Goal: Task Accomplishment & Management: Complete application form

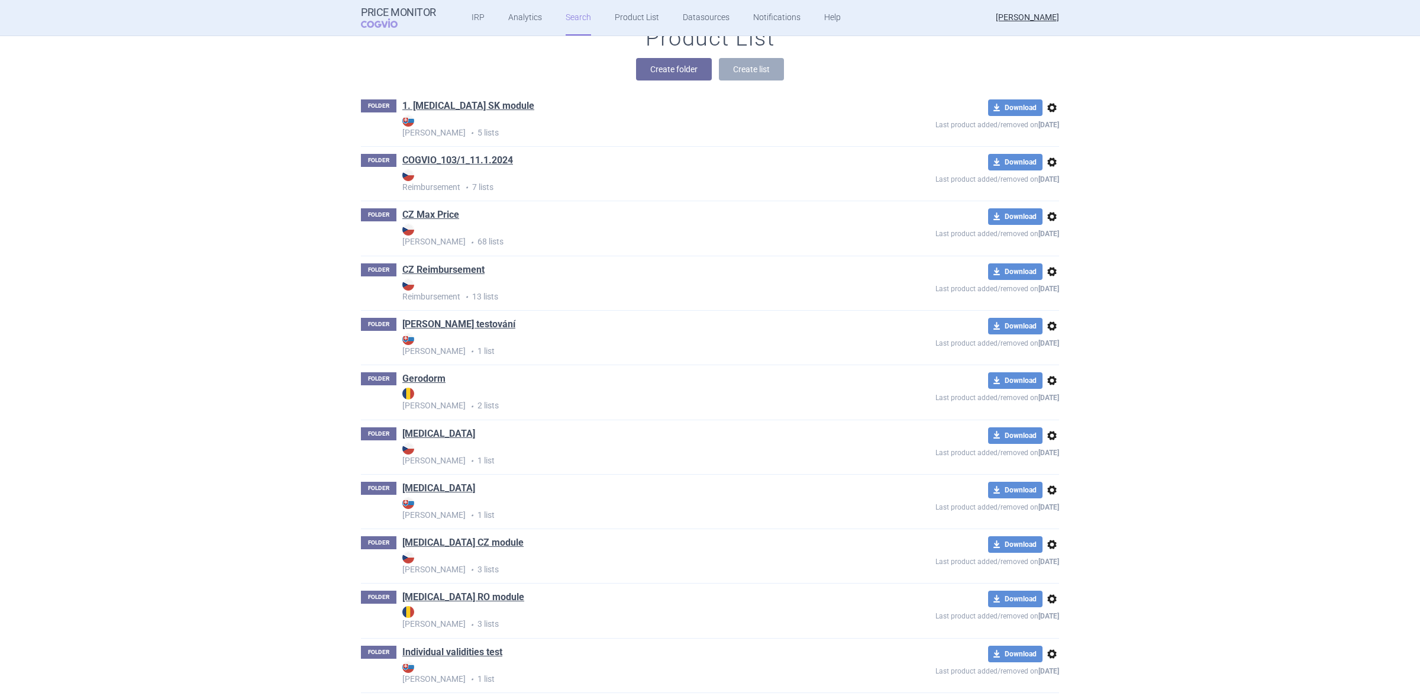
scroll to position [370, 0]
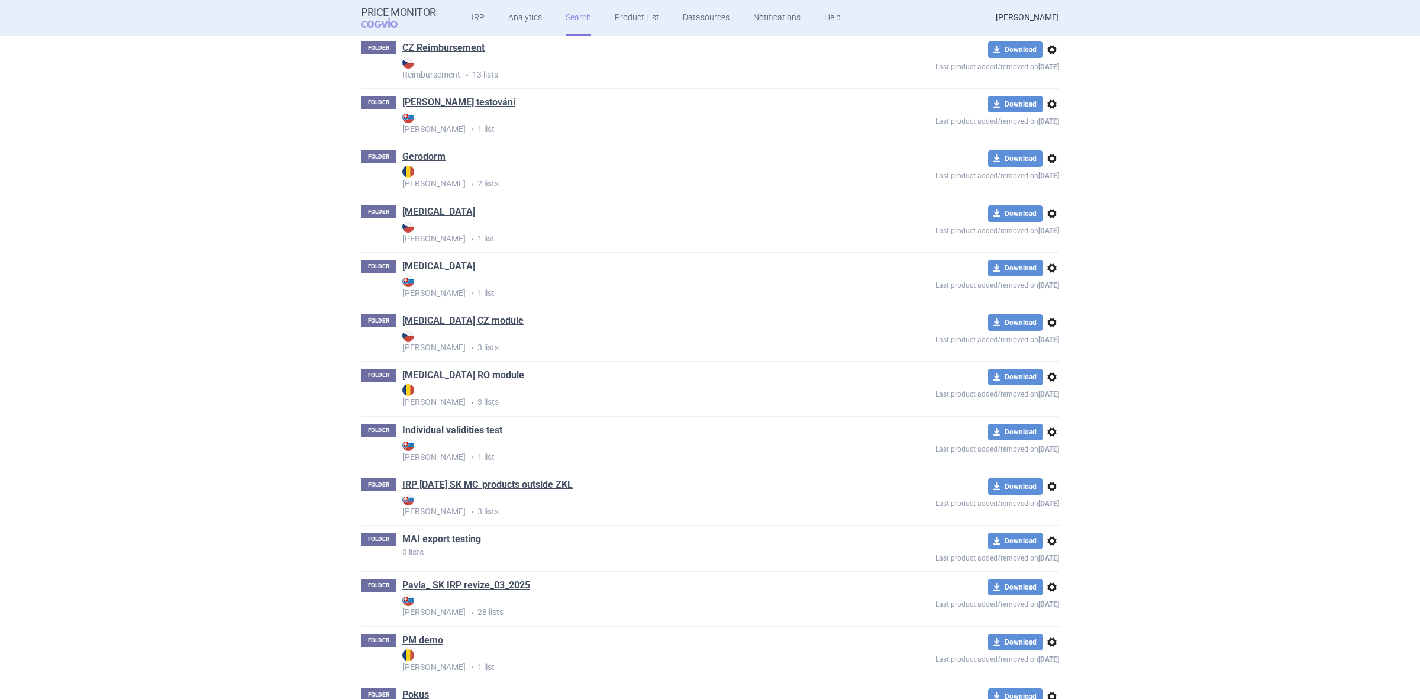
click at [446, 381] on link "Humira RO module" at bounding box center [463, 375] width 122 height 13
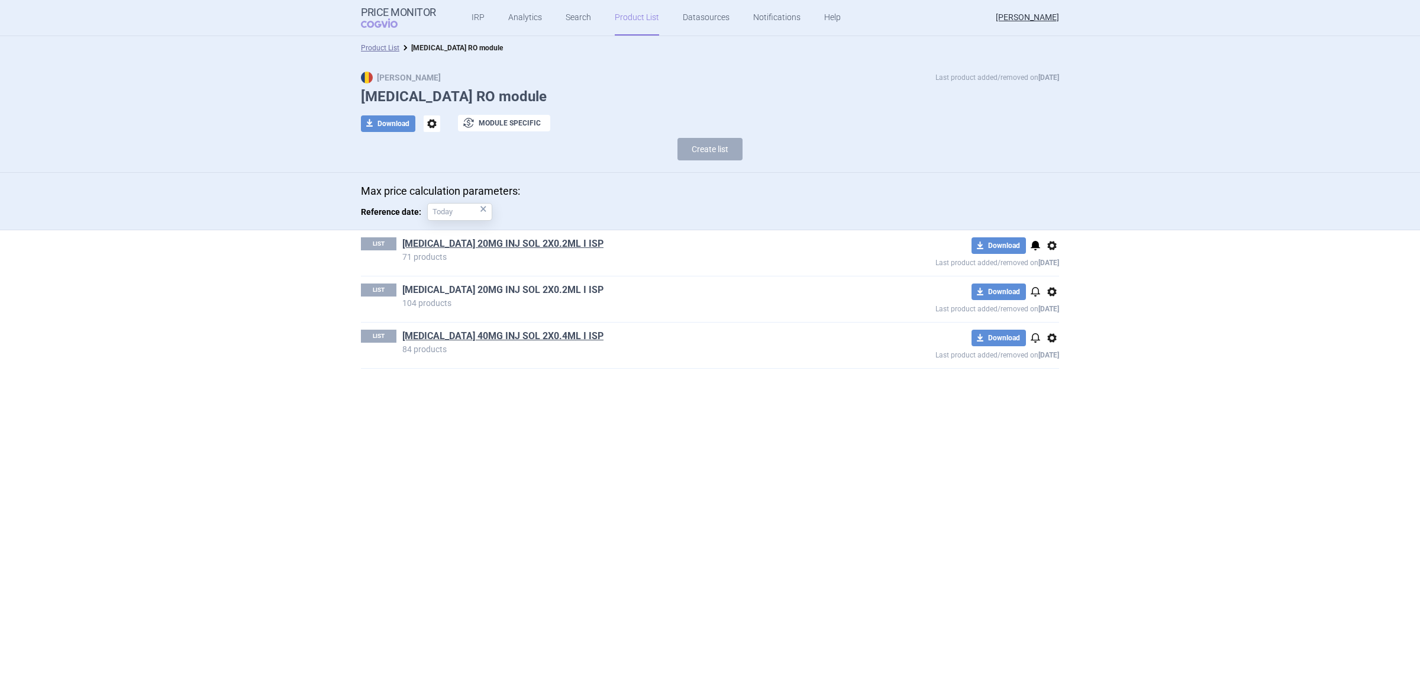
click at [453, 291] on link "HUMIRA 20MG INJ SOL 2X0.2ML I ISP" at bounding box center [502, 289] width 201 height 13
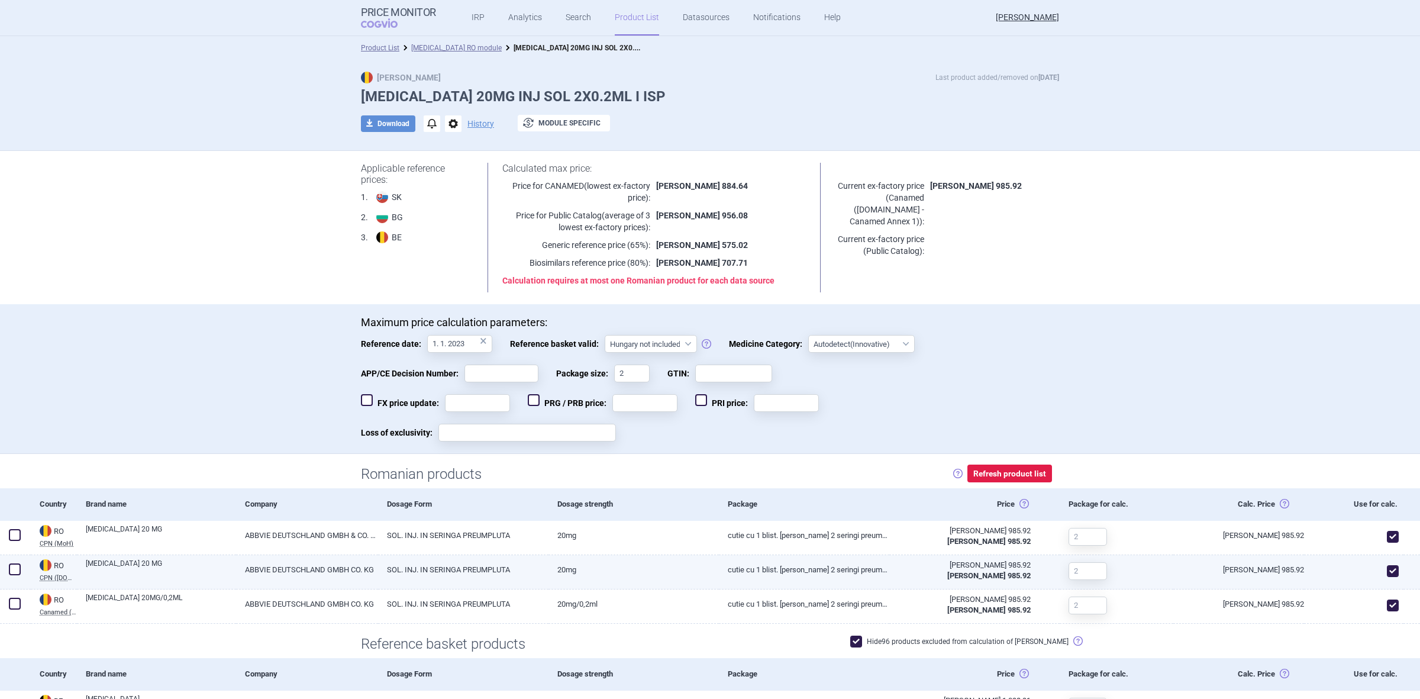
click at [1387, 566] on span at bounding box center [1393, 571] width 12 height 12
checkbox input "false"
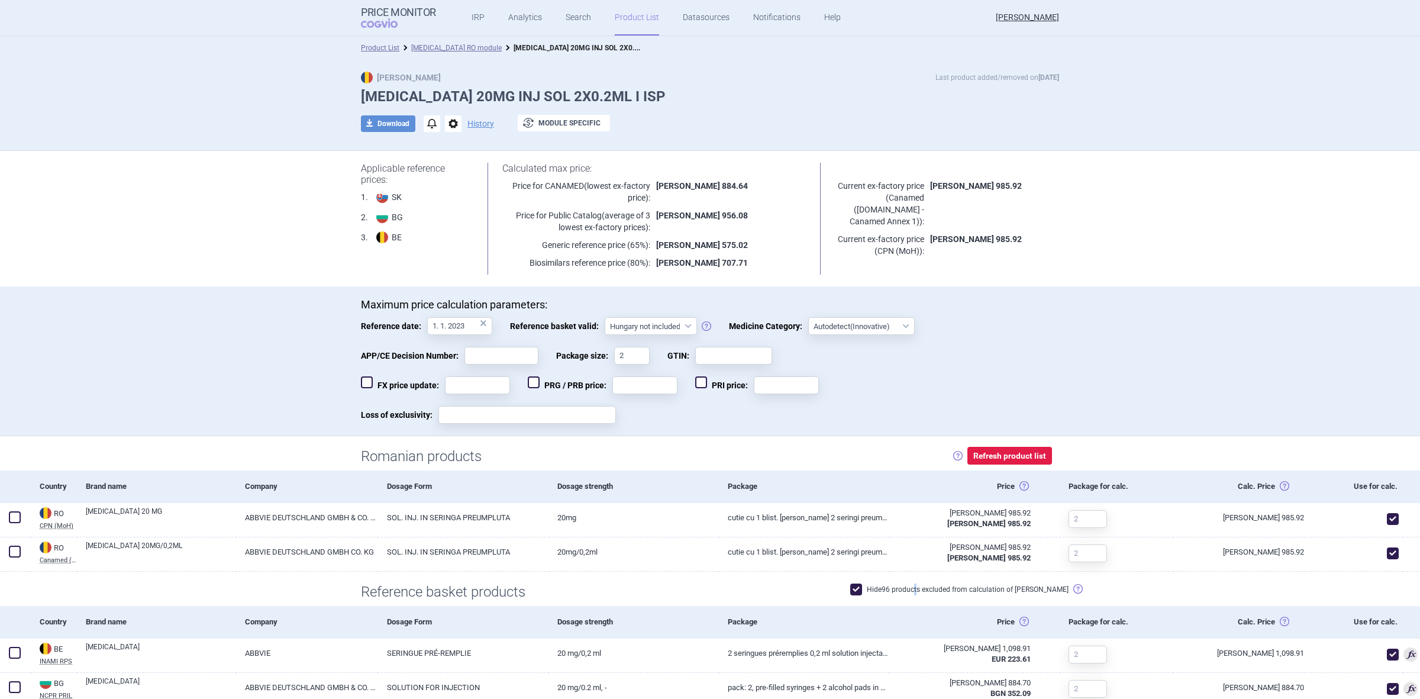
click at [935, 591] on label "Hide 96 products excluded from calculation of max price" at bounding box center [959, 590] width 218 height 12
checkbox input "false"
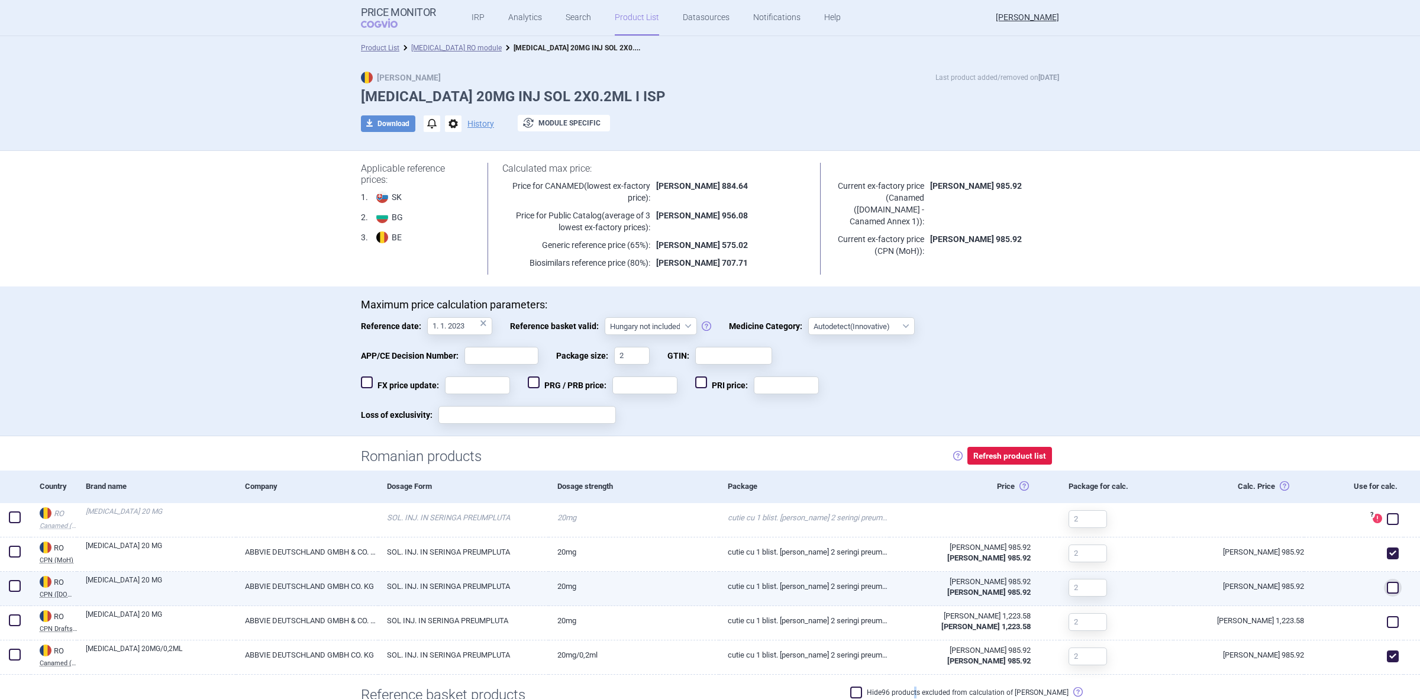
click at [1387, 586] on span at bounding box center [1393, 588] width 12 height 12
checkbox input "true"
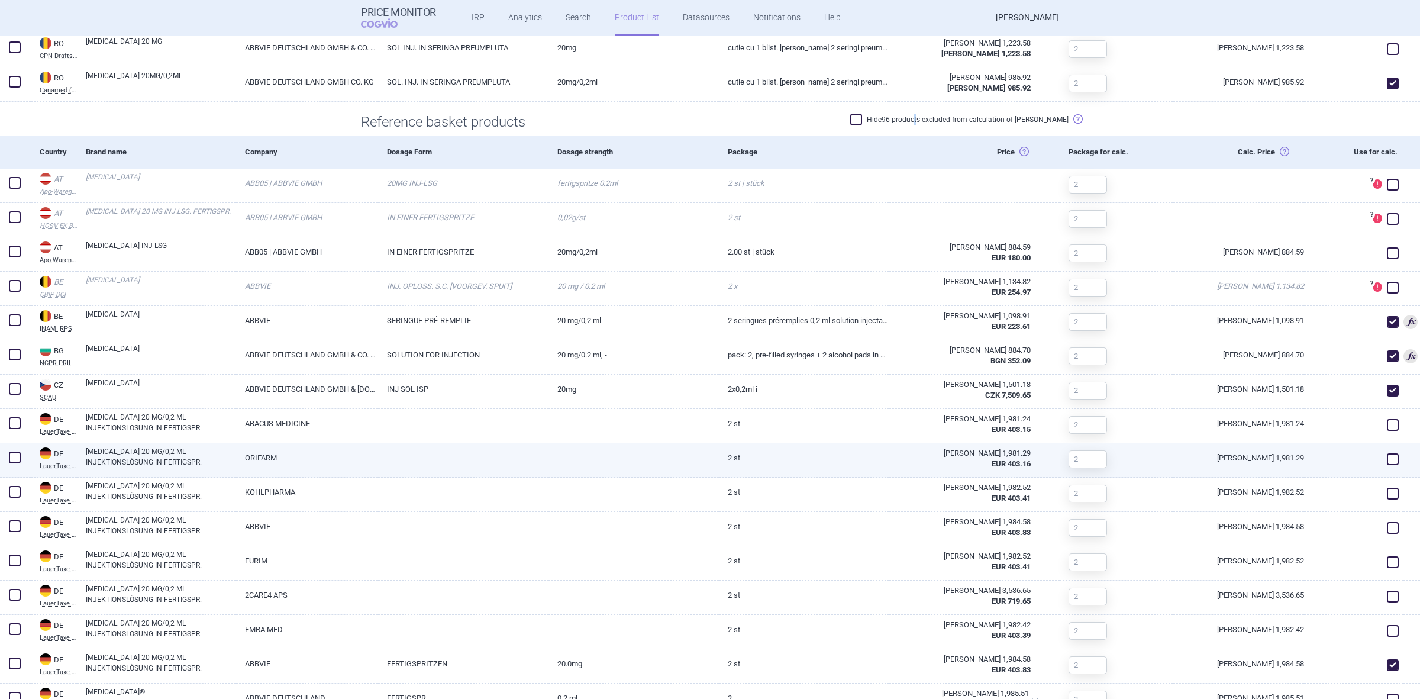
scroll to position [592, 0]
click at [1388, 456] on span at bounding box center [1393, 458] width 12 height 12
checkbox input "true"
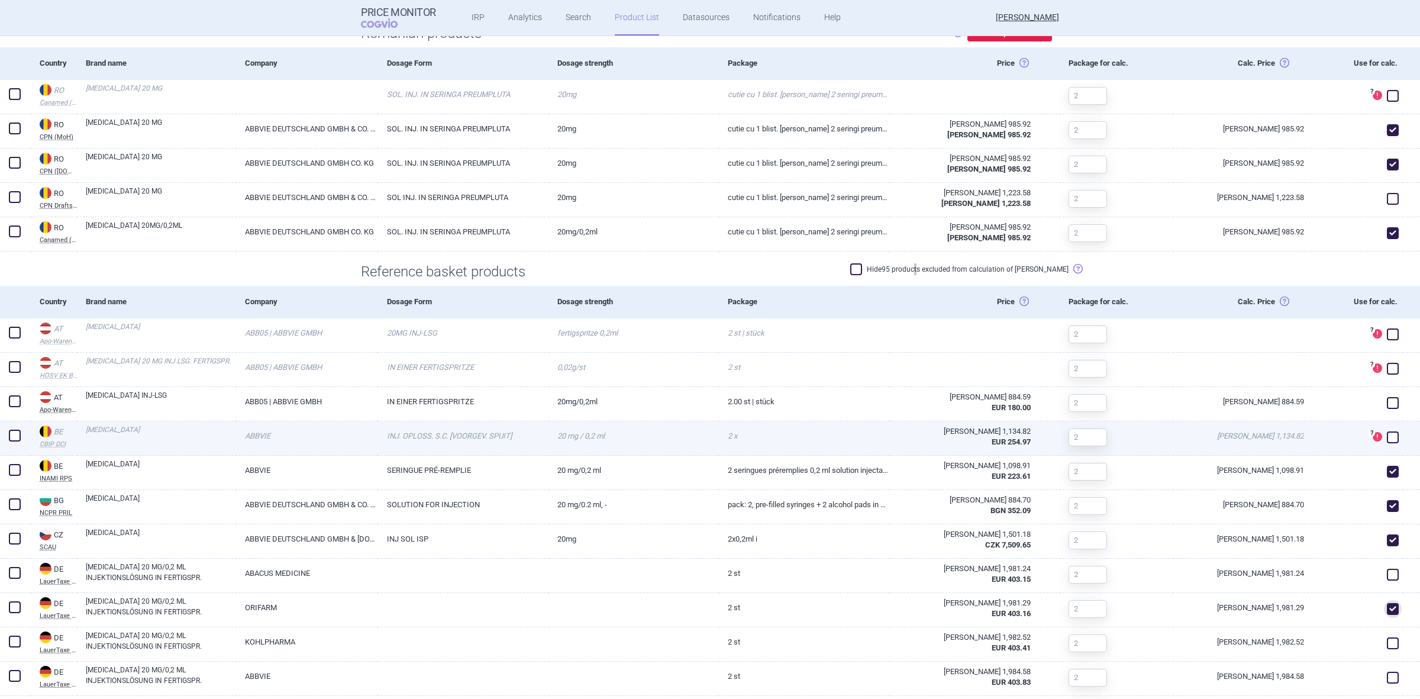
scroll to position [222, 0]
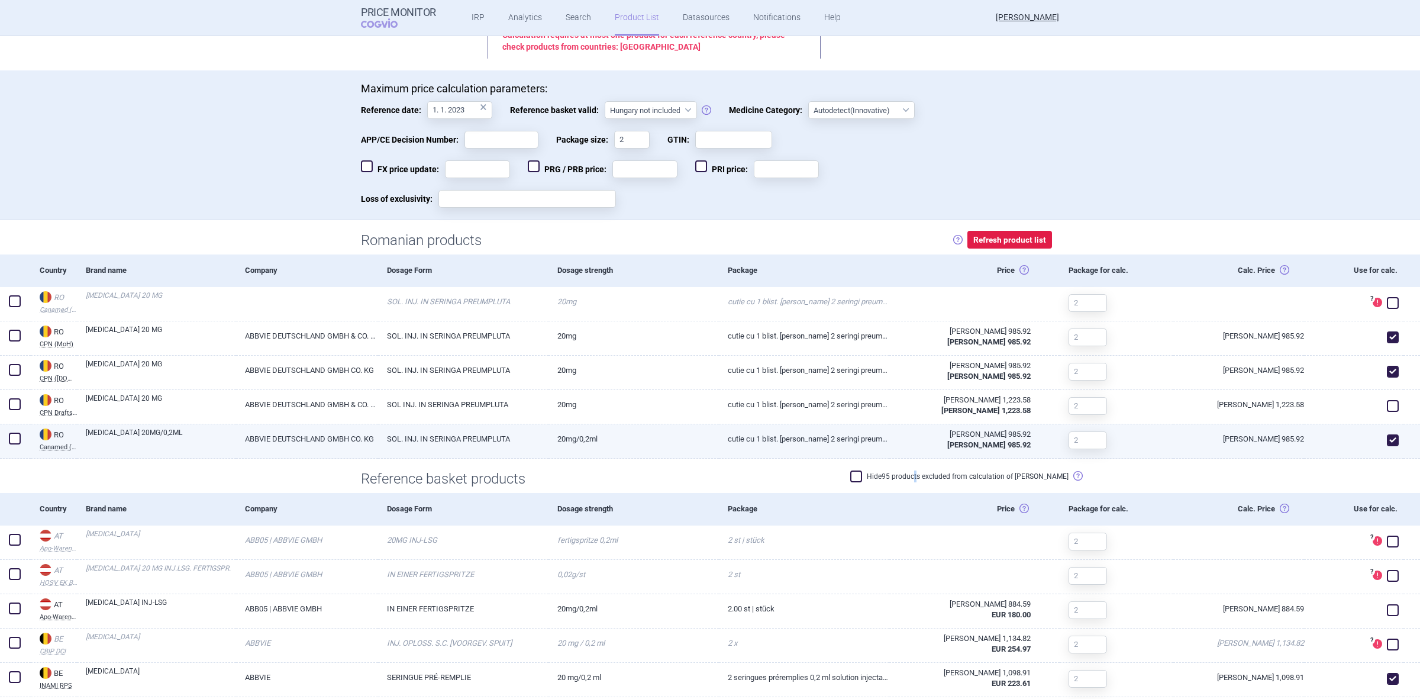
click at [1387, 434] on span at bounding box center [1393, 440] width 12 height 12
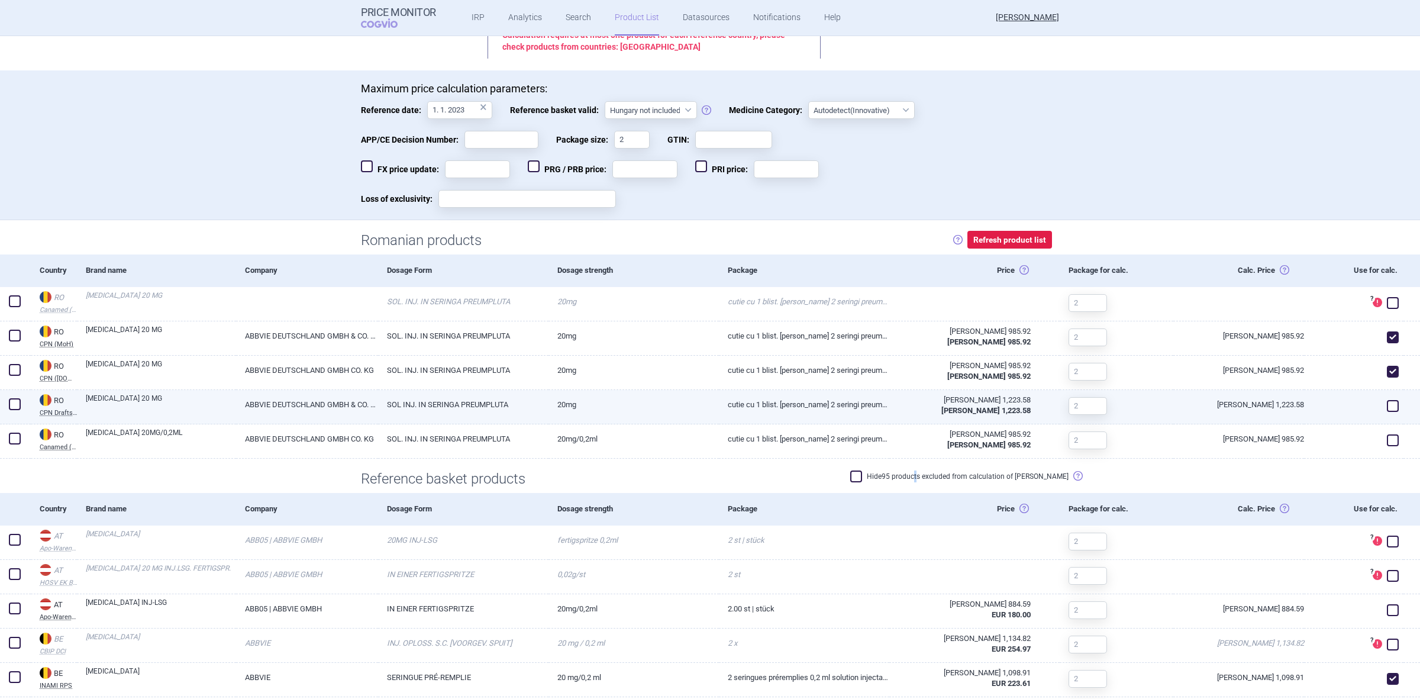
checkbox input "false"
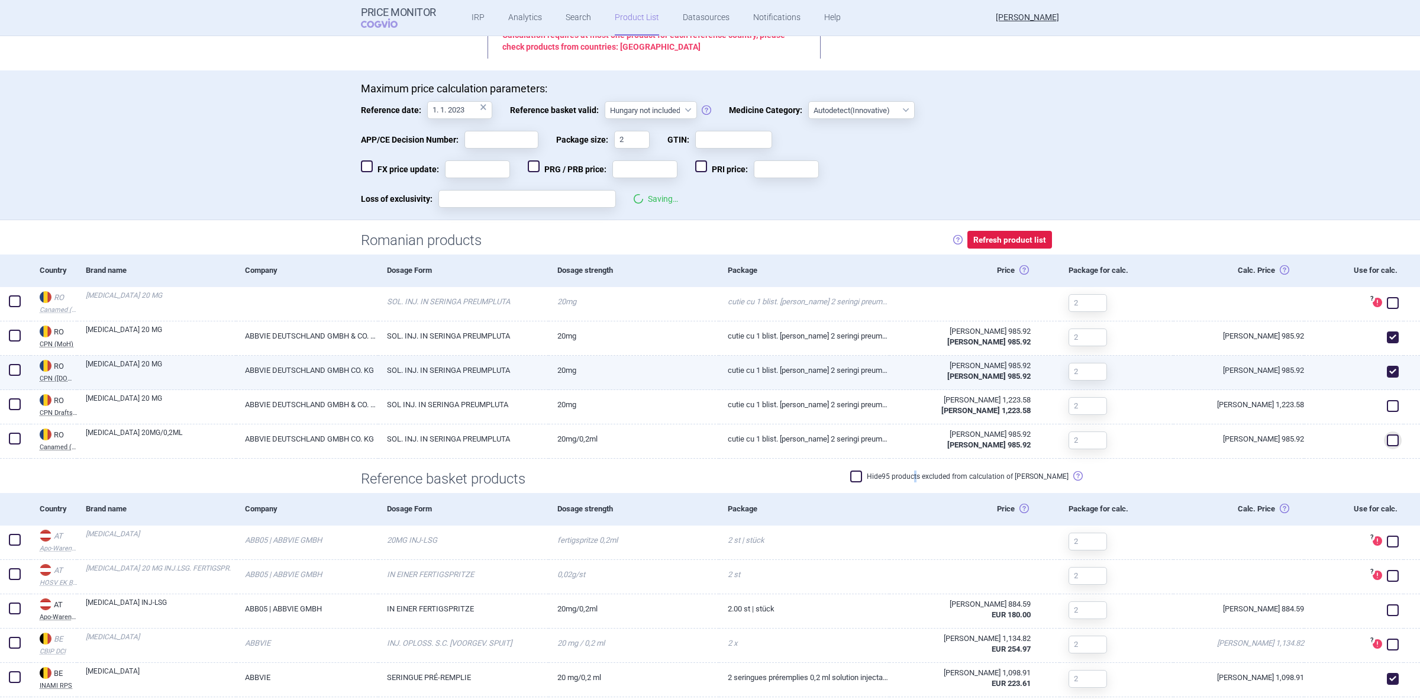
click at [1387, 374] on span at bounding box center [1393, 372] width 12 height 12
checkbox input "false"
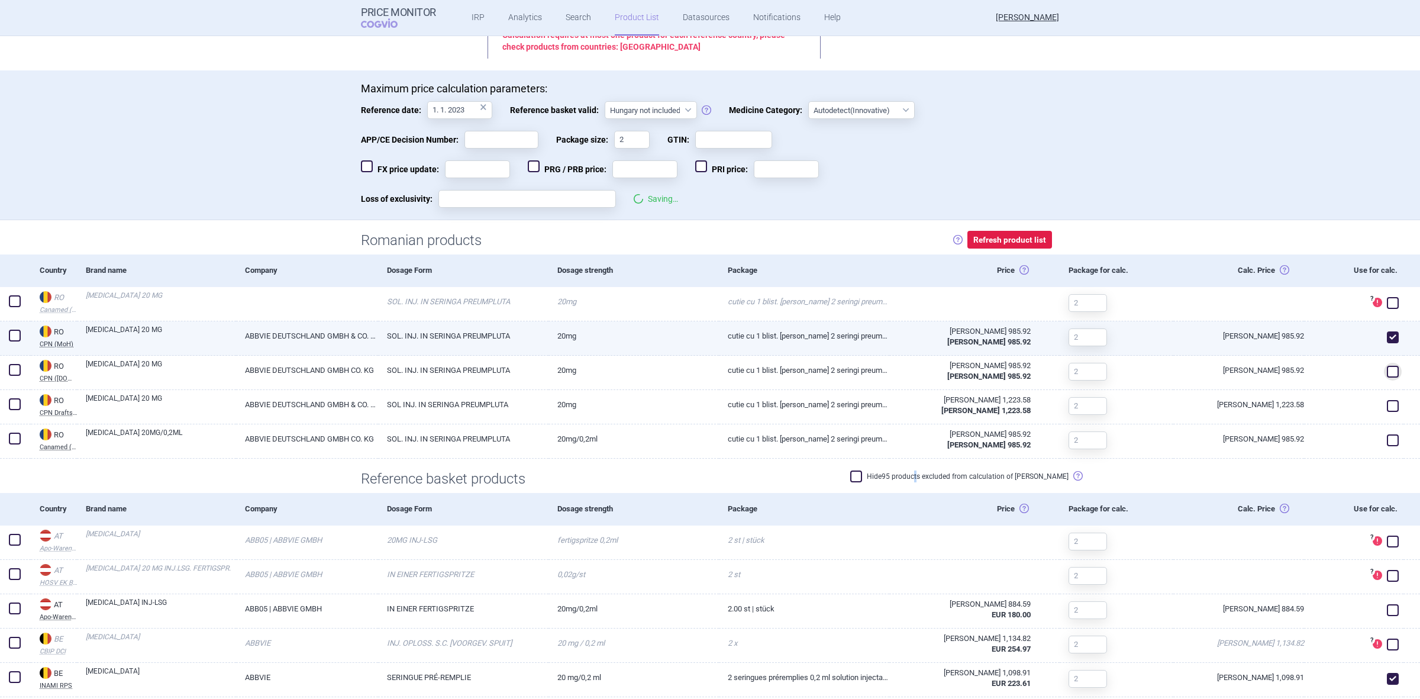
click at [1387, 341] on span at bounding box center [1393, 337] width 12 height 12
checkbox input "false"
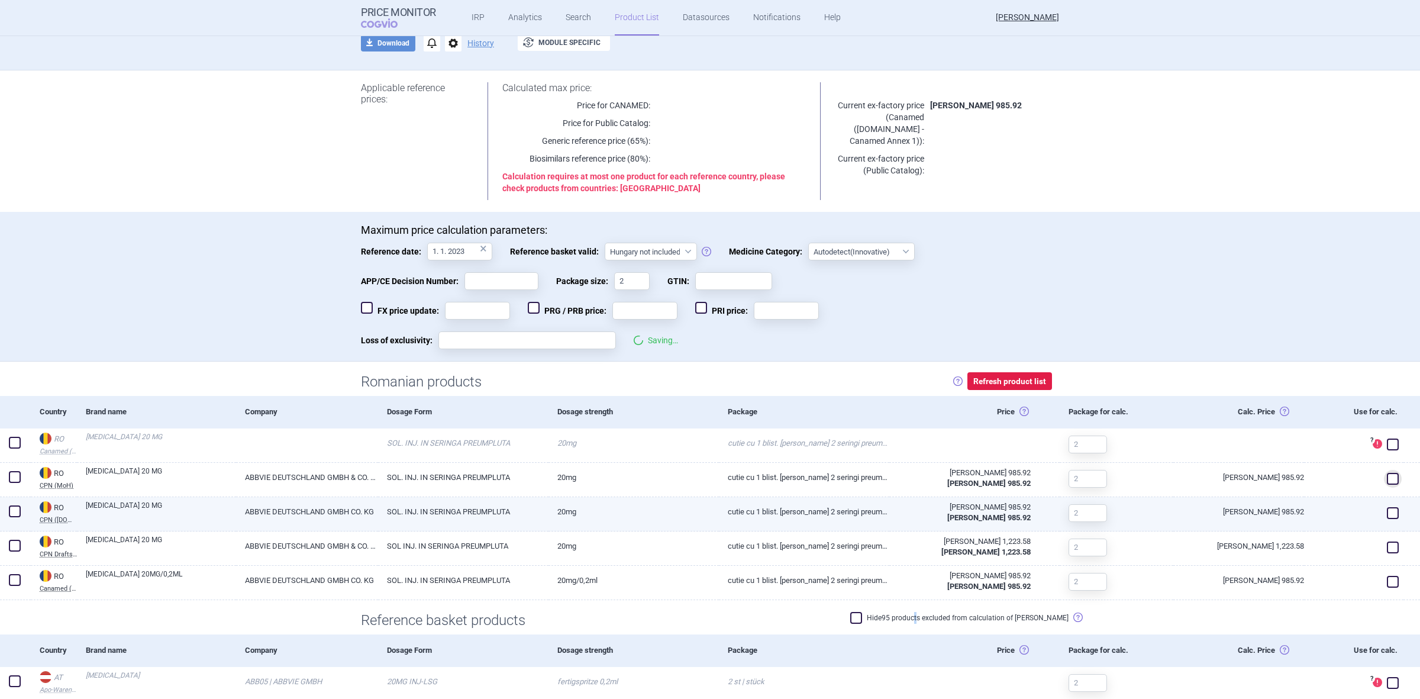
scroll to position [0, 0]
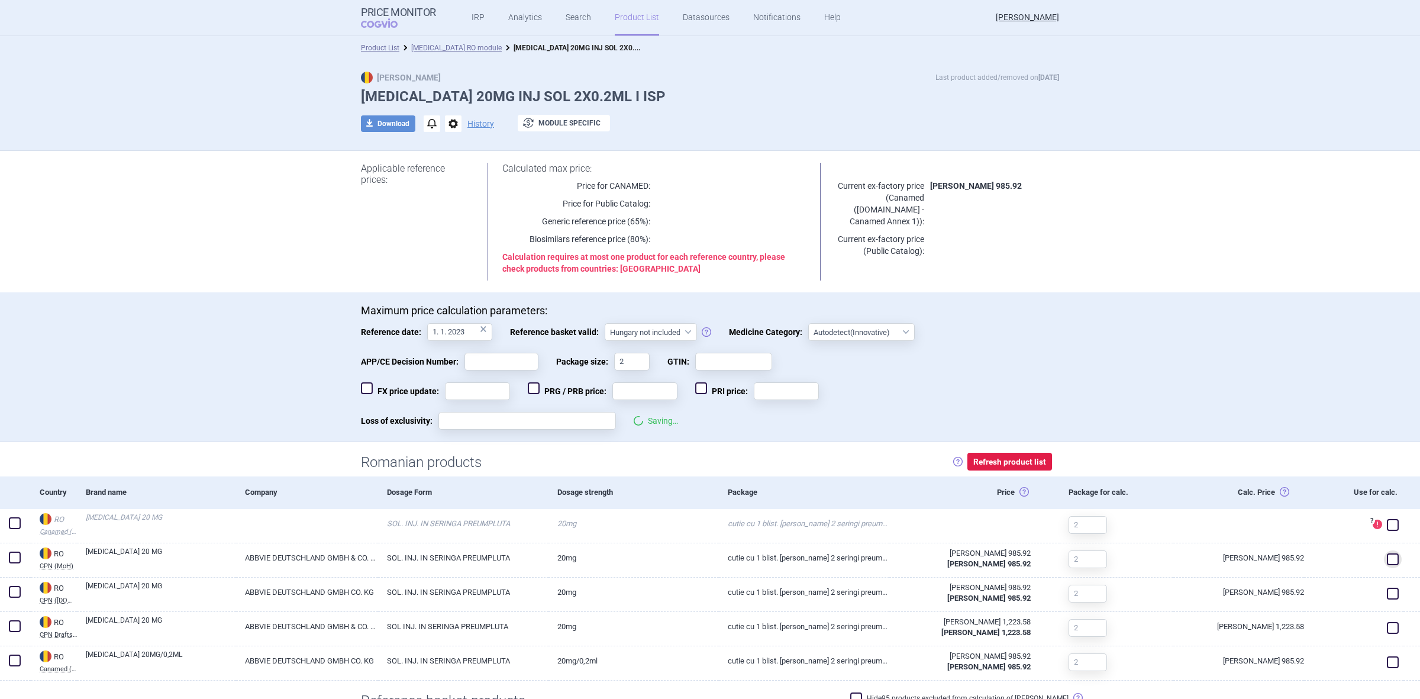
click at [1132, 418] on div "Maximum price calculation parameters: Reference date: 1. 1. 2023 × Reference ba…" at bounding box center [710, 367] width 1420 height 150
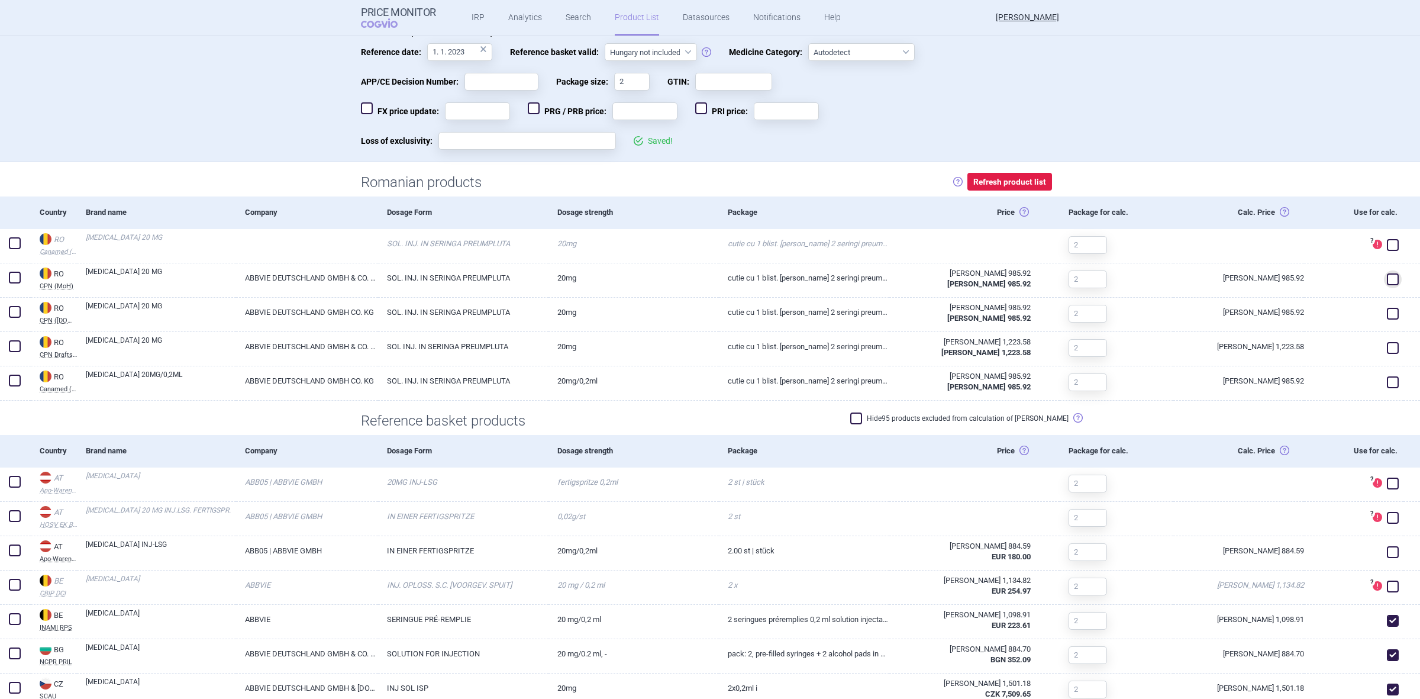
scroll to position [592, 0]
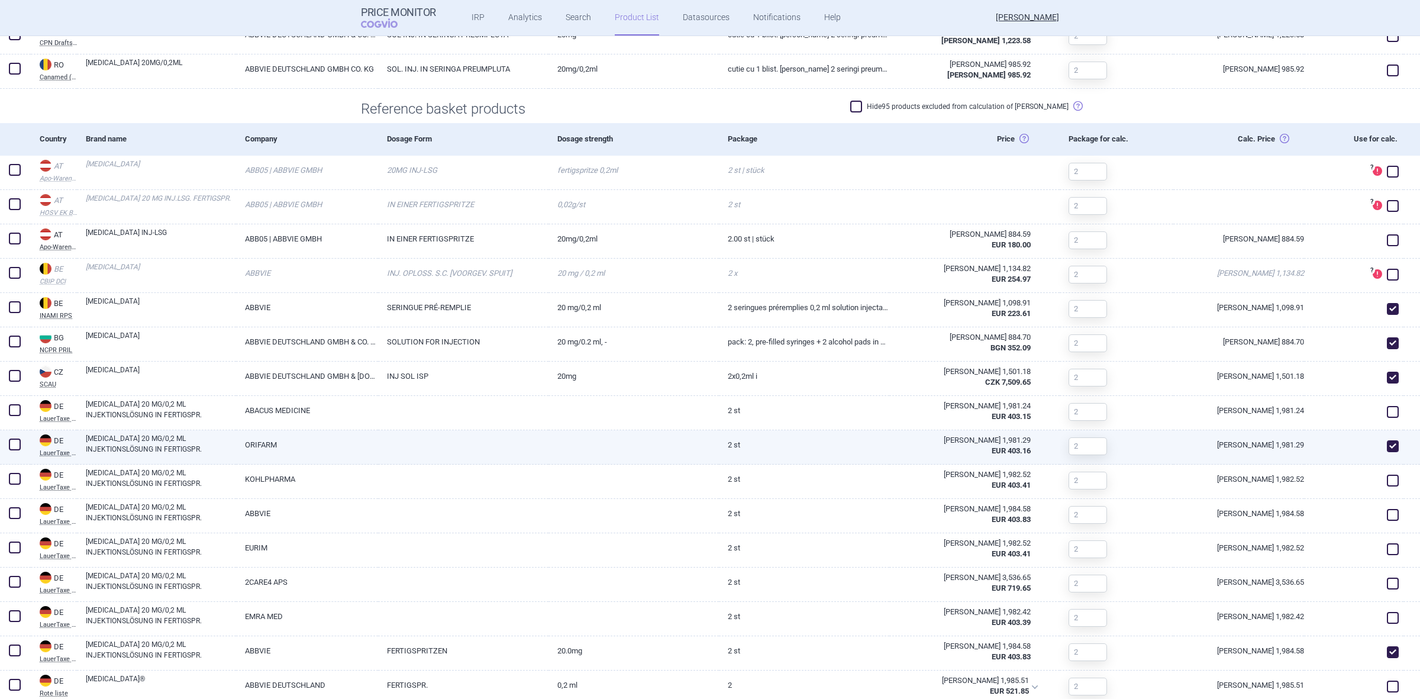
click at [1387, 445] on span at bounding box center [1393, 446] width 12 height 12
checkbox input "false"
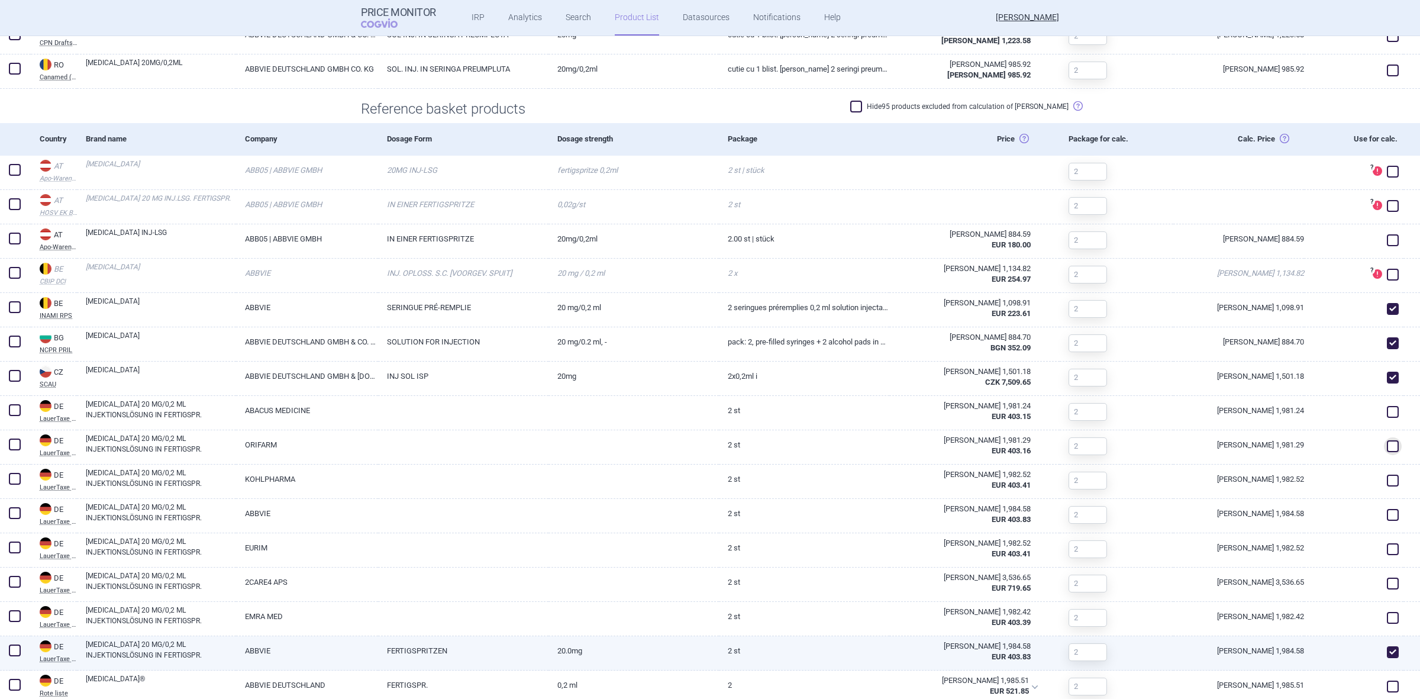
click at [1387, 650] on span at bounding box center [1393, 652] width 12 height 12
checkbox input "false"
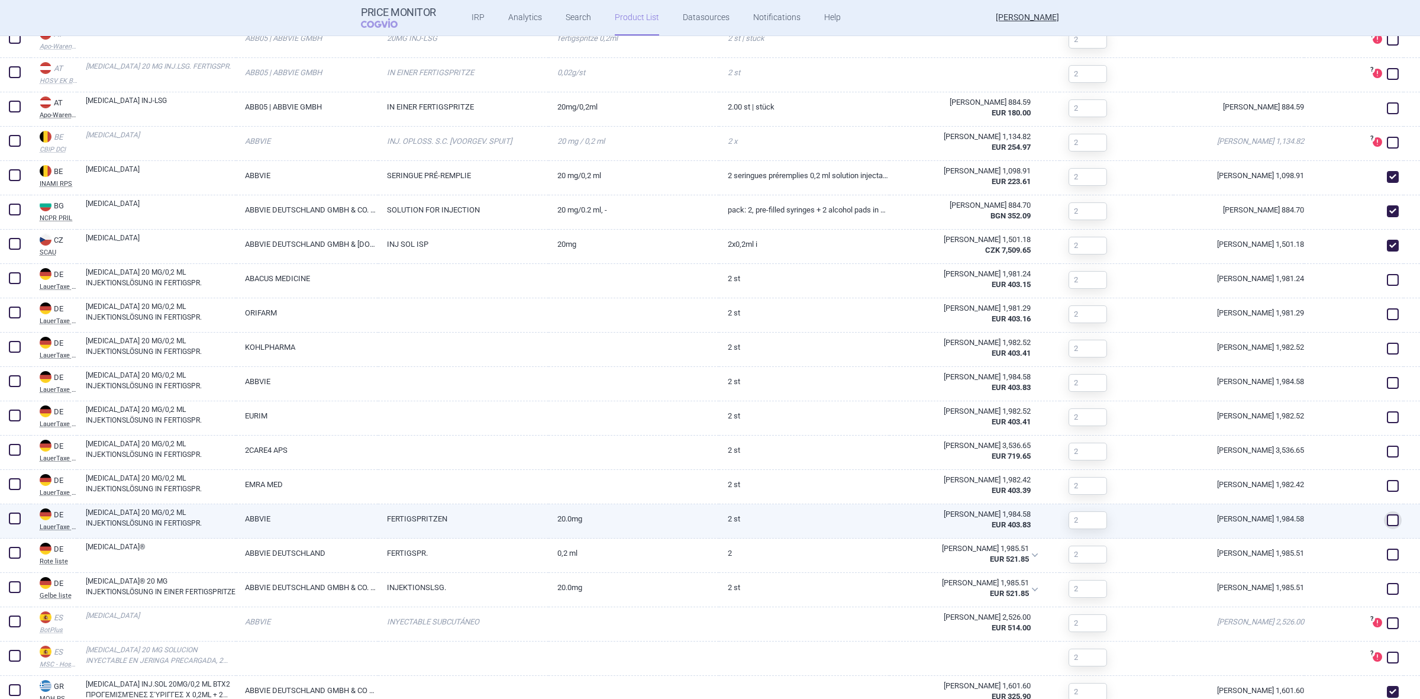
scroll to position [888, 0]
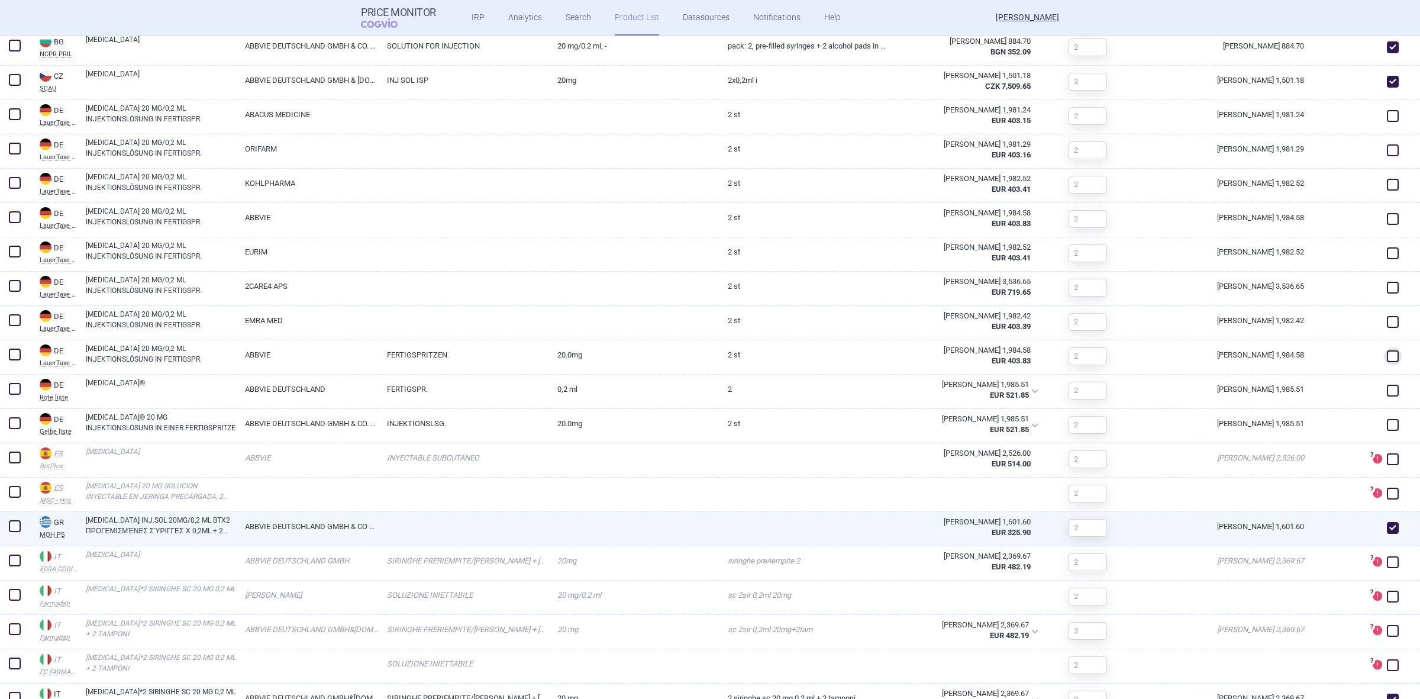
click at [1387, 530] on span at bounding box center [1393, 528] width 12 height 12
checkbox input "false"
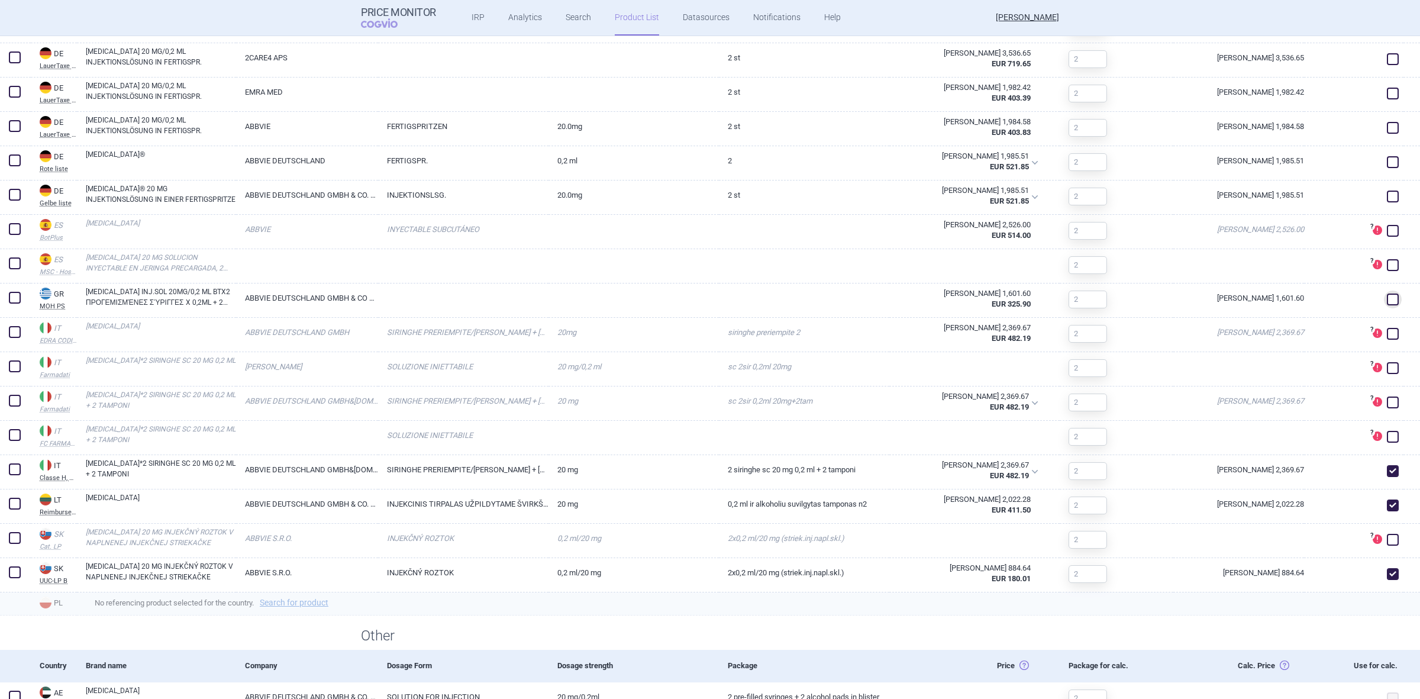
scroll to position [1184, 0]
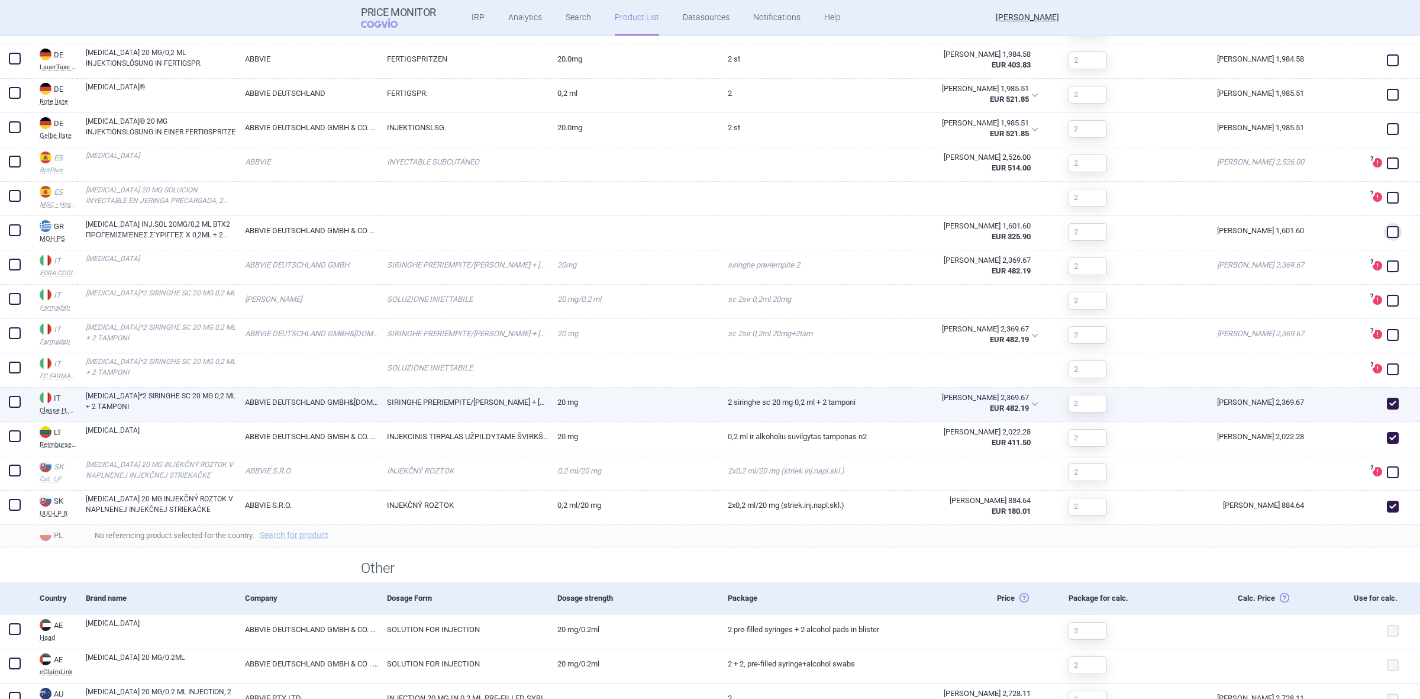
click at [1387, 402] on span at bounding box center [1393, 404] width 12 height 12
checkbox input "false"
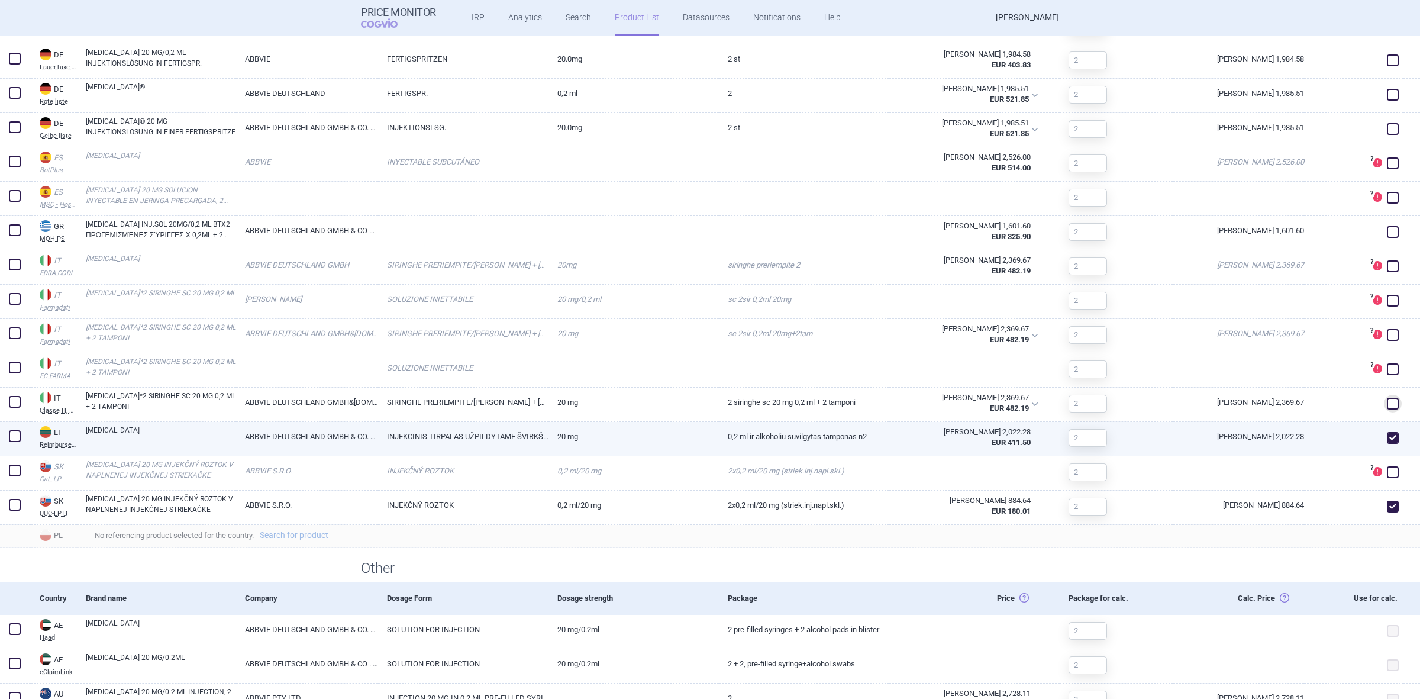
click at [1387, 434] on span at bounding box center [1393, 438] width 12 height 12
checkbox input "false"
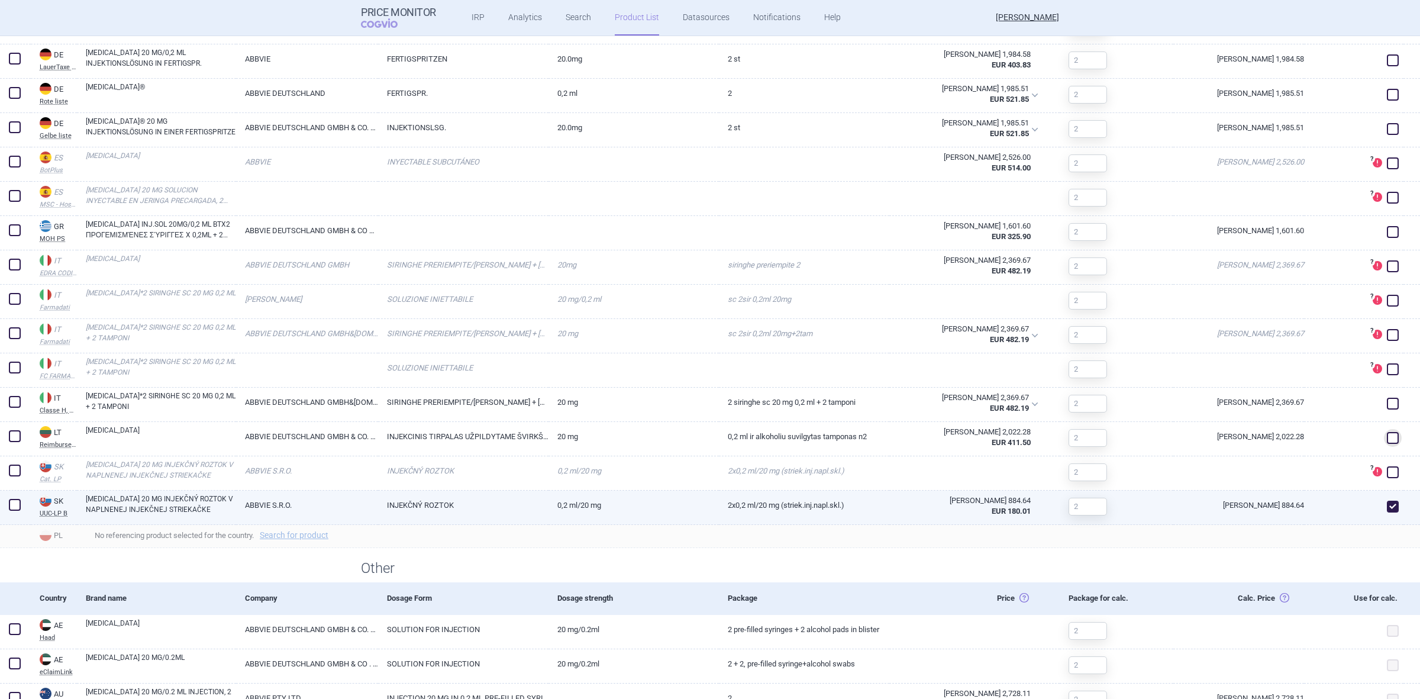
click at [1387, 509] on span at bounding box center [1393, 507] width 12 height 12
checkbox input "false"
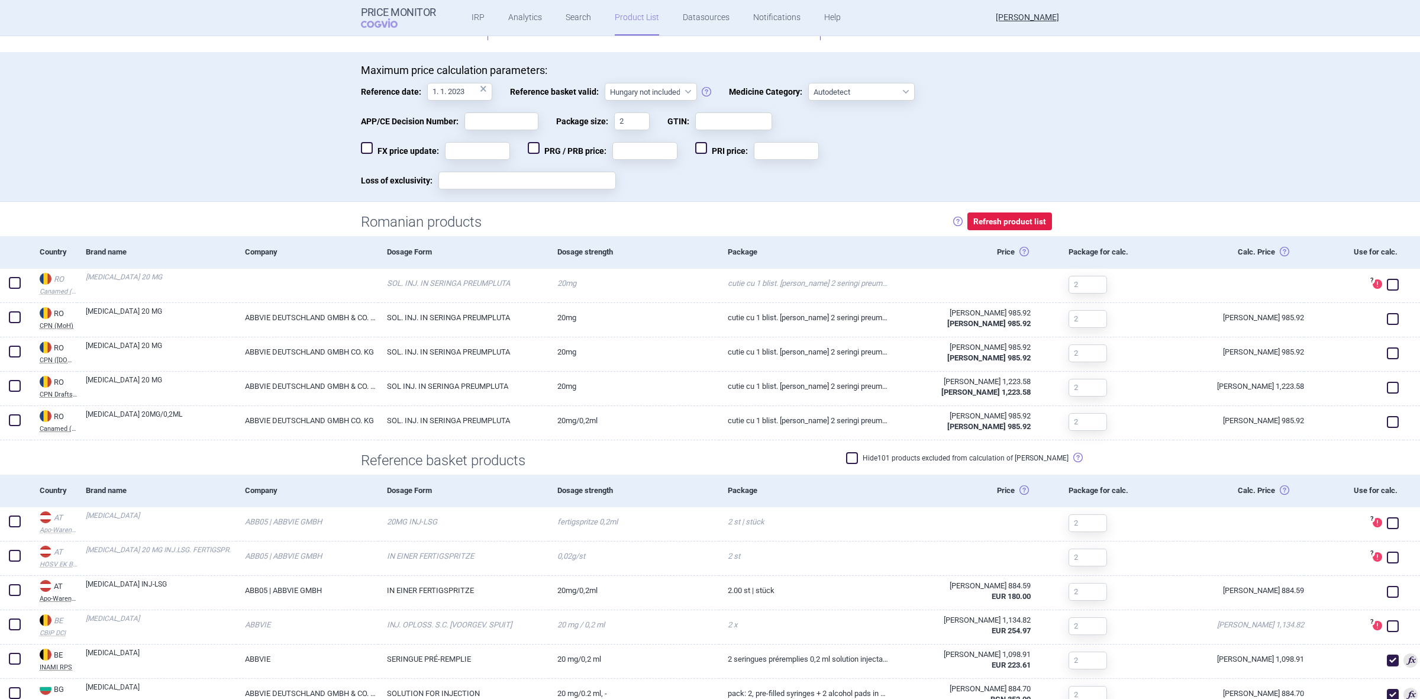
scroll to position [512, 0]
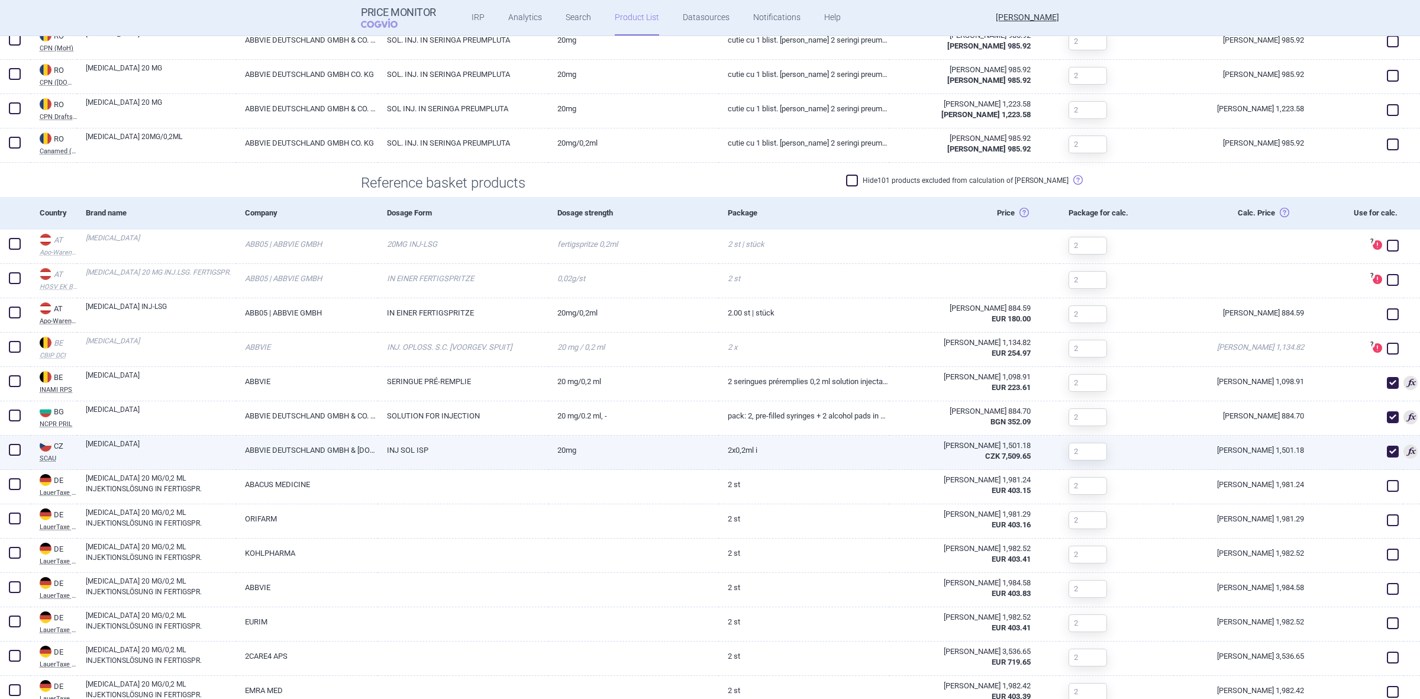
click at [1387, 450] on span at bounding box center [1393, 452] width 12 height 12
checkbox input "false"
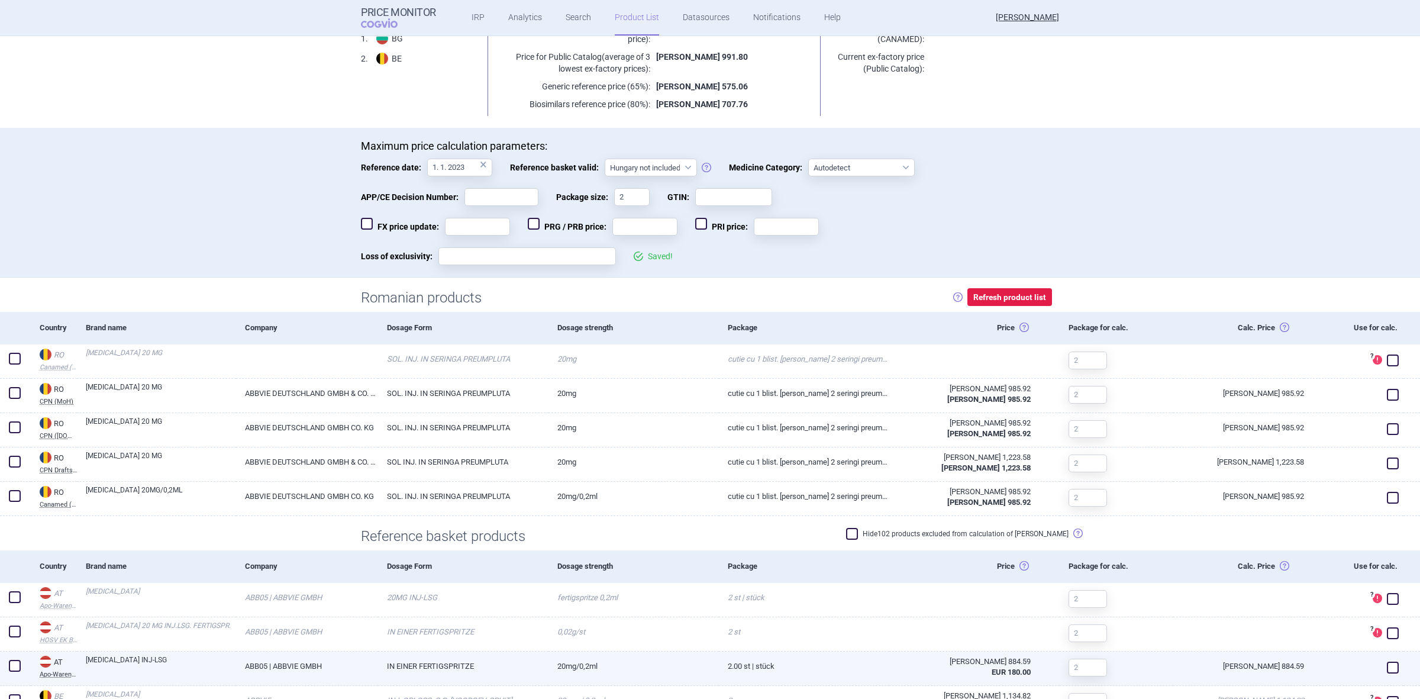
scroll to position [370, 0]
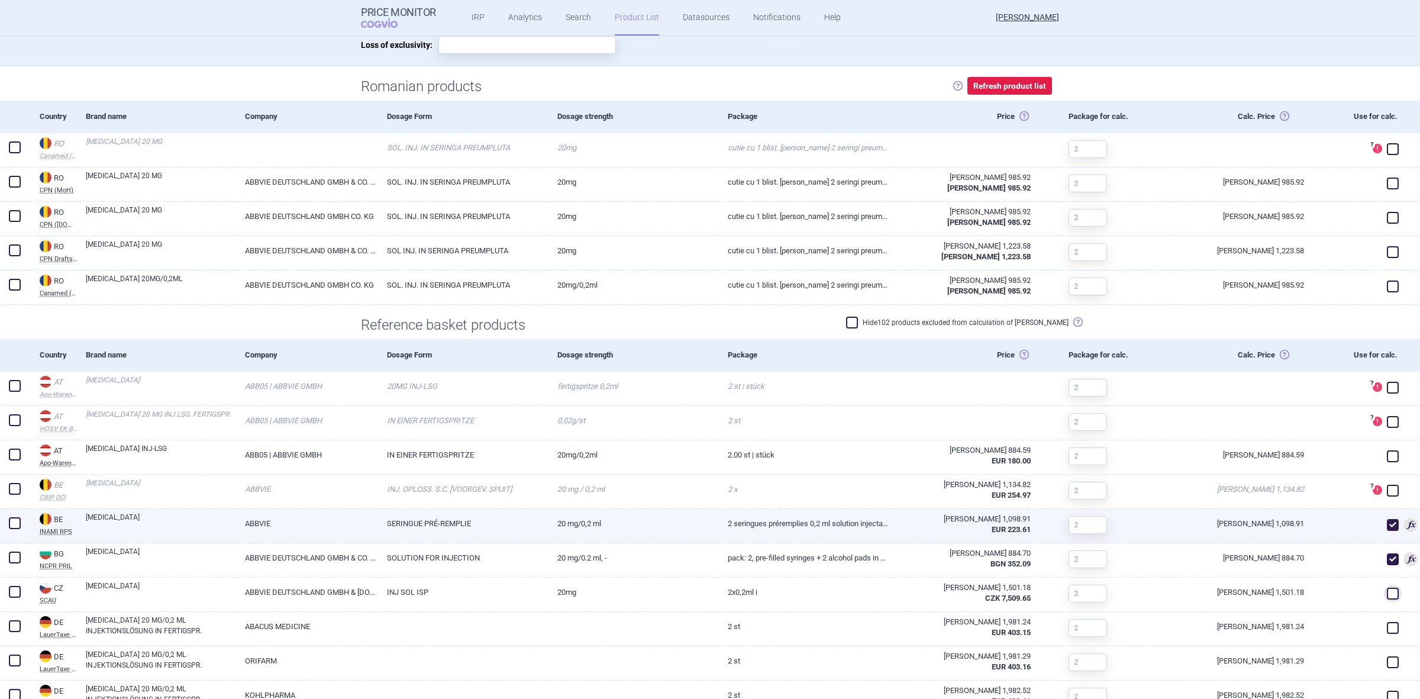
click at [1374, 510] on div at bounding box center [1353, 526] width 99 height 34
click at [1384, 531] on span at bounding box center [1393, 525] width 18 height 18
checkbox input "false"
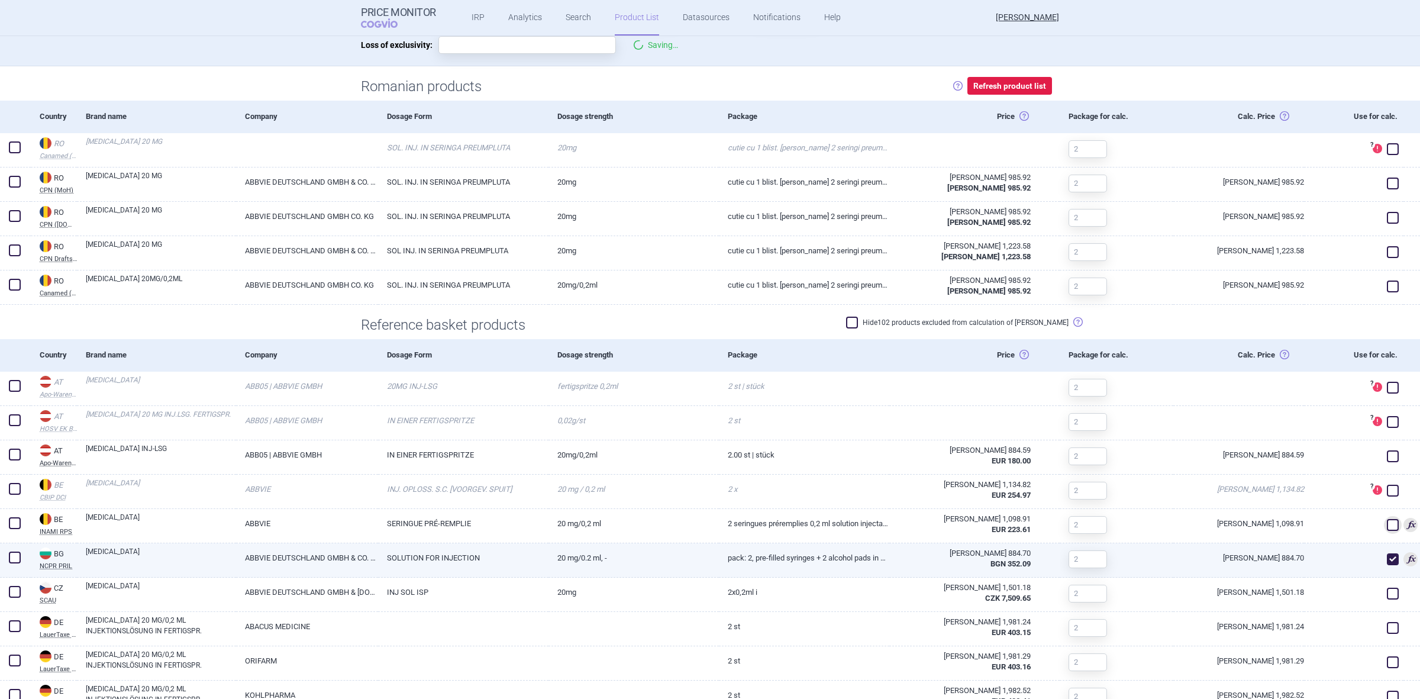
click at [1387, 555] on span at bounding box center [1393, 559] width 12 height 12
checkbox input "false"
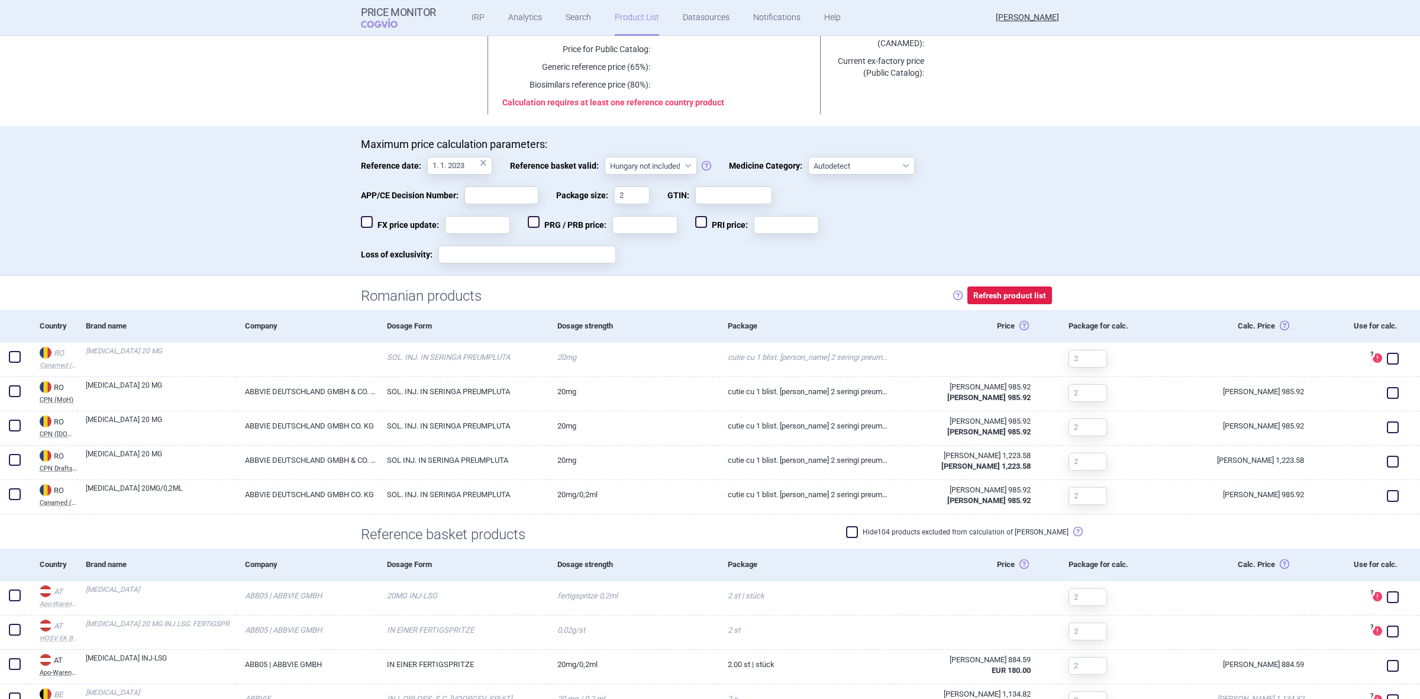
scroll to position [444, 0]
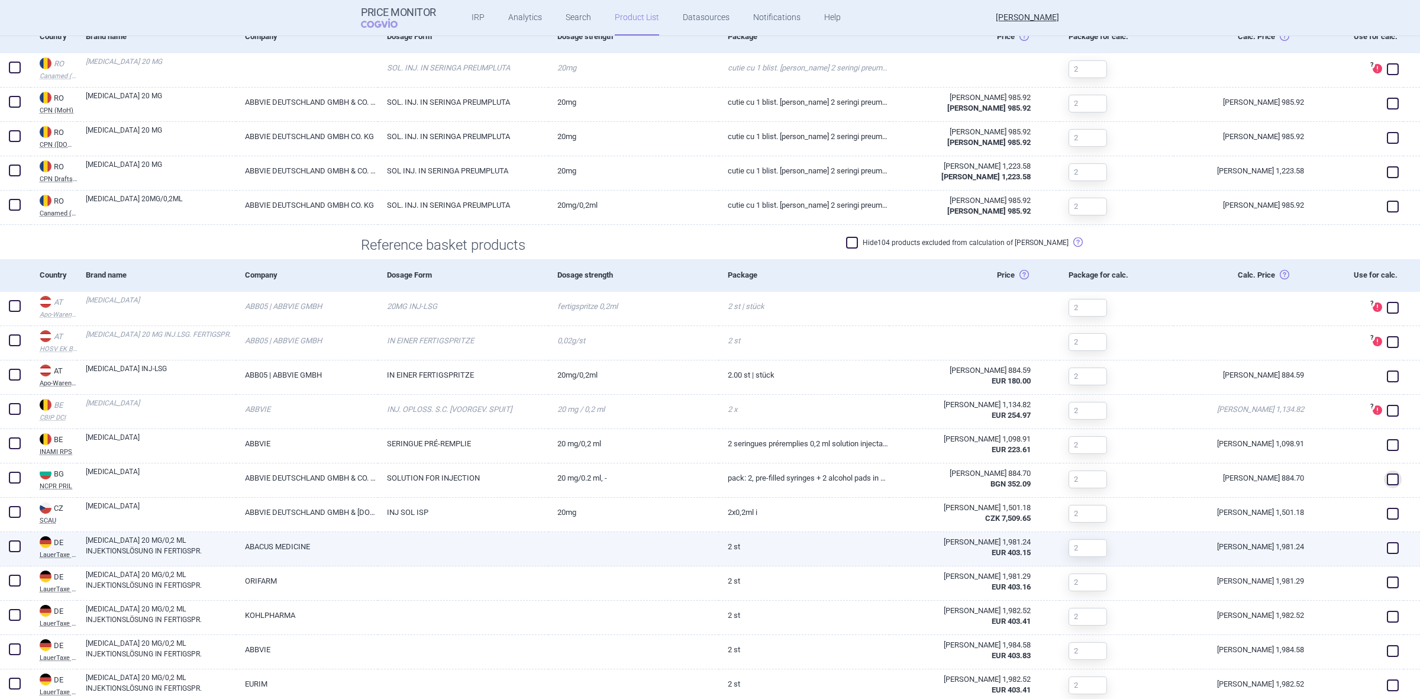
click at [1384, 554] on span at bounding box center [1393, 548] width 18 height 18
checkbox input "true"
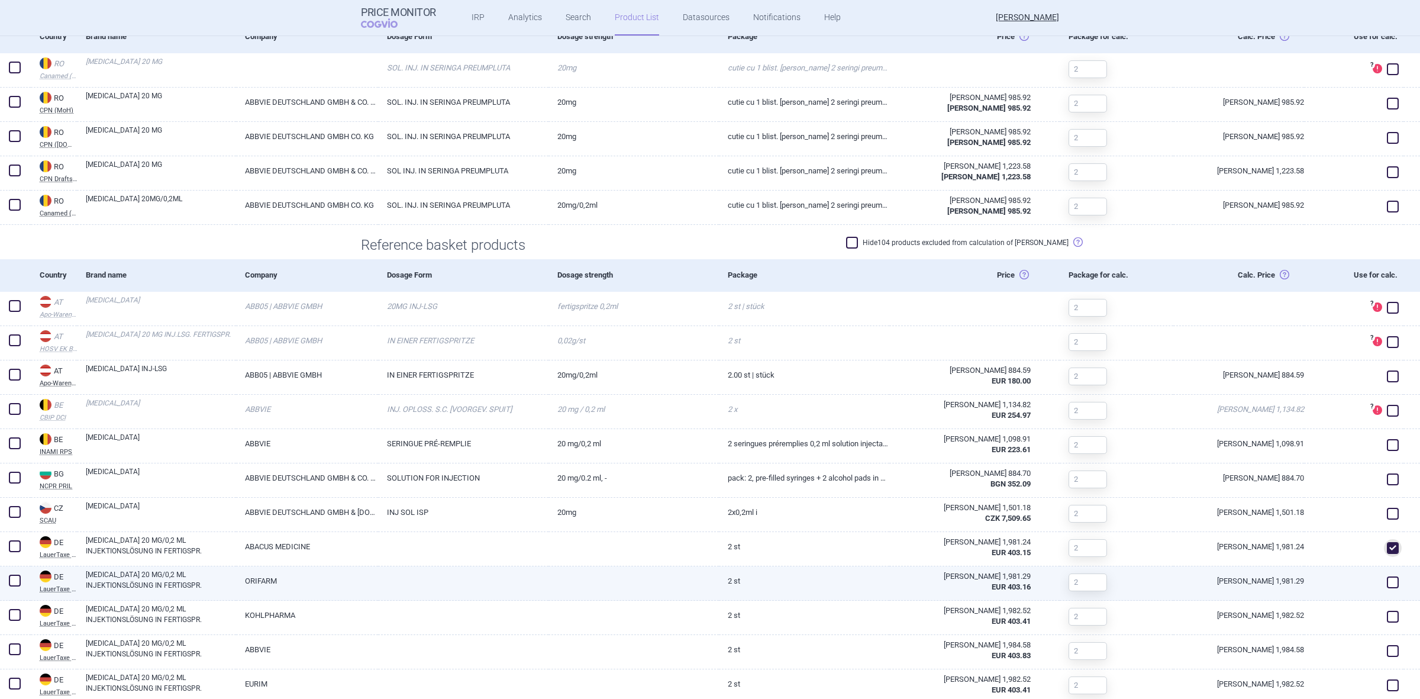
click at [1387, 588] on span at bounding box center [1393, 582] width 12 height 12
checkbox input "true"
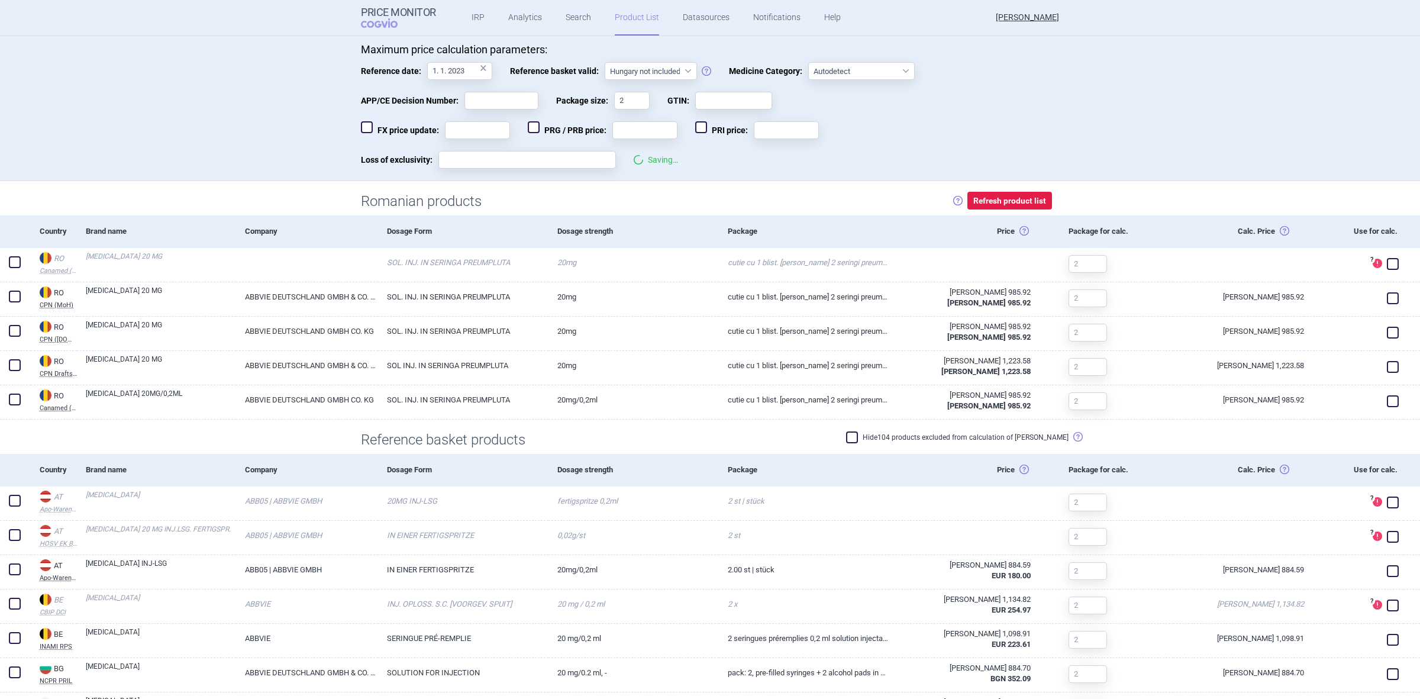
scroll to position [0, 0]
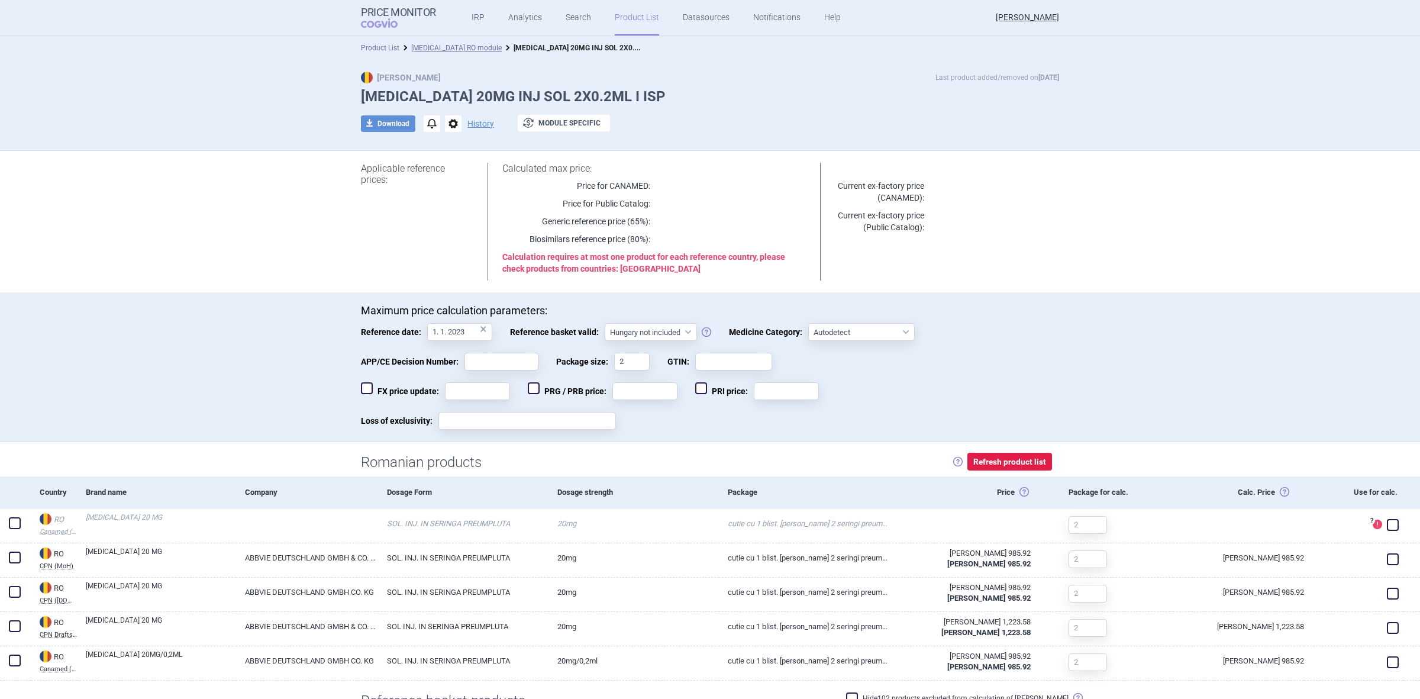
click at [392, 51] on link "Product List" at bounding box center [380, 48] width 38 height 8
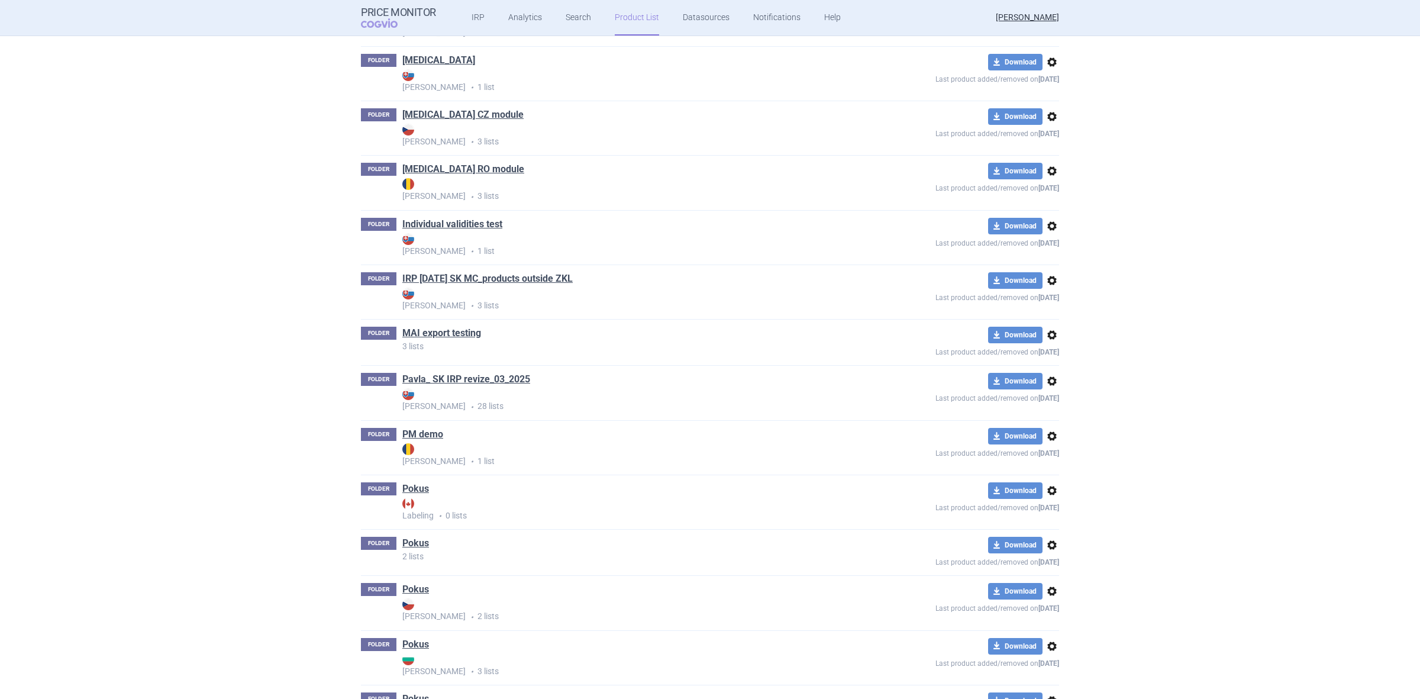
scroll to position [409, 0]
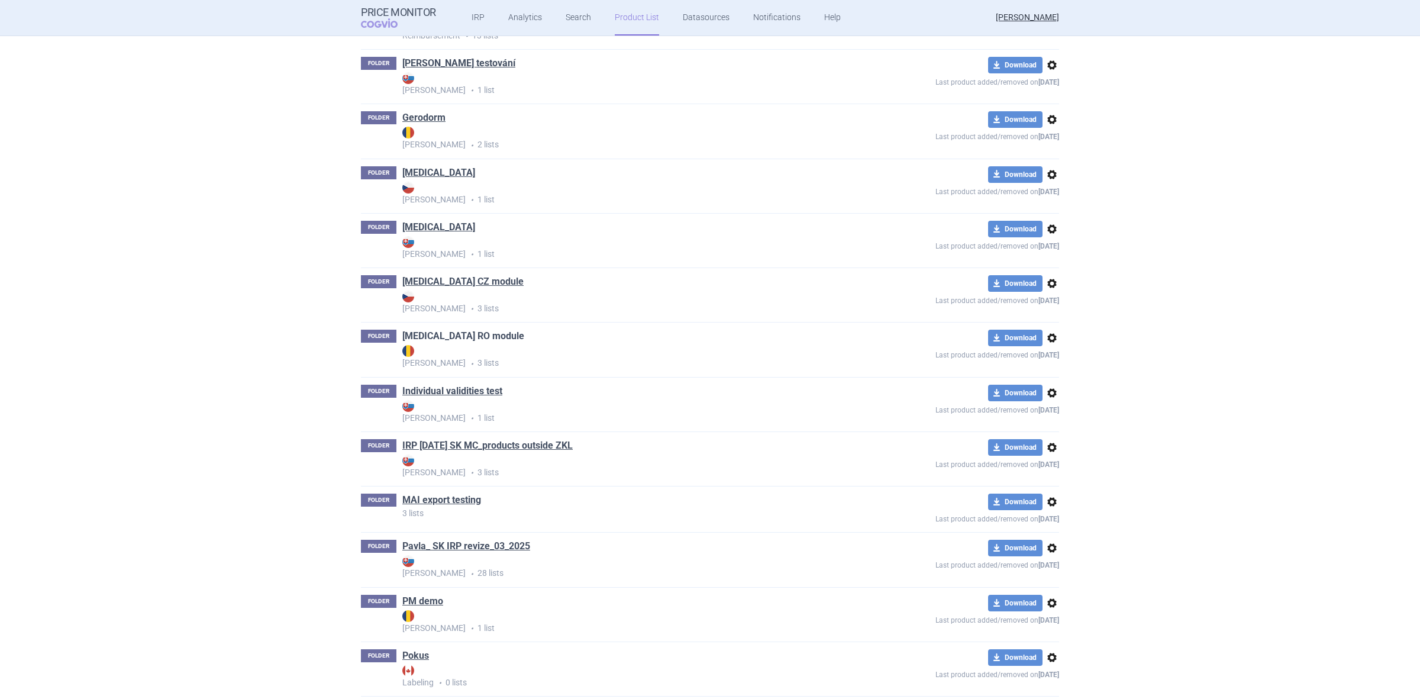
click at [425, 341] on link "[MEDICAL_DATA] RO module" at bounding box center [463, 336] width 122 height 13
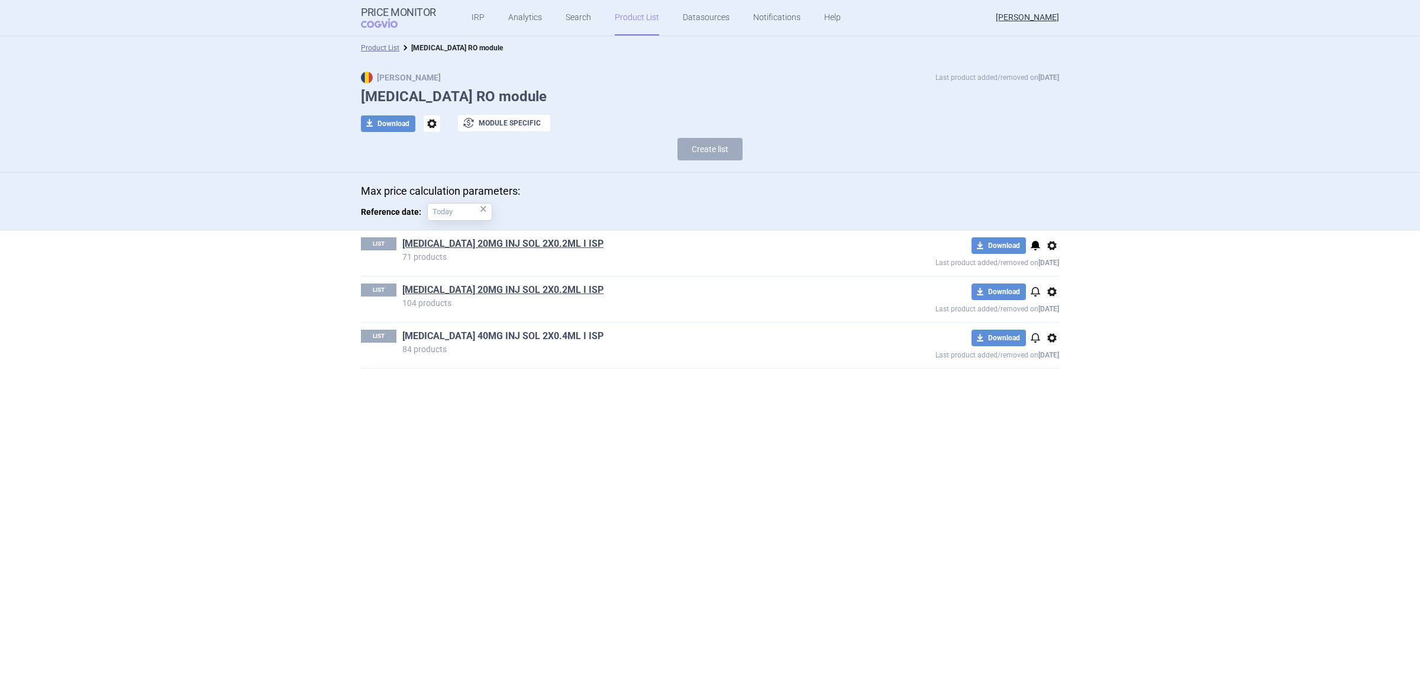
click at [512, 332] on link "HUMIRA 40MG INJ SOL 2X0.4ML I ISP" at bounding box center [502, 336] width 201 height 13
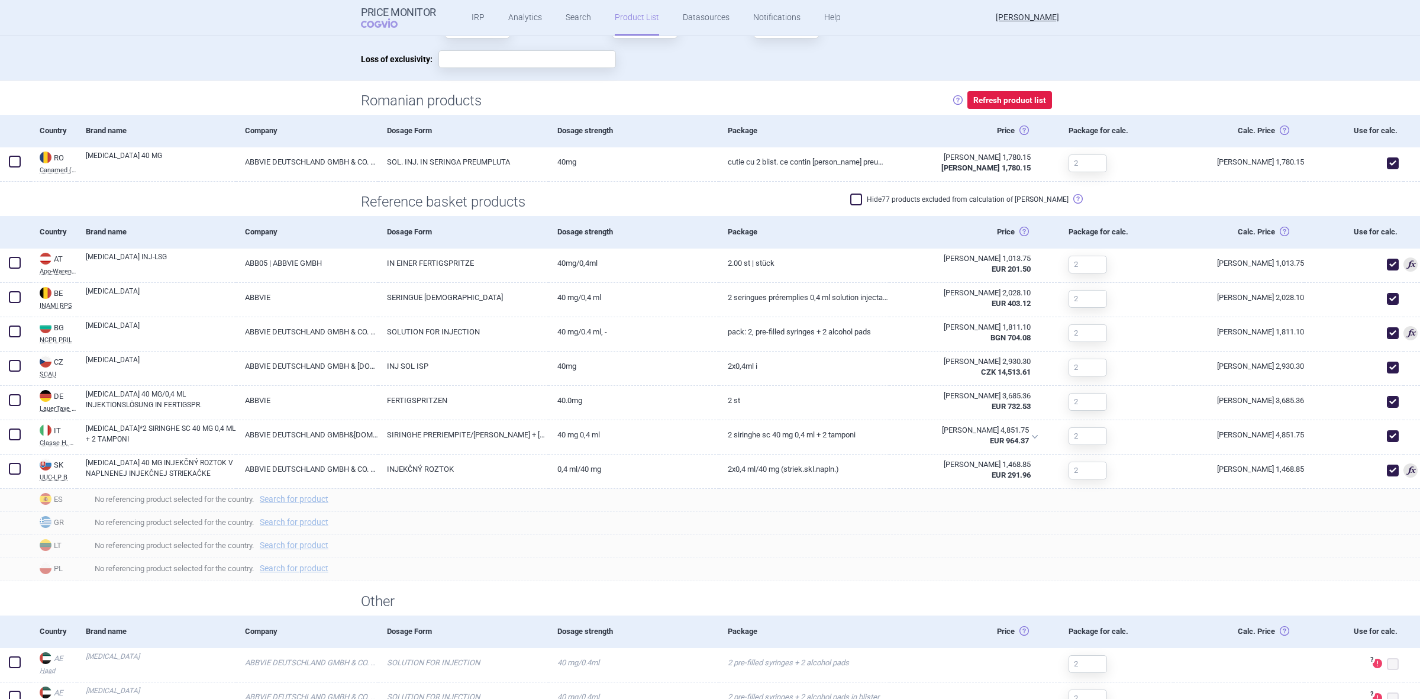
scroll to position [370, 0]
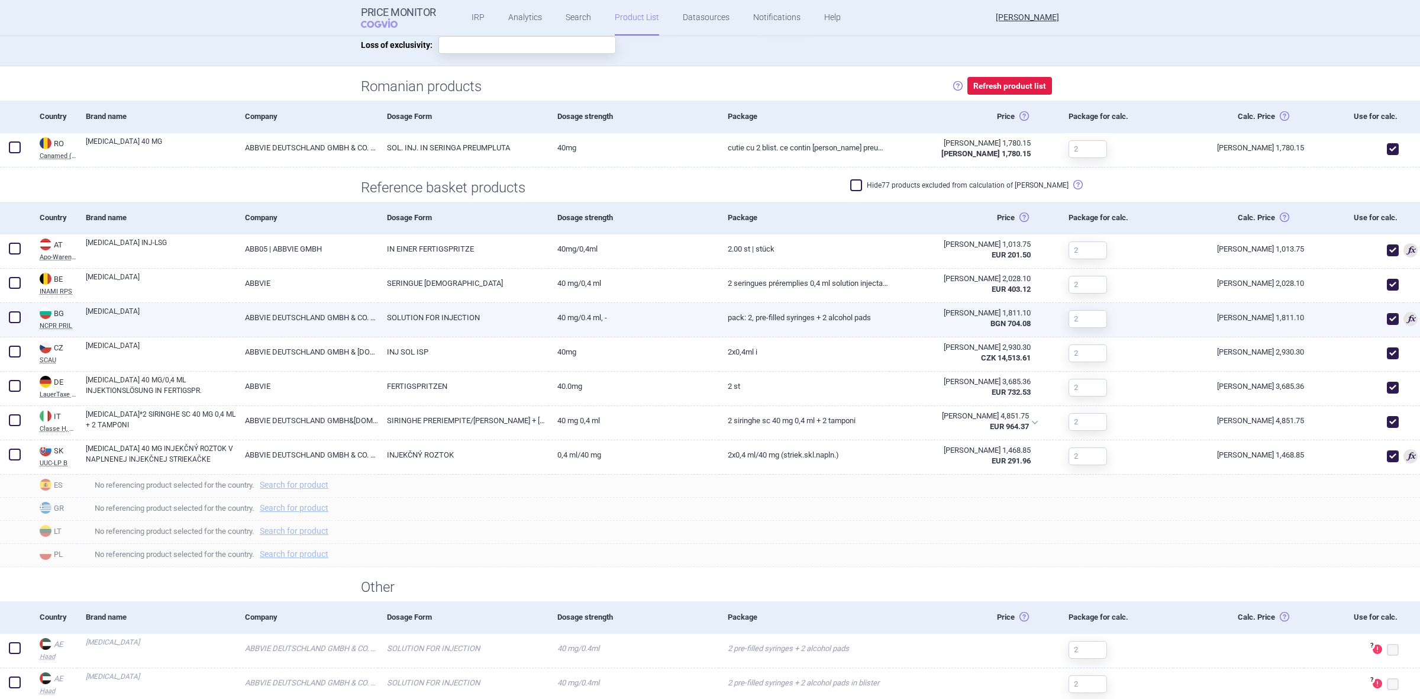
click at [1387, 323] on span at bounding box center [1393, 319] width 12 height 12
checkbox input "false"
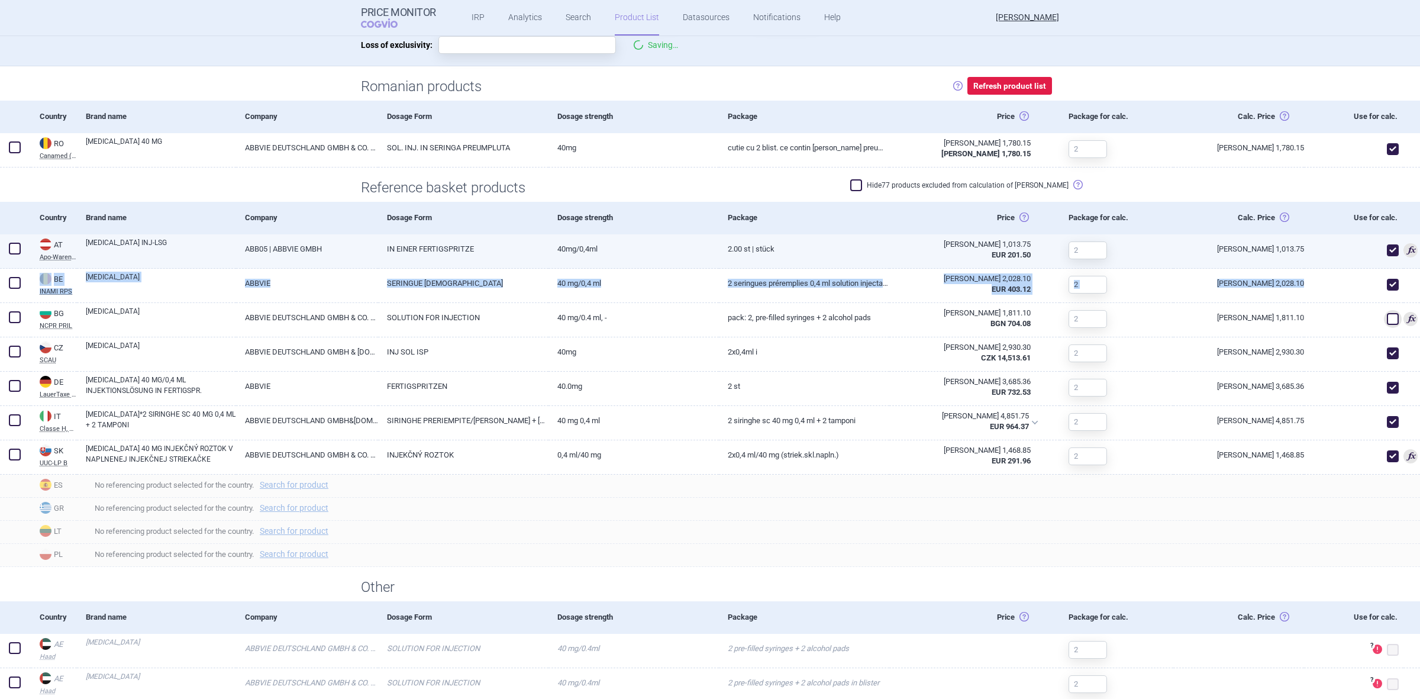
click at [1387, 253] on span at bounding box center [1393, 250] width 12 height 12
checkbox input "false"
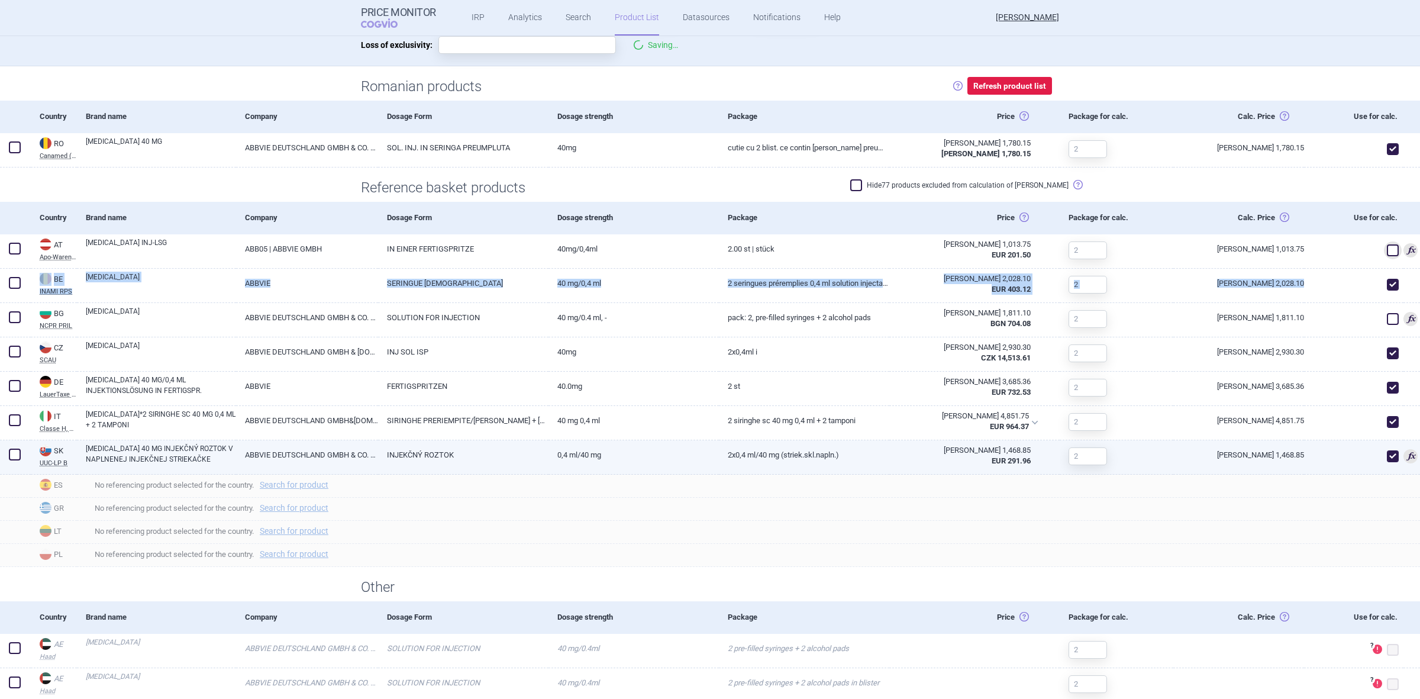
click at [1387, 460] on span at bounding box center [1393, 456] width 12 height 12
checkbox input "false"
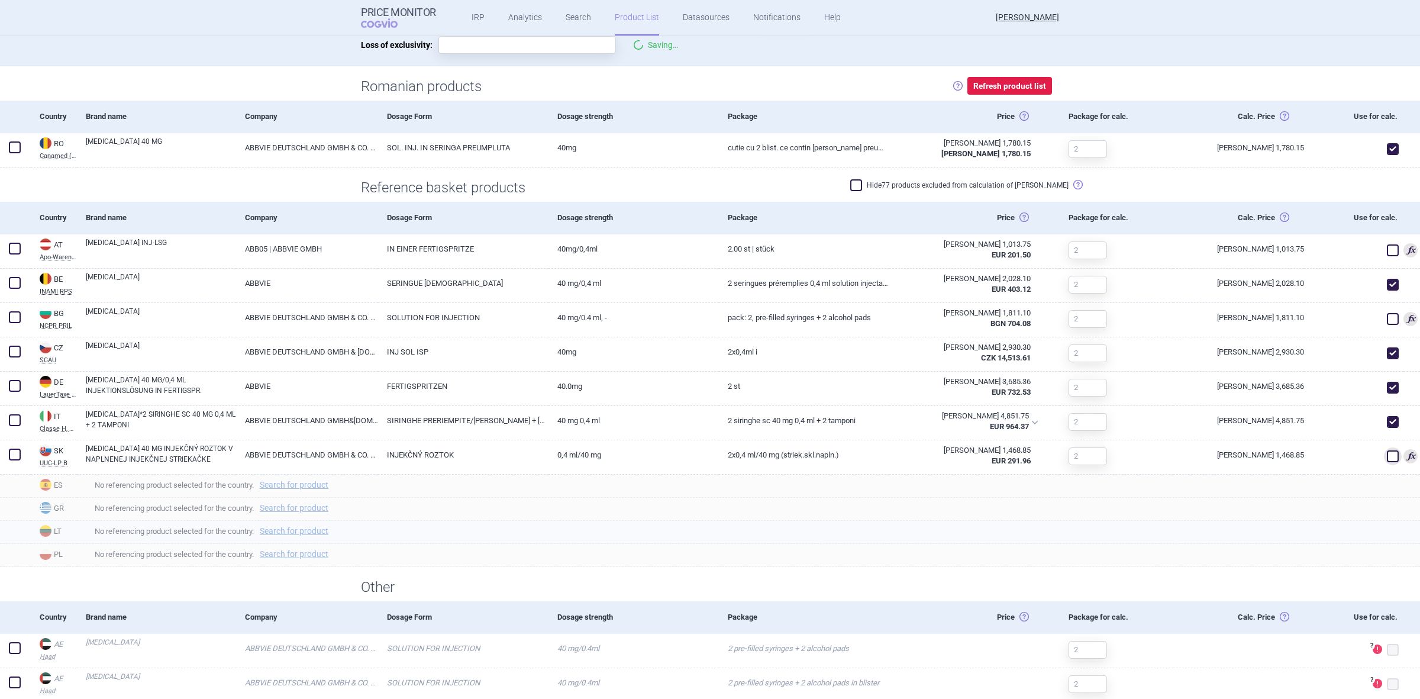
click at [1297, 528] on span "No referencing product selected for the country. Search for product" at bounding box center [753, 531] width 1335 height 14
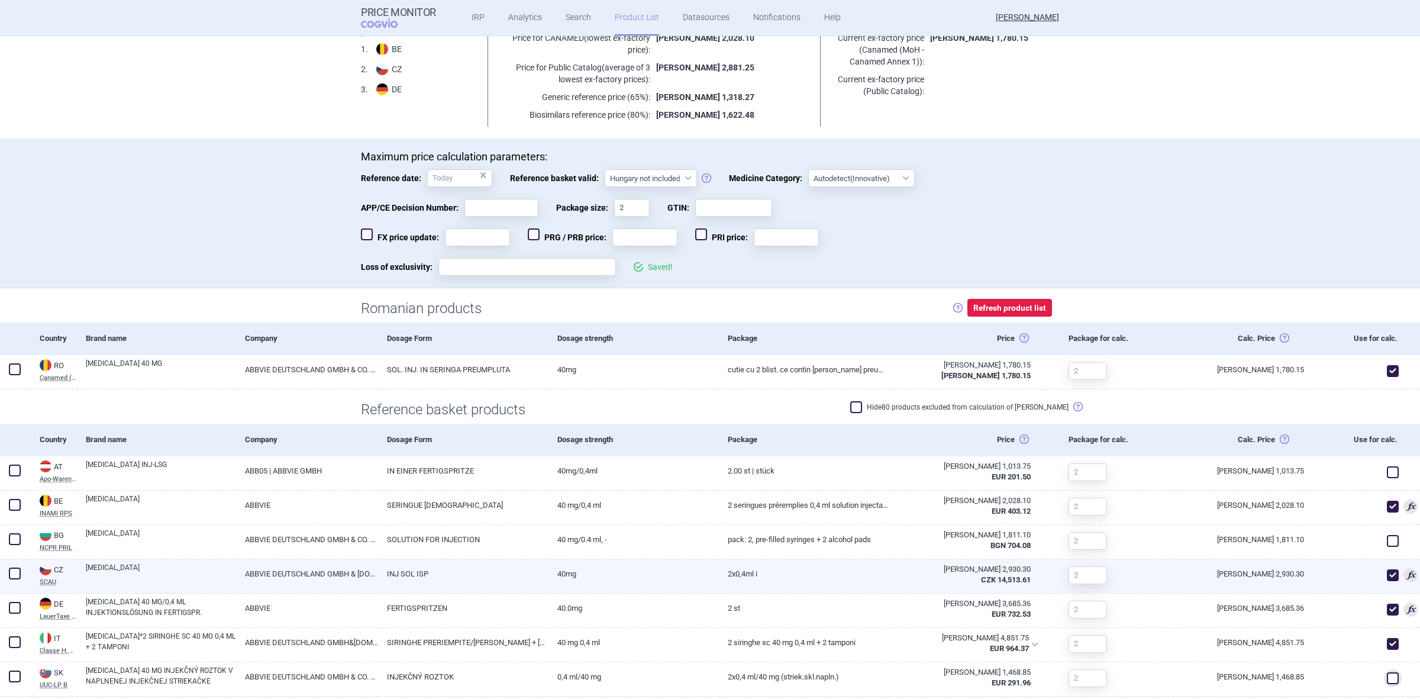
click at [1387, 570] on span at bounding box center [1393, 575] width 12 height 12
checkbox input "false"
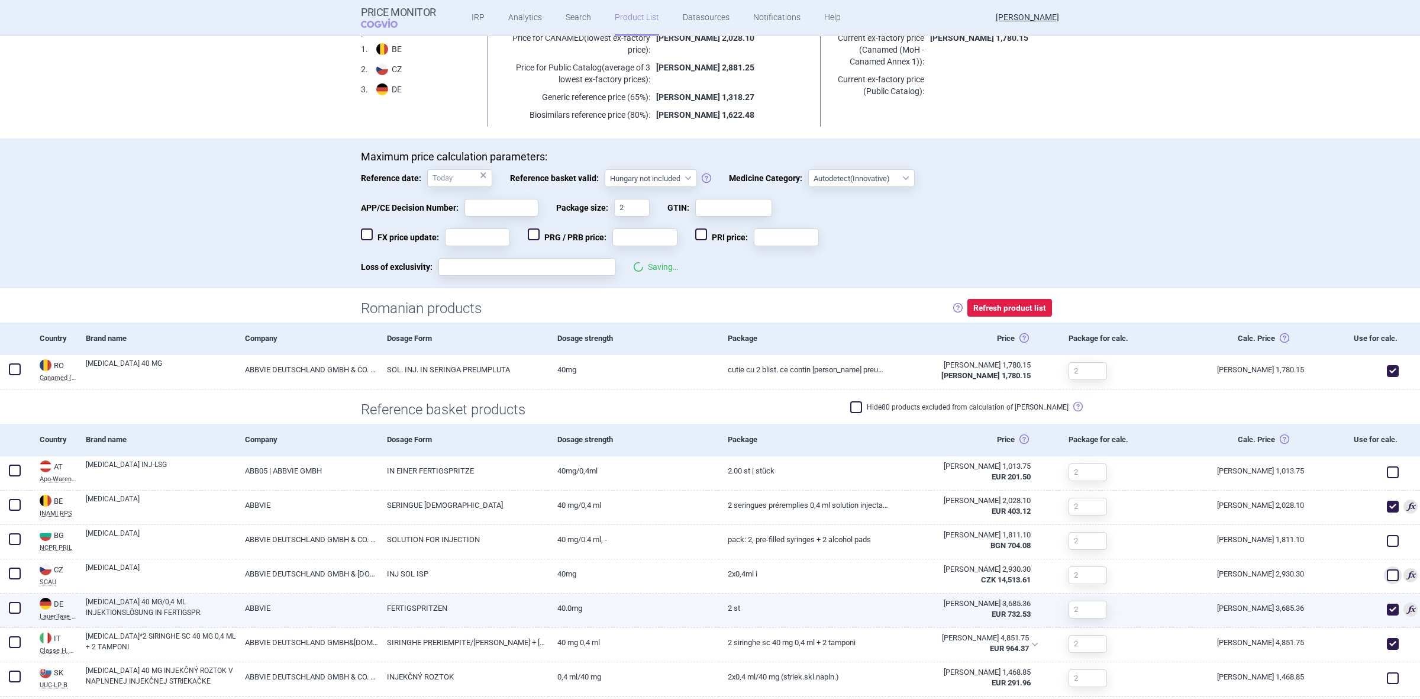
click at [1385, 615] on span at bounding box center [1393, 610] width 18 height 18
checkbox input "false"
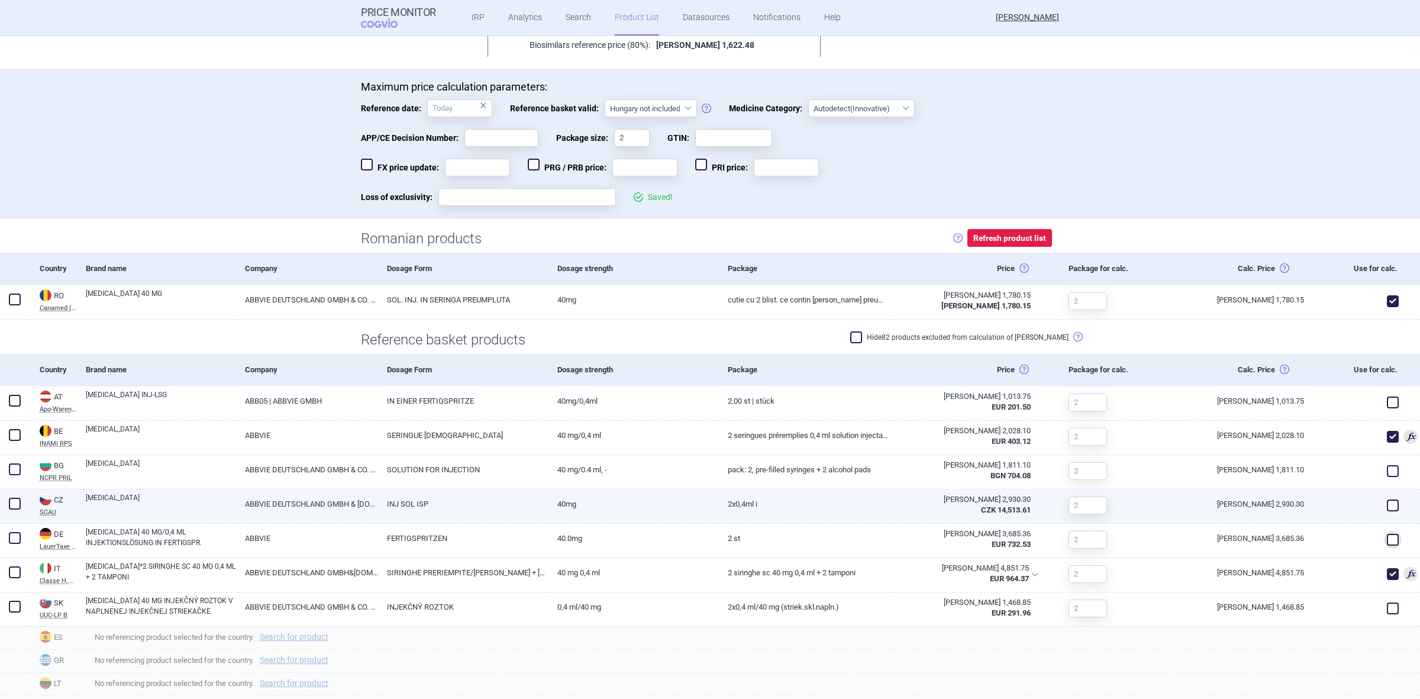
scroll to position [222, 0]
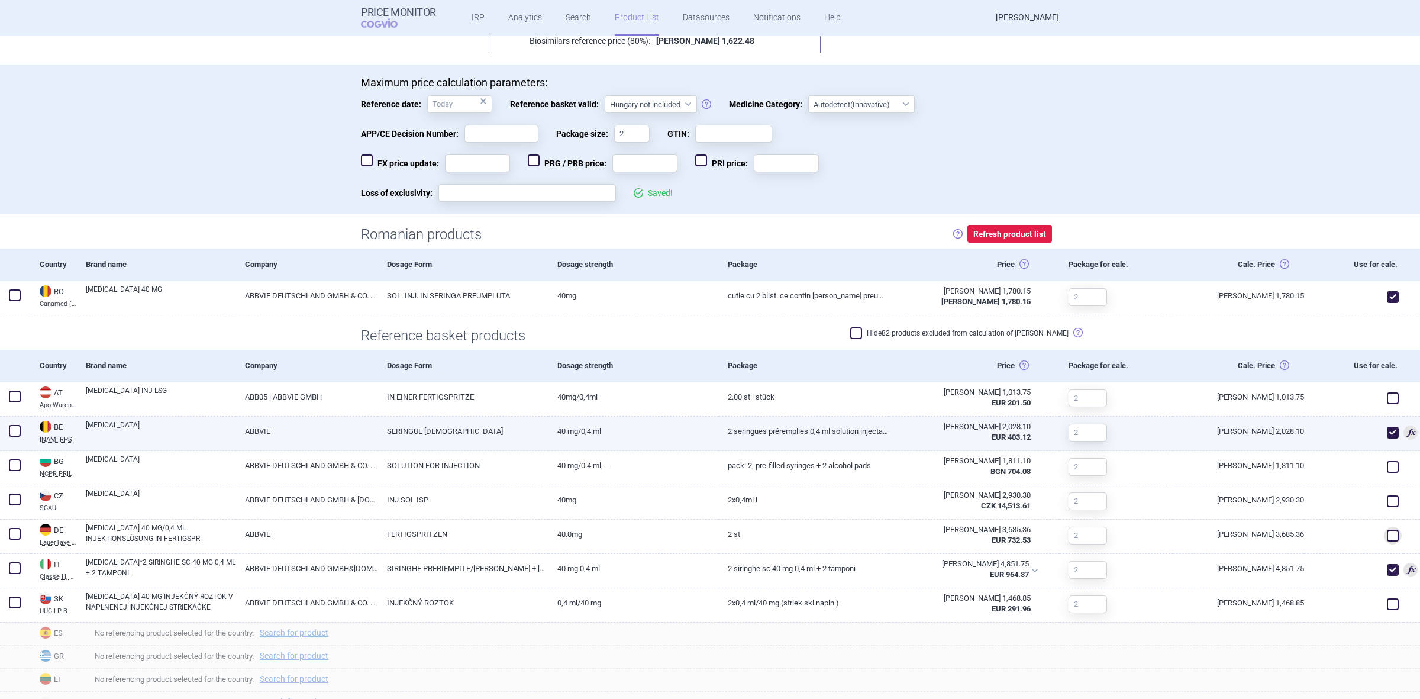
click at [1387, 429] on span at bounding box center [1393, 433] width 12 height 12
checkbox input "false"
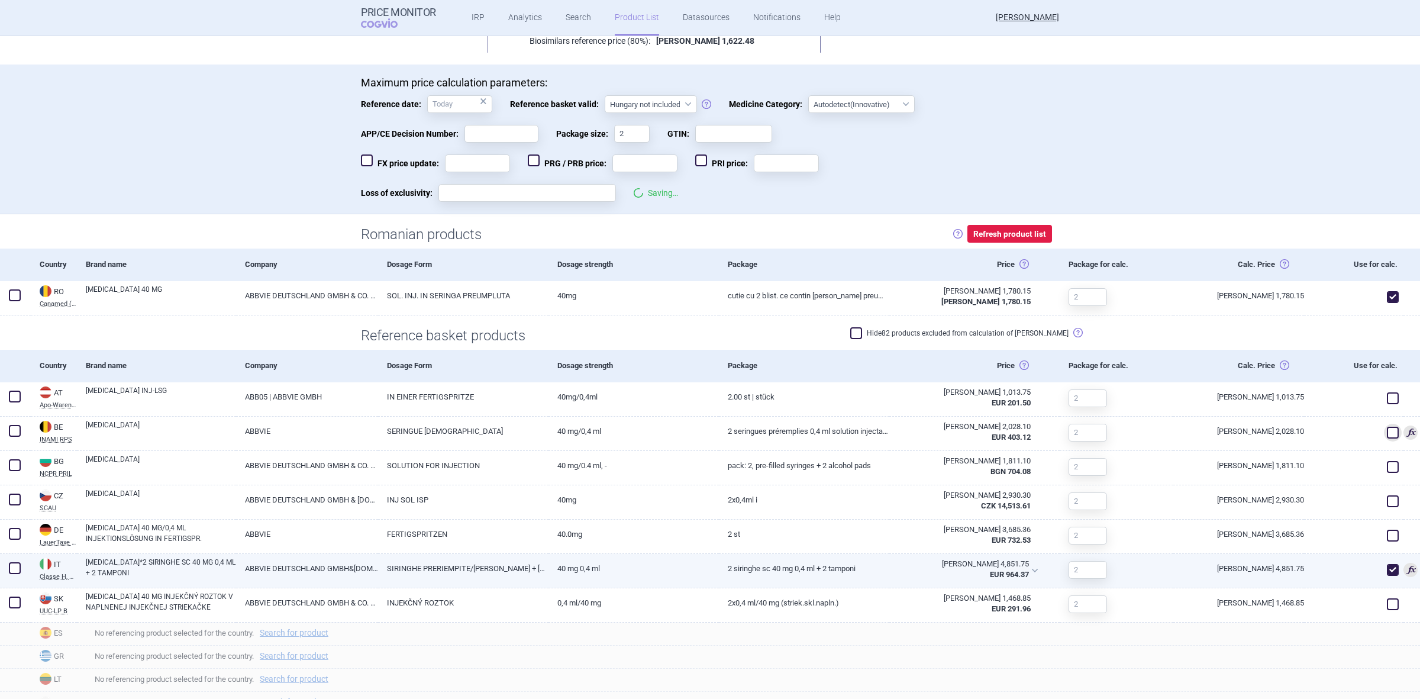
click at [1387, 568] on span at bounding box center [1393, 570] width 12 height 12
checkbox input "false"
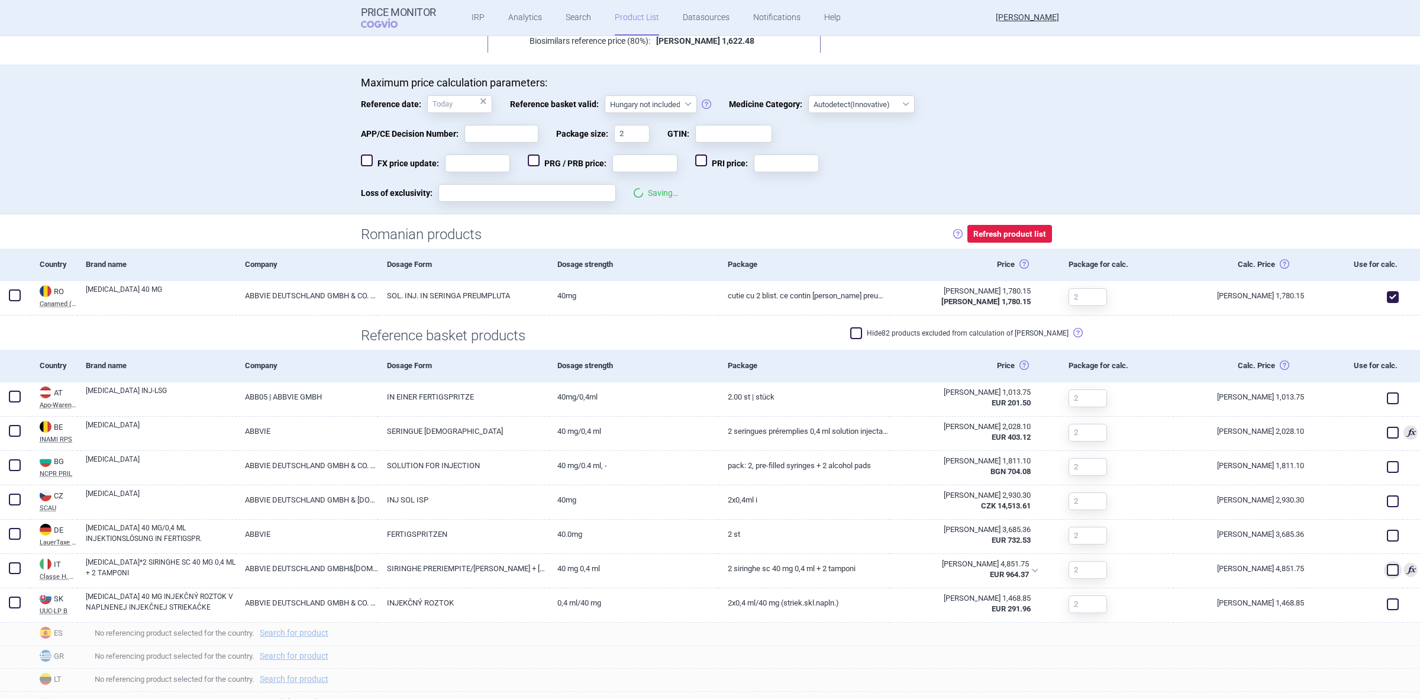
scroll to position [0, 0]
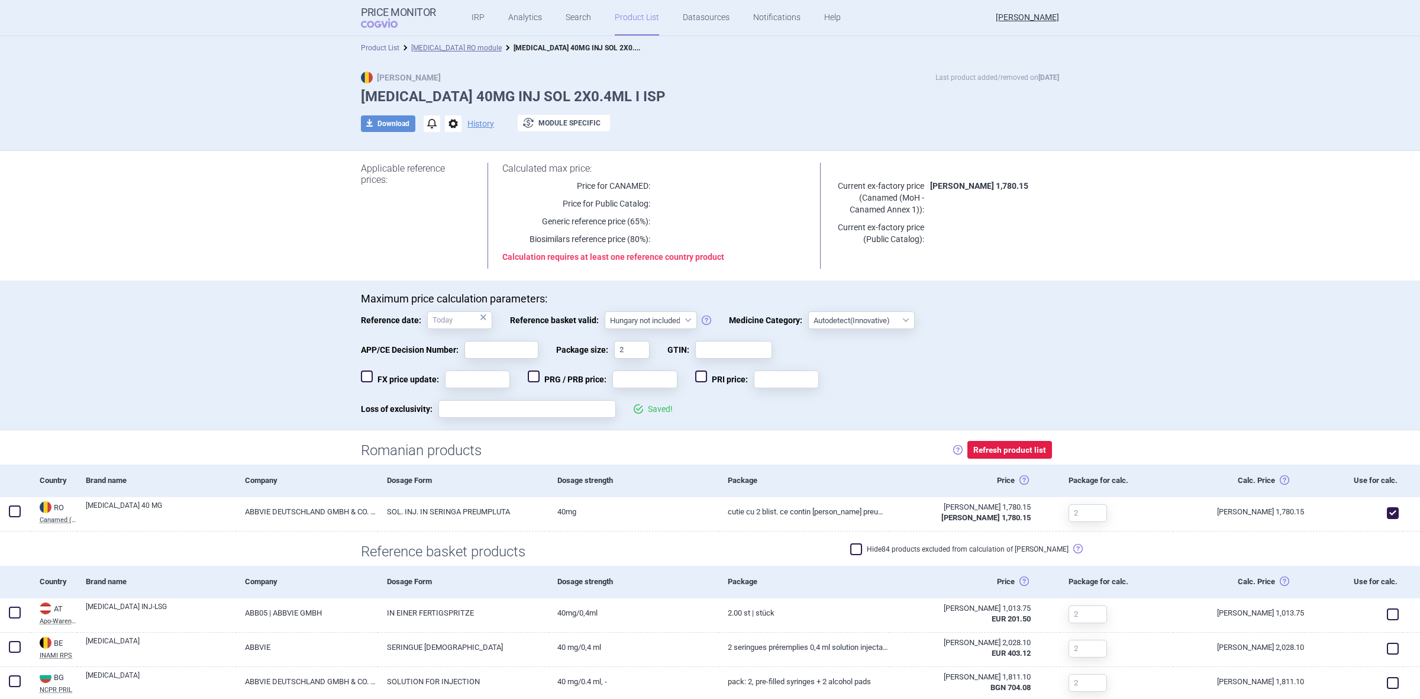
click at [385, 46] on link "Product List" at bounding box center [380, 48] width 38 height 8
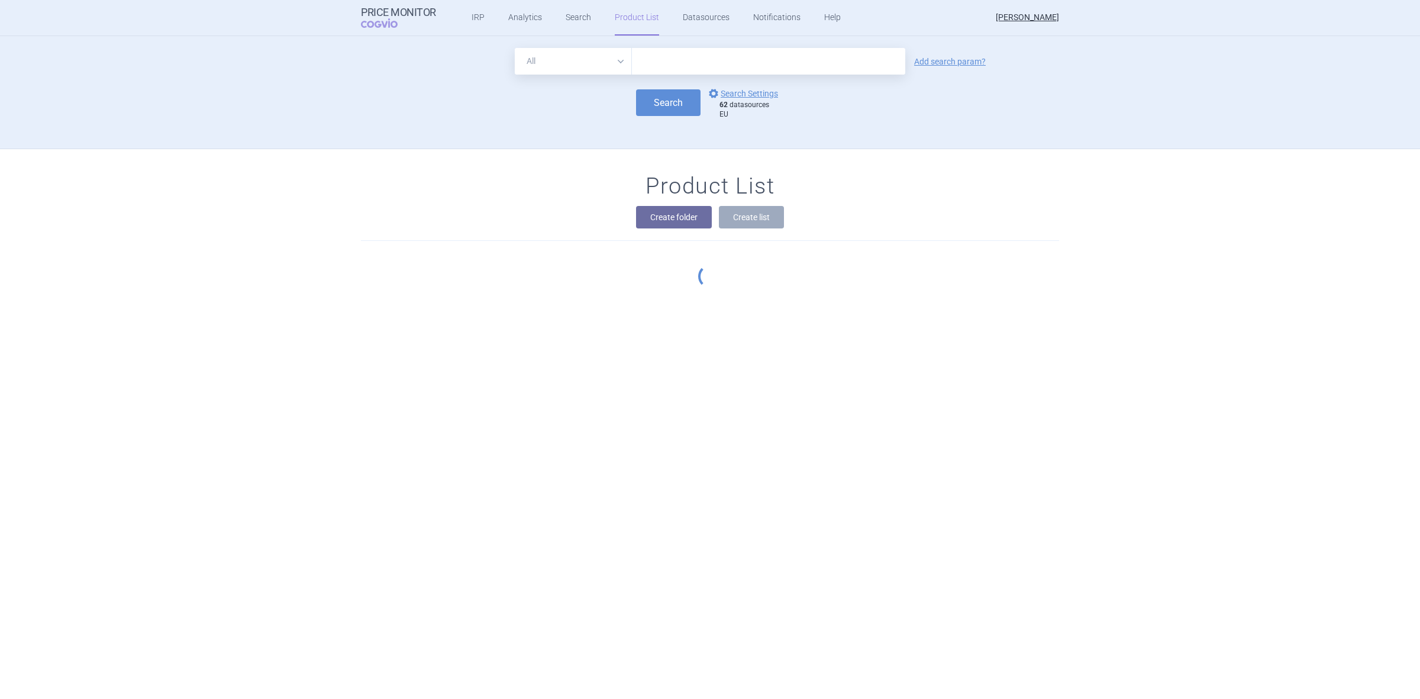
scroll to position [113, 0]
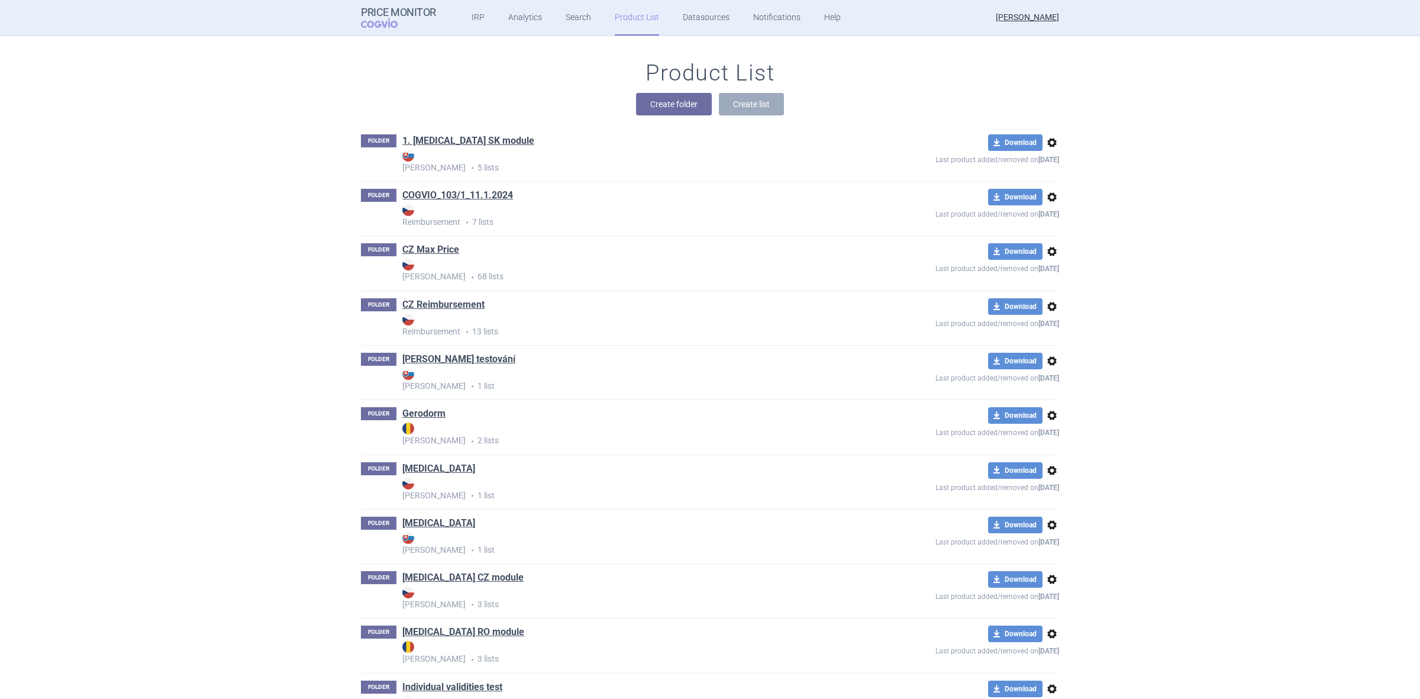
click at [466, 204] on h1 "COGVIO_103/1_11.1.2024" at bounding box center [457, 196] width 111 height 15
click at [469, 197] on link "COGVIO_103/1_11.1.2024" at bounding box center [457, 195] width 111 height 13
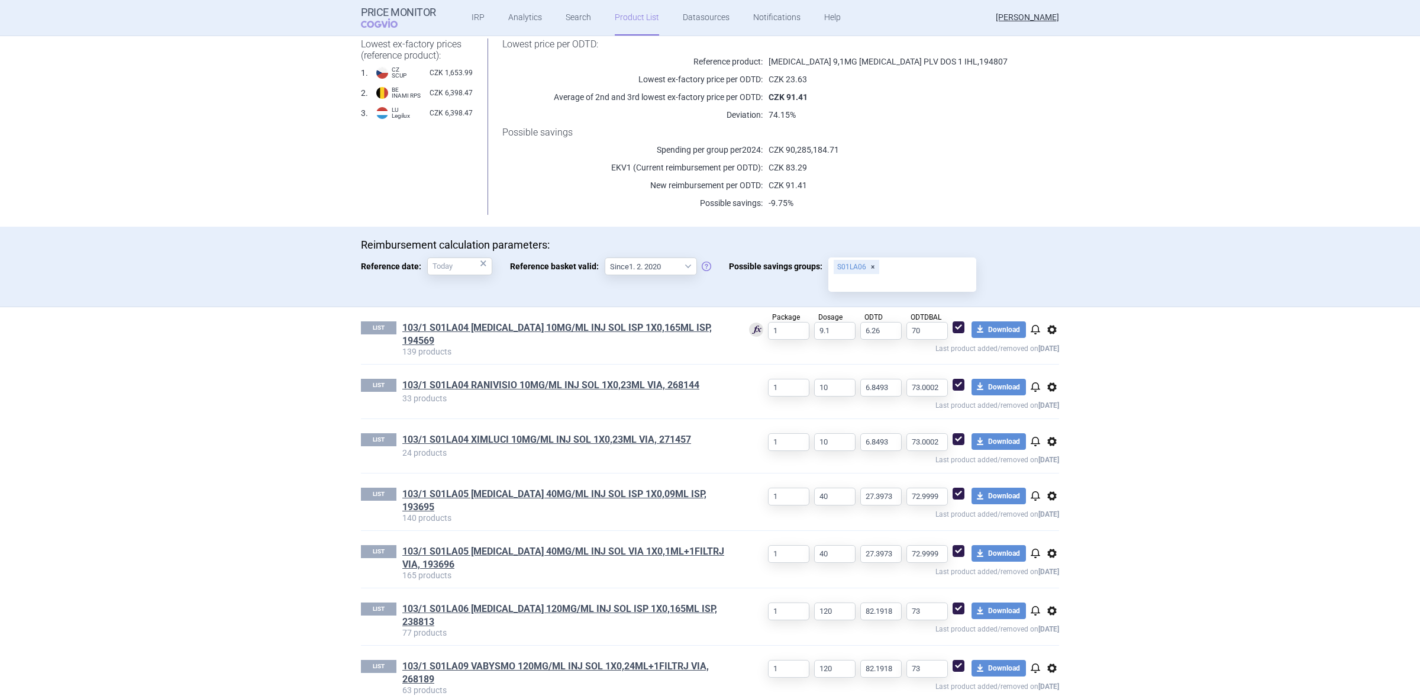
scroll to position [148, 0]
click at [956, 331] on span at bounding box center [959, 326] width 18 height 18
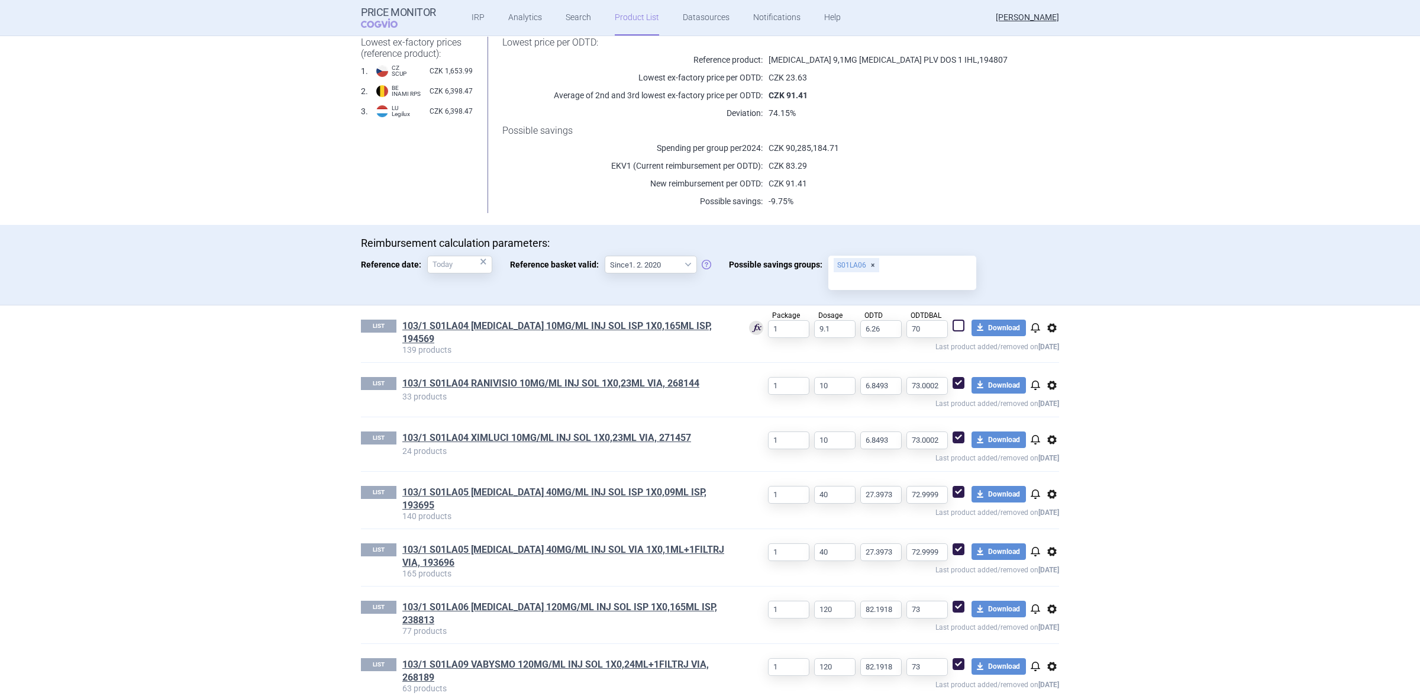
checkbox input "false"
click at [956, 382] on span at bounding box center [959, 383] width 12 height 12
checkbox input "false"
click at [954, 436] on span at bounding box center [959, 437] width 12 height 12
checkbox input "false"
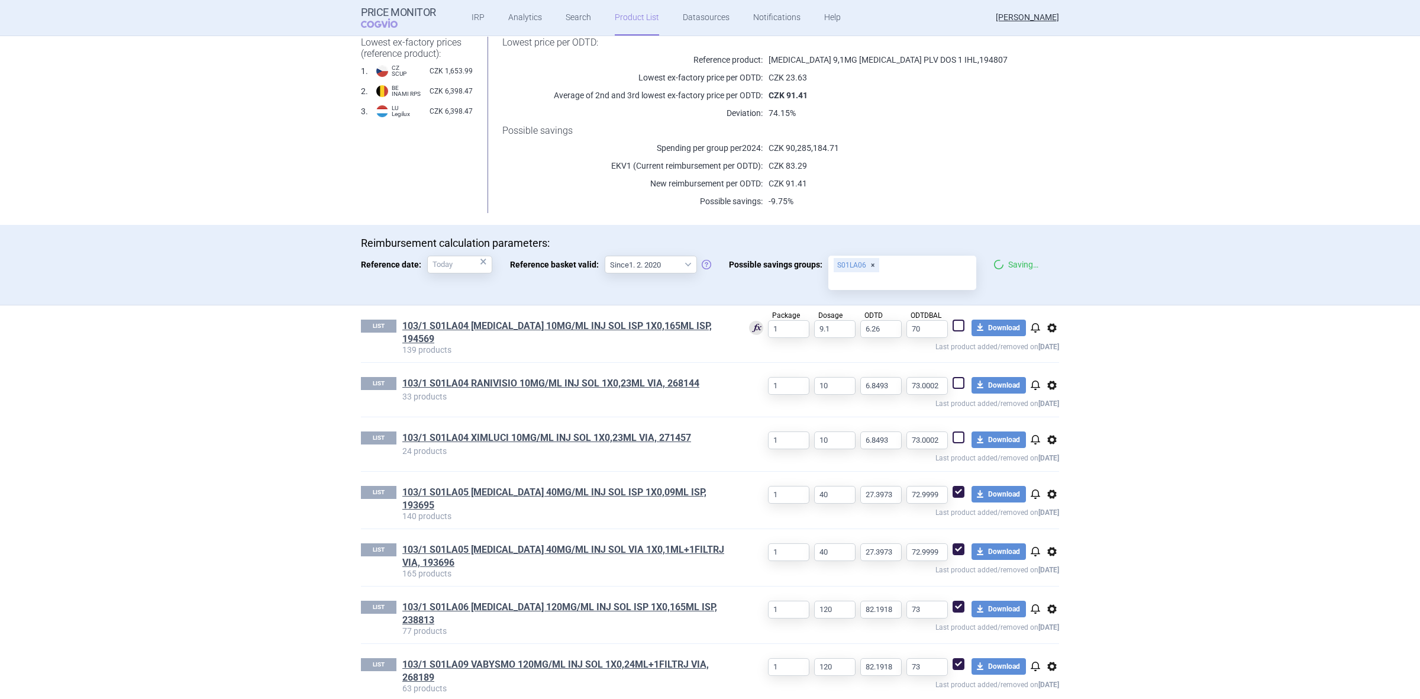
click at [951, 498] on div "1 40 27.3973 72.9999 download Download notifications options Last product added…" at bounding box center [895, 502] width 328 height 33
click at [953, 492] on span at bounding box center [959, 492] width 12 height 12
checkbox input "false"
click at [953, 547] on span at bounding box center [959, 549] width 12 height 12
checkbox input "false"
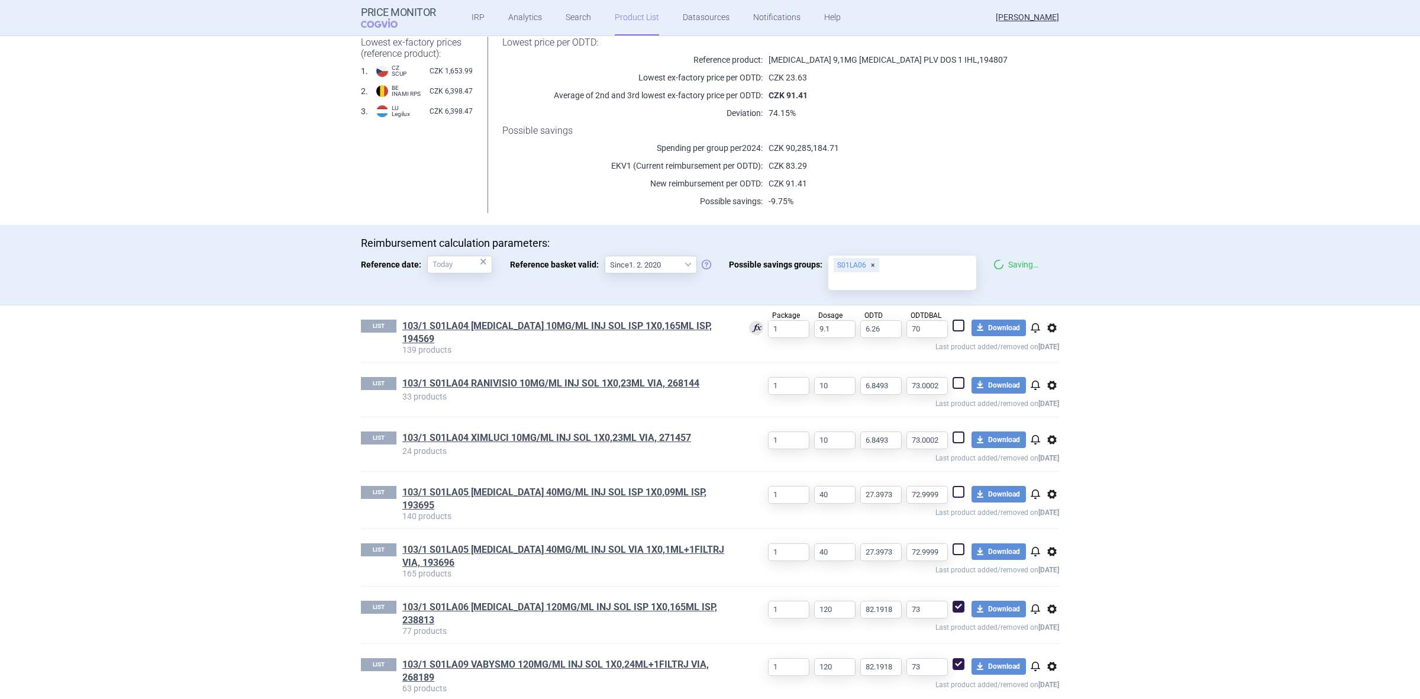
click at [953, 601] on span at bounding box center [959, 607] width 12 height 12
checkbox input "false"
click at [953, 658] on span at bounding box center [959, 664] width 12 height 12
checkbox input "false"
click at [1182, 491] on section "Product List COGVIO_103/1_11.1.2024 Reimbursement Last product added/removed on…" at bounding box center [710, 367] width 1420 height 663
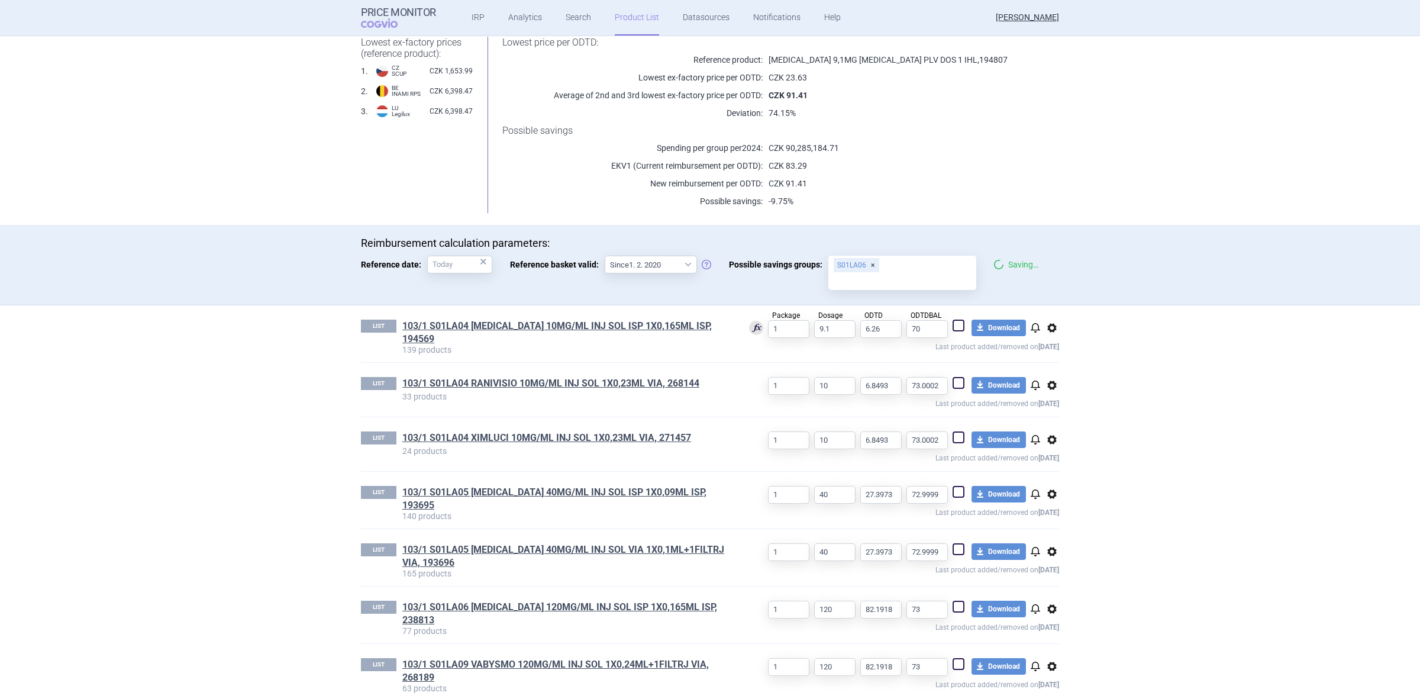
scroll to position [0, 0]
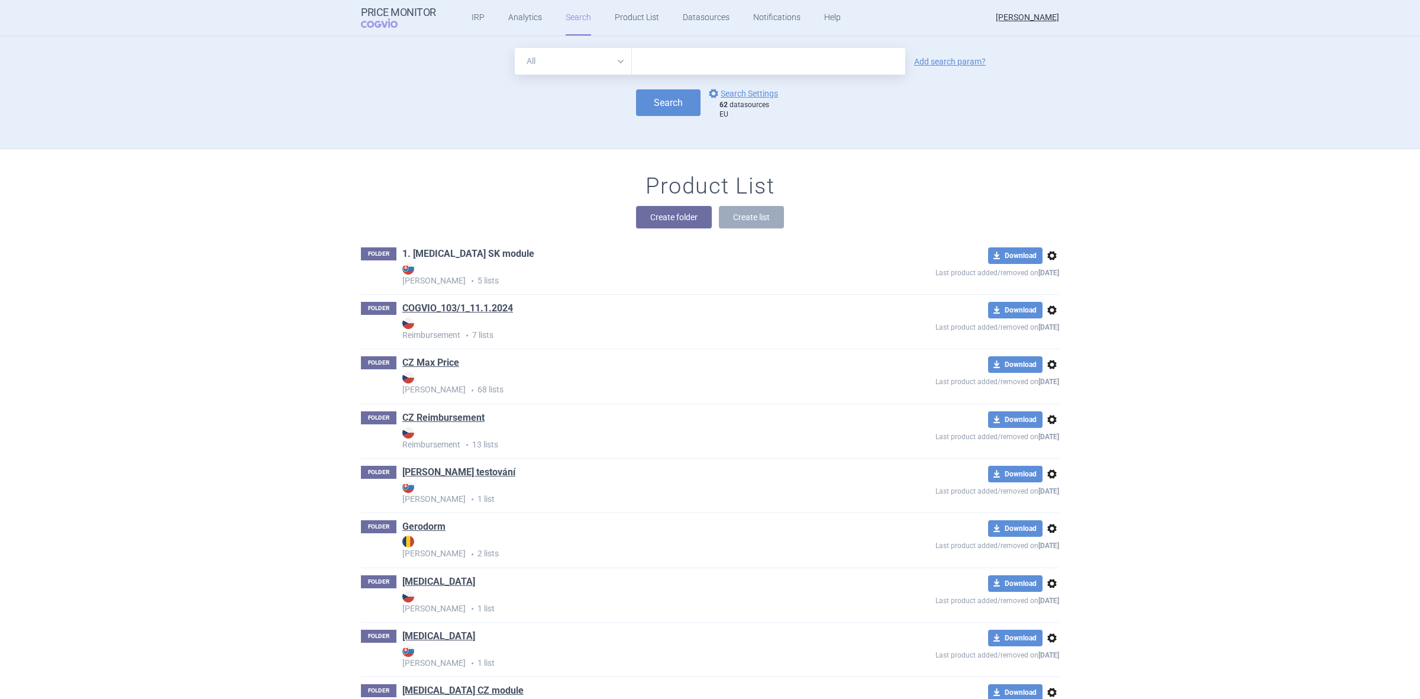
click at [462, 249] on link "1. Humira SK module" at bounding box center [468, 253] width 132 height 13
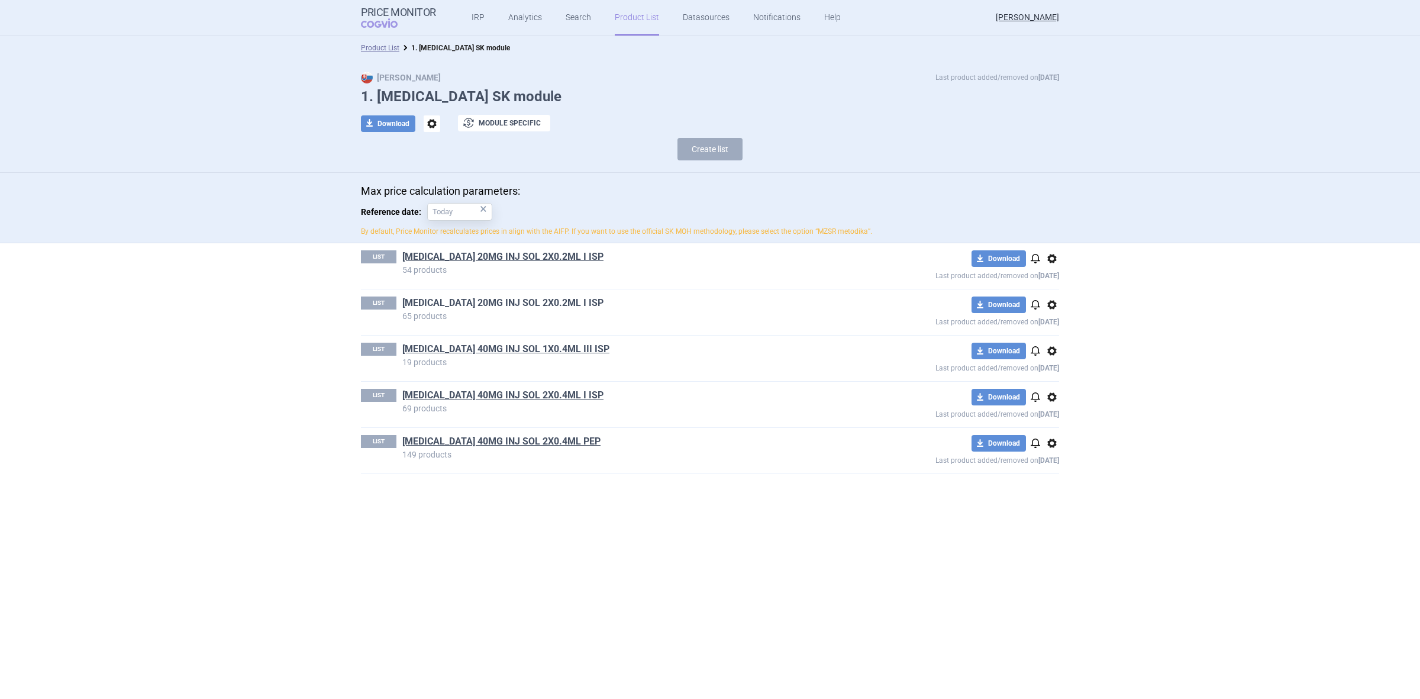
click at [465, 303] on link "HUMIRA 20MG INJ SOL 2X0.2ML I ISP" at bounding box center [502, 302] width 201 height 13
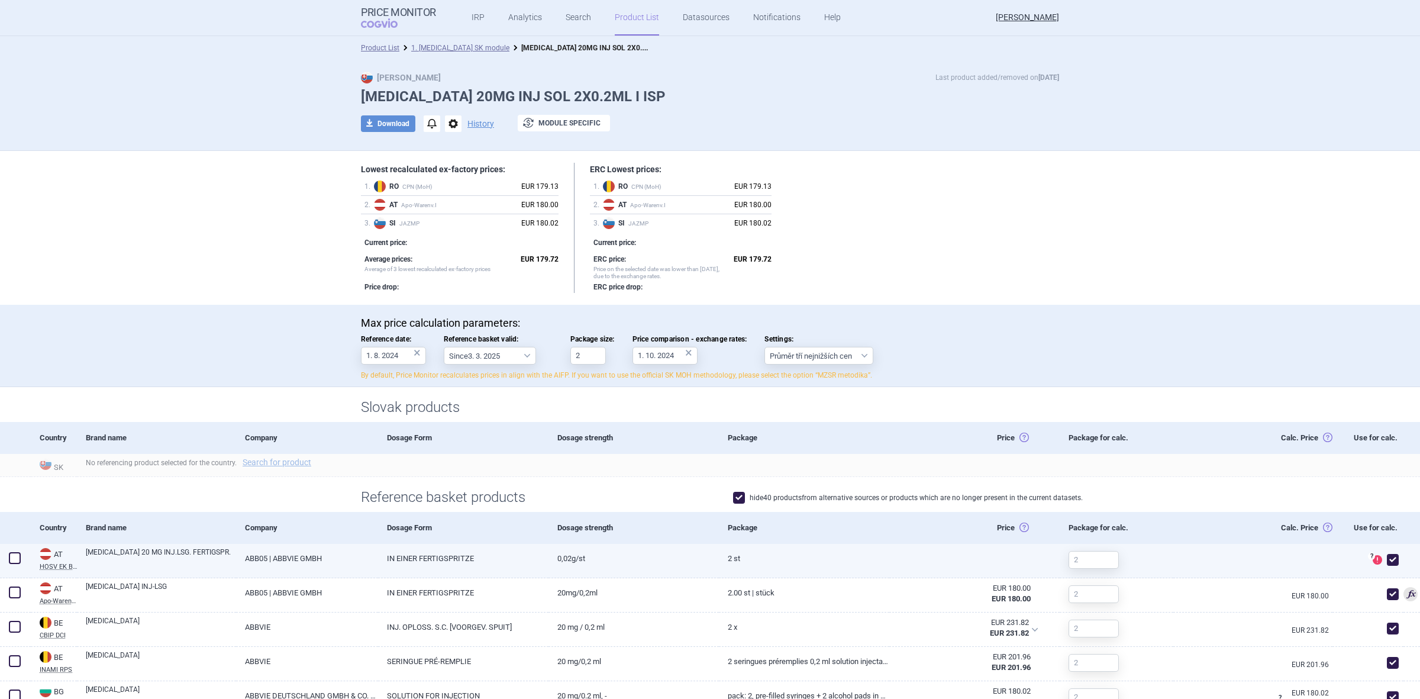
click at [1391, 566] on div "? DataSource of this product is not officially recognized and might not be suit…" at bounding box center [1368, 561] width 71 height 34
click at [1387, 565] on span at bounding box center [1393, 560] width 12 height 12
checkbox input "false"
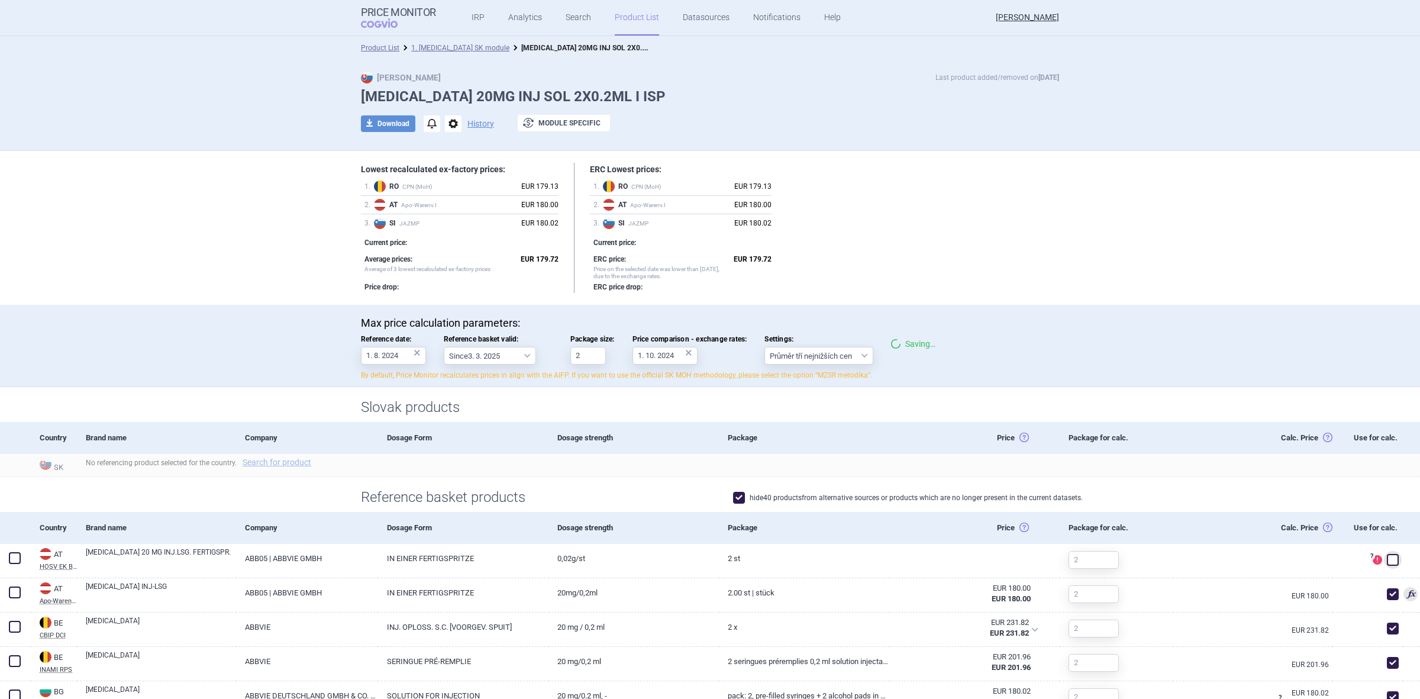
click at [1244, 489] on div "Reference basket products hide 40 products from alternative sources or products…" at bounding box center [710, 494] width 1420 height 35
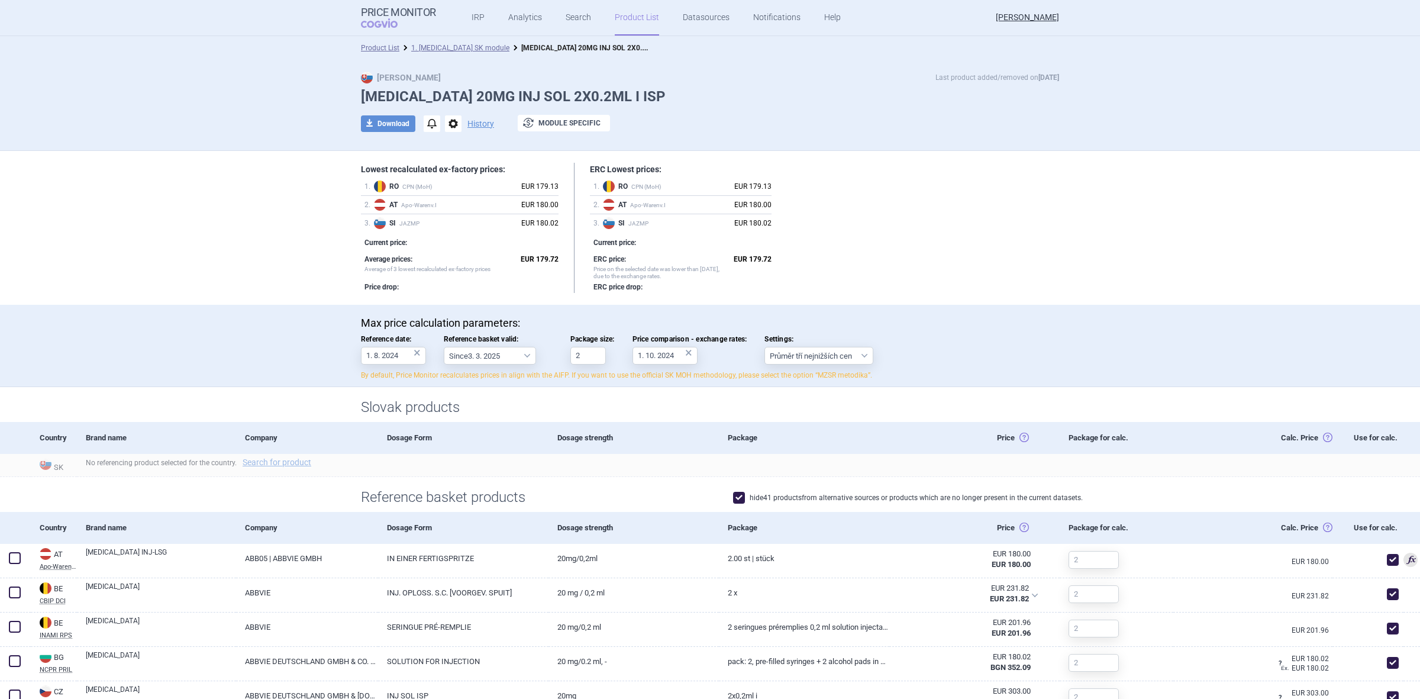
click at [391, 53] on li "Product List" at bounding box center [380, 48] width 38 height 12
click at [389, 53] on li "Product List" at bounding box center [380, 48] width 38 height 12
click at [375, 50] on link "Product List" at bounding box center [380, 48] width 38 height 8
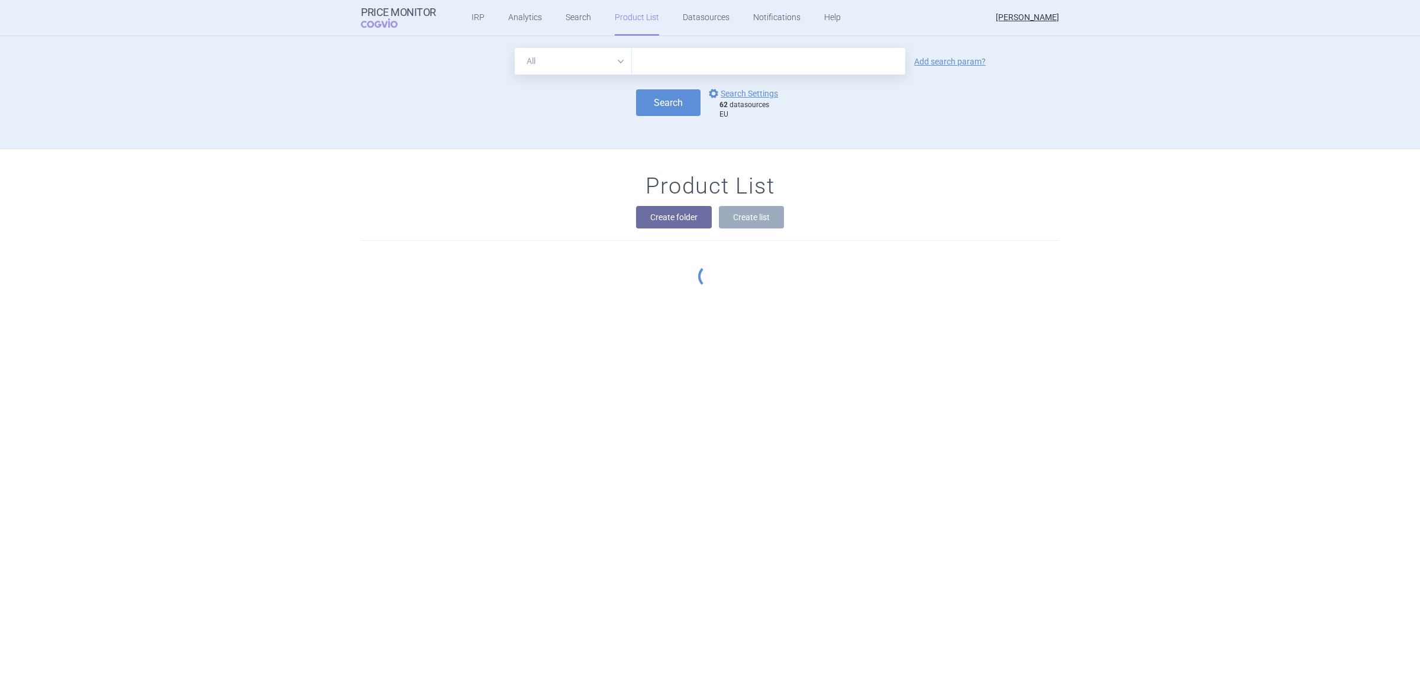
scroll to position [113, 0]
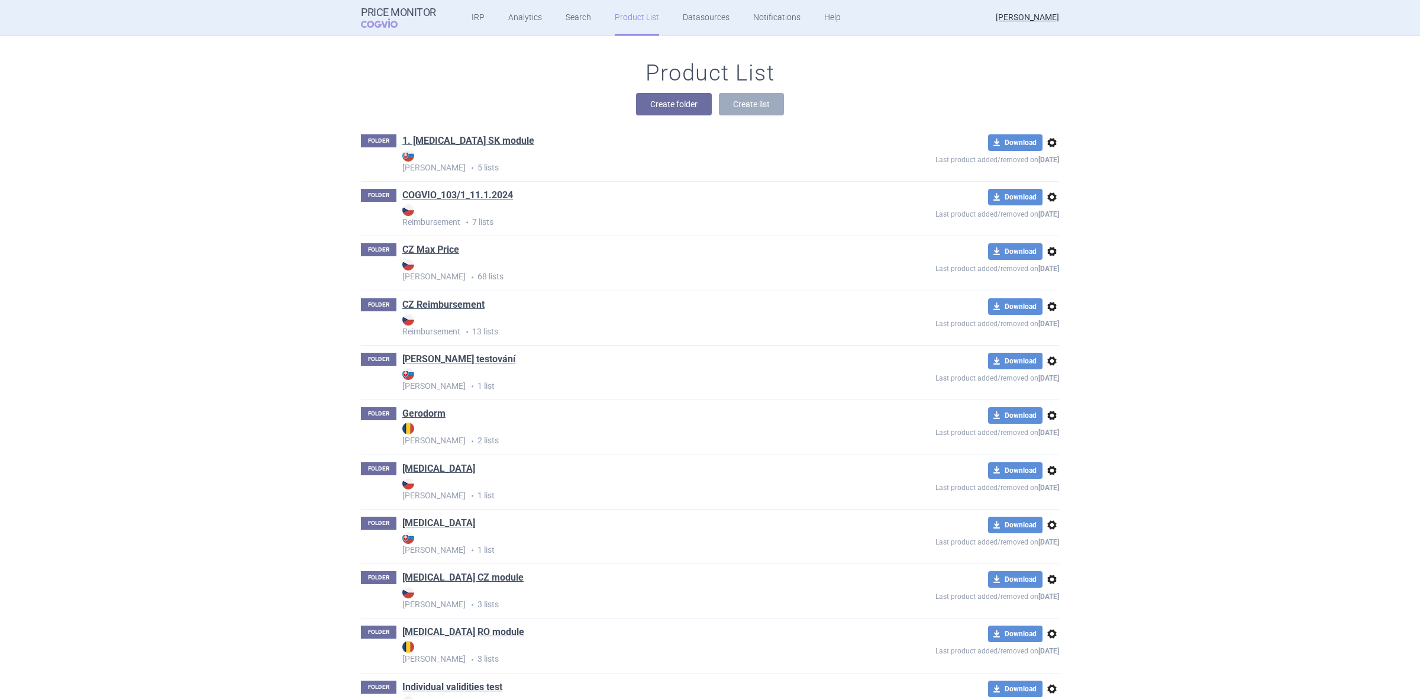
click at [428, 249] on link "CZ Max Price" at bounding box center [430, 249] width 57 height 13
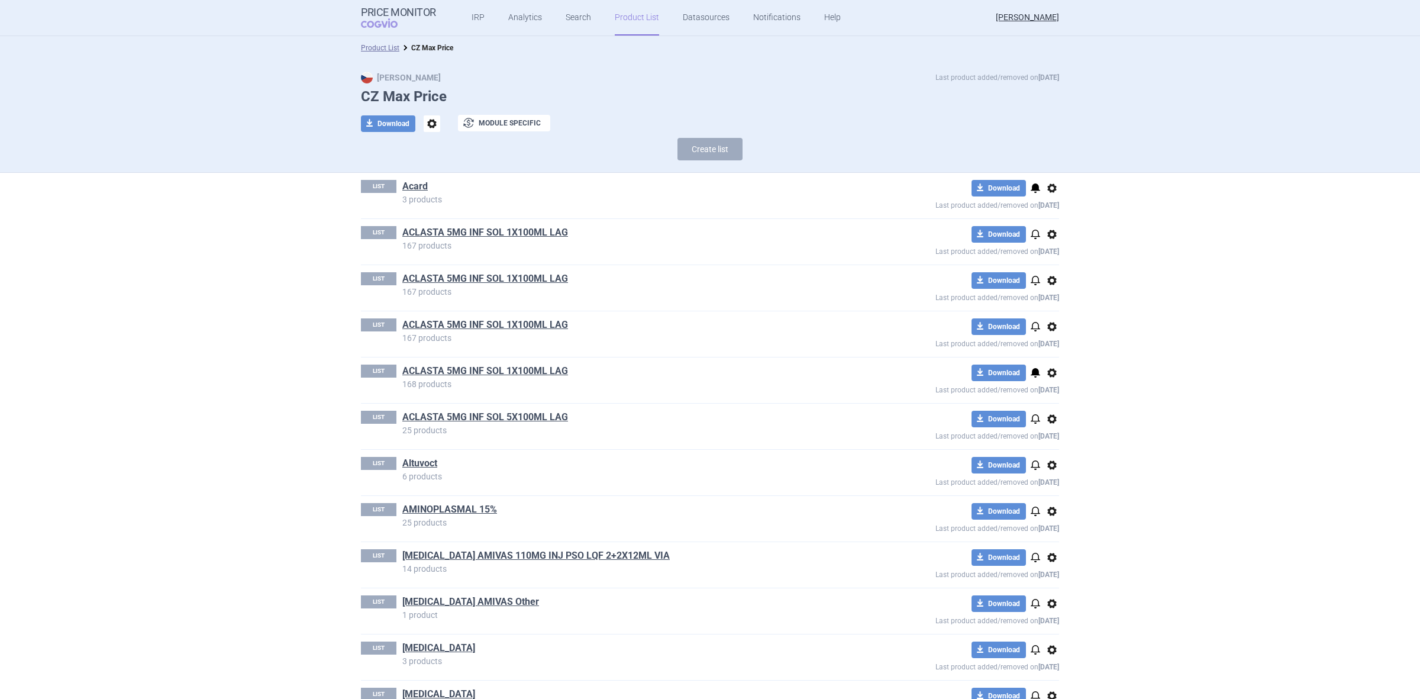
click at [437, 223] on div "LIST ACLASTA 5MG INF SOL 1X100ML LAG 167 products download Download notificatio…" at bounding box center [710, 242] width 698 height 46
click at [439, 233] on link "ACLASTA 5MG INF SOL 1X100ML LAG" at bounding box center [485, 232] width 166 height 13
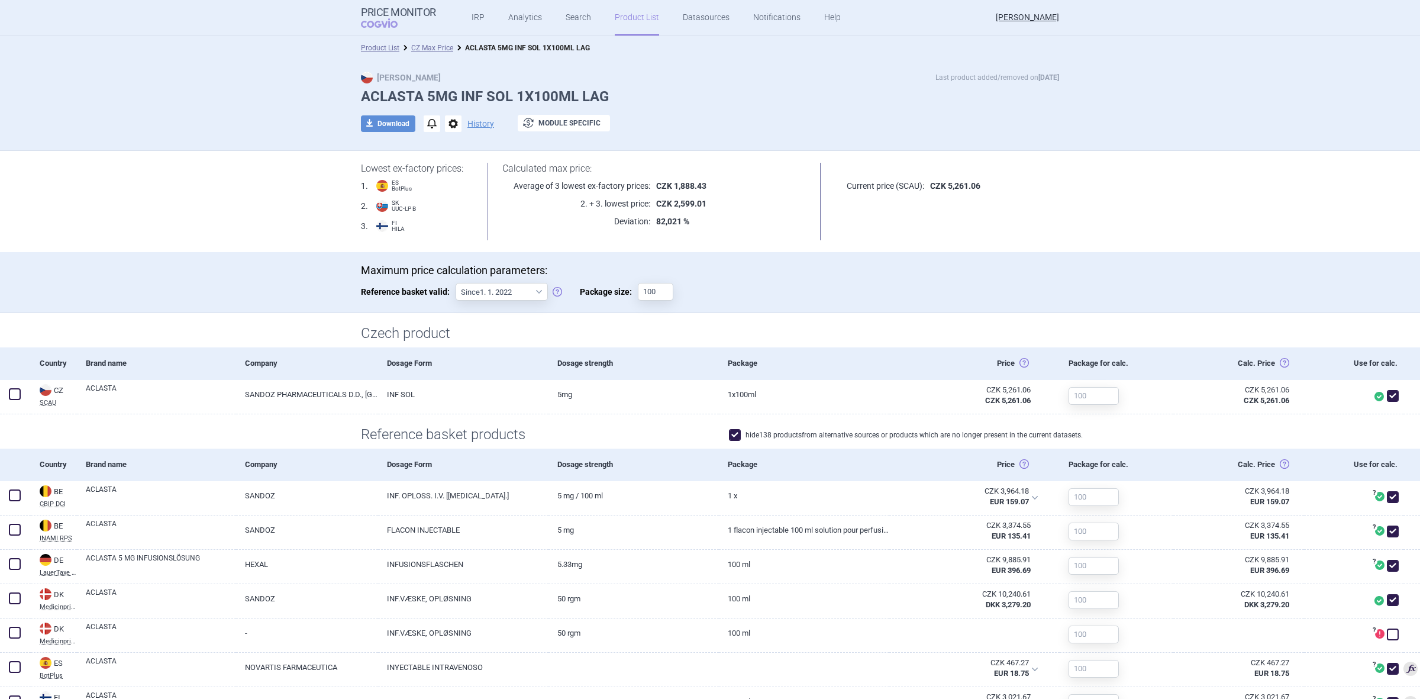
click at [719, 433] on h1 "Reference basket products" at bounding box center [710, 434] width 698 height 17
click at [729, 430] on span at bounding box center [735, 435] width 12 height 12
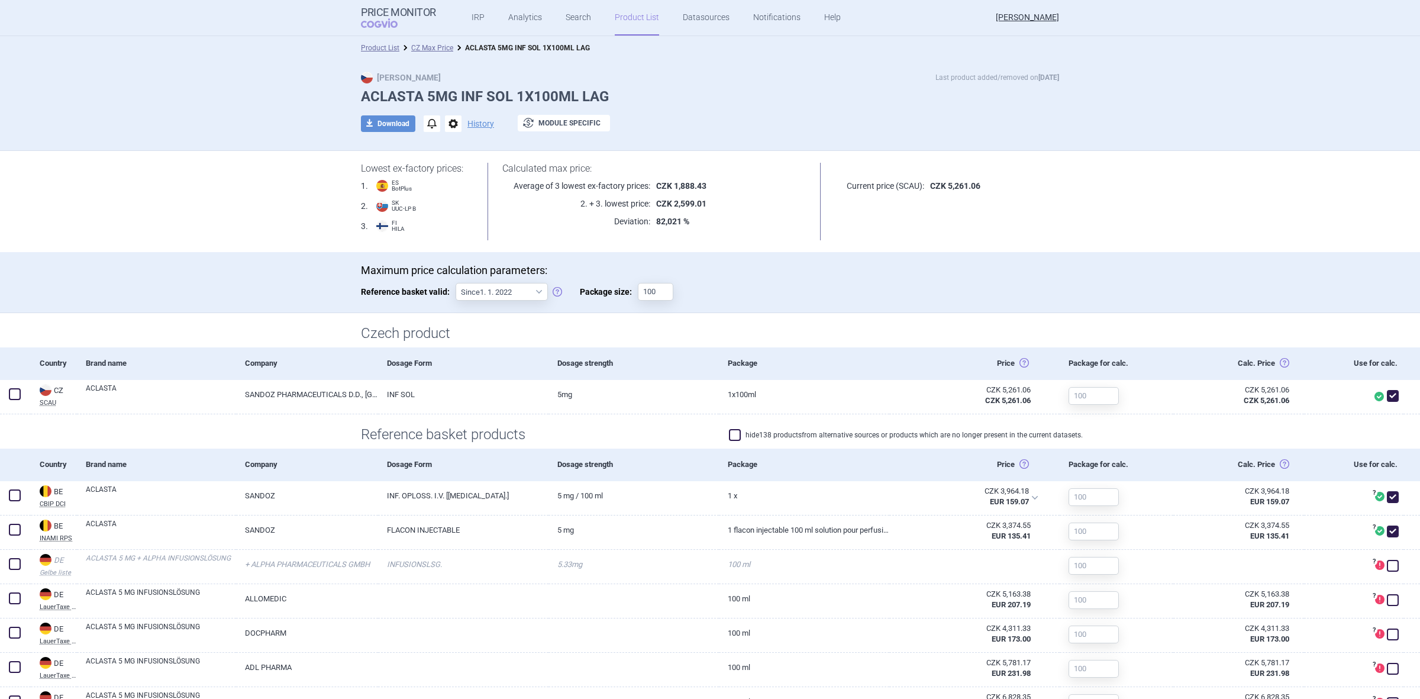
click at [733, 427] on span at bounding box center [735, 435] width 18 height 18
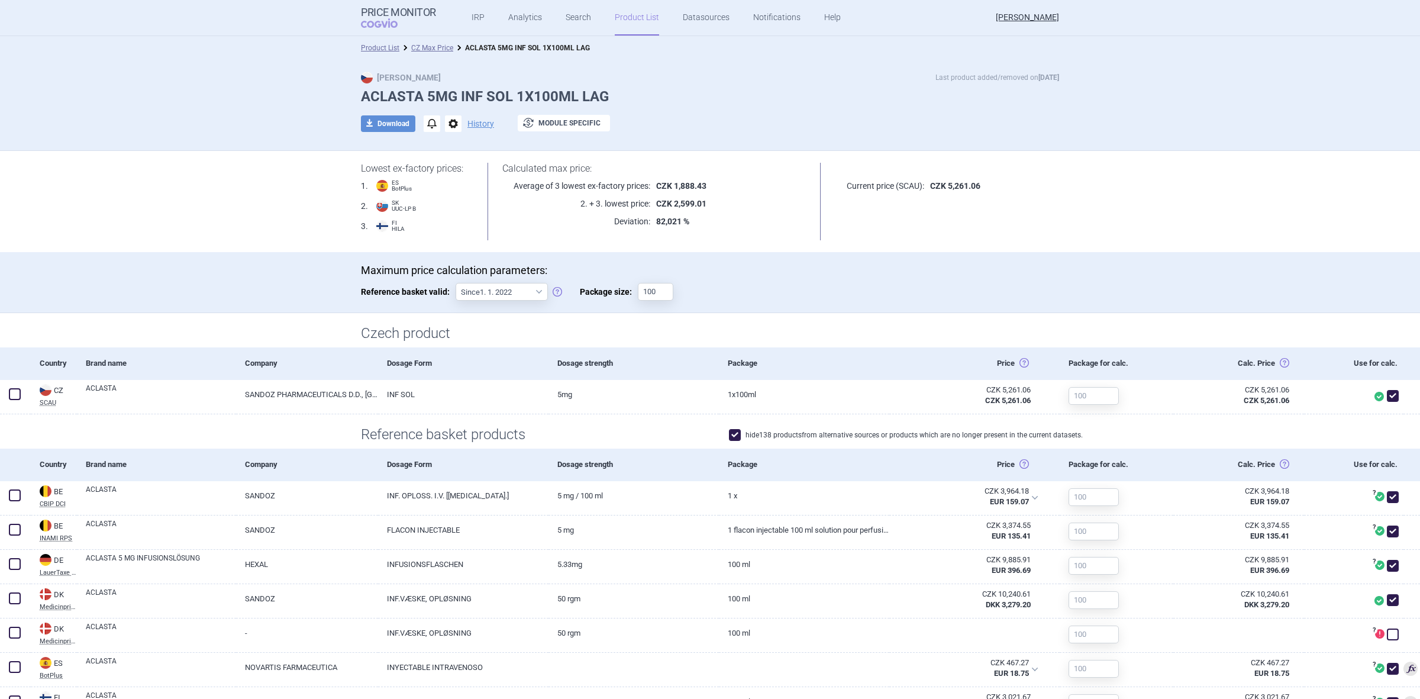
click at [733, 427] on span at bounding box center [735, 435] width 18 height 18
checkbox input "false"
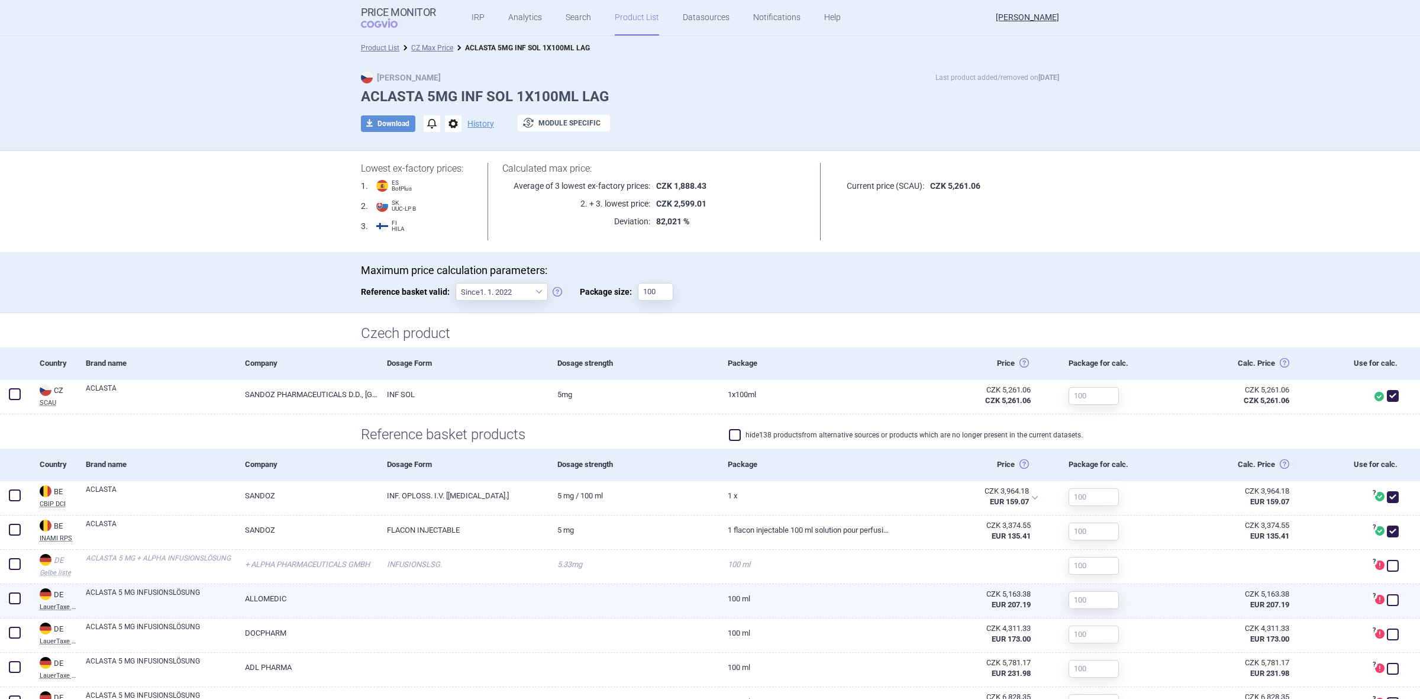
click at [1387, 596] on span at bounding box center [1393, 600] width 12 height 12
checkbox input "true"
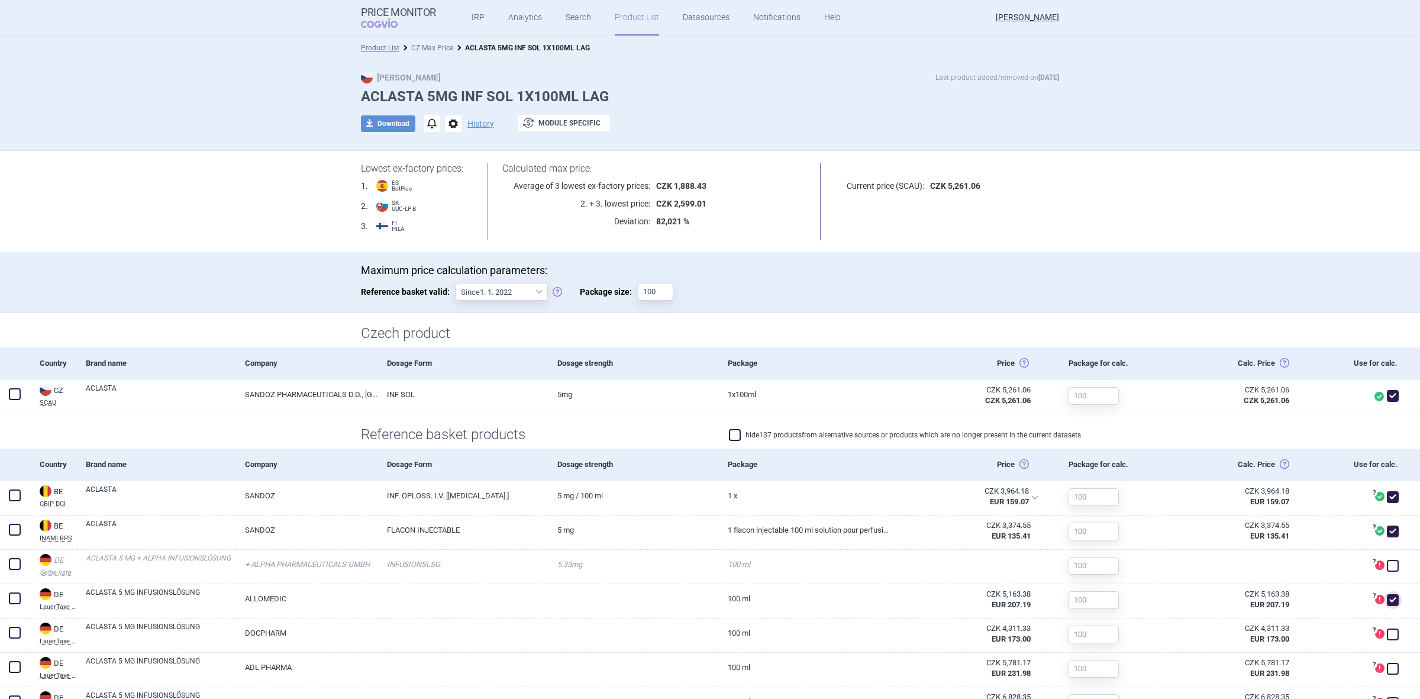
click at [429, 49] on link "CZ Max Price" at bounding box center [432, 48] width 42 height 8
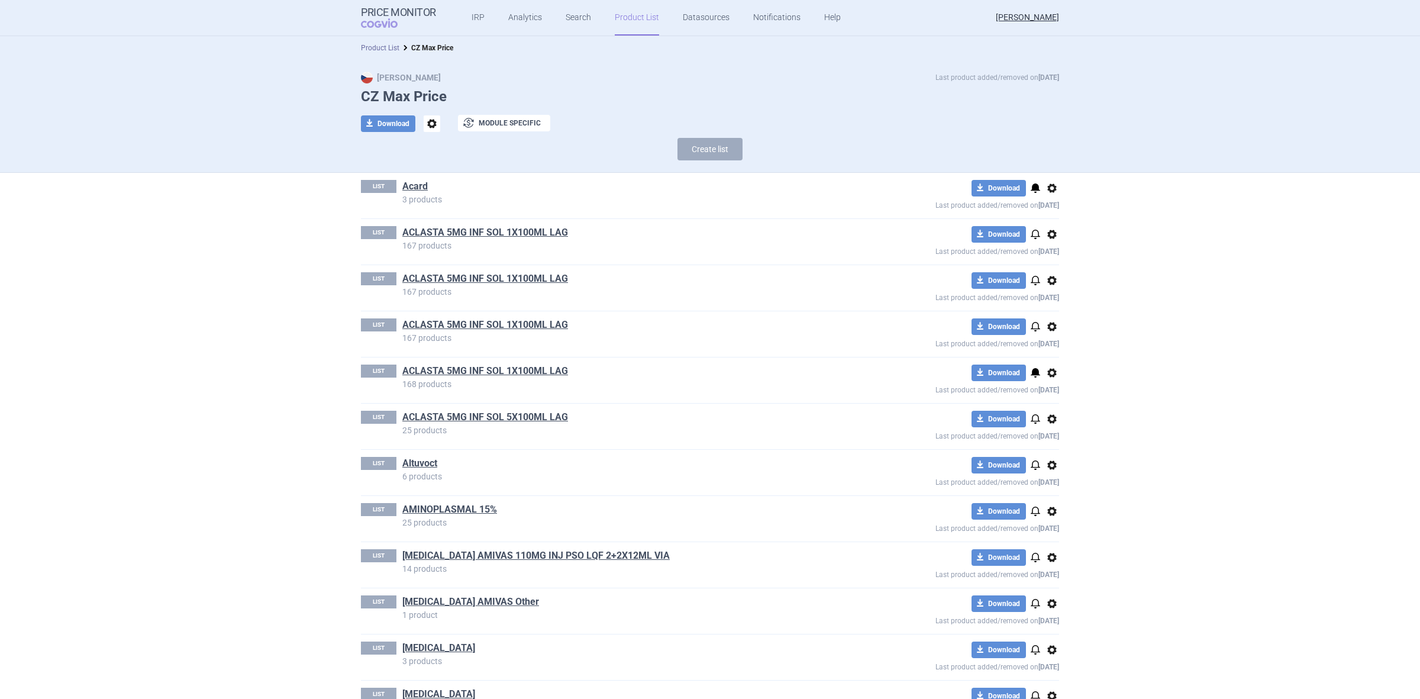
click at [391, 49] on link "Product List" at bounding box center [380, 48] width 38 height 8
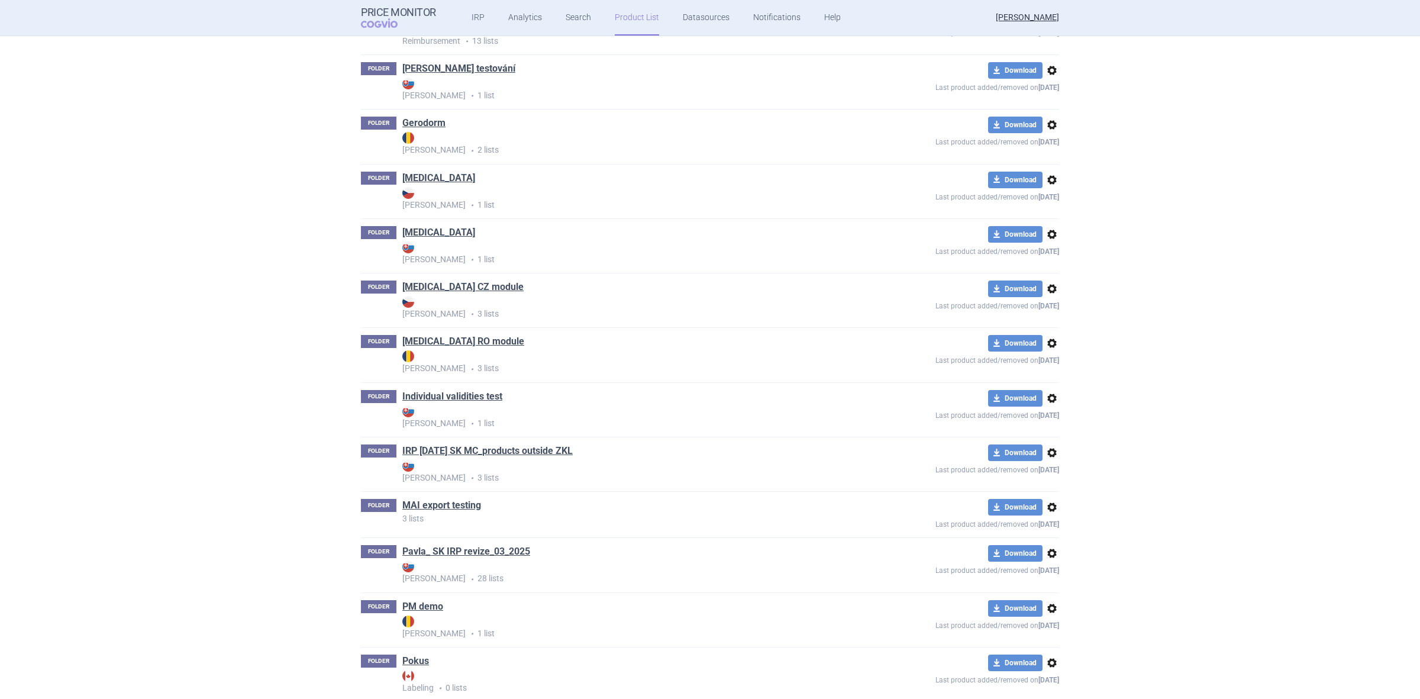
scroll to position [409, 0]
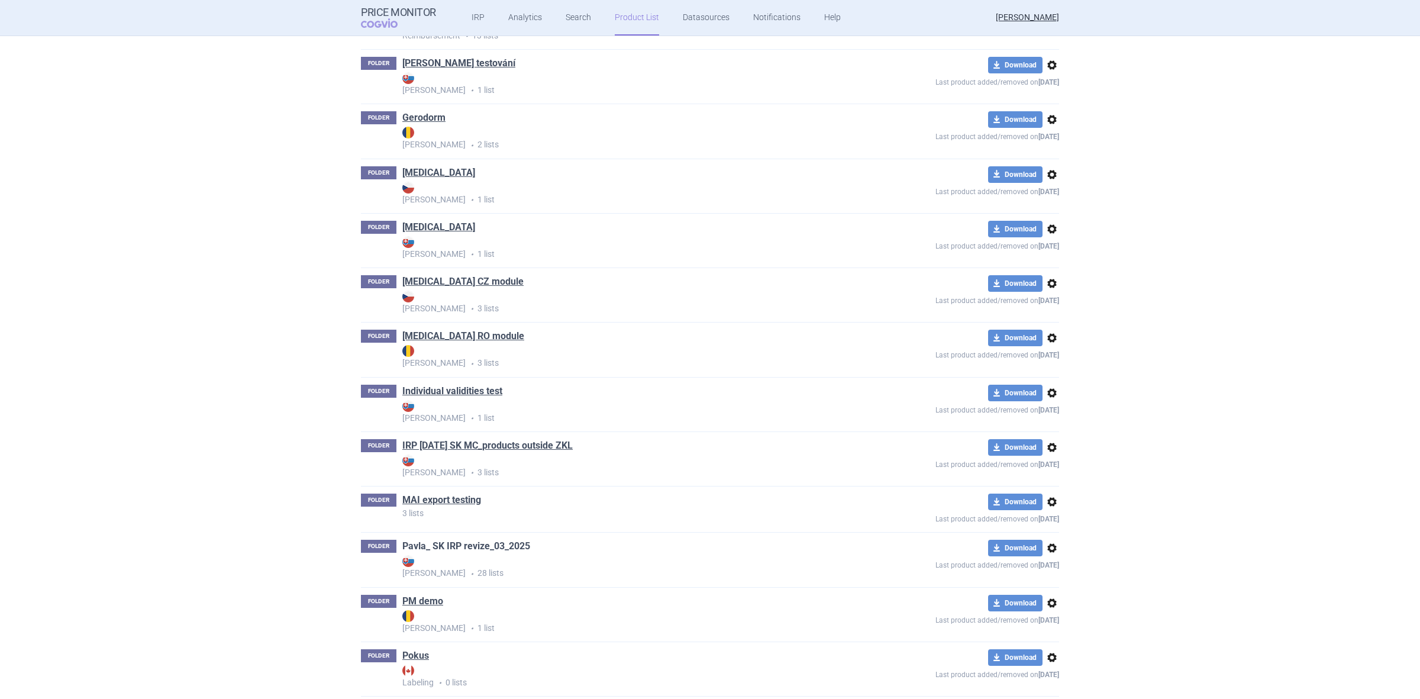
click at [428, 553] on link "Pavla_ SK IRP revize_03_2025" at bounding box center [466, 546] width 128 height 13
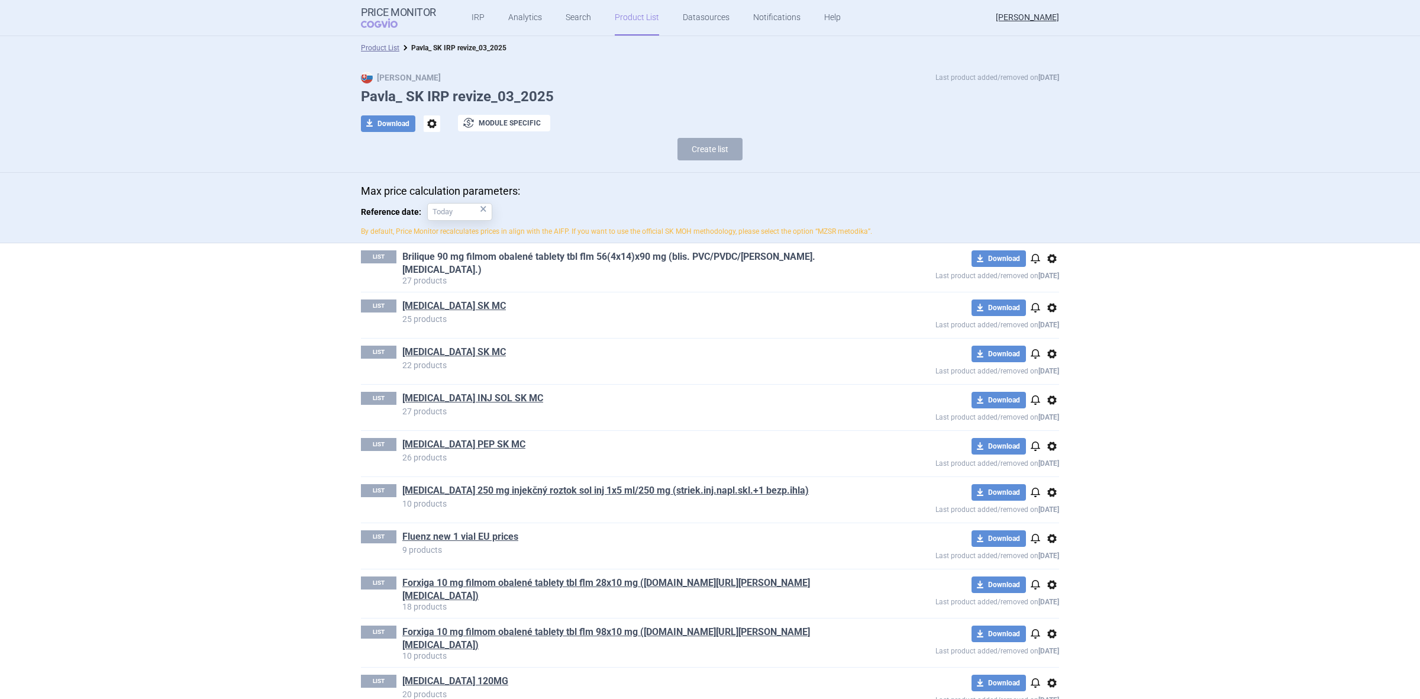
click at [493, 263] on link "Brilique 90 mg filmom obalené tablety tbl flm 56(4x14)x90 mg (blis. PVC/PVDC/Al…" at bounding box center [625, 263] width 447 height 26
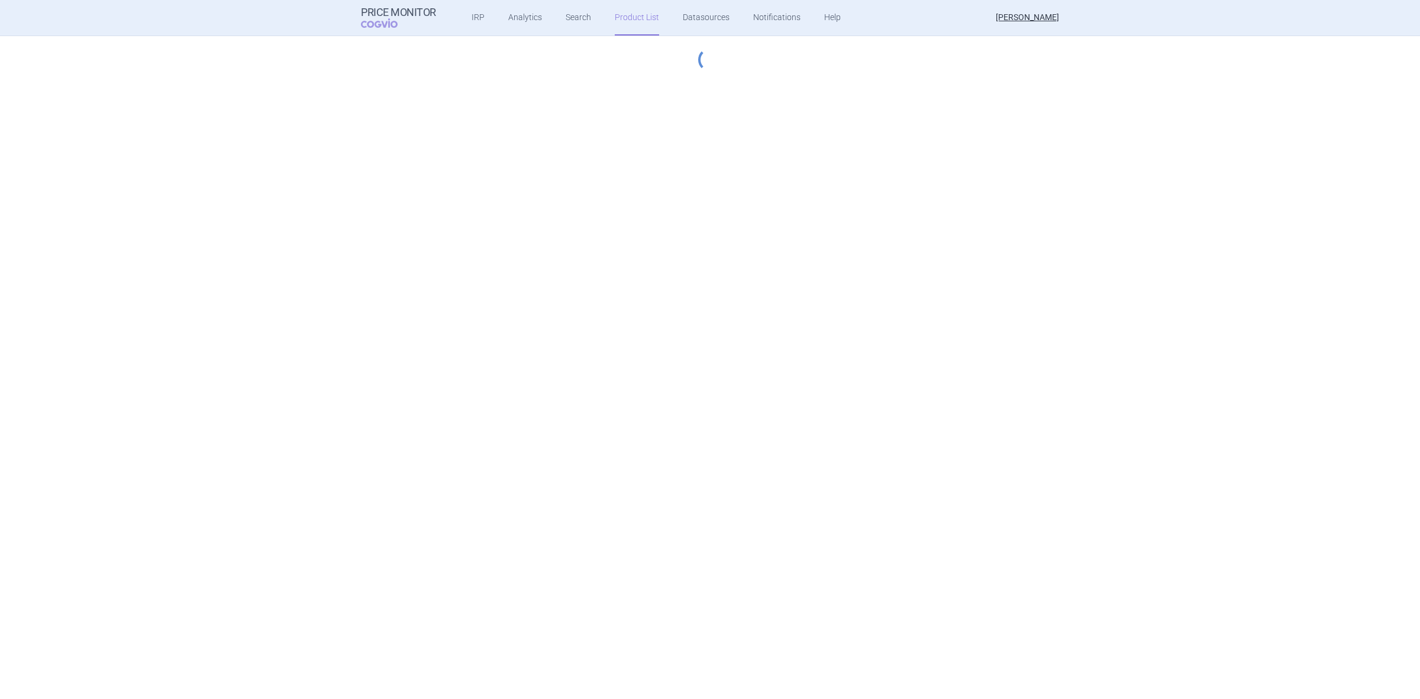
select select "2023-07-01"
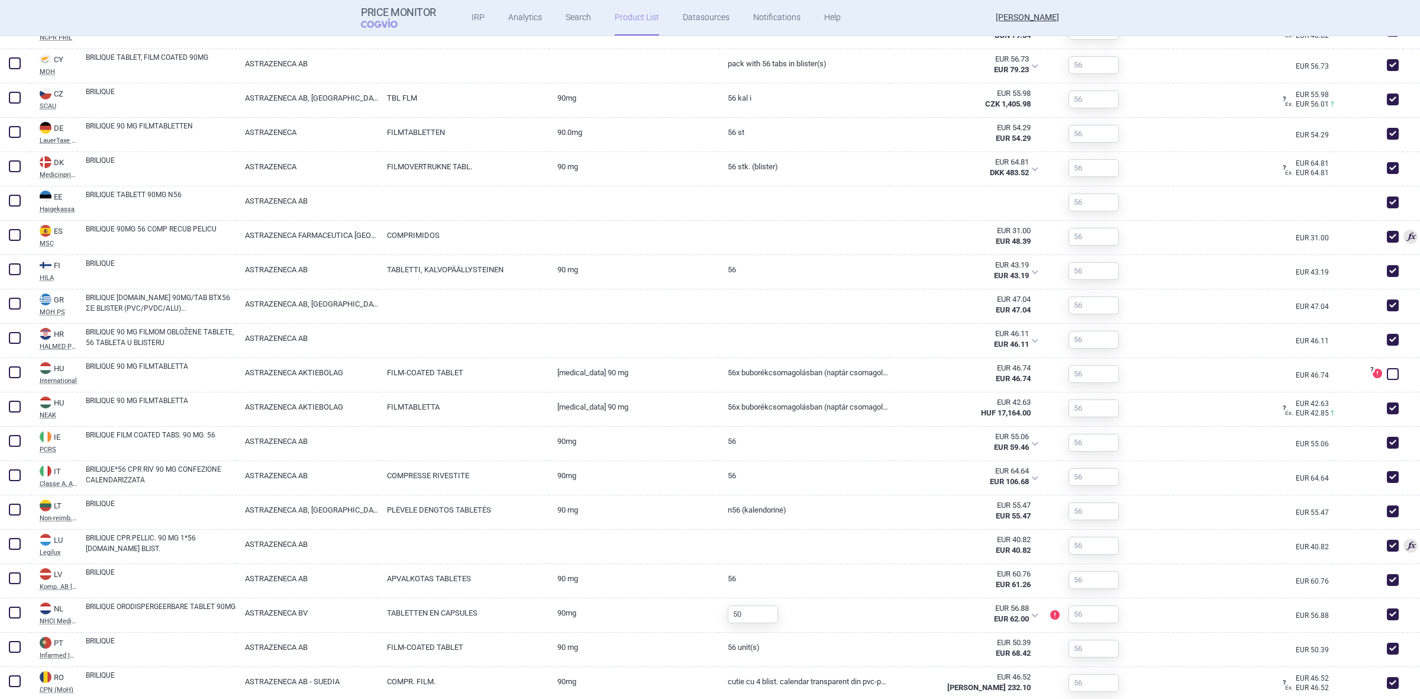
scroll to position [666, 0]
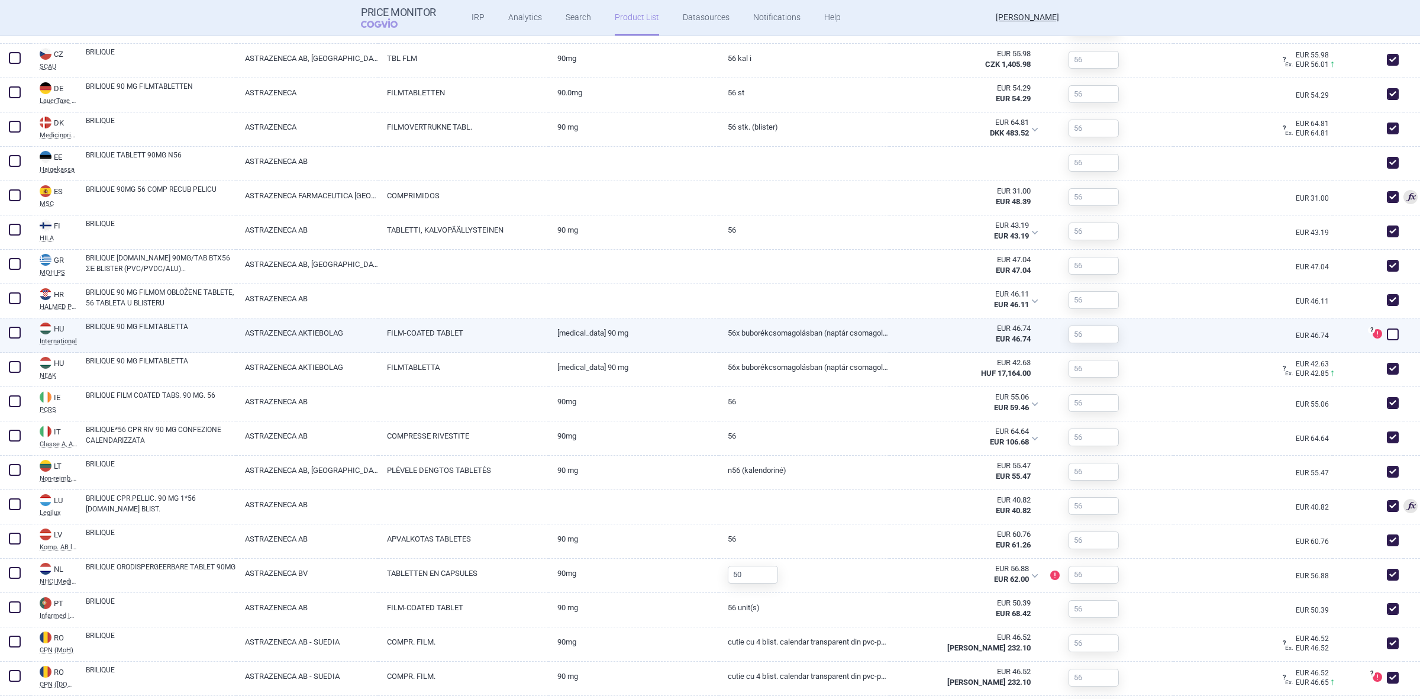
click at [1384, 325] on span at bounding box center [1393, 334] width 18 height 18
checkbox input "true"
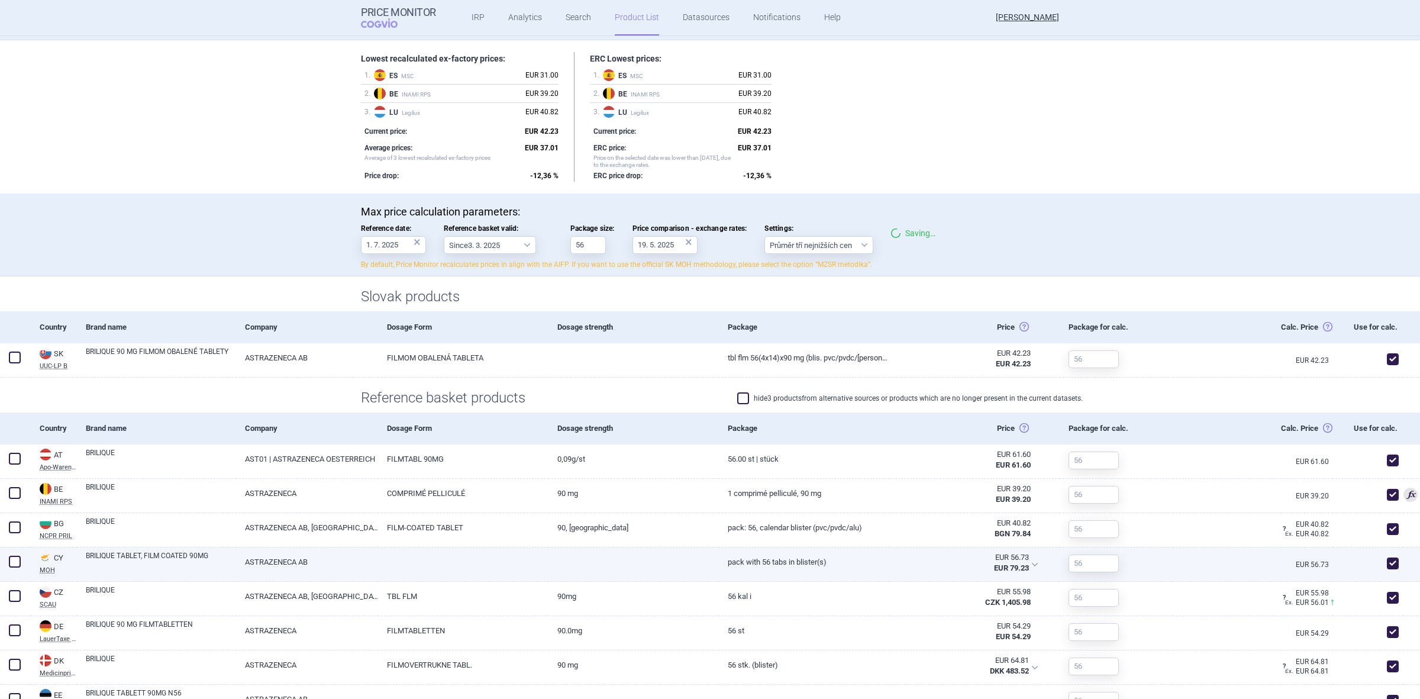
scroll to position [0, 0]
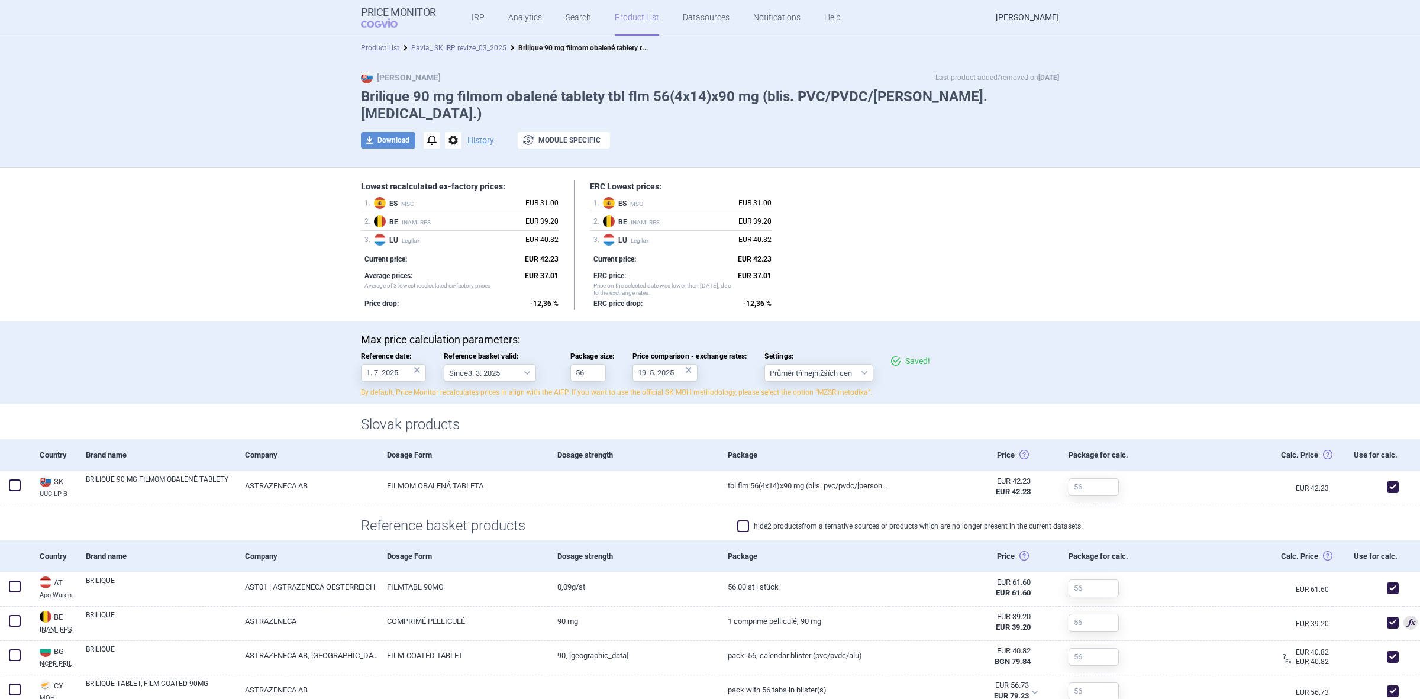
click at [930, 520] on label "hide 2 products from alternative sources or products which are no longer presen…" at bounding box center [910, 526] width 346 height 12
checkbox input "true"
click at [466, 47] on link "Pavla_ SK IRP revize_03_2025" at bounding box center [458, 48] width 95 height 8
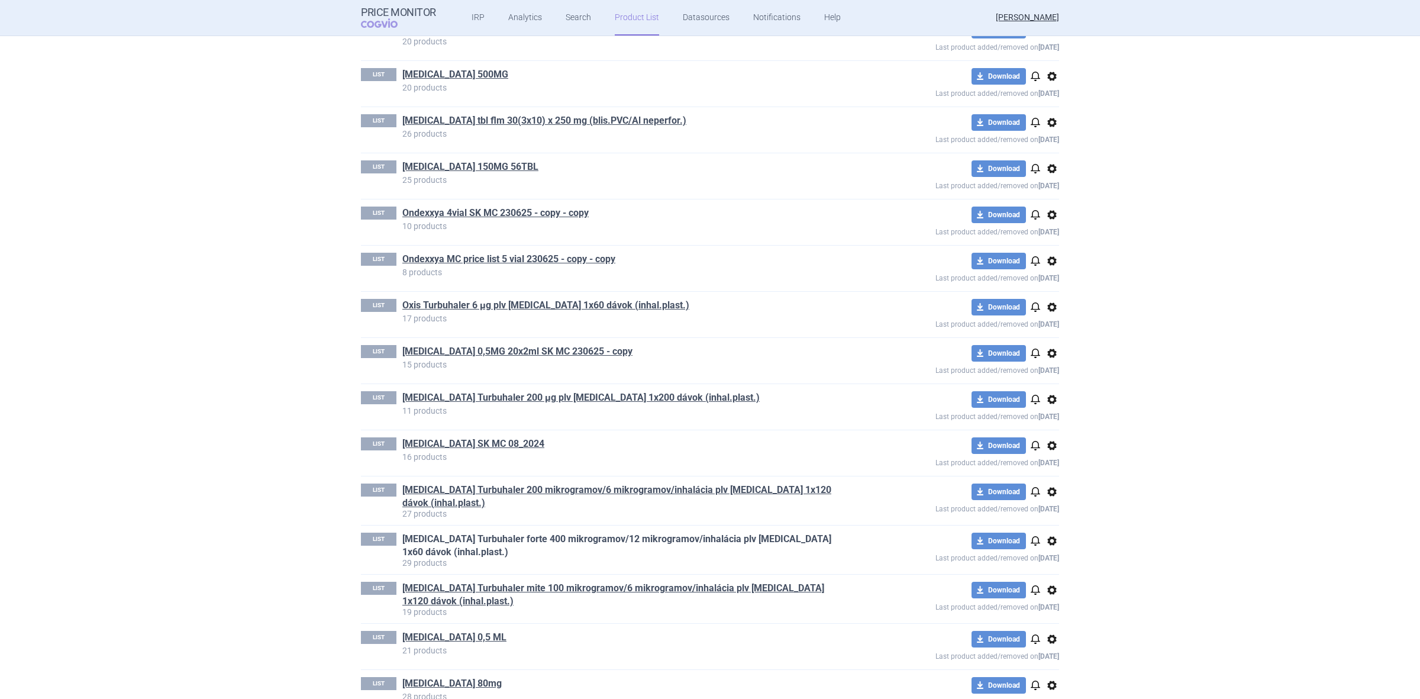
scroll to position [852, 0]
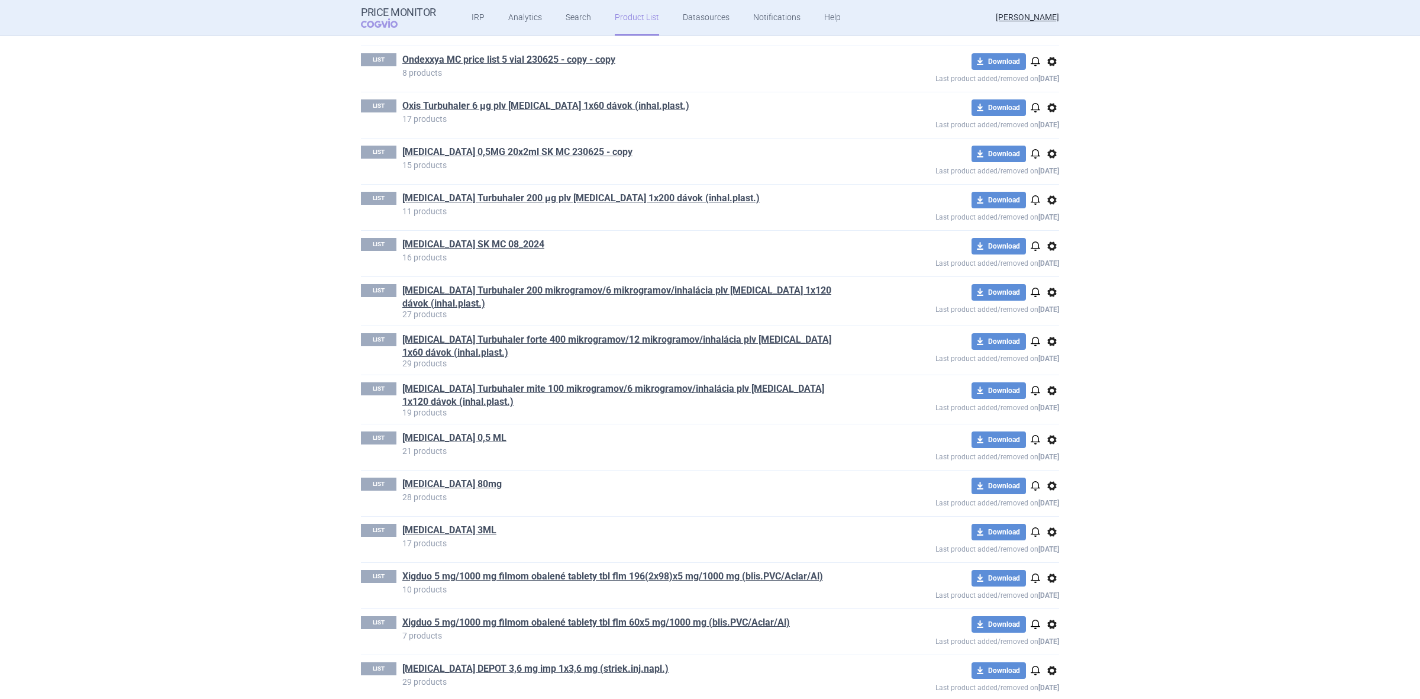
click at [442, 616] on h1 "Xigduo 5 mg/1000 mg filmom obalené tablety tbl flm 60x5 mg/1000 mg (blis.PVC/Ac…" at bounding box center [625, 623] width 447 height 15
click at [442, 616] on link "Xigduo 5 mg/1000 mg filmom obalené tablety tbl flm 60x5 mg/1000 mg (blis.PVC/Ac…" at bounding box center [596, 622] width 388 height 13
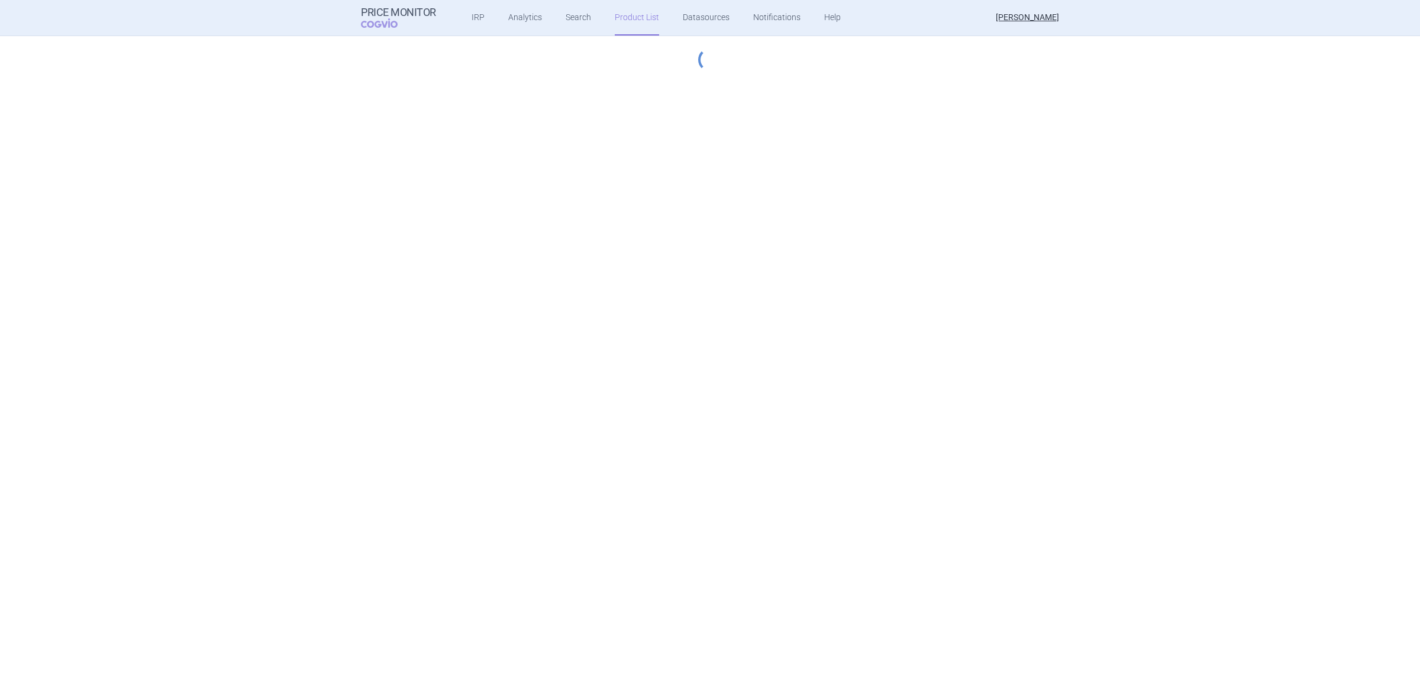
select select "2023-07-01"
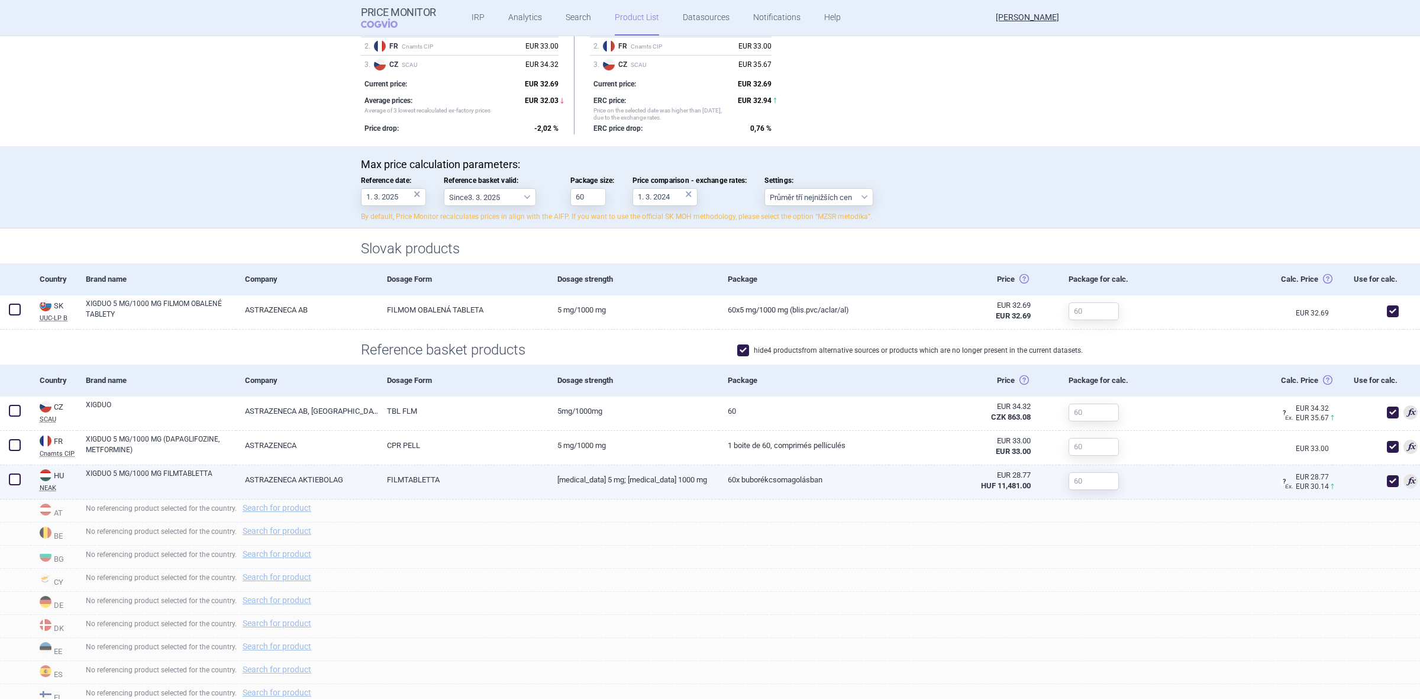
scroll to position [222, 0]
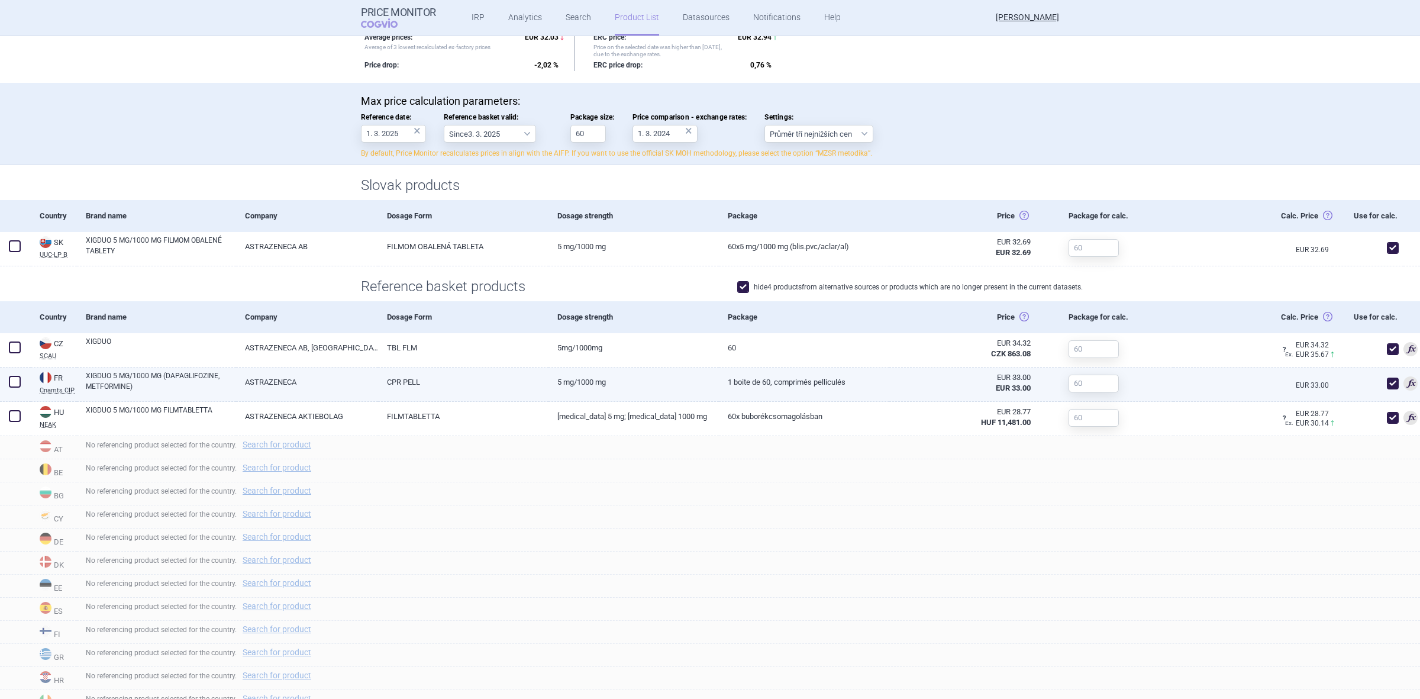
click at [1373, 389] on div at bounding box center [1368, 385] width 71 height 34
click at [1385, 389] on span at bounding box center [1393, 384] width 18 height 18
checkbox input "false"
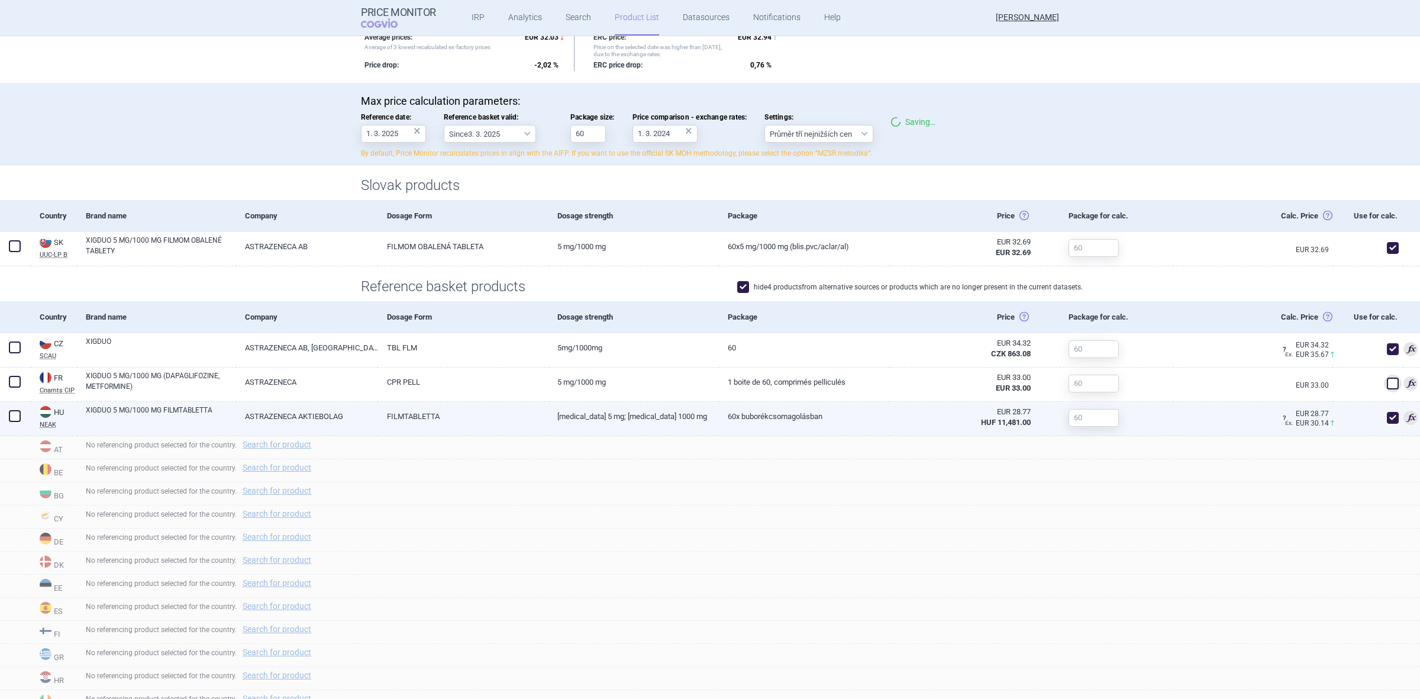
click at [1387, 413] on span at bounding box center [1393, 418] width 12 height 12
checkbox input "false"
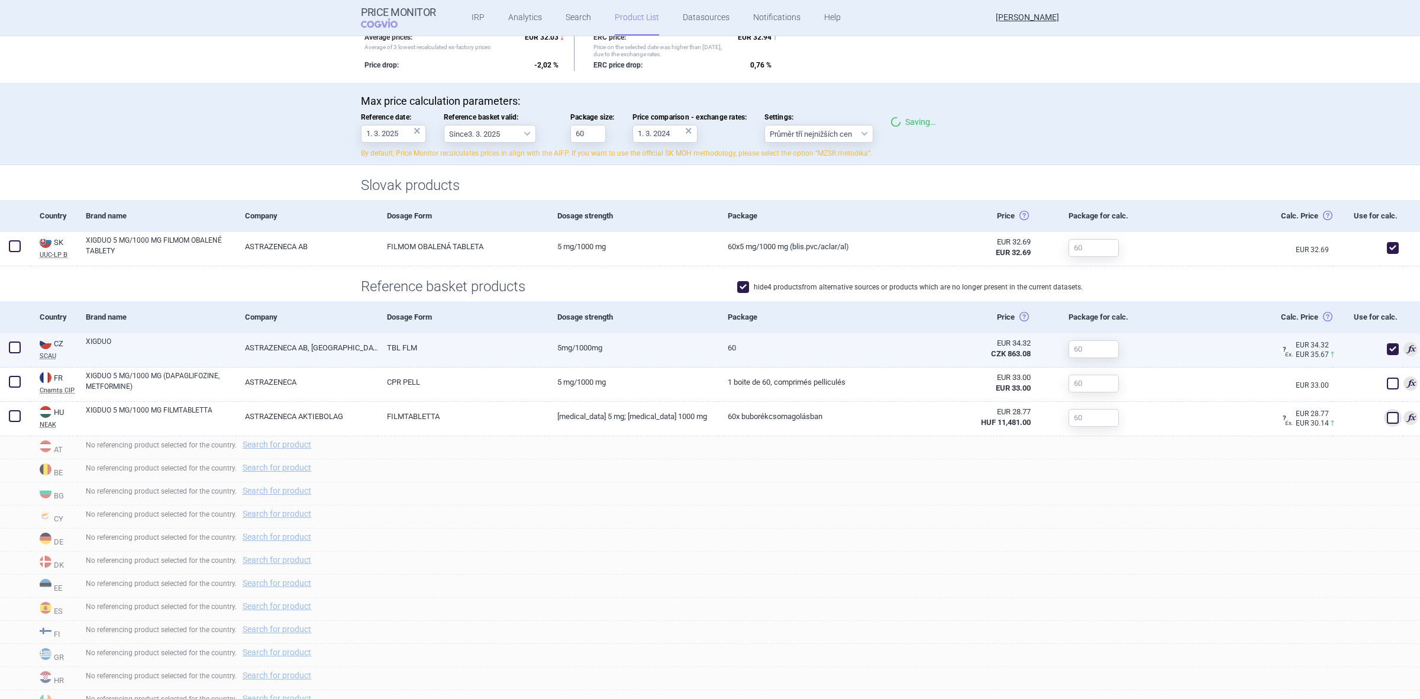
click at [1387, 353] on span at bounding box center [1393, 349] width 12 height 12
checkbox input "false"
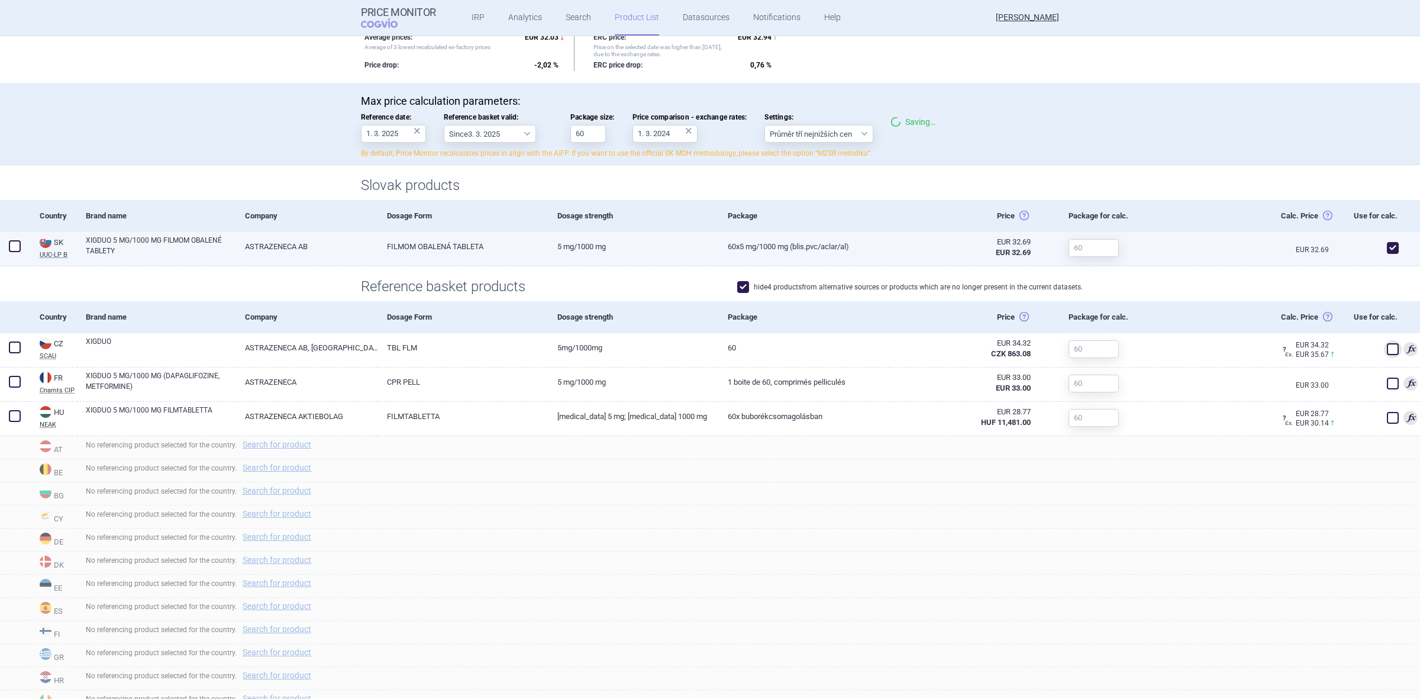
click at [1387, 243] on span at bounding box center [1393, 248] width 12 height 12
checkbox input "false"
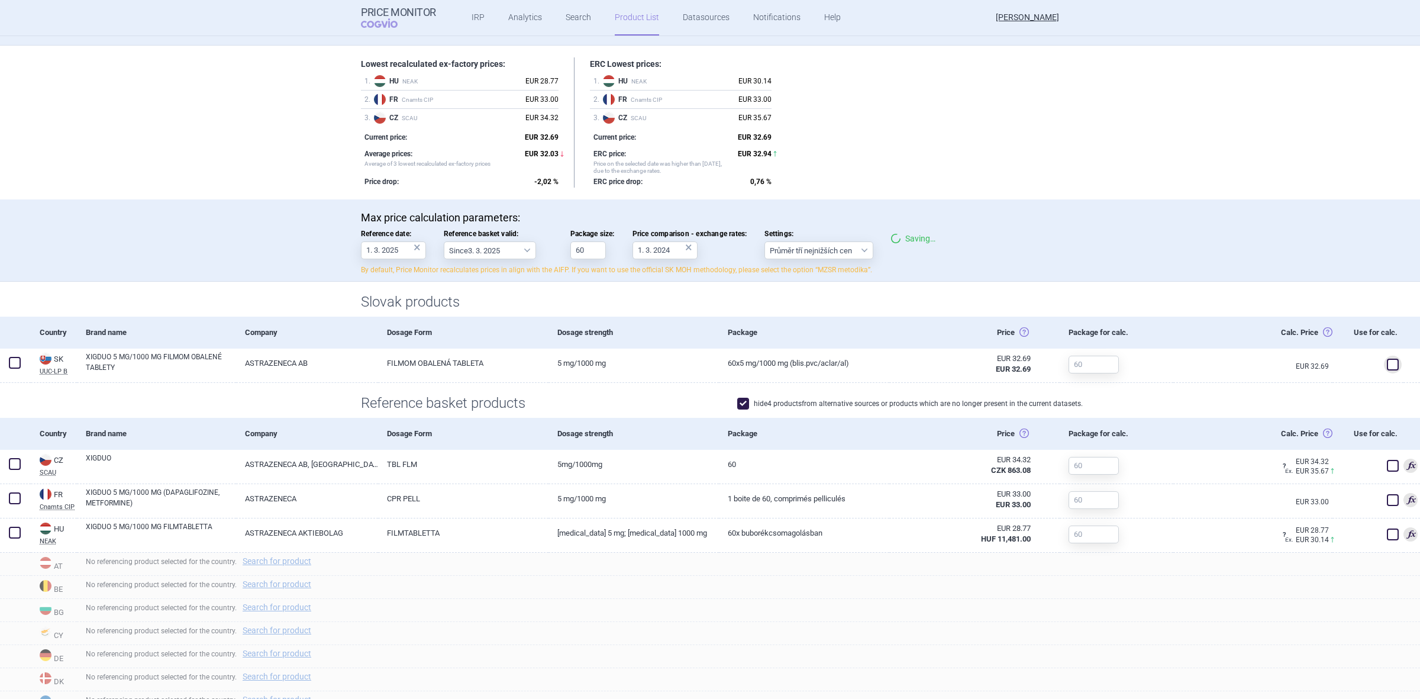
scroll to position [0, 0]
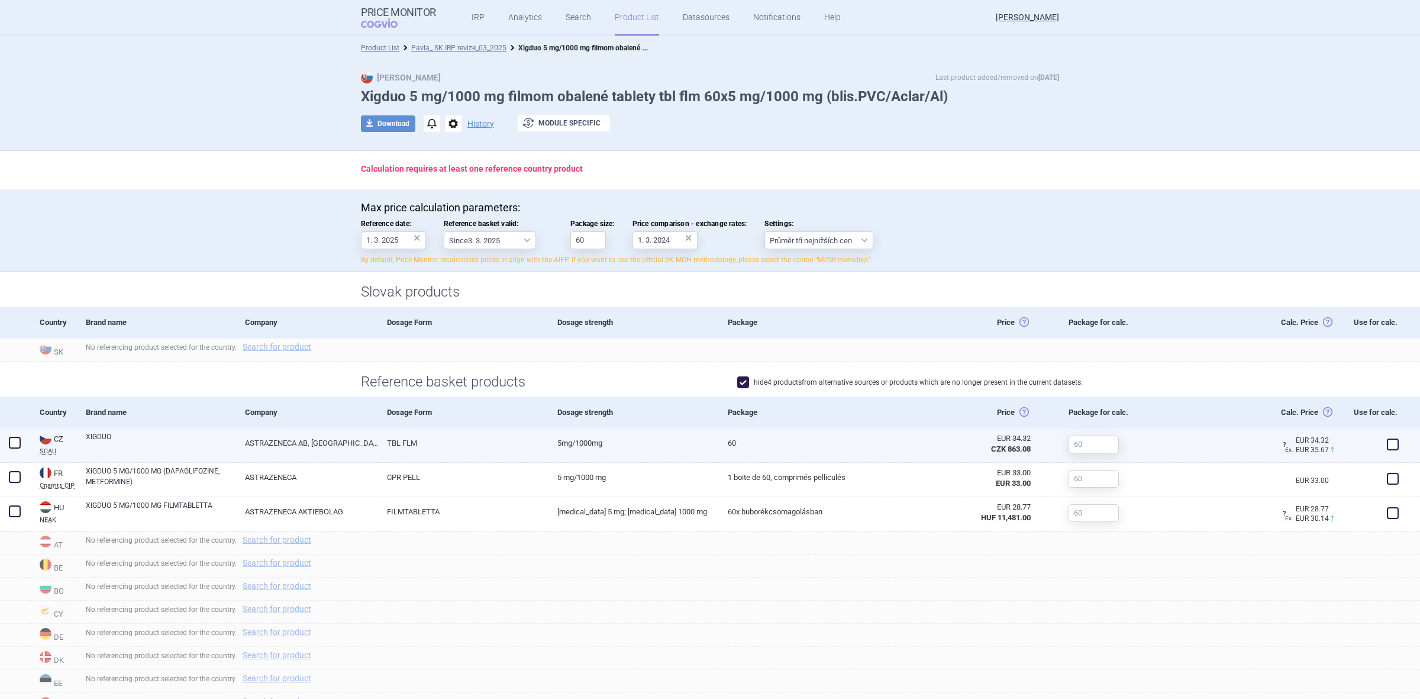
click at [1387, 442] on span at bounding box center [1393, 445] width 12 height 12
checkbox input "true"
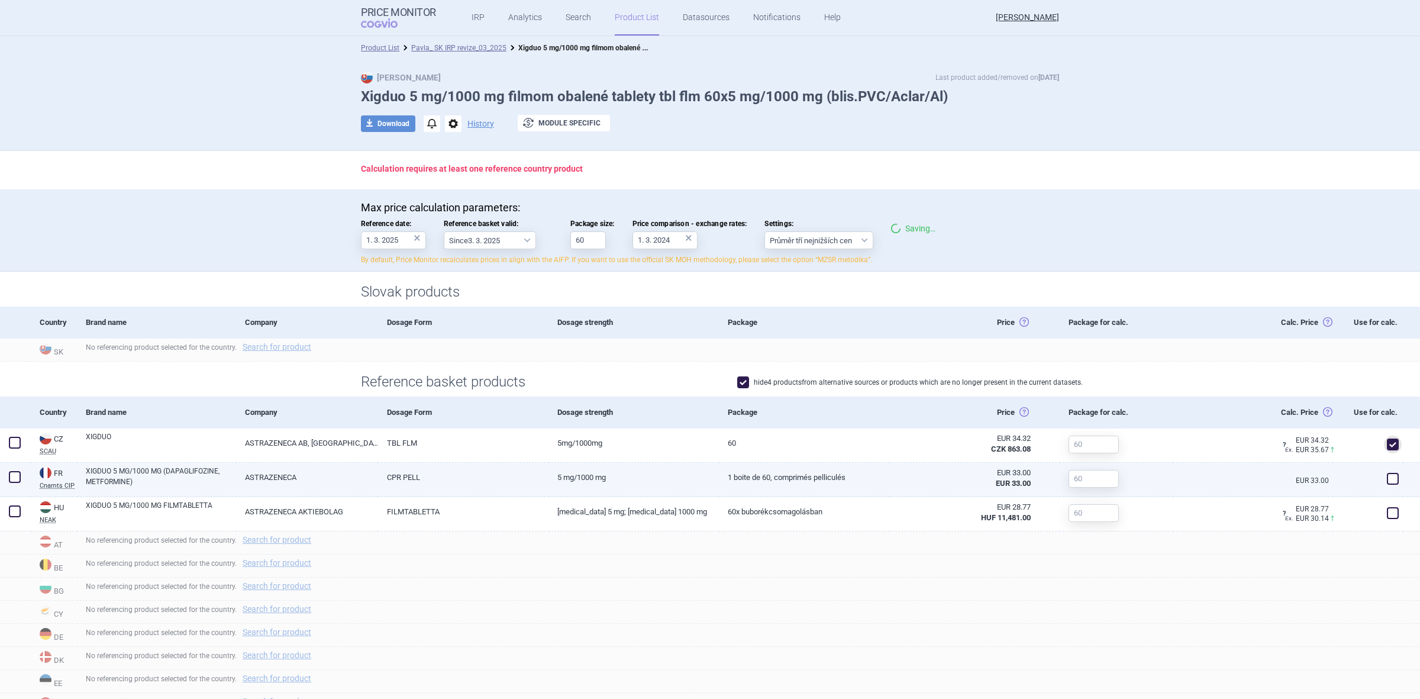
click at [1380, 496] on div at bounding box center [1368, 480] width 71 height 34
click at [1384, 495] on div at bounding box center [1368, 480] width 71 height 34
click at [1387, 481] on span at bounding box center [1393, 479] width 12 height 12
checkbox input "true"
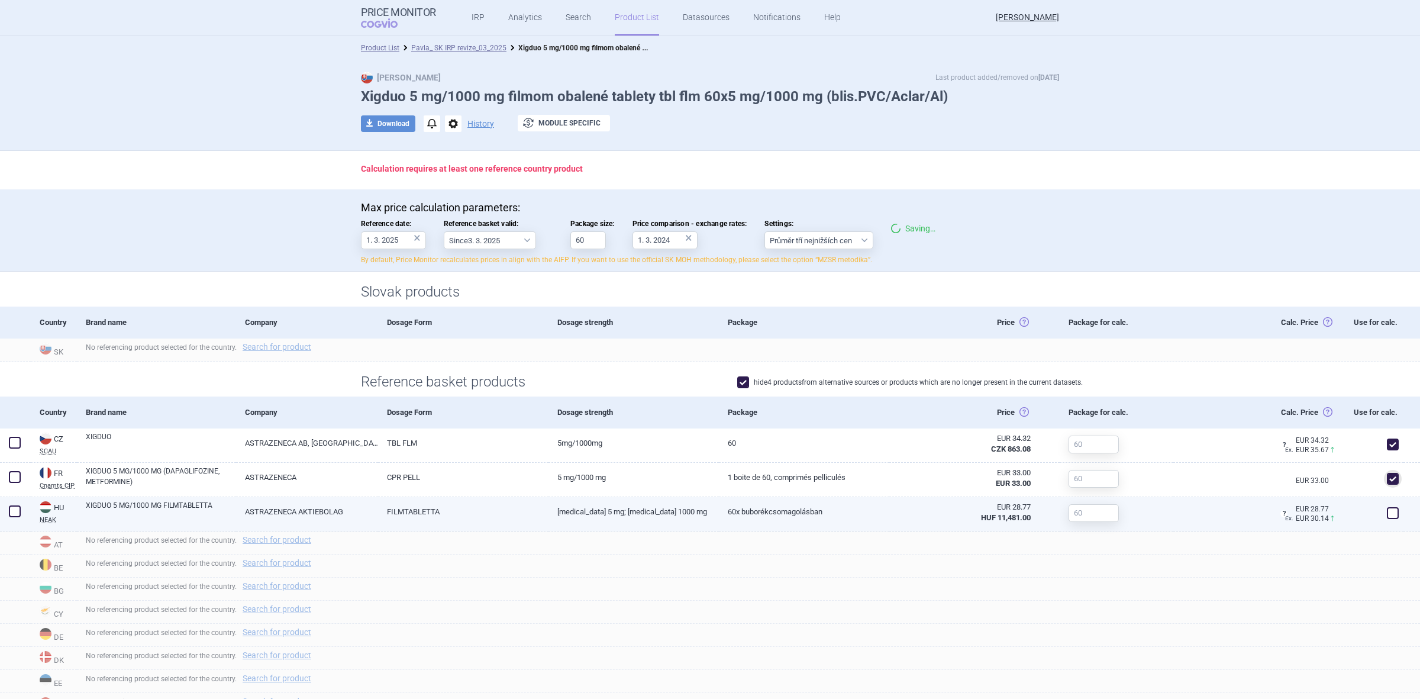
click at [1387, 513] on span at bounding box center [1393, 513] width 12 height 12
checkbox input "true"
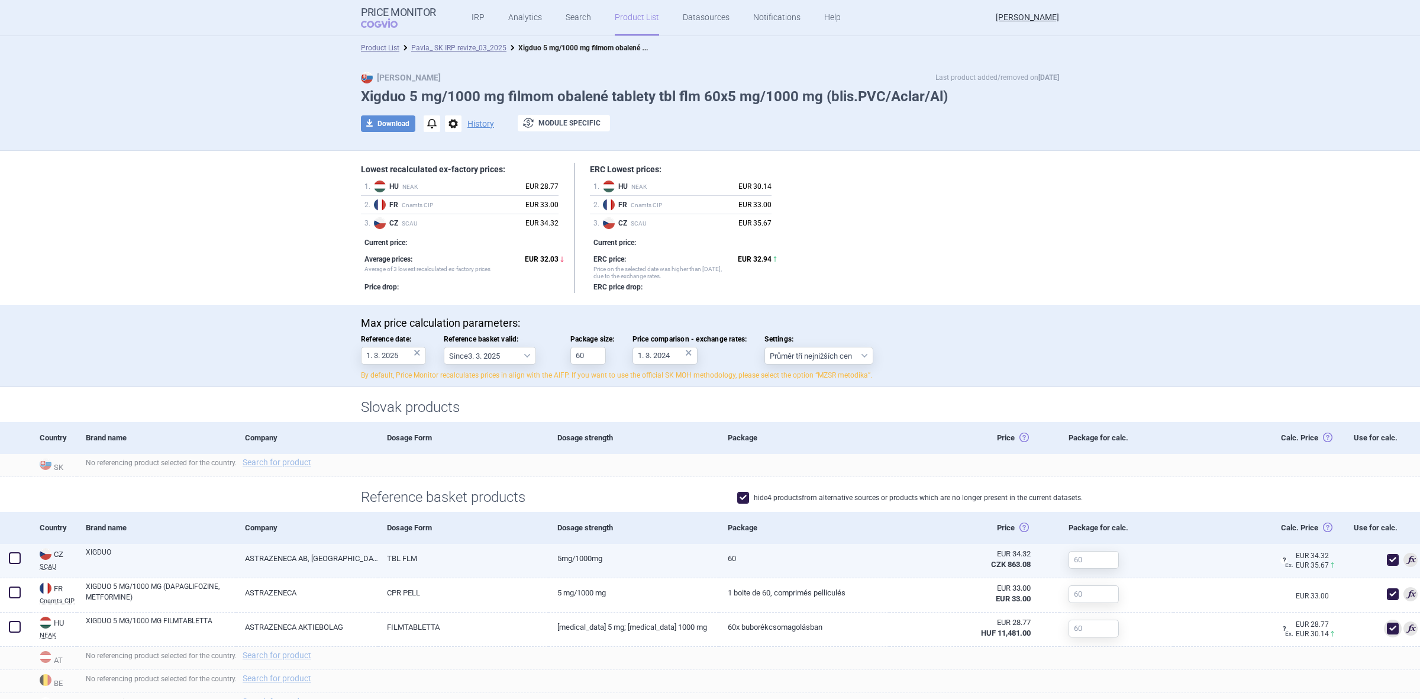
click at [1387, 557] on span at bounding box center [1393, 560] width 12 height 12
checkbox input "false"
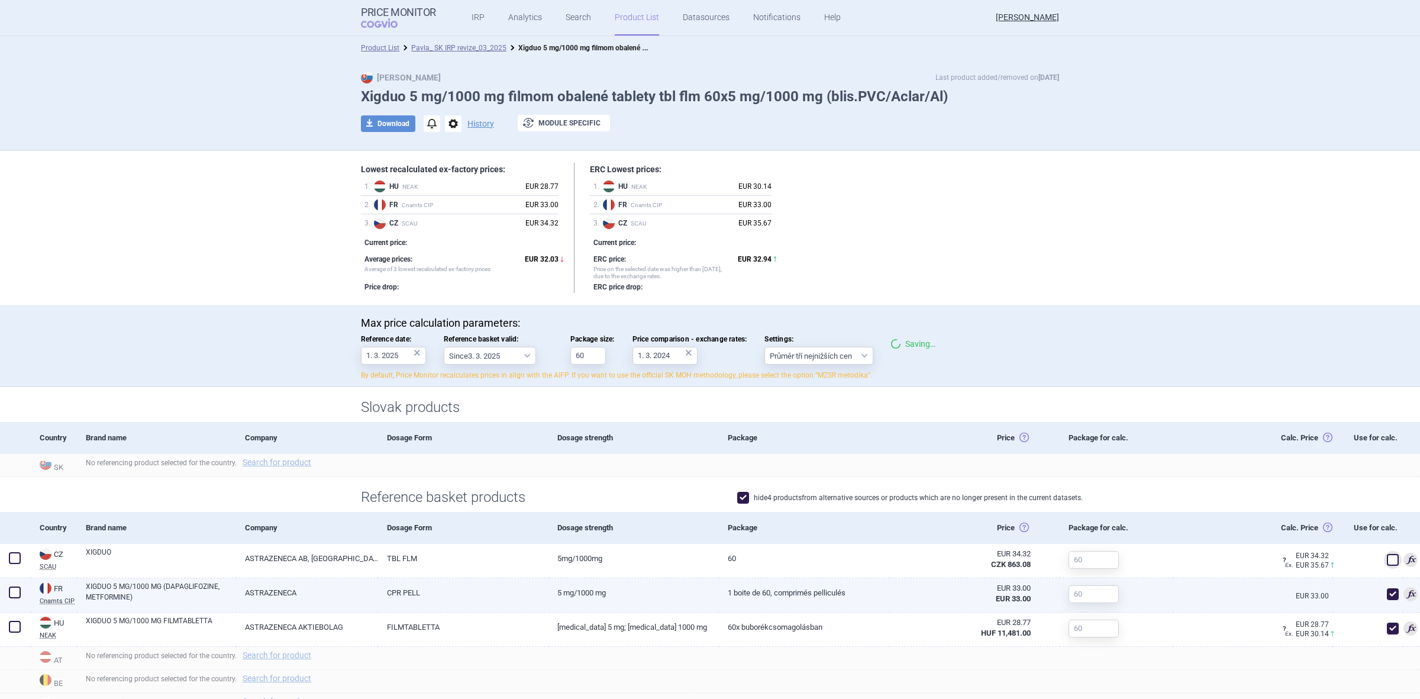
click at [1387, 592] on span at bounding box center [1393, 594] width 12 height 12
checkbox input "false"
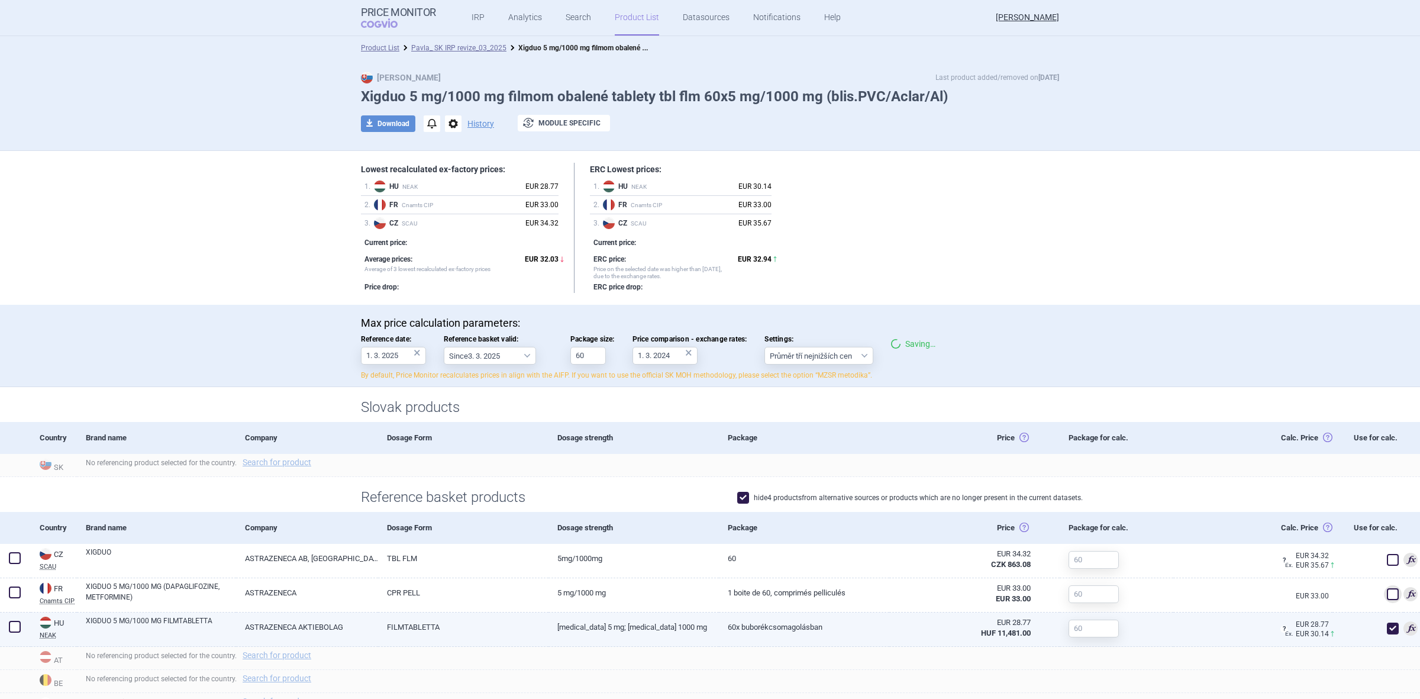
click at [1384, 624] on span at bounding box center [1393, 629] width 18 height 18
checkbox input "false"
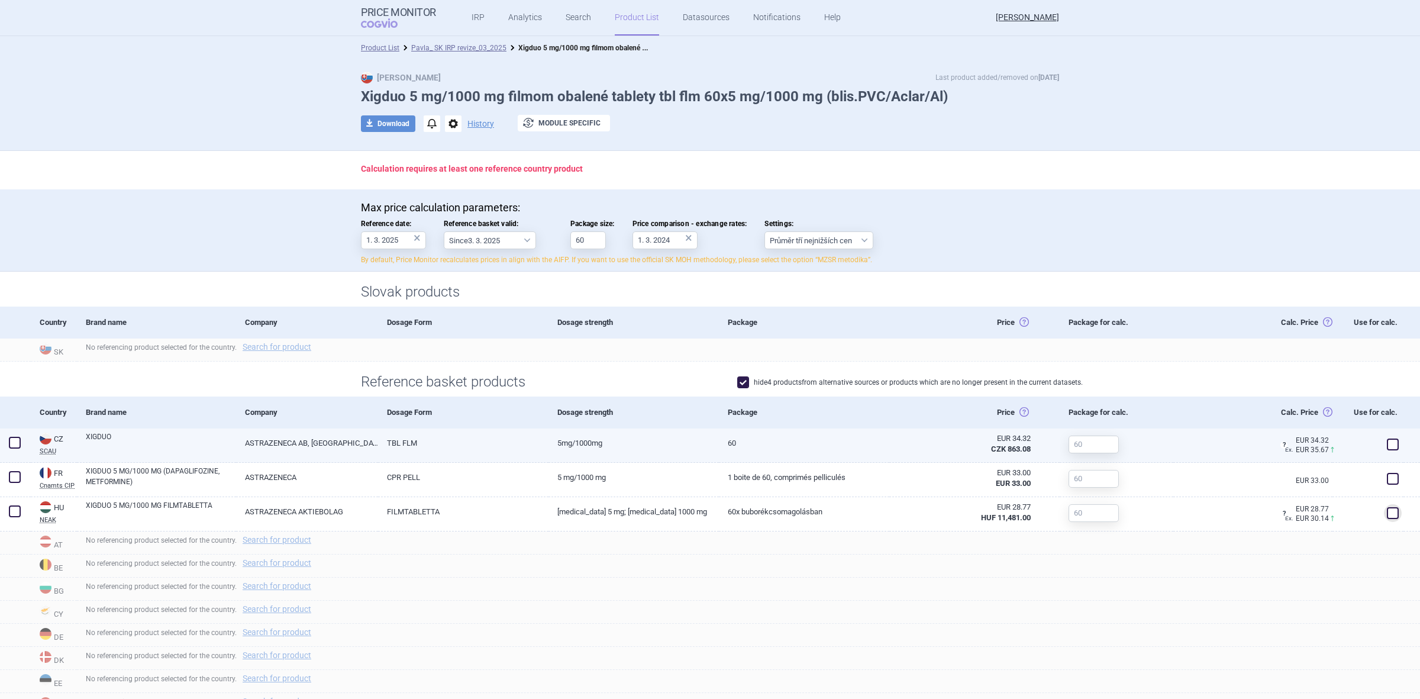
click at [1387, 443] on span at bounding box center [1393, 445] width 12 height 12
checkbox input "true"
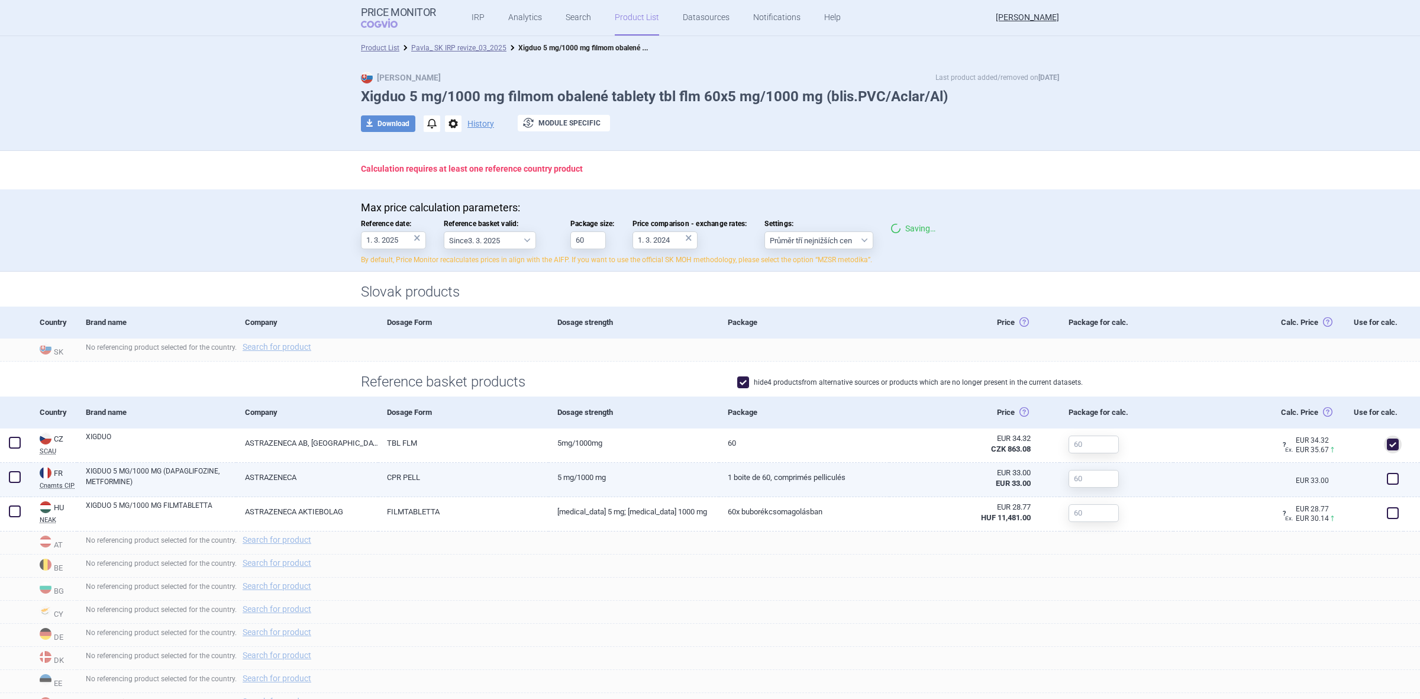
click at [1387, 480] on span at bounding box center [1393, 479] width 12 height 12
checkbox input "true"
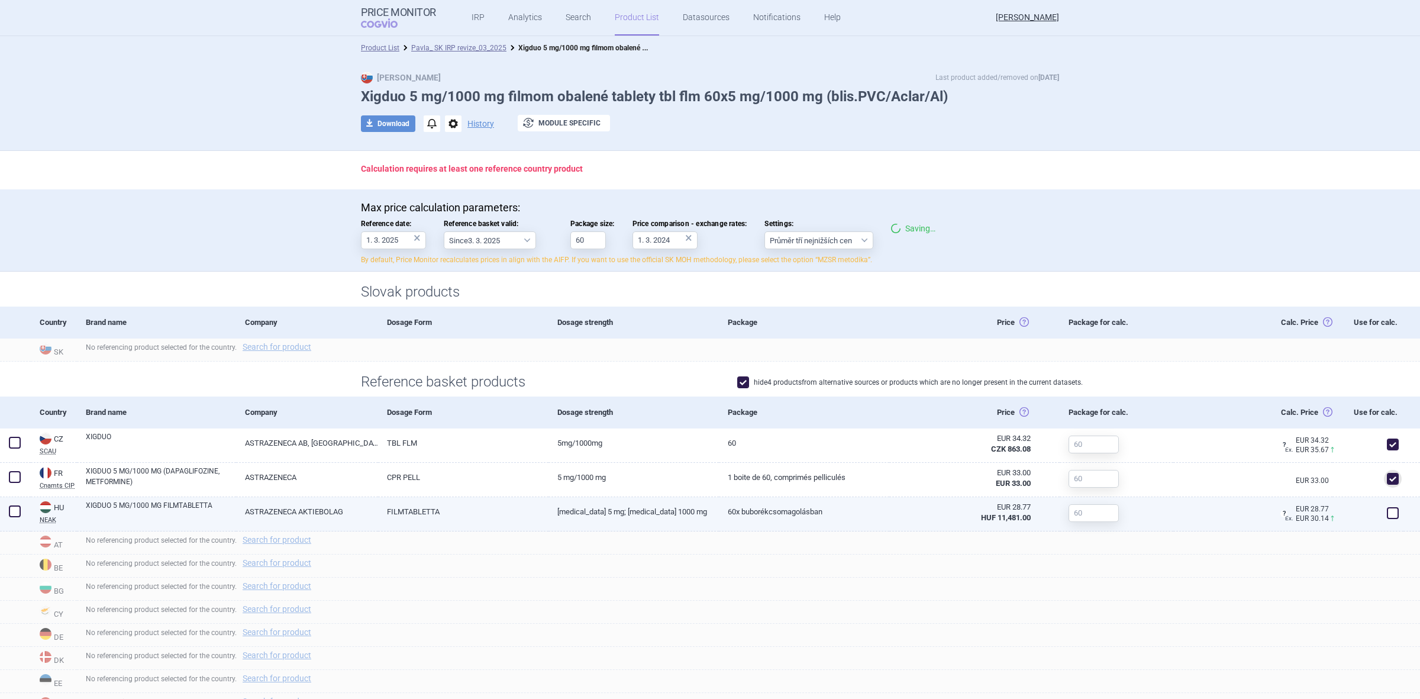
click at [1387, 513] on span at bounding box center [1393, 513] width 12 height 12
checkbox input "true"
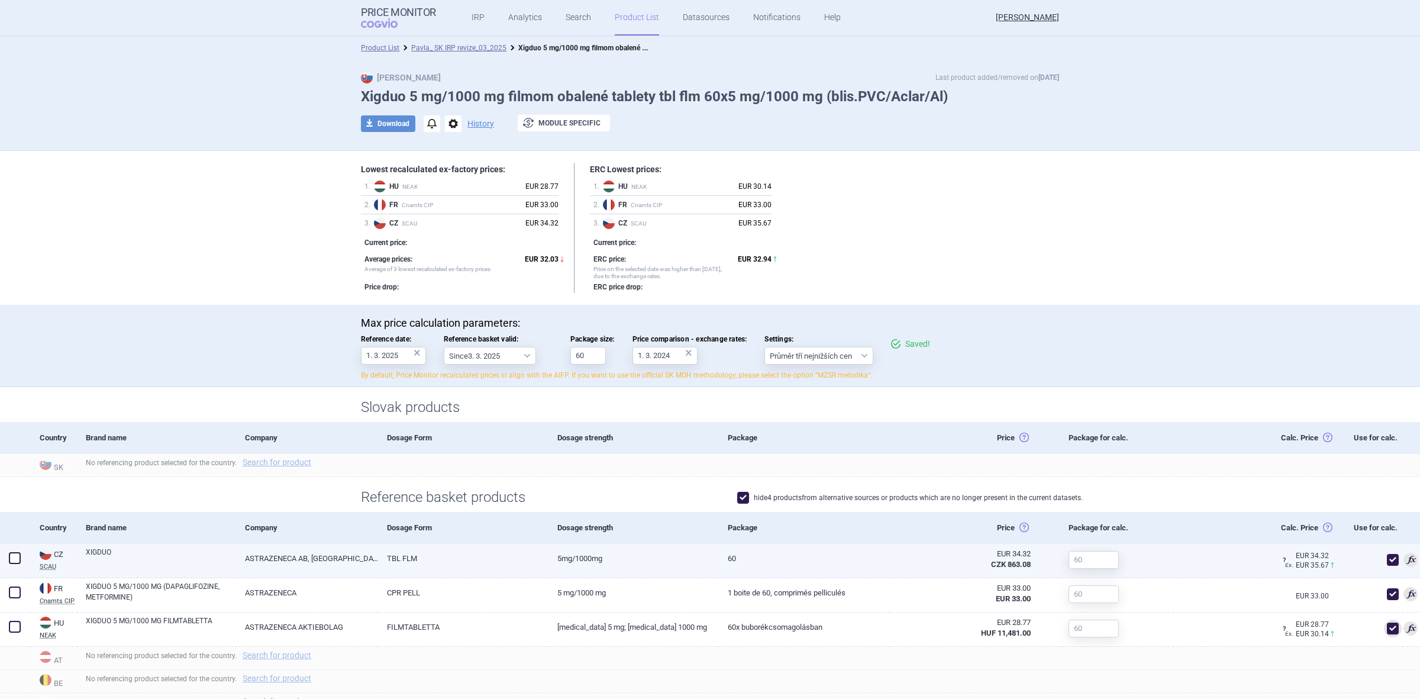
click at [1384, 557] on span at bounding box center [1393, 560] width 18 height 18
checkbox input "false"
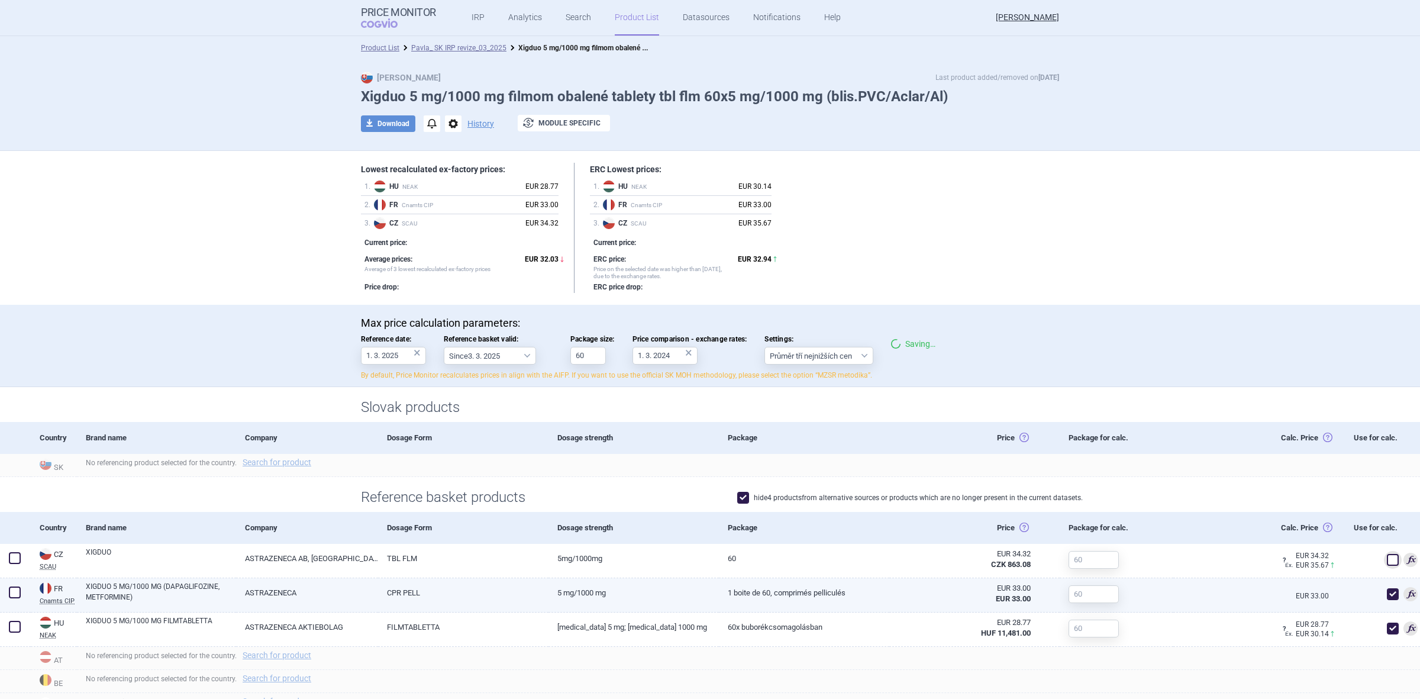
click at [1387, 592] on span at bounding box center [1393, 594] width 12 height 12
checkbox input "false"
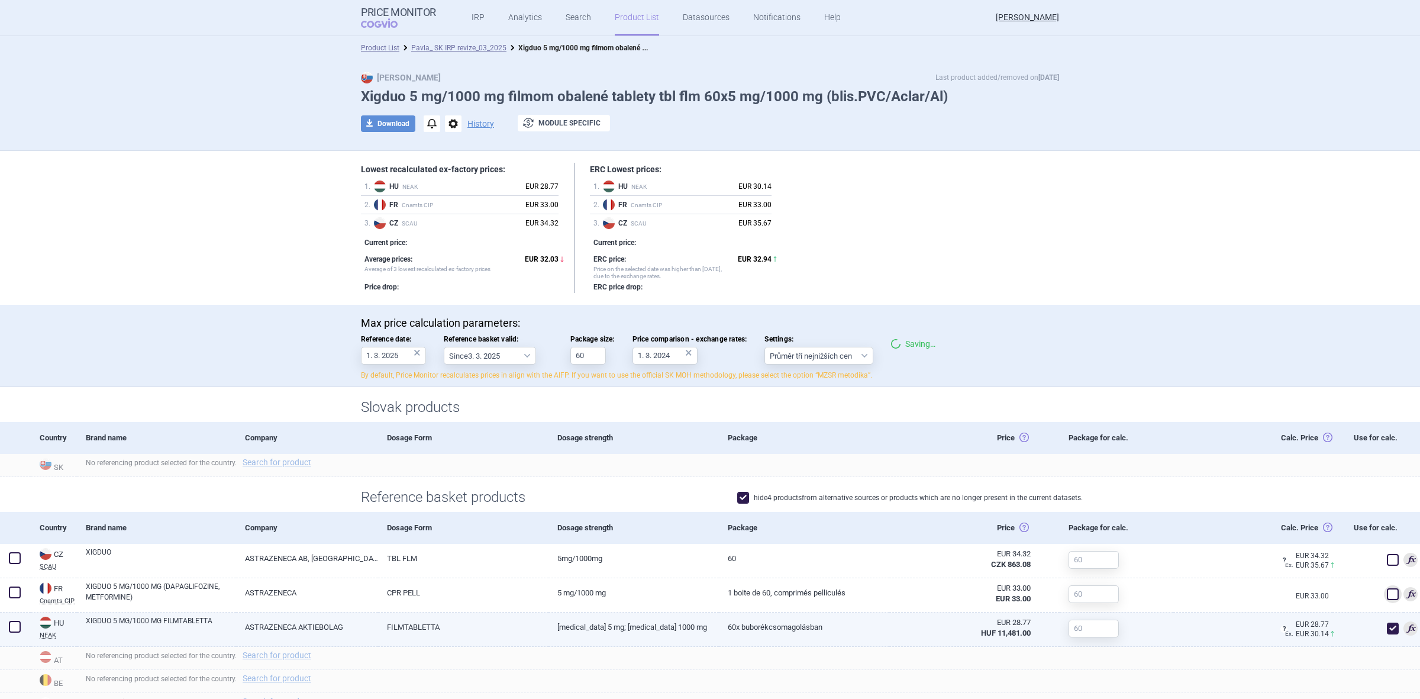
click at [1370, 637] on div at bounding box center [1368, 630] width 71 height 34
click at [1374, 630] on div at bounding box center [1368, 630] width 71 height 34
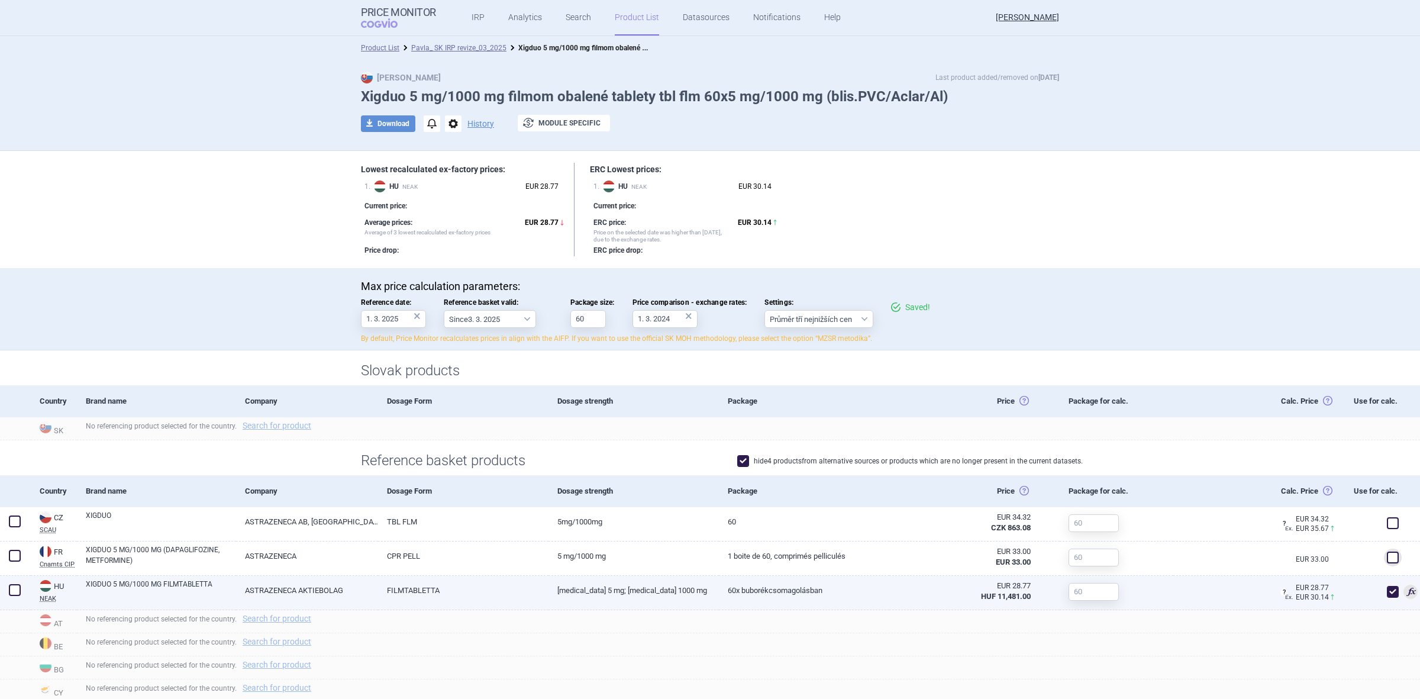
drag, startPoint x: 1374, startPoint y: 626, endPoint x: 1358, endPoint y: 576, distance: 52.2
click at [1376, 625] on div "No referencing product selected for the country. Search for product" at bounding box center [748, 621] width 1343 height 23
click at [1384, 599] on span at bounding box center [1393, 592] width 18 height 18
checkbox input "false"
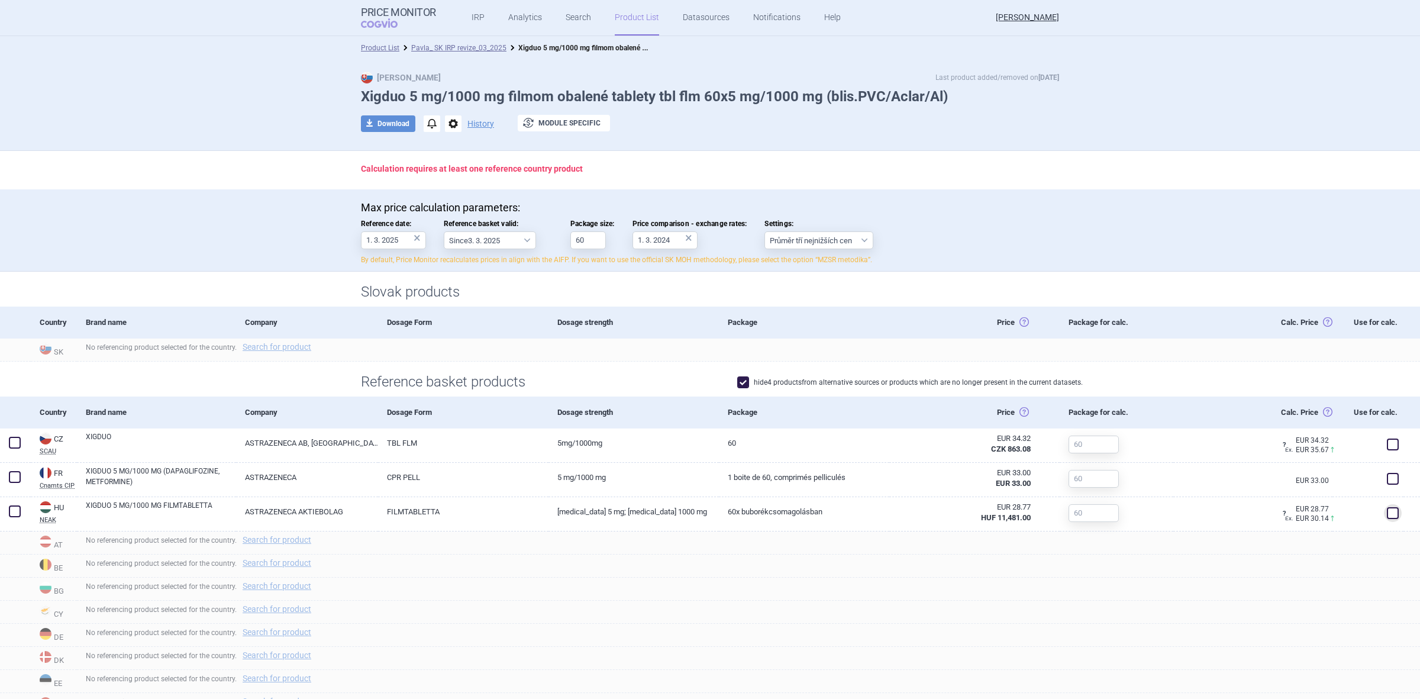
click at [881, 378] on label "hide 4 products from alternative sources or products which are no longer presen…" at bounding box center [910, 382] width 346 height 12
checkbox input "false"
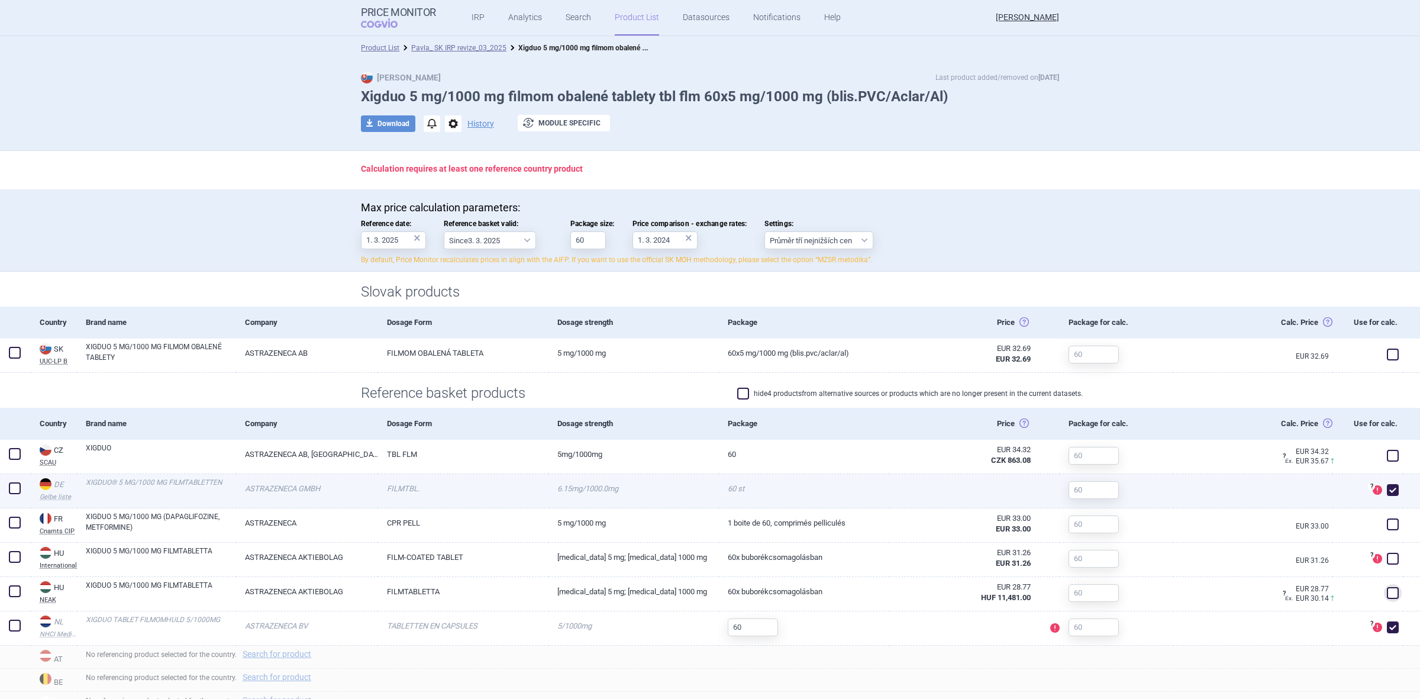
click at [1387, 492] on span at bounding box center [1393, 490] width 12 height 12
checkbox input "false"
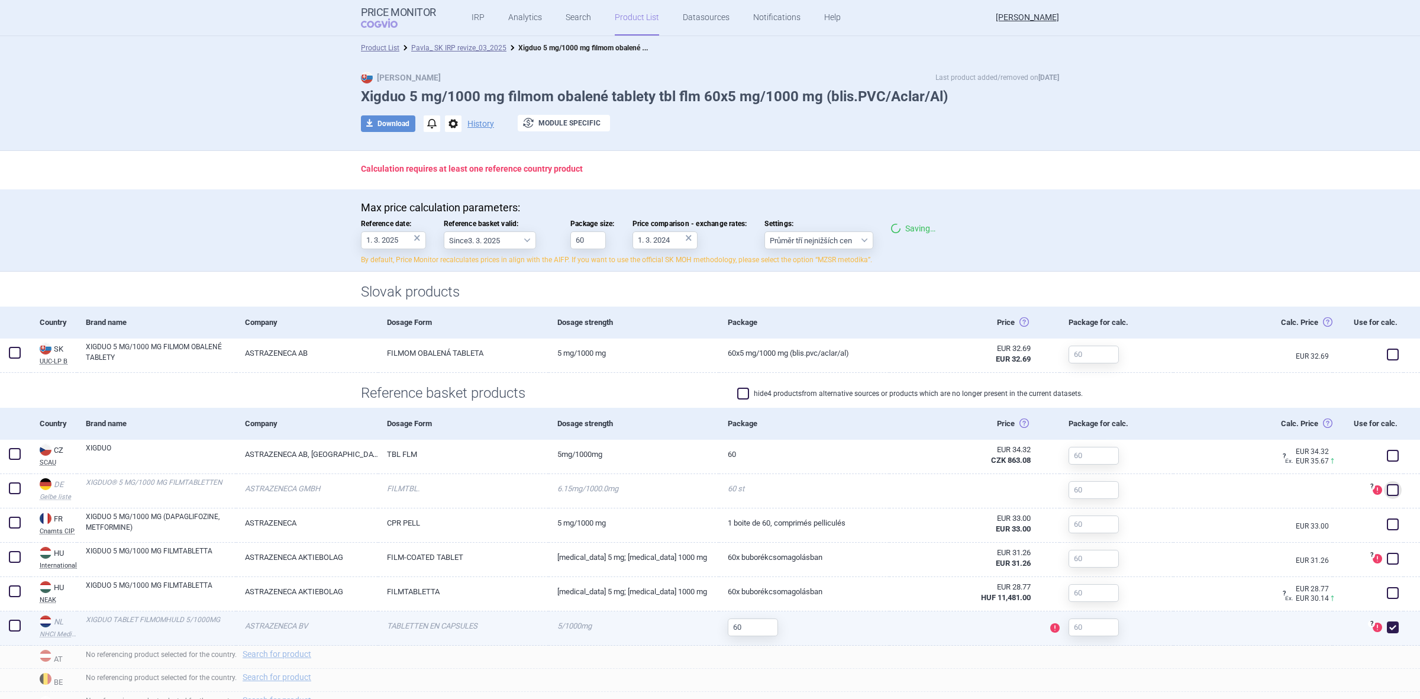
click at [1387, 628] on span at bounding box center [1393, 627] width 12 height 12
checkbox input "false"
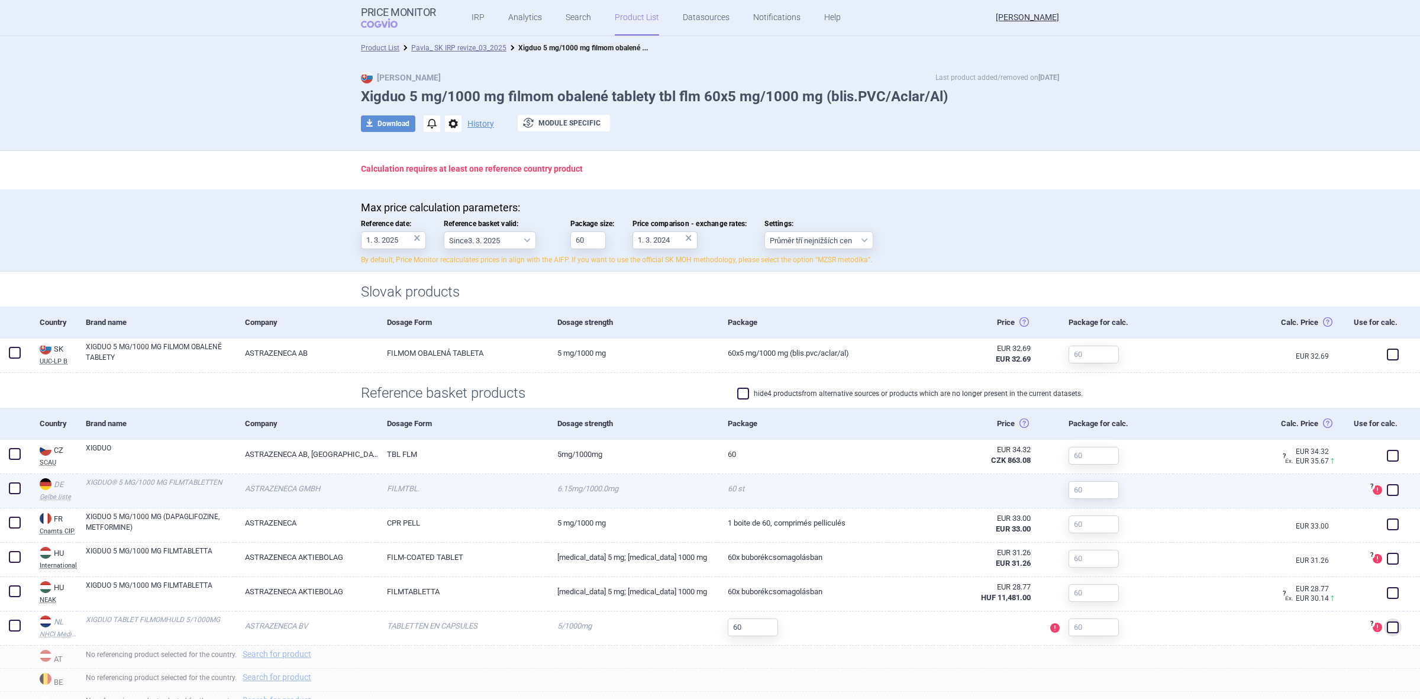
click at [1385, 484] on span at bounding box center [1393, 490] width 18 height 18
checkbox input "true"
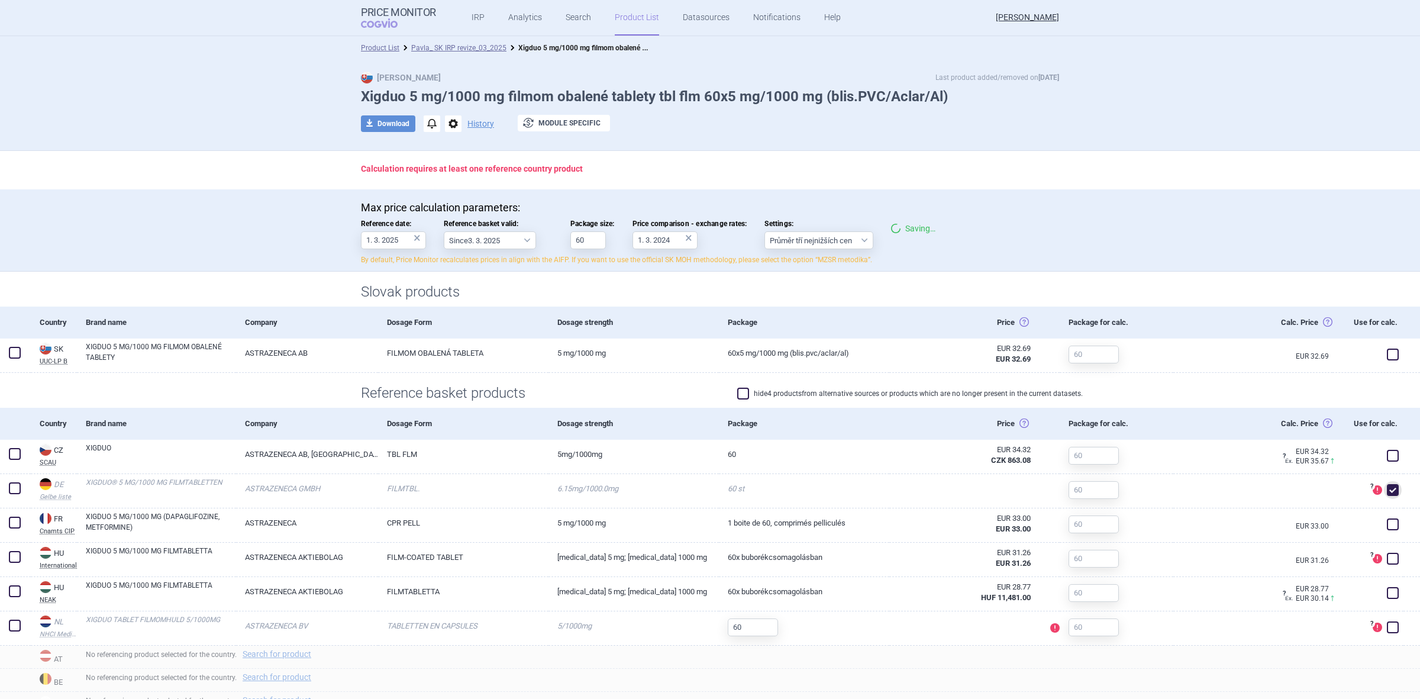
click at [962, 217] on div "Max price calculation parameters: Reference date: 1. 3. 2025 × Reference basket…" at bounding box center [710, 233] width 698 height 64
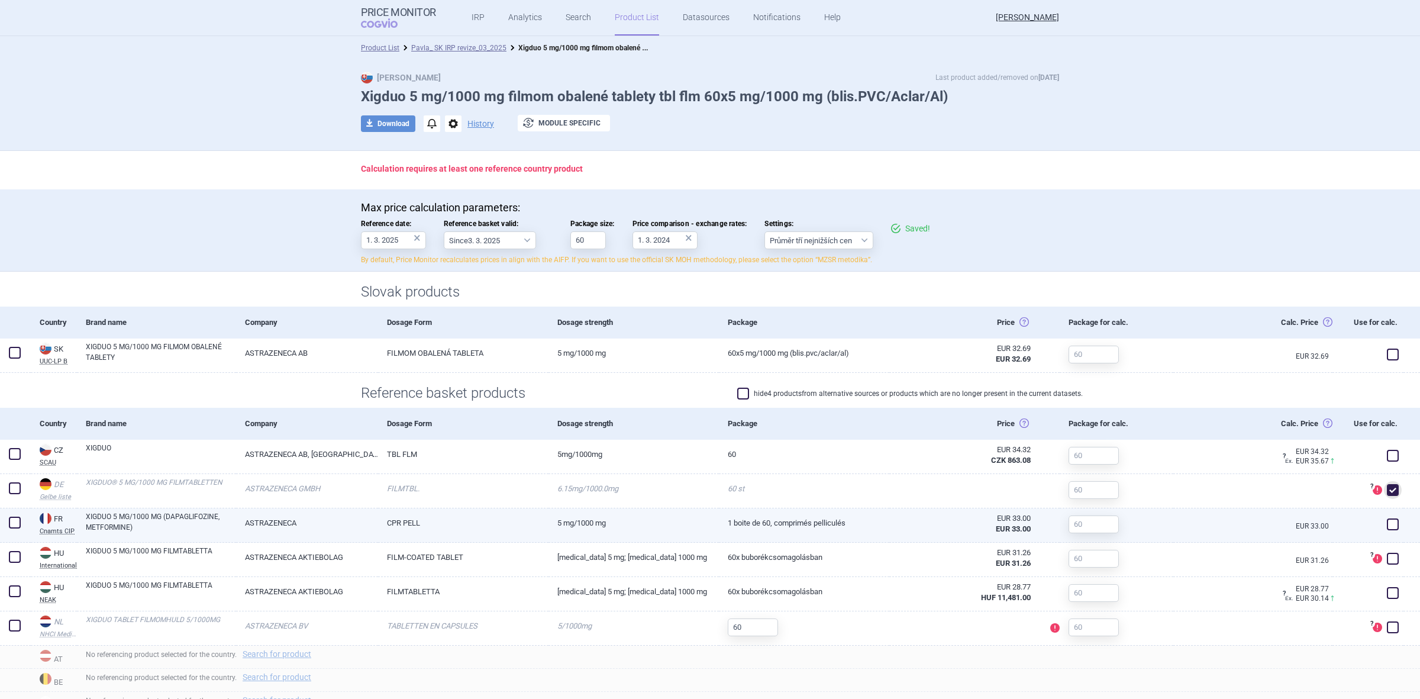
click at [1384, 531] on span at bounding box center [1393, 524] width 18 height 18
checkbox input "true"
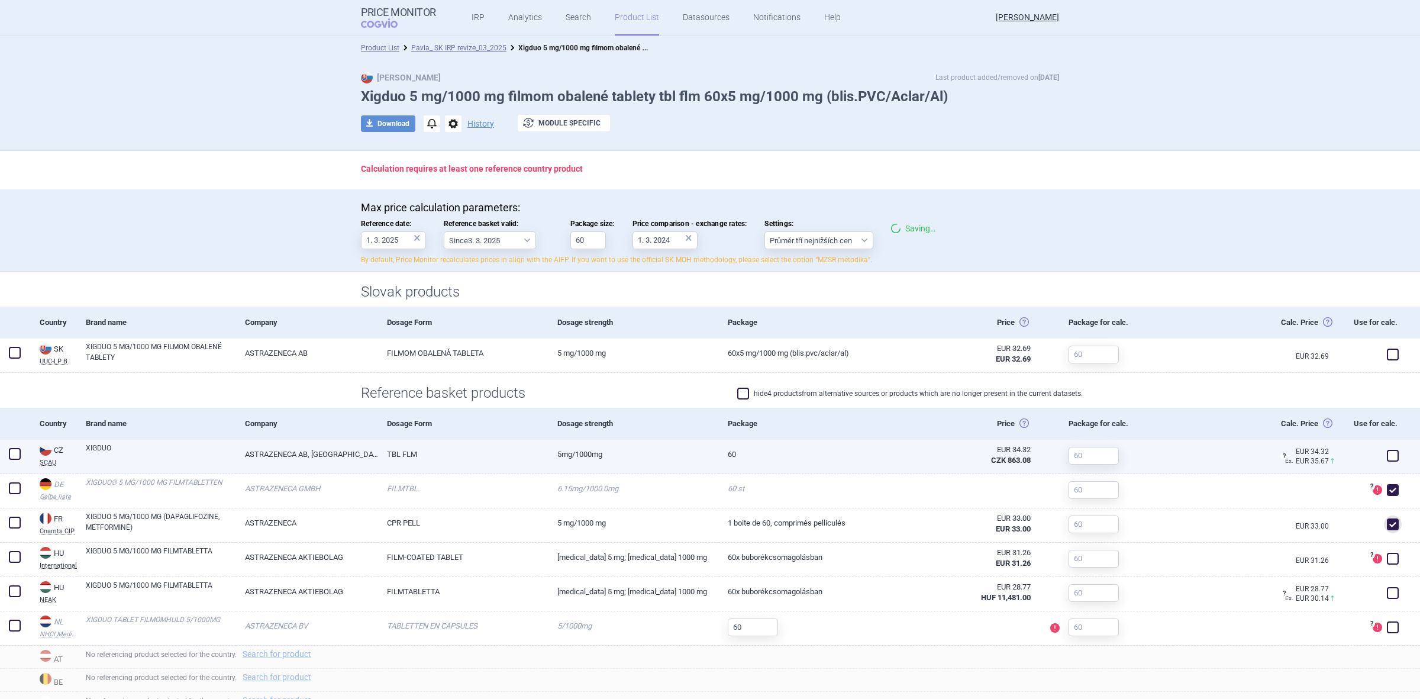
click at [1387, 457] on span at bounding box center [1393, 456] width 12 height 12
checkbox input "true"
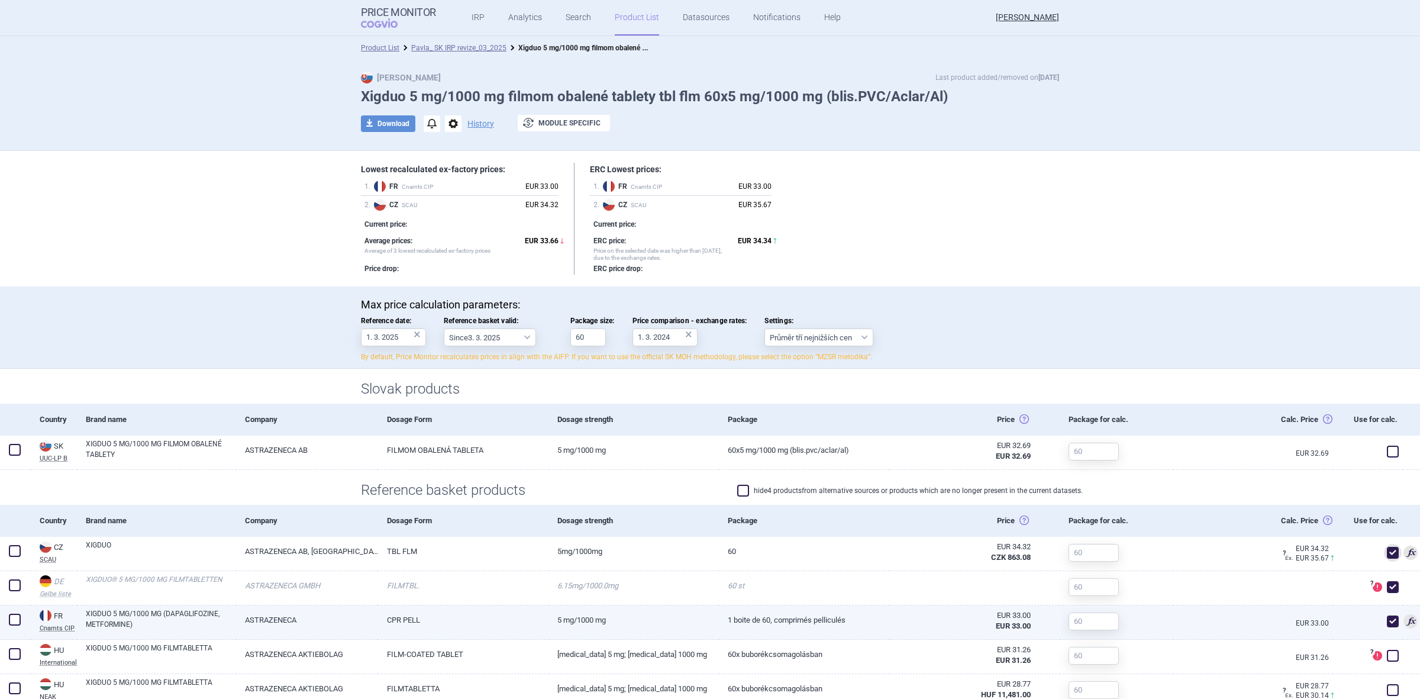
click at [1388, 623] on span at bounding box center [1393, 621] width 12 height 12
checkbox input "false"
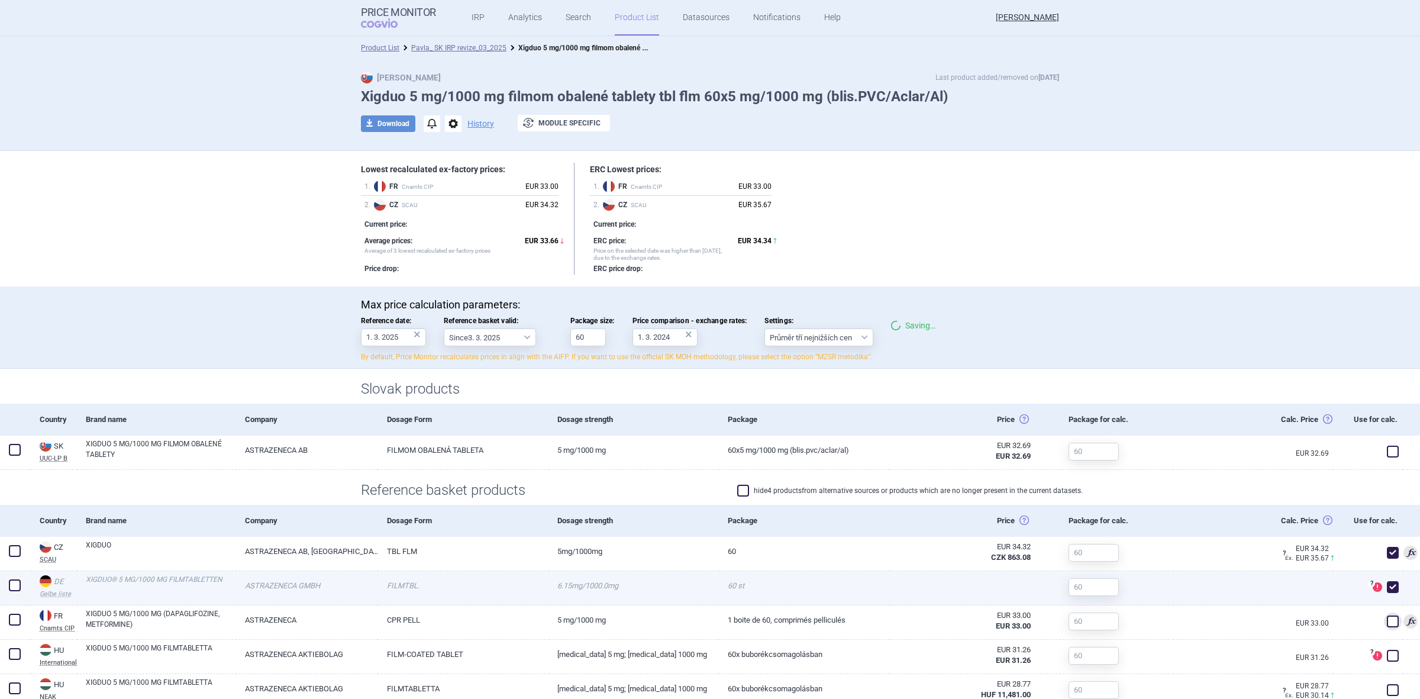
click at [1384, 581] on span at bounding box center [1393, 587] width 18 height 18
checkbox input "false"
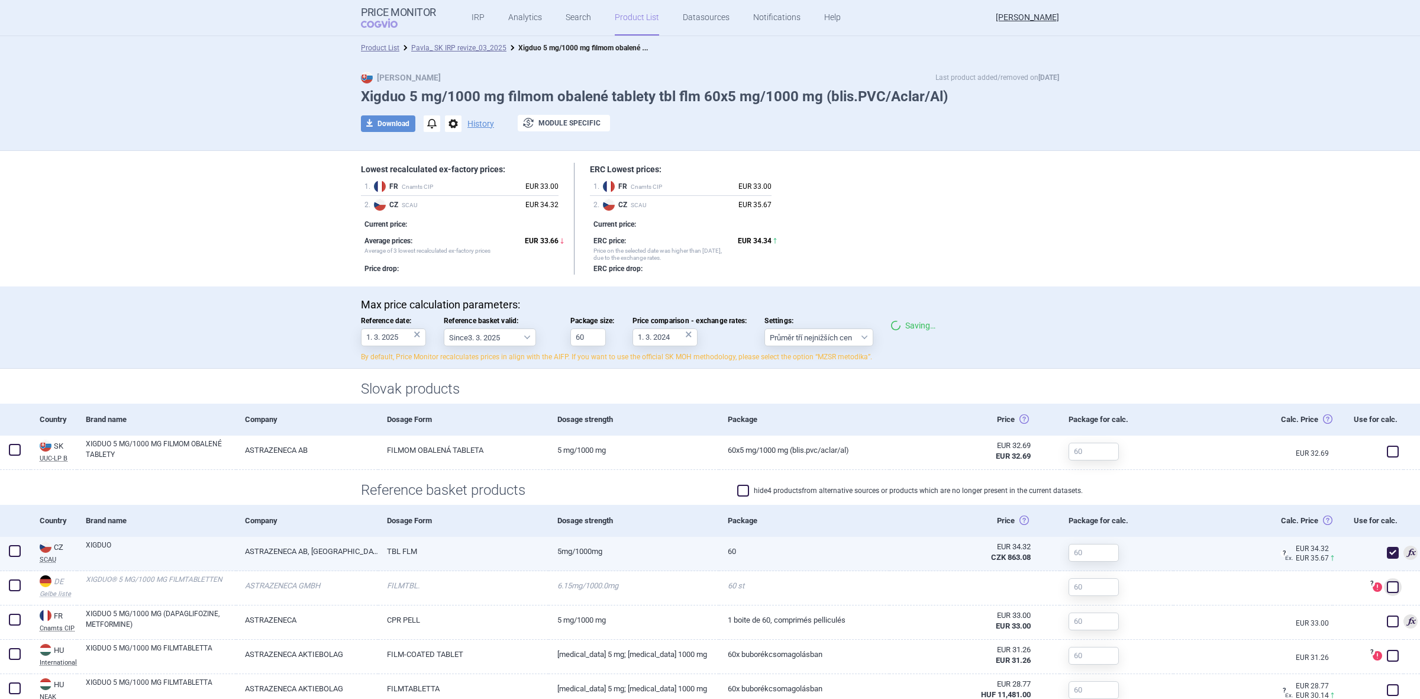
click at [1387, 550] on span at bounding box center [1393, 553] width 12 height 12
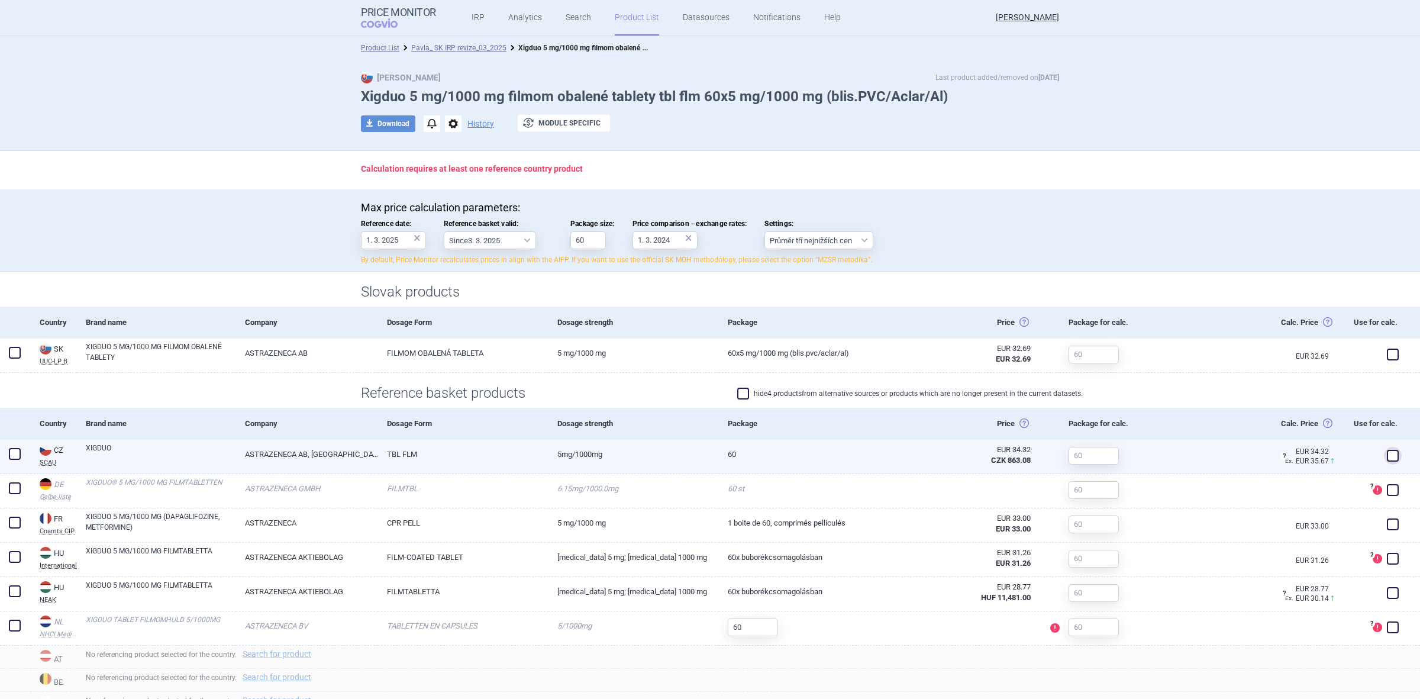
click at [1387, 460] on span at bounding box center [1393, 456] width 12 height 12
checkbox input "true"
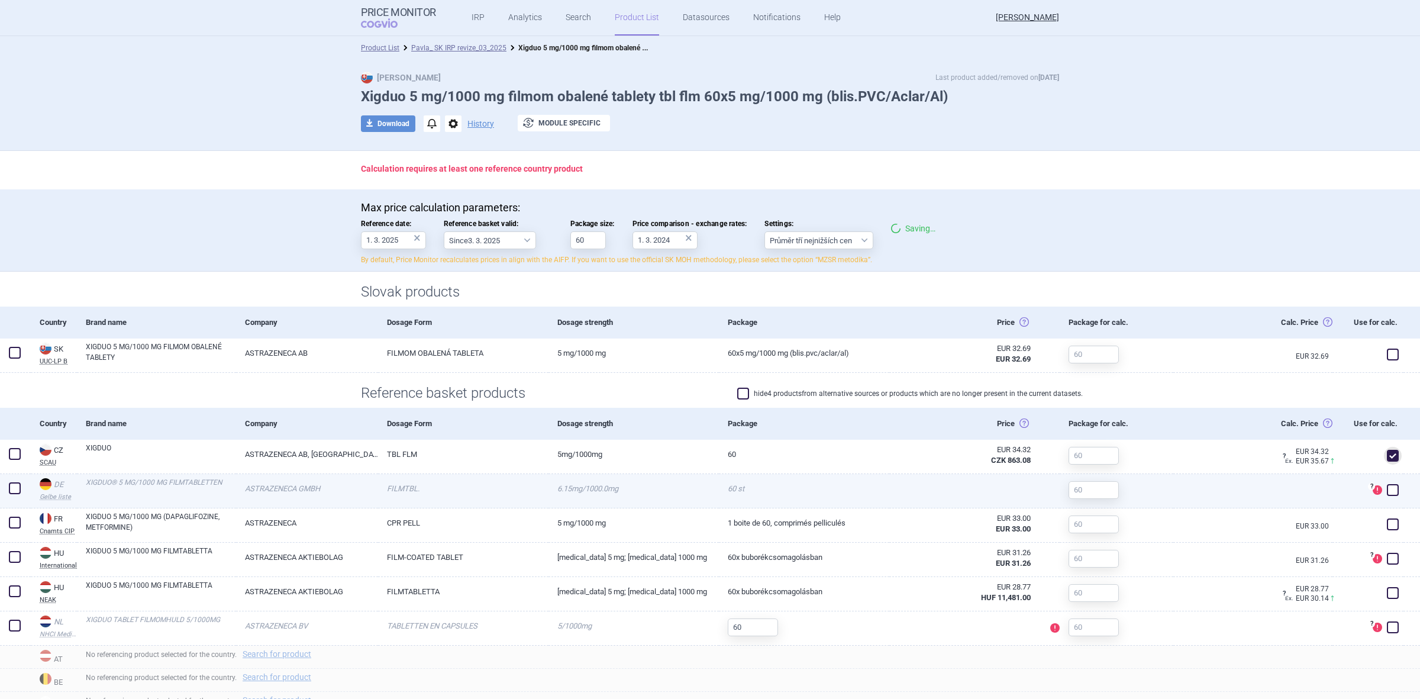
click at [1387, 489] on span at bounding box center [1393, 490] width 12 height 12
checkbox input "true"
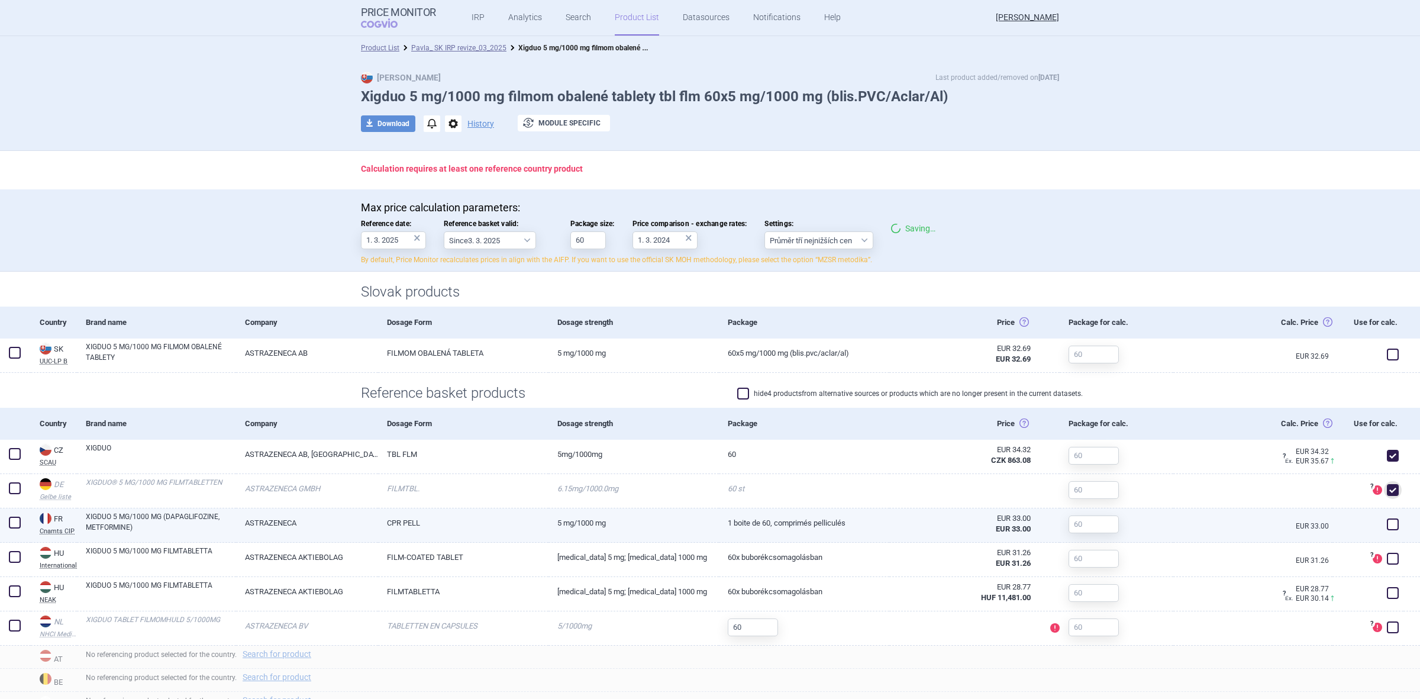
click at [1381, 514] on div at bounding box center [1368, 525] width 71 height 34
click at [1378, 536] on div at bounding box center [1368, 525] width 71 height 34
click at [1387, 521] on span at bounding box center [1393, 524] width 12 height 12
checkbox input "true"
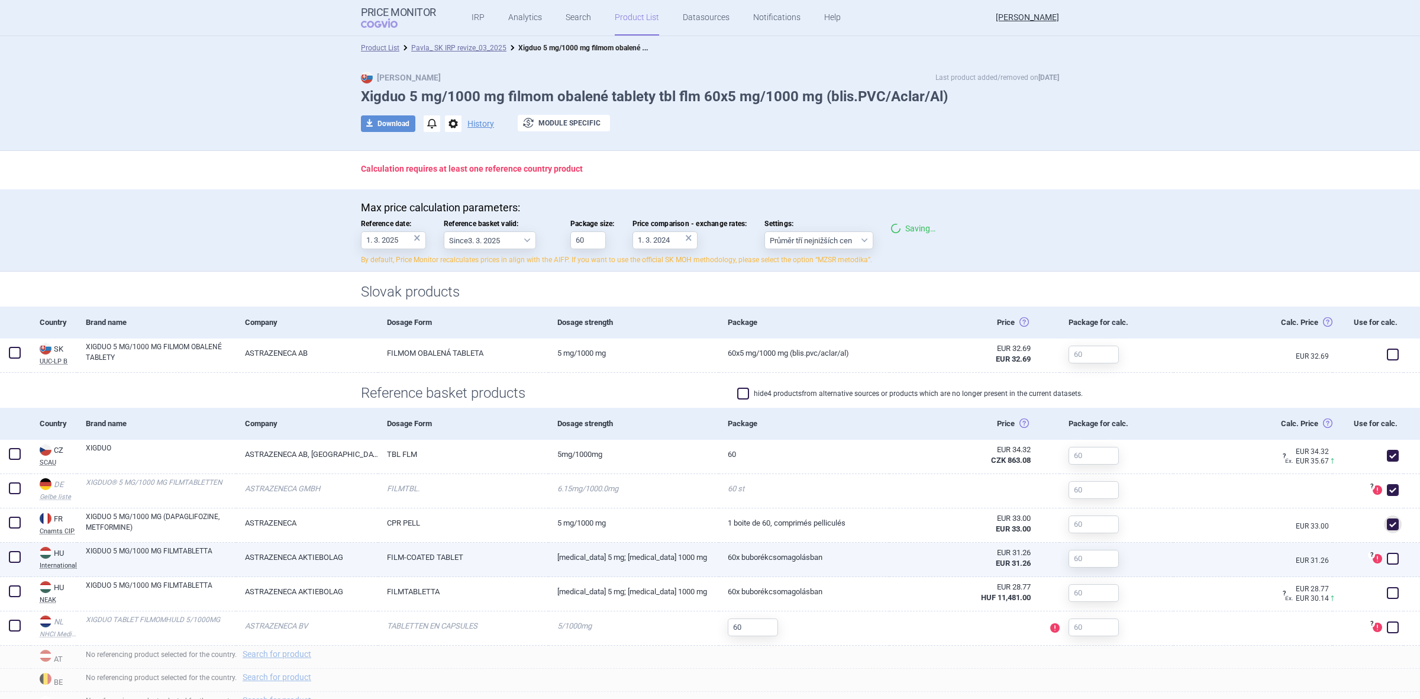
click at [1384, 566] on span at bounding box center [1393, 559] width 18 height 18
checkbox input "true"
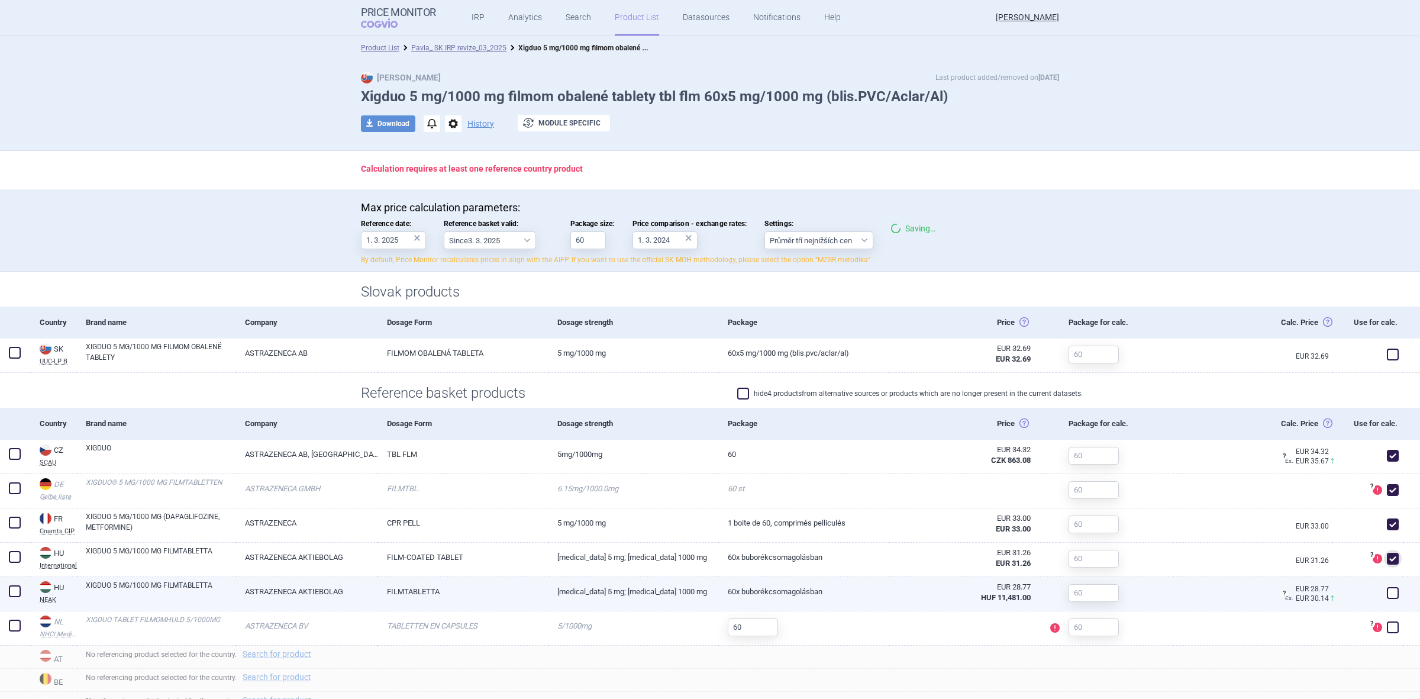
click at [1387, 589] on span at bounding box center [1393, 593] width 12 height 12
checkbox input "true"
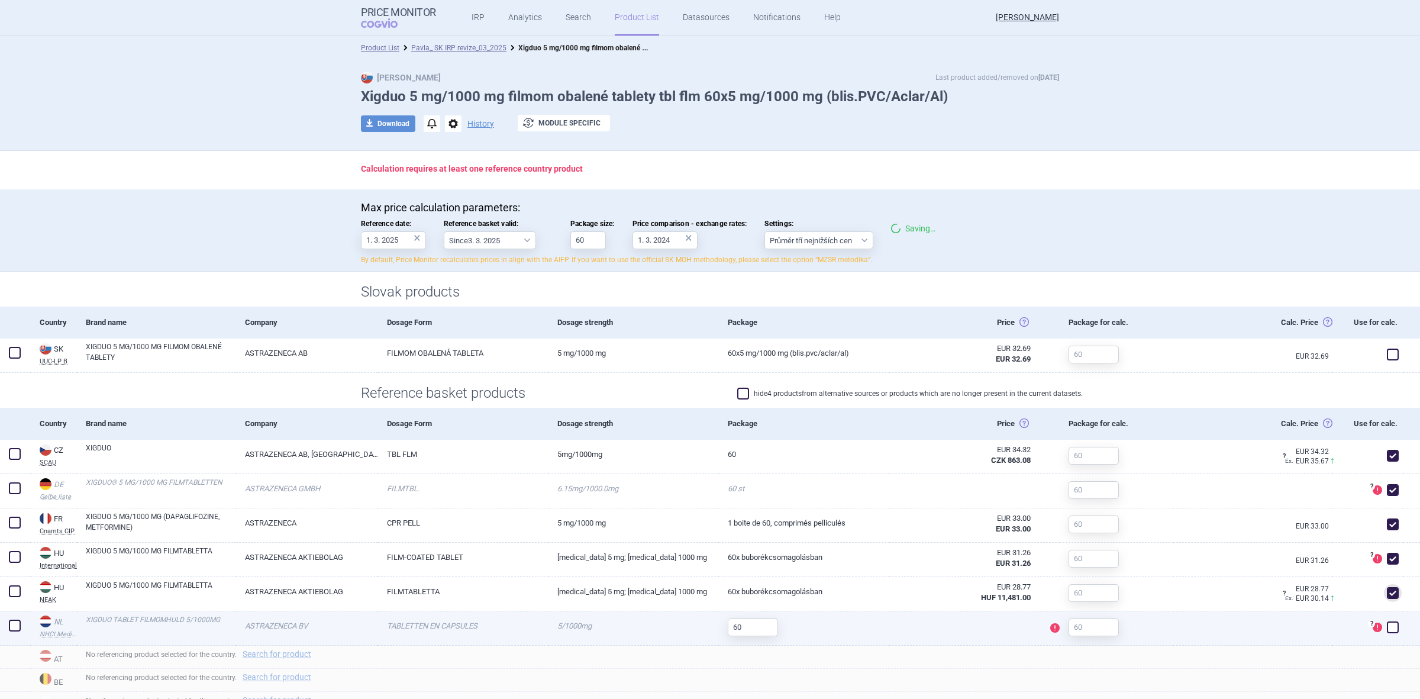
click at [1380, 613] on div "? Product is no longer present in the current dataset on the specified date." at bounding box center [1368, 628] width 71 height 34
click at [1381, 614] on div "? Product is no longer present in the current dataset on the specified date." at bounding box center [1368, 628] width 71 height 34
click at [1387, 626] on span at bounding box center [1393, 627] width 12 height 12
checkbox input "true"
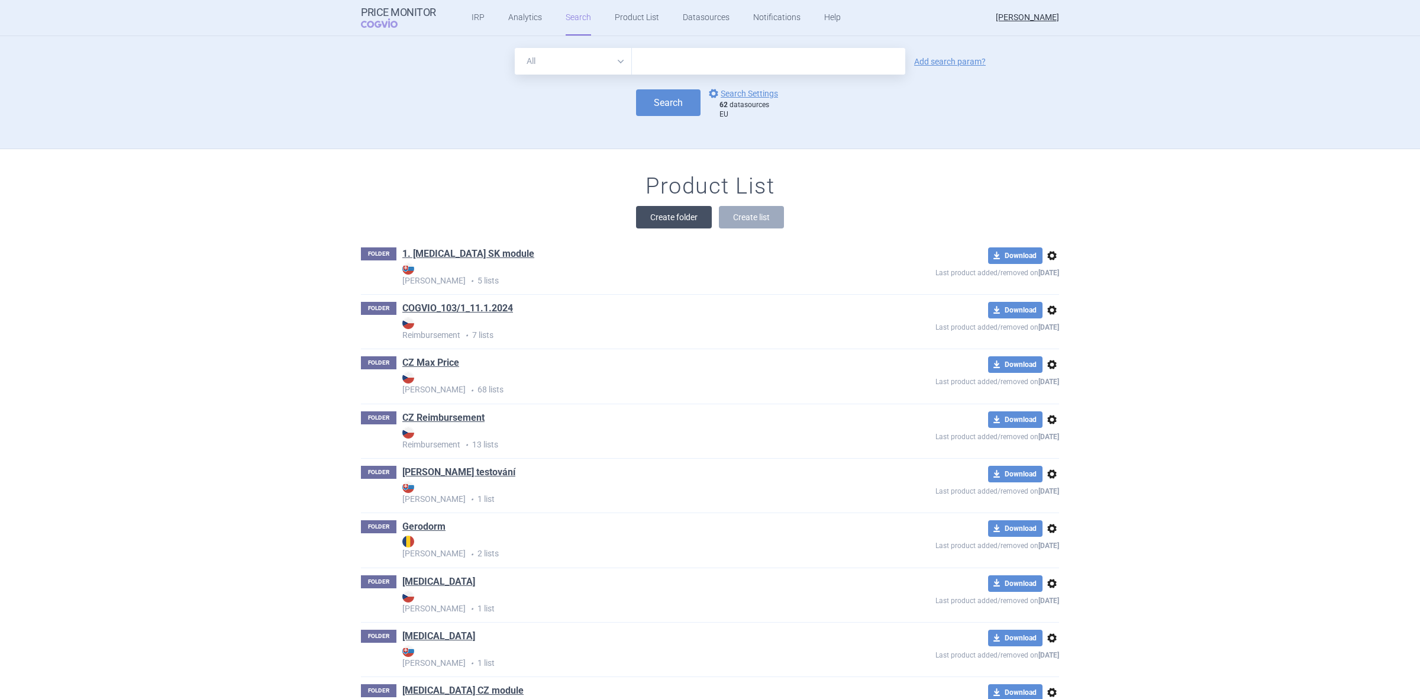
click at [679, 212] on button "Create folder" at bounding box center [674, 217] width 76 height 22
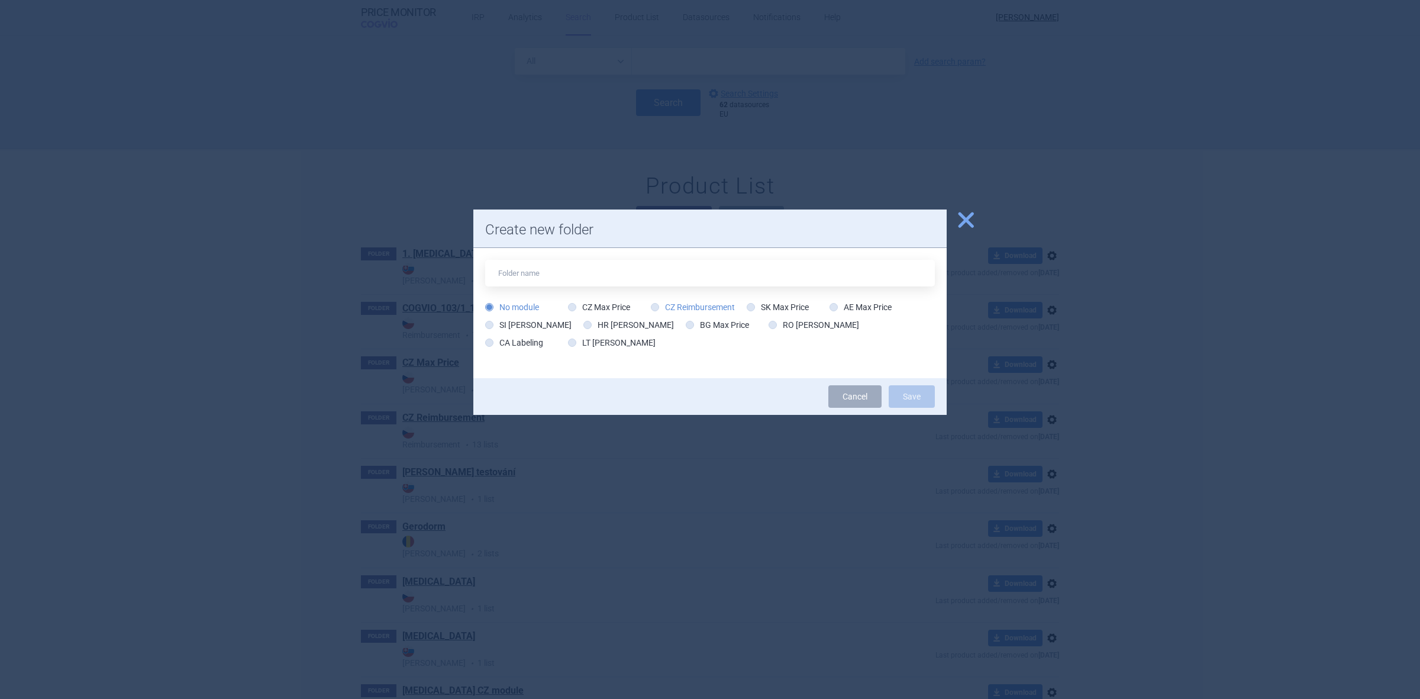
click at [691, 308] on label "CZ Reimbursement" at bounding box center [693, 307] width 84 height 12
click at [663, 308] on input "CZ Reimbursement" at bounding box center [658, 308] width 12 height 12
radio input "true"
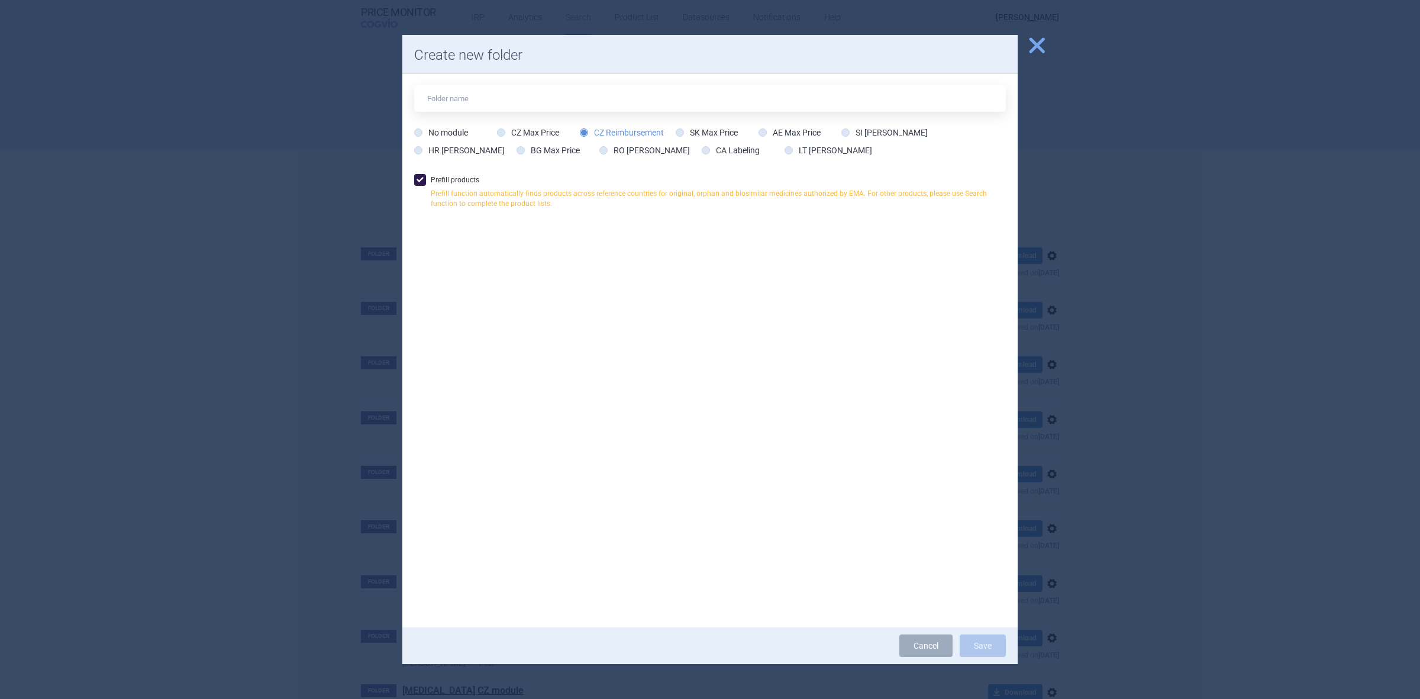
click at [418, 179] on span at bounding box center [420, 180] width 12 height 12
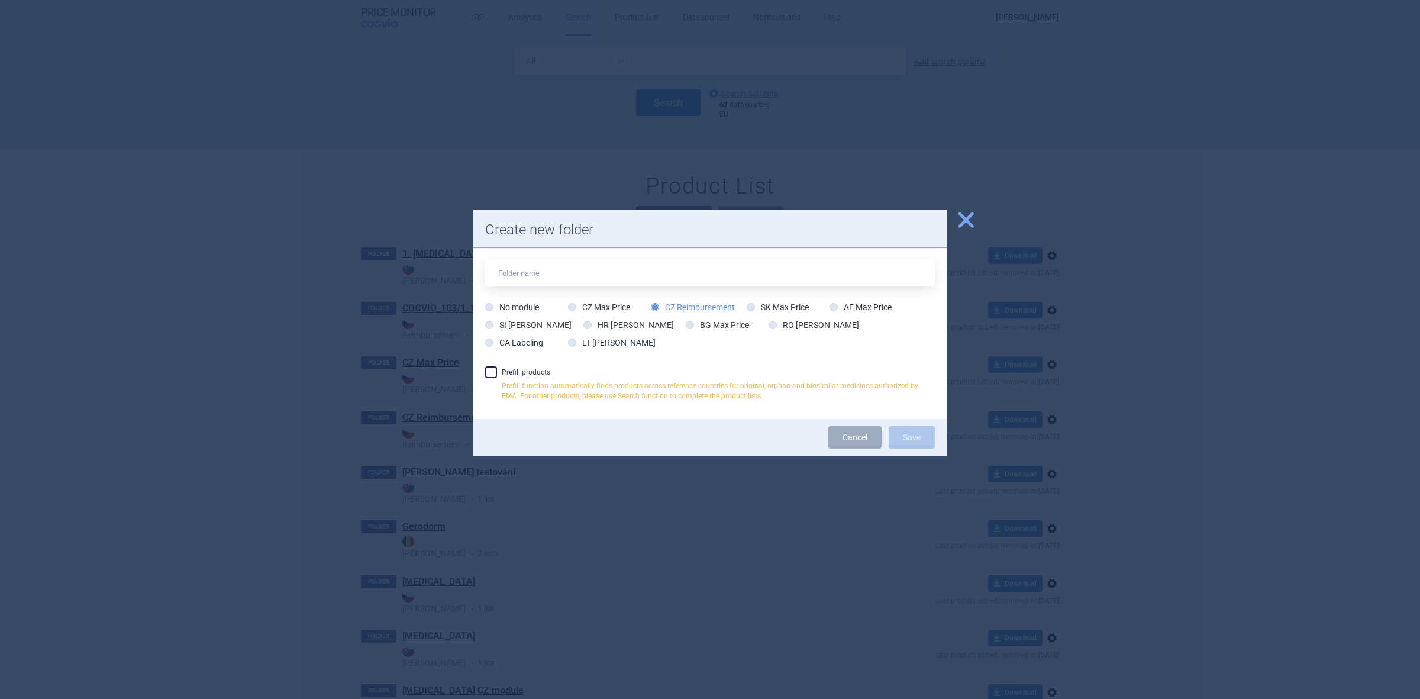
click at [498, 377] on span at bounding box center [491, 372] width 18 height 18
checkbox input "true"
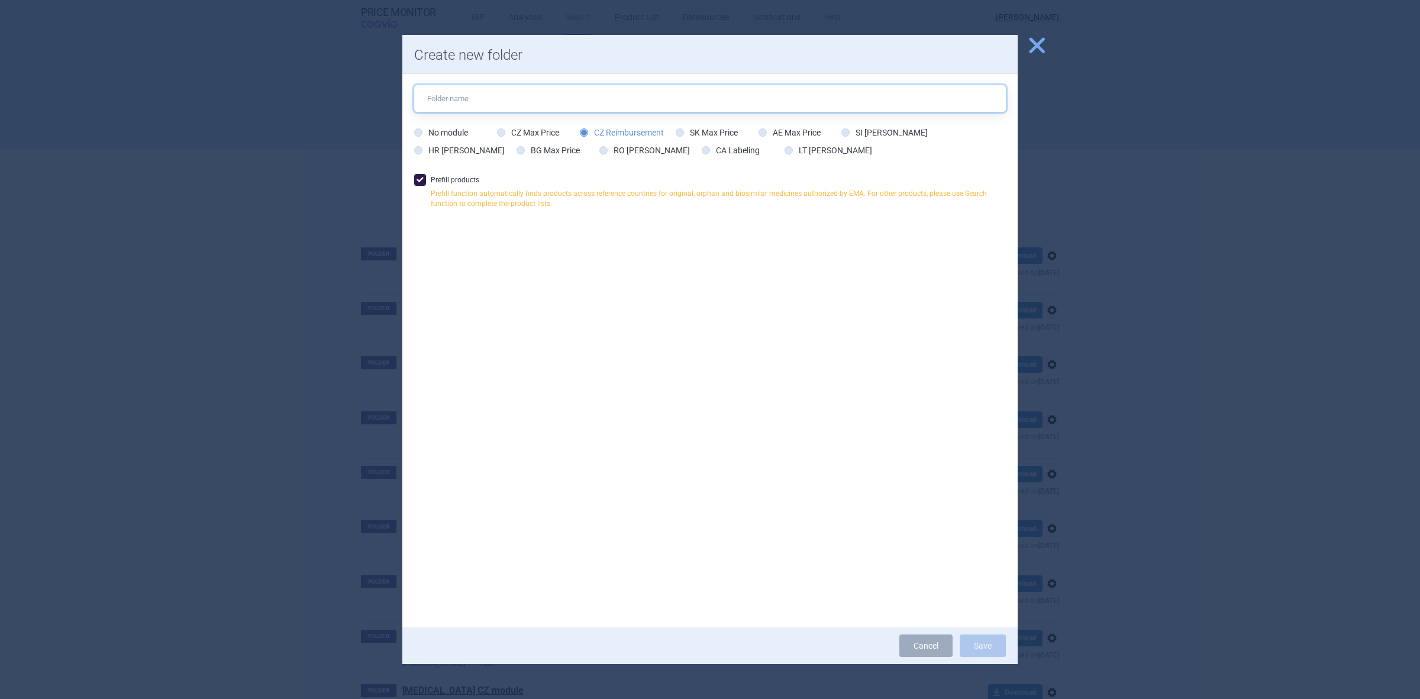
click at [576, 108] on input "text" at bounding box center [710, 98] width 592 height 27
paste input "ONTOZRY 100MG TBL FLM 14"
type input "ONTOZRY 100MG TBL FLM 14"
click at [982, 644] on button "Save" at bounding box center [983, 645] width 46 height 22
click at [937, 455] on div at bounding box center [710, 394] width 592 height 441
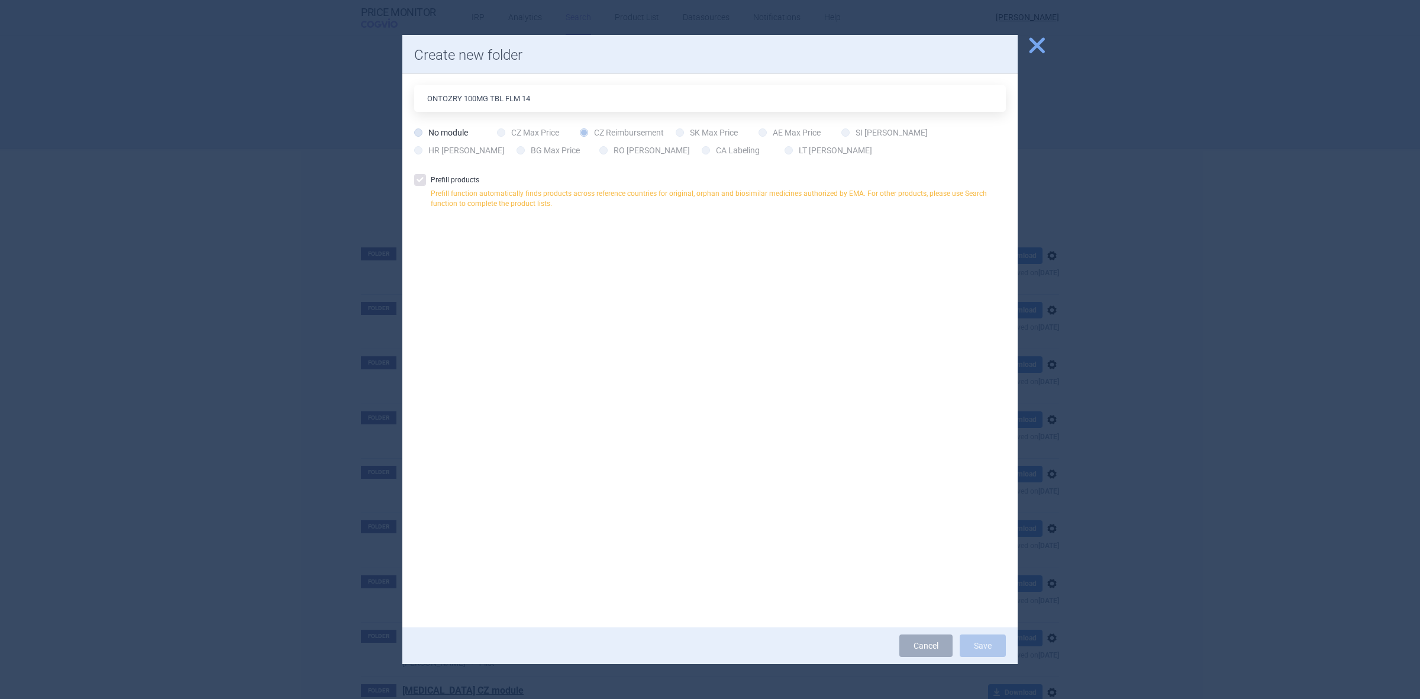
click at [803, 428] on div at bounding box center [710, 394] width 592 height 441
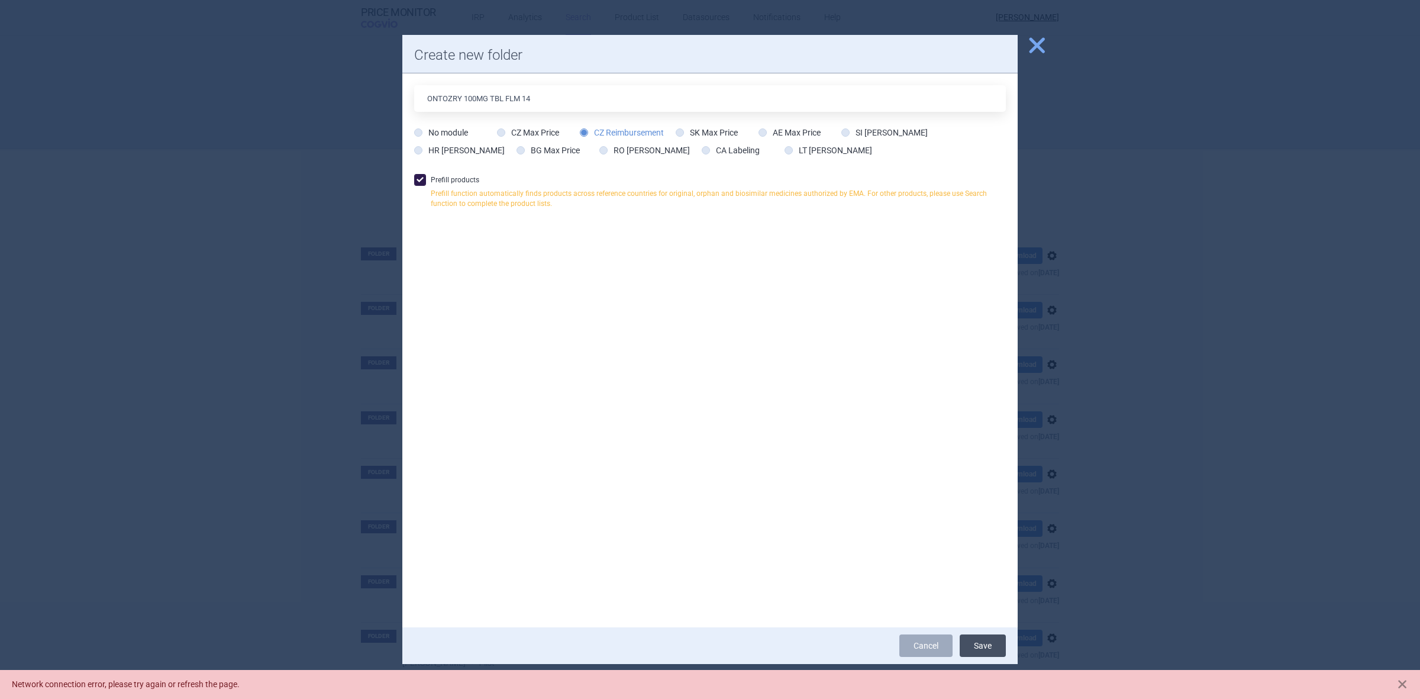
click at [994, 646] on button "Save" at bounding box center [983, 645] width 46 height 22
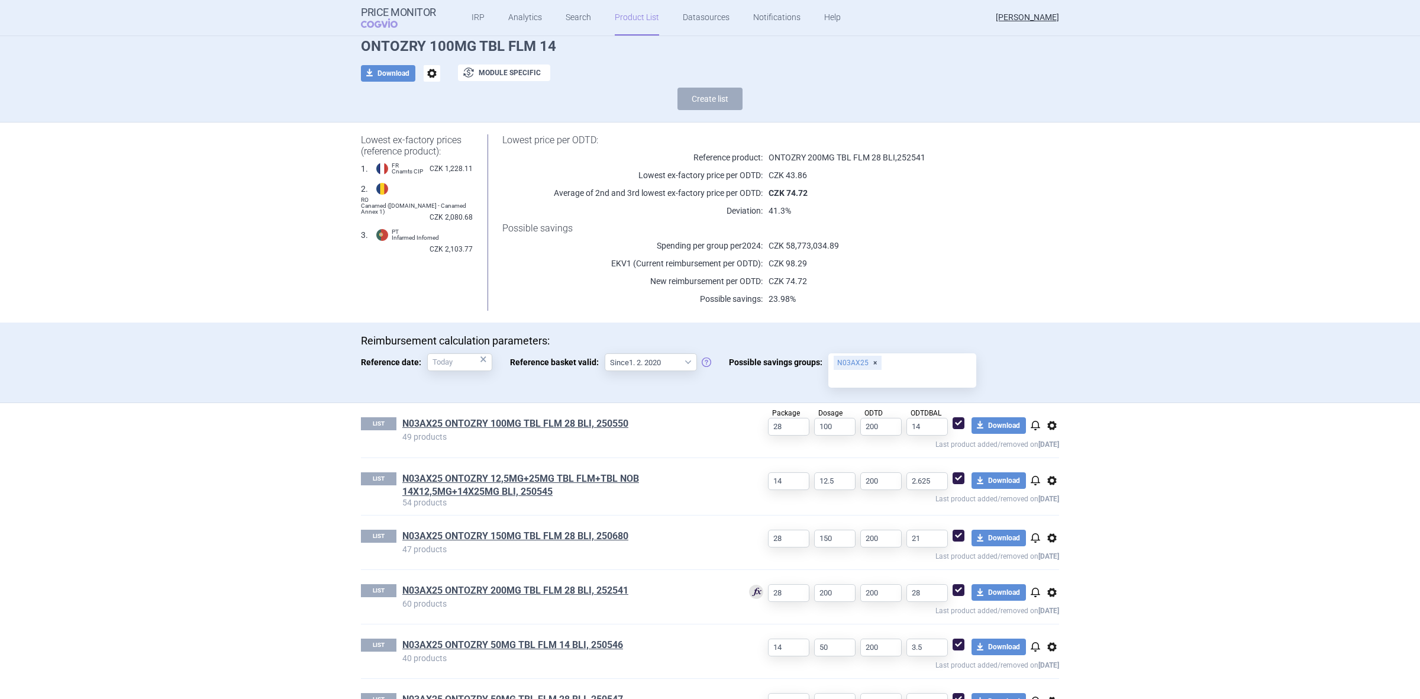
scroll to position [96, 0]
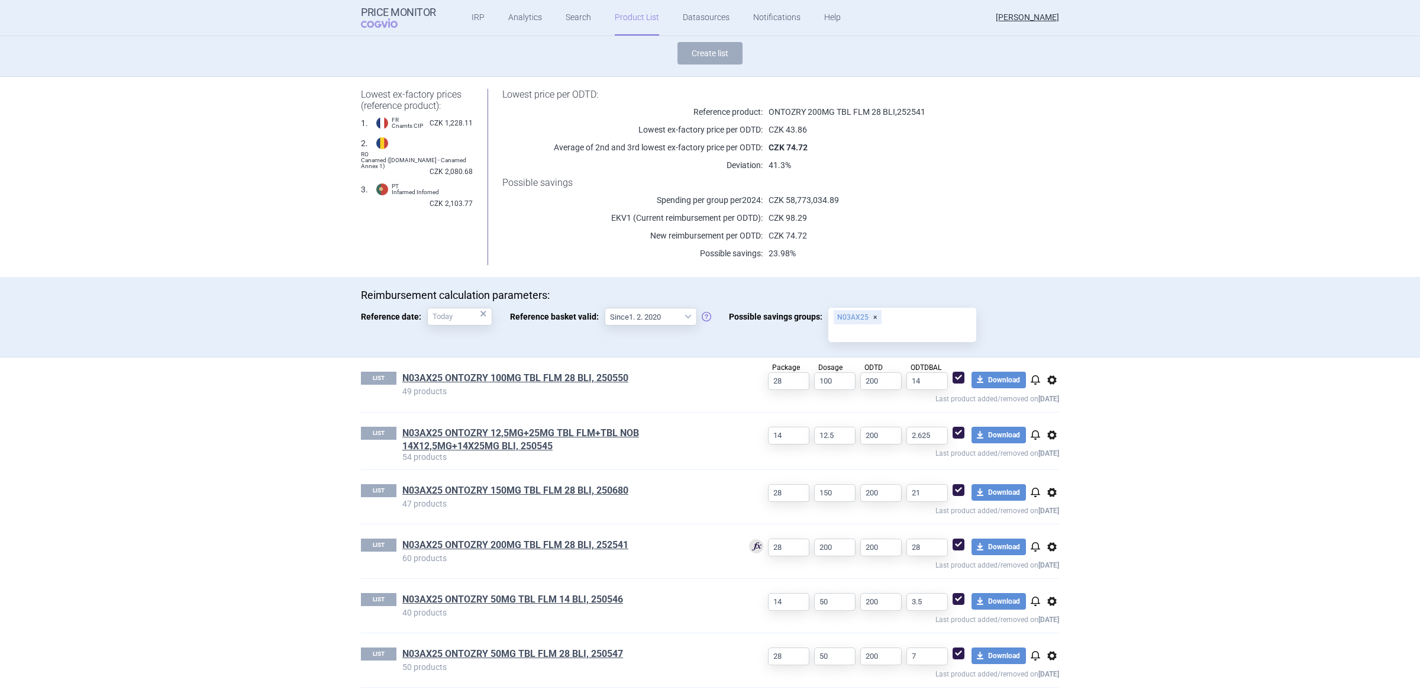
click at [929, 318] on div "N03AX25" at bounding box center [903, 325] width 148 height 34
click at [929, 325] on input "Possible savings groups: N03AX25" at bounding box center [903, 332] width 140 height 15
drag, startPoint x: 1081, startPoint y: 285, endPoint x: 1087, endPoint y: 277, distance: 9.7
click at [1087, 277] on div "Reimbursement calculation parameters: Reference date: × Reference basket valid:…" at bounding box center [710, 317] width 1420 height 80
click at [578, 379] on link "N03AX25 ONTOZRY 100MG TBL FLM 28 BLI, 250550" at bounding box center [515, 378] width 226 height 13
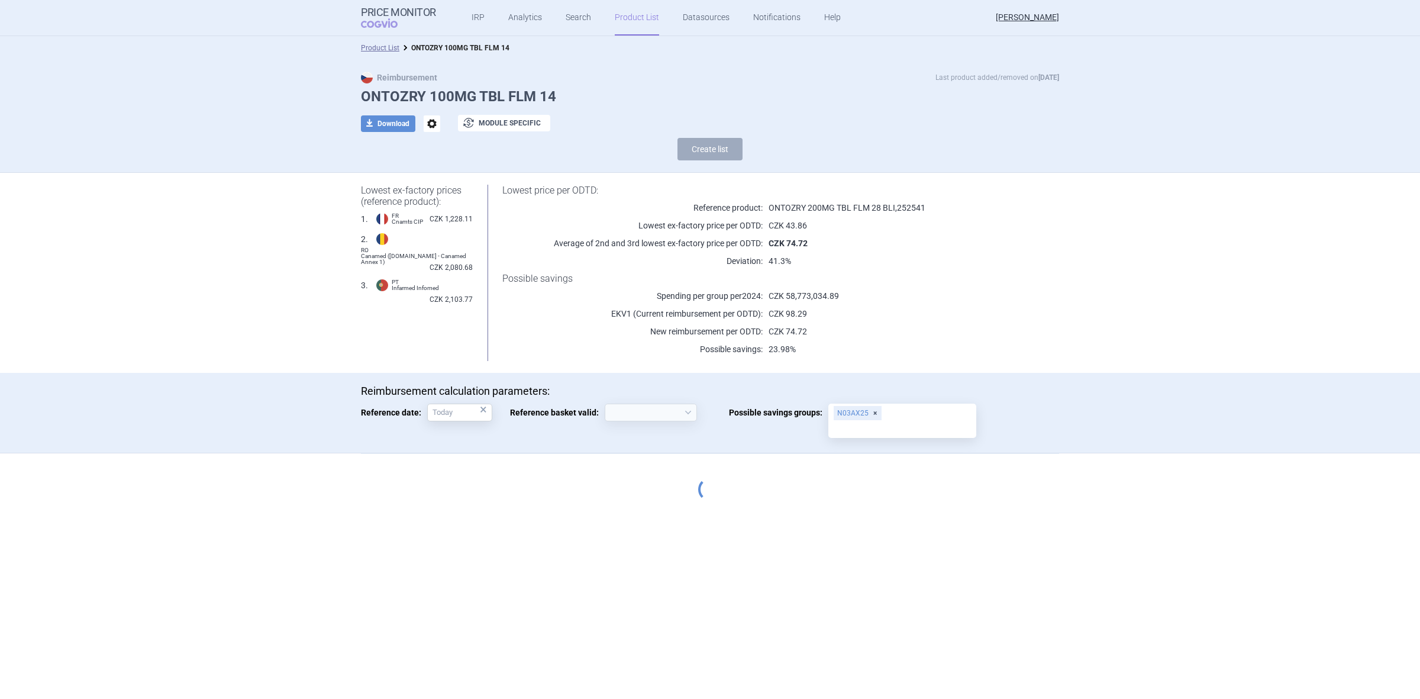
select select "2020-02-01"
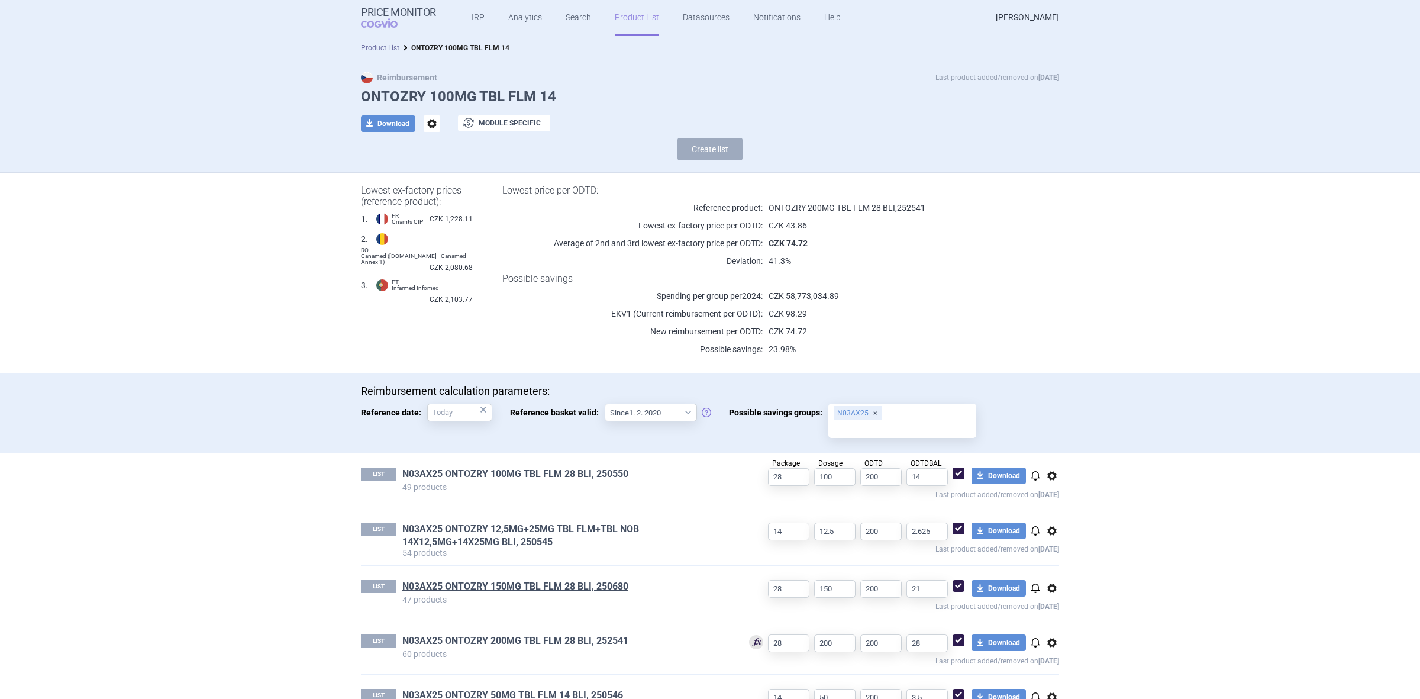
click at [847, 410] on div "N03AX25" at bounding box center [858, 413] width 48 height 14
click at [847, 421] on input "Possible savings groups: N03AX25" at bounding box center [903, 428] width 140 height 15
drag, startPoint x: 869, startPoint y: 433, endPoint x: 824, endPoint y: 433, distance: 45.0
click at [824, 433] on body "Price Monitor COGVIO IRP Analytics Search Product List Datasources Notification…" at bounding box center [710, 349] width 1420 height 699
drag, startPoint x: 821, startPoint y: 408, endPoint x: 892, endPoint y: 414, distance: 71.3
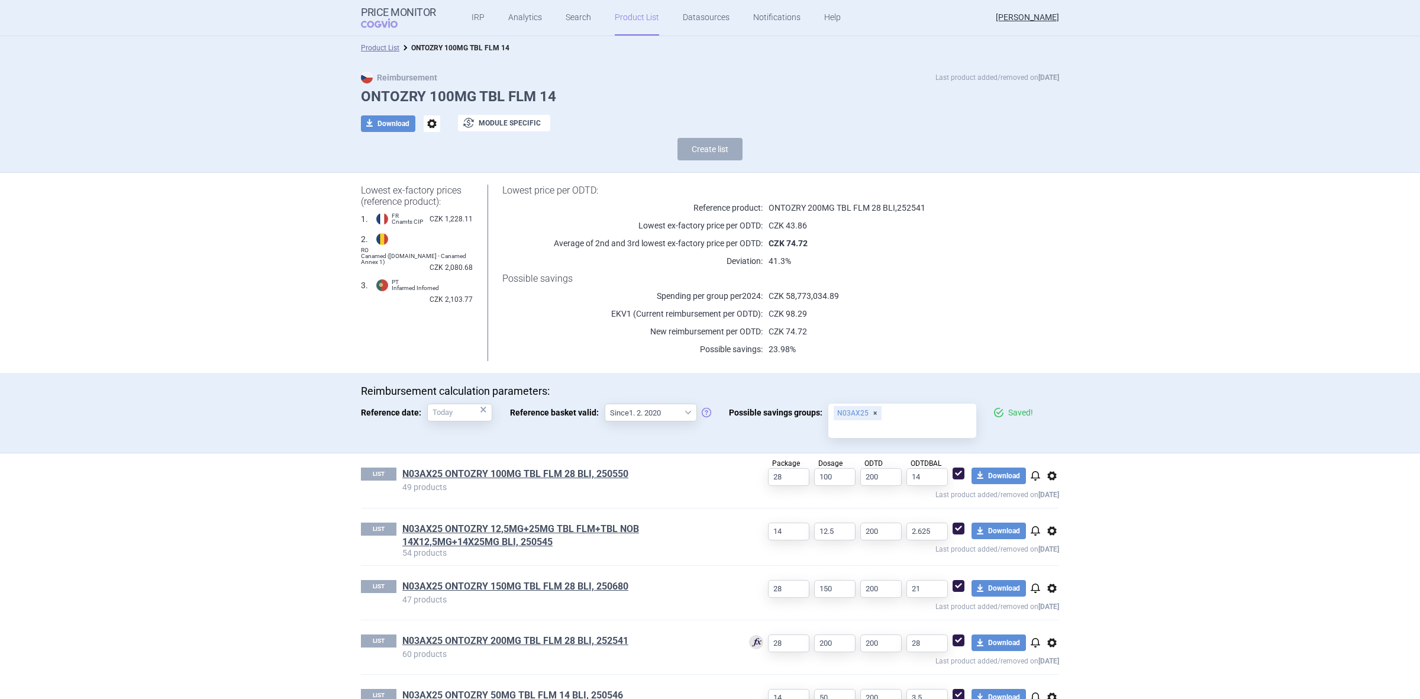
click at [892, 414] on div "N03AX25" at bounding box center [903, 421] width 148 height 34
click at [892, 421] on input "Possible savings groups: N03AX25" at bounding box center [903, 428] width 140 height 15
copy div "N03AX25"
drag, startPoint x: 823, startPoint y: 418, endPoint x: 862, endPoint y: 410, distance: 39.9
click at [862, 410] on div "N03AX25" at bounding box center [903, 421] width 148 height 34
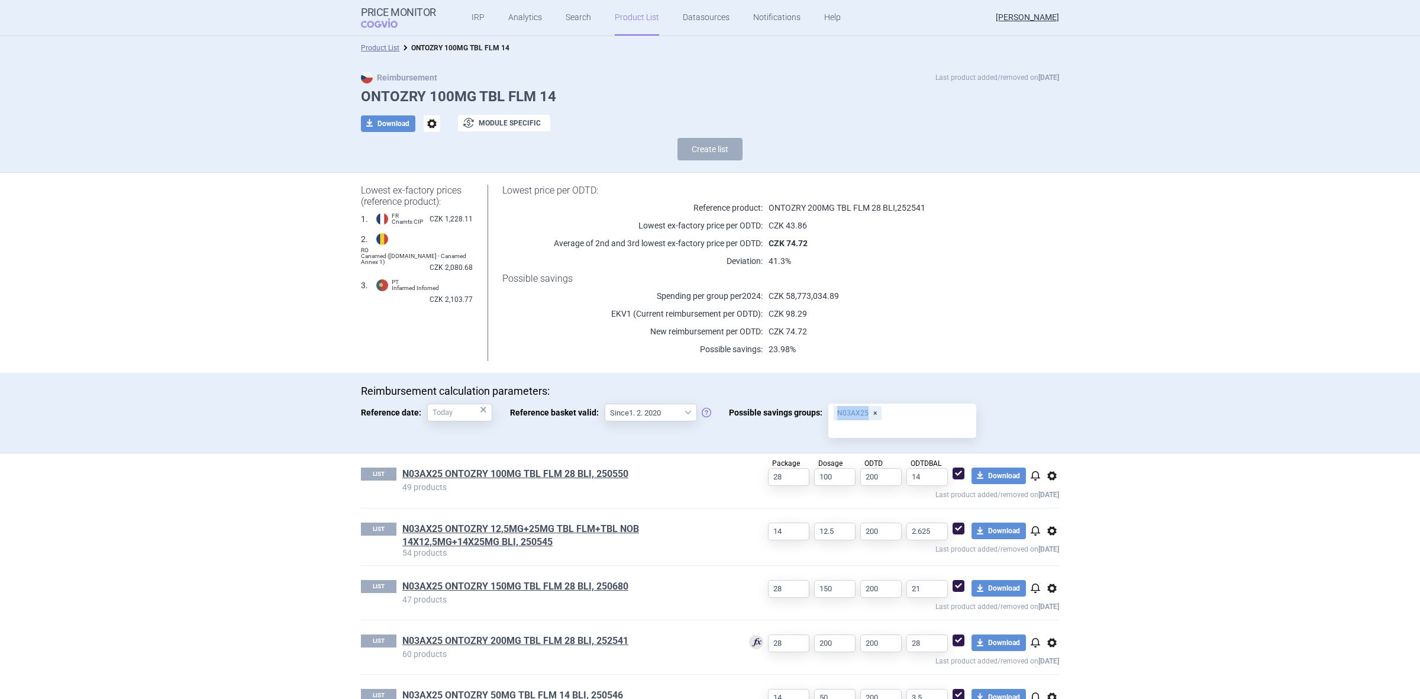
click at [862, 421] on input "Possible savings groups: N03AX25" at bounding box center [903, 428] width 140 height 15
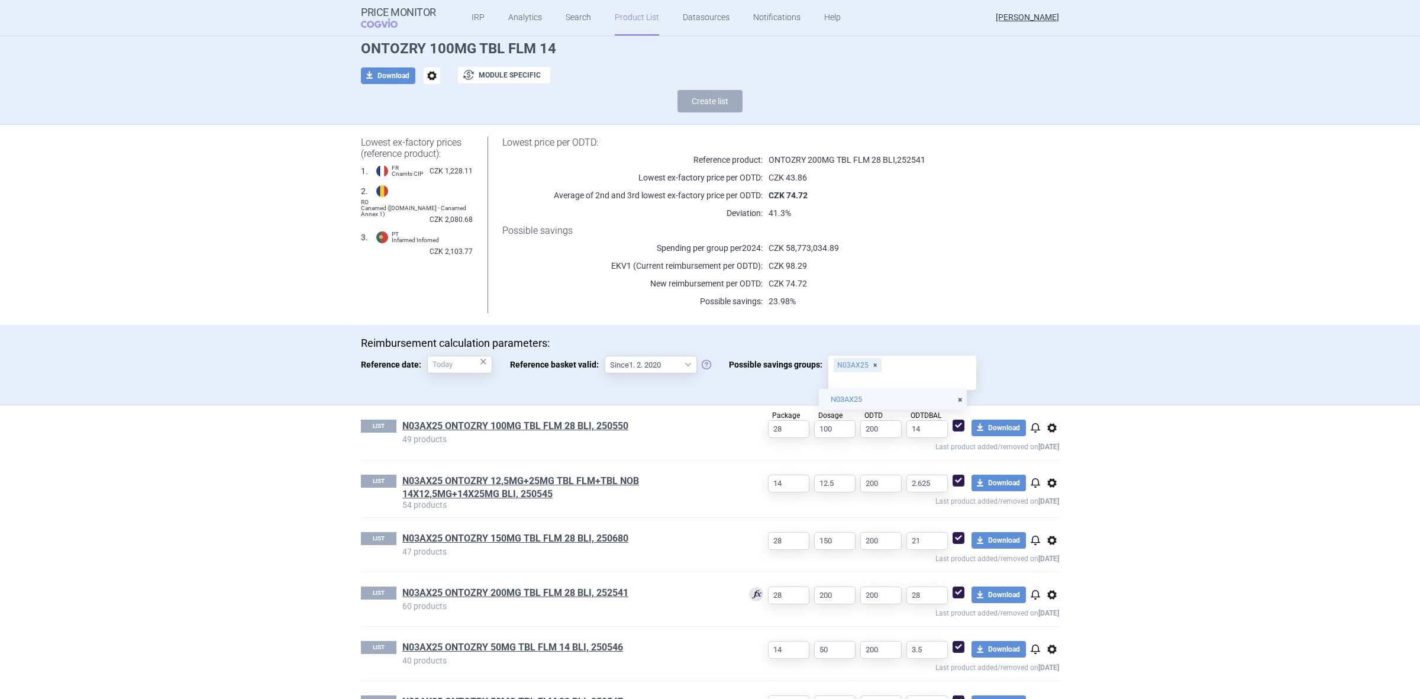
scroll to position [96, 0]
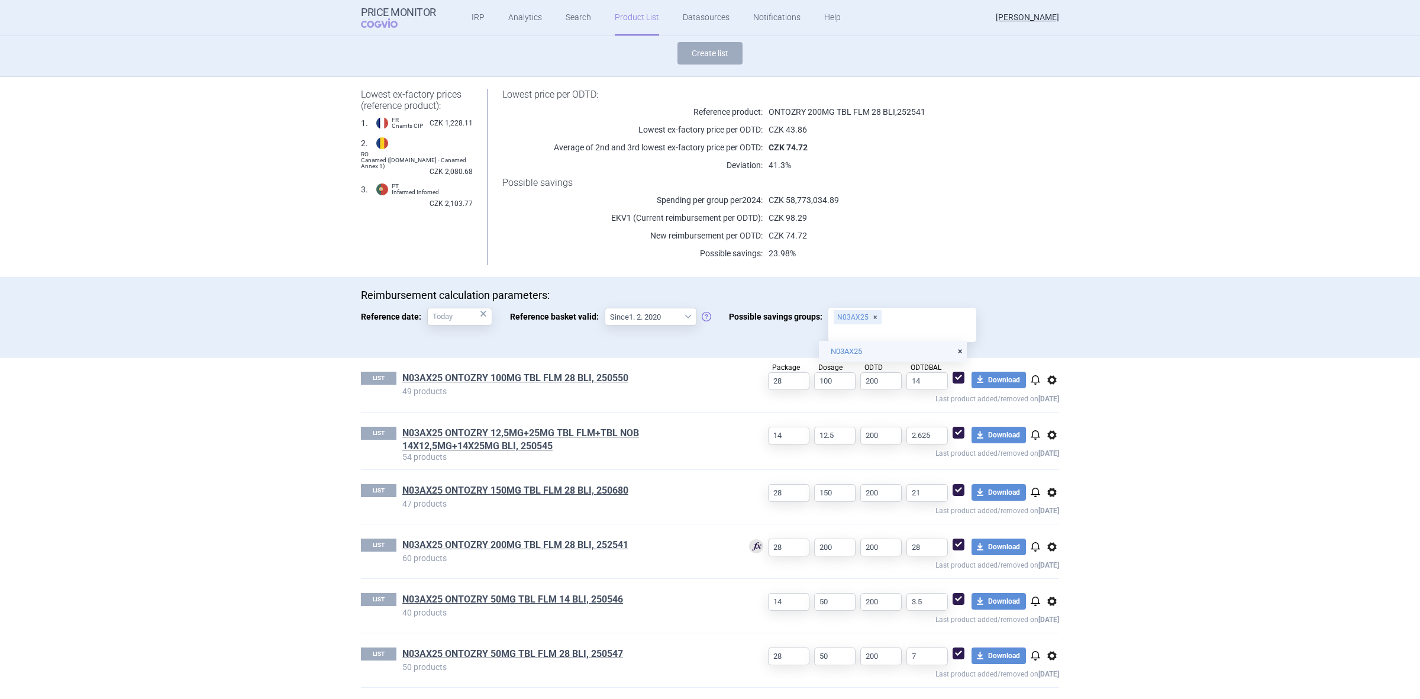
paste input "N03/31"
type input "N"
click at [908, 318] on div "N03AX25" at bounding box center [903, 325] width 148 height 34
click at [908, 325] on input "Possible savings groups: N03AX25" at bounding box center [903, 332] width 140 height 15
click at [916, 311] on div "N03AX25" at bounding box center [903, 325] width 148 height 34
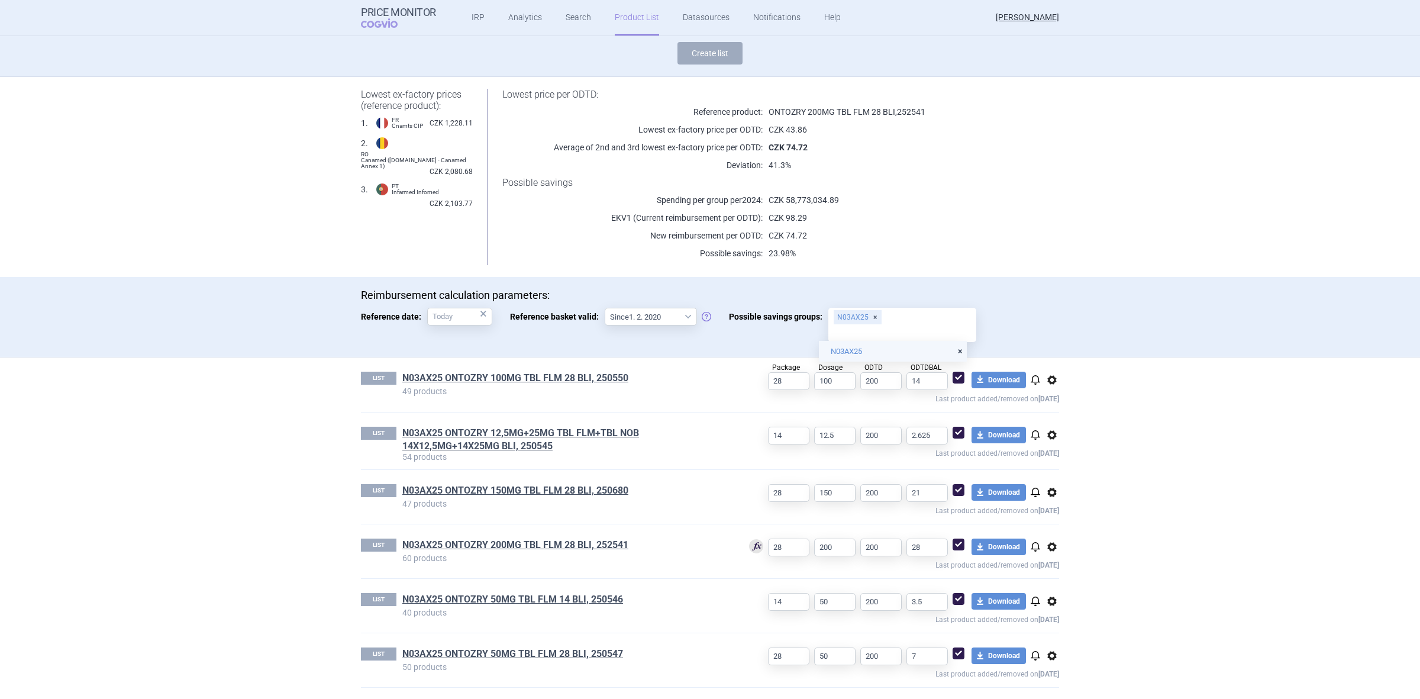
click at [916, 325] on input "Possible savings groups: N03AX25" at bounding box center [903, 332] width 140 height 15
click at [920, 308] on div "N03AX25" at bounding box center [903, 325] width 148 height 34
click at [920, 325] on input "Possible savings groups: N03AX25" at bounding box center [903, 332] width 140 height 15
paste input "N03/31"
type input "N03/31"
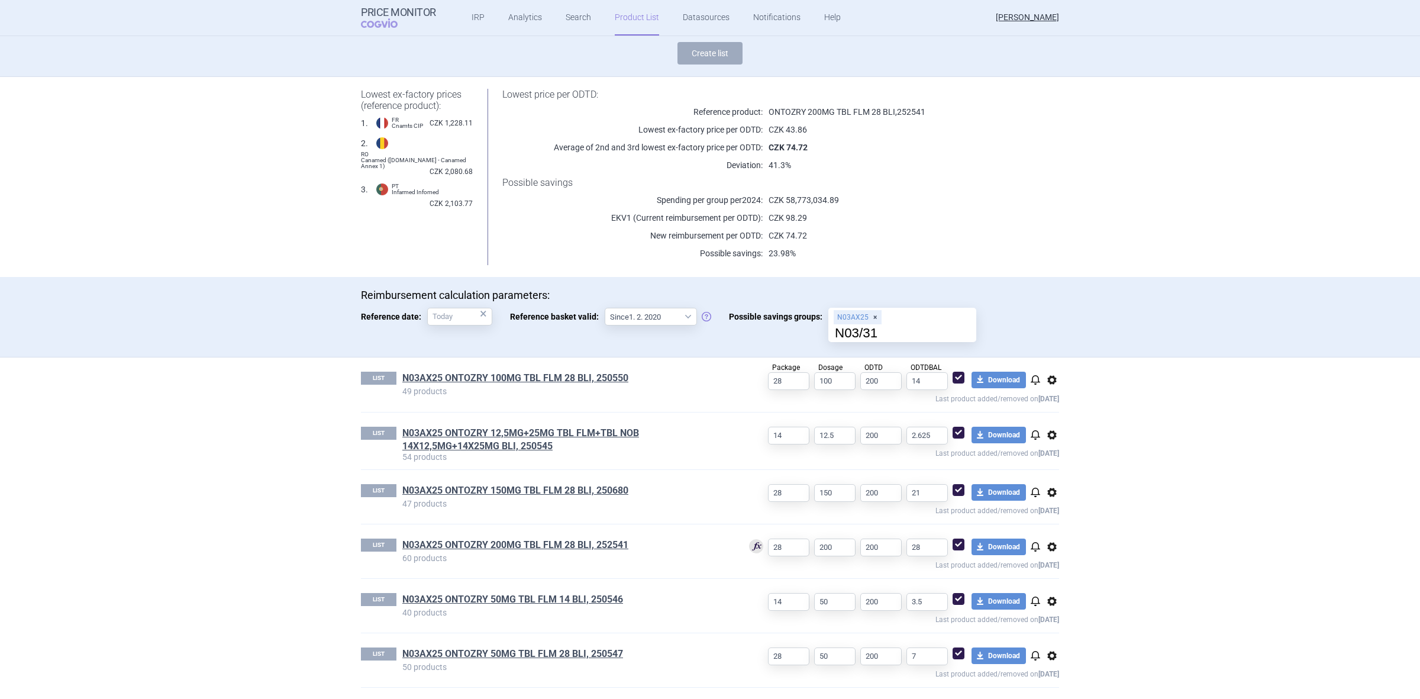
click at [909, 314] on div "N03AX25 N03/31" at bounding box center [903, 325] width 148 height 34
click at [909, 325] on input "N03/31" at bounding box center [903, 332] width 140 height 15
click at [894, 334] on input "N03/31" at bounding box center [903, 332] width 140 height 15
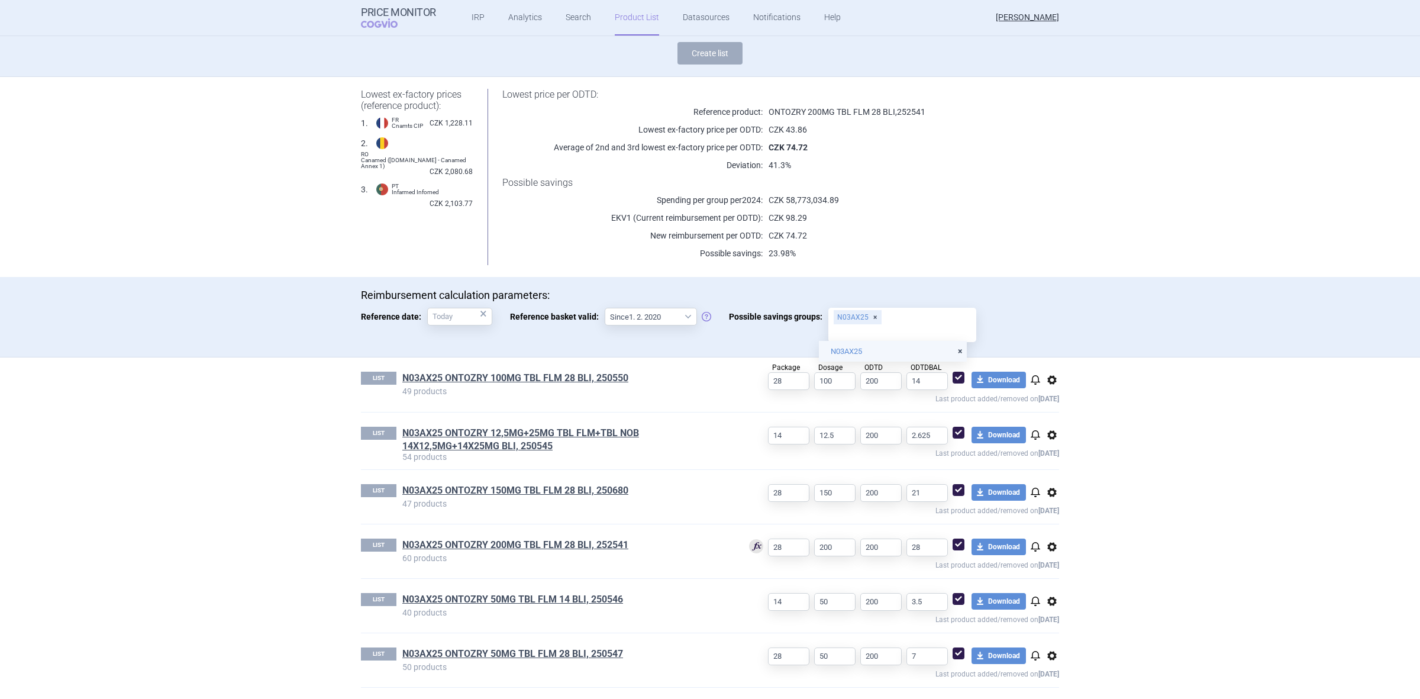
scroll to position [80, 0]
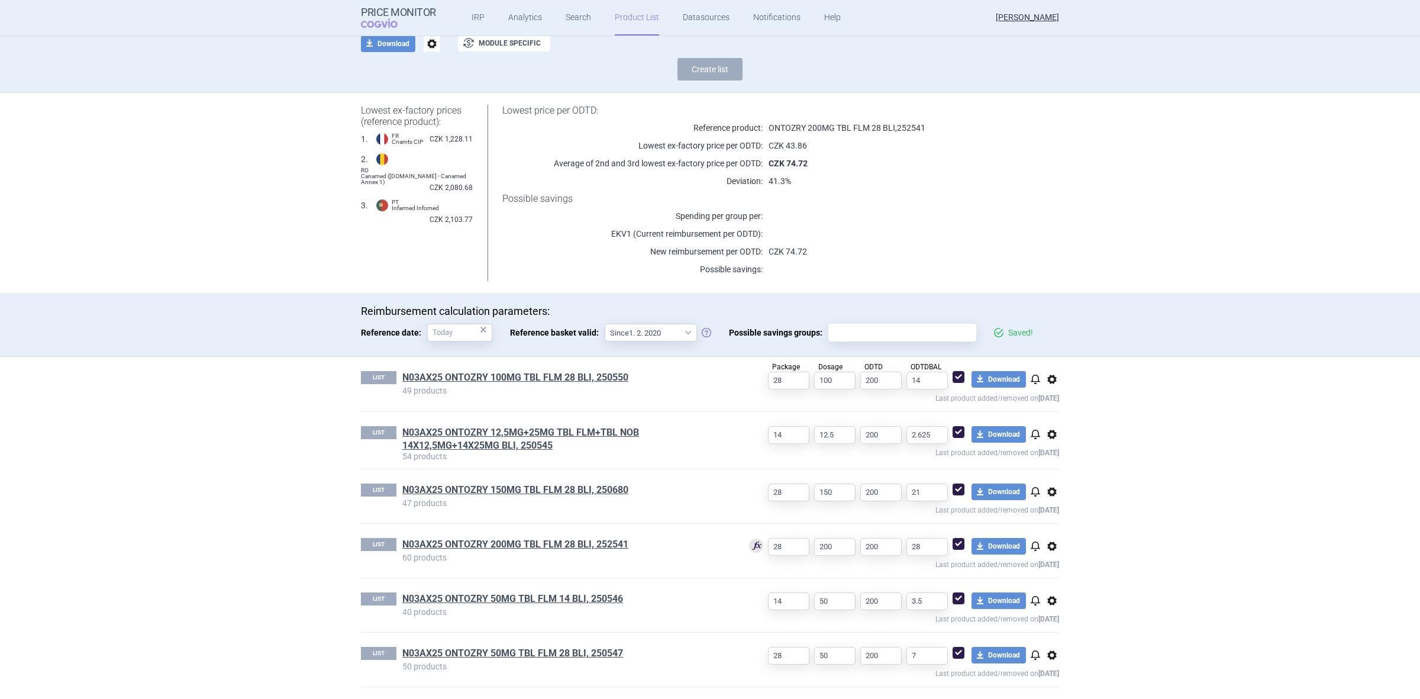
click at [894, 276] on div "Lowest price per ODTD: Reference product: ONTOZRY 200MG TBL FLM 28 BLI , 252541…" at bounding box center [766, 193] width 586 height 176
click at [883, 335] on input "Possible savings groups:" at bounding box center [903, 332] width 140 height 15
click at [882, 351] on body "Price Monitor COGVIO IRP Analytics Search Product List Datasources Notification…" at bounding box center [710, 349] width 1420 height 699
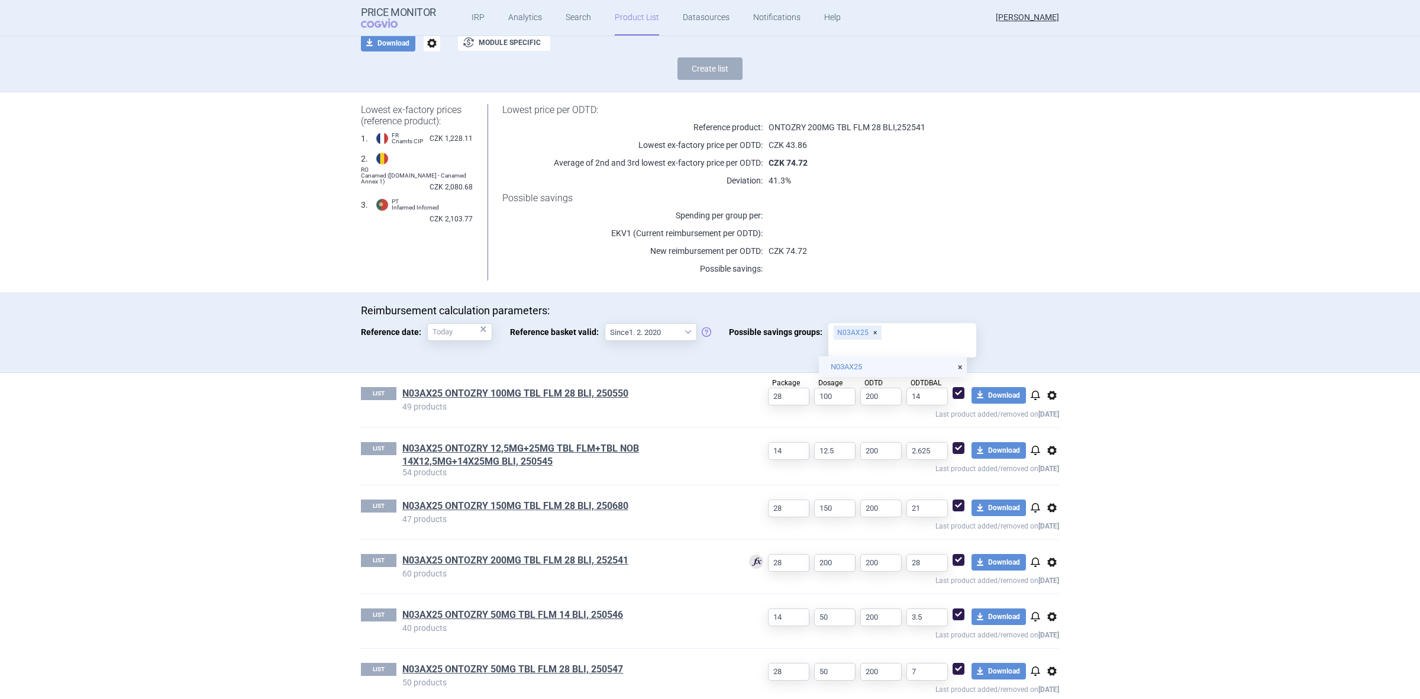
click at [926, 279] on div "Lowest price per ODTD: Reference product: ONTOZRY 200MG TBL FLM 28 BLI , 252541…" at bounding box center [766, 192] width 586 height 176
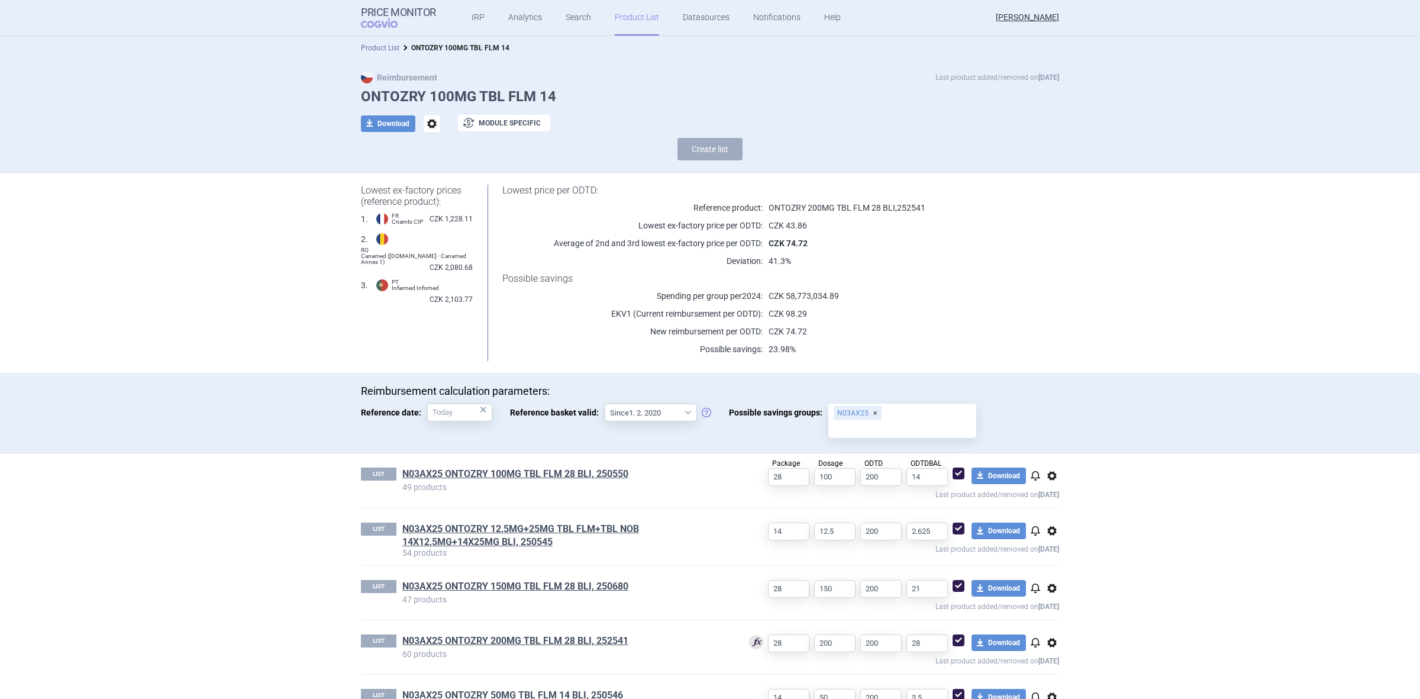
click at [385, 44] on link "Product List" at bounding box center [380, 48] width 38 height 8
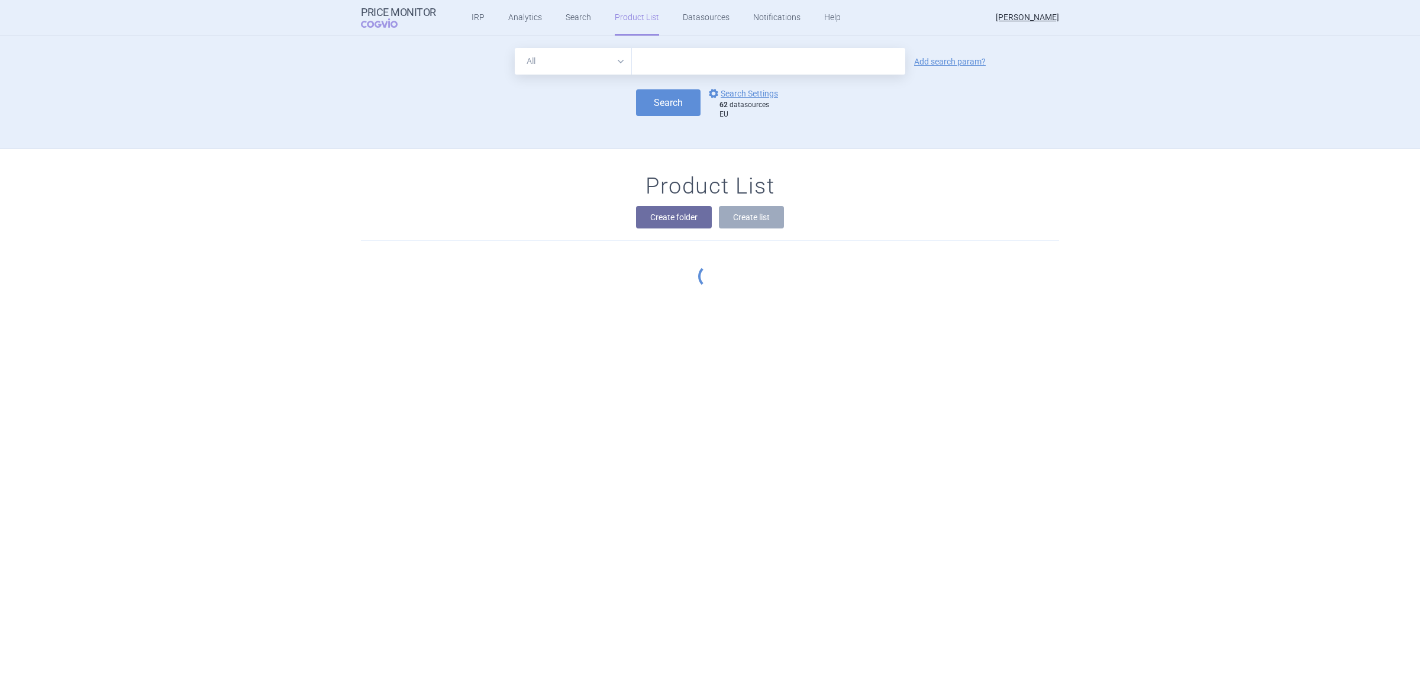
scroll to position [113, 0]
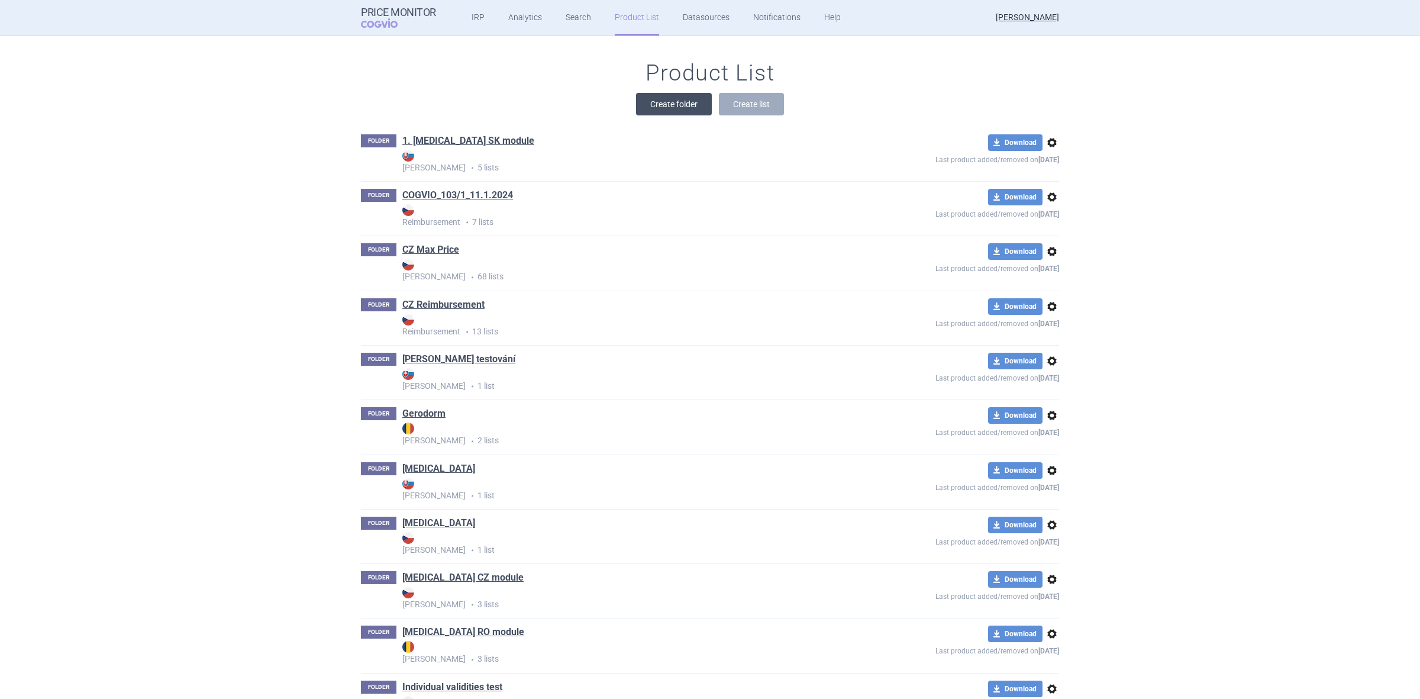
click at [646, 113] on button "Create folder" at bounding box center [674, 104] width 76 height 22
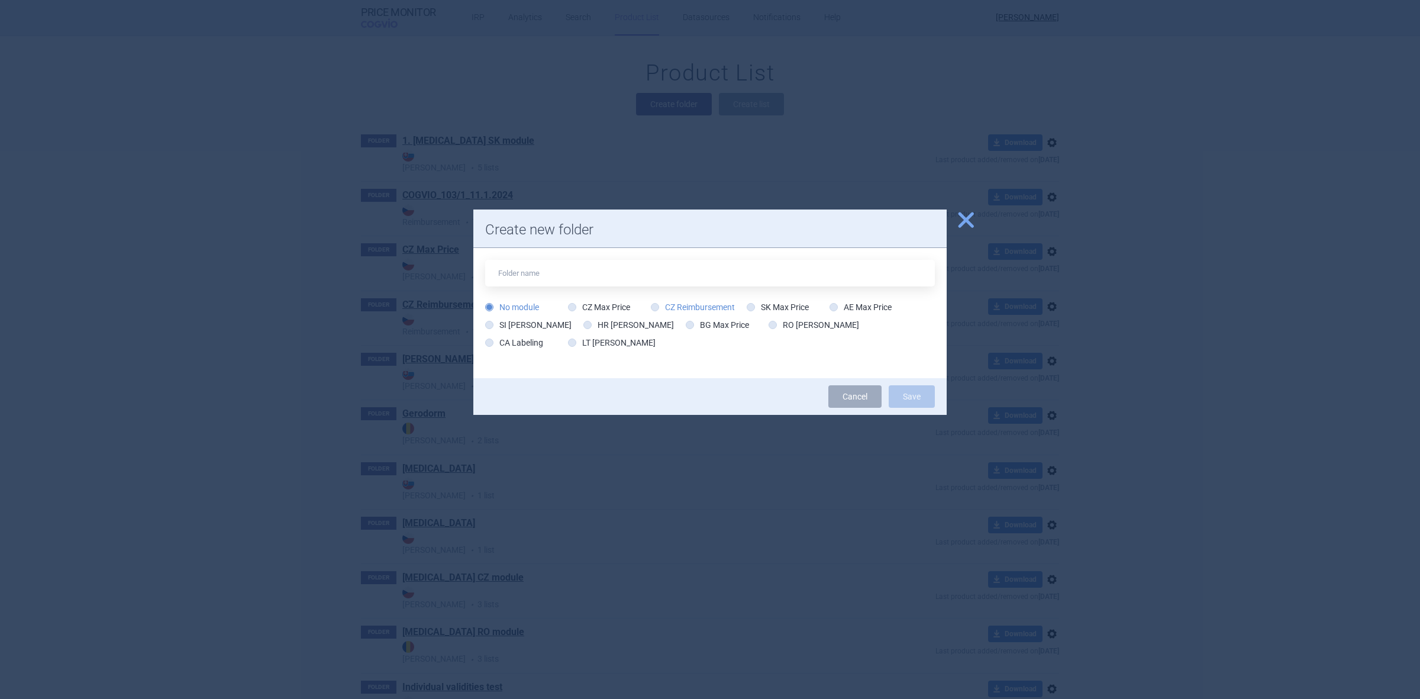
click at [705, 312] on label "CZ Reimbursement" at bounding box center [693, 307] width 84 height 12
click at [663, 312] on input "CZ Reimbursement" at bounding box center [658, 308] width 12 height 12
radio input "true"
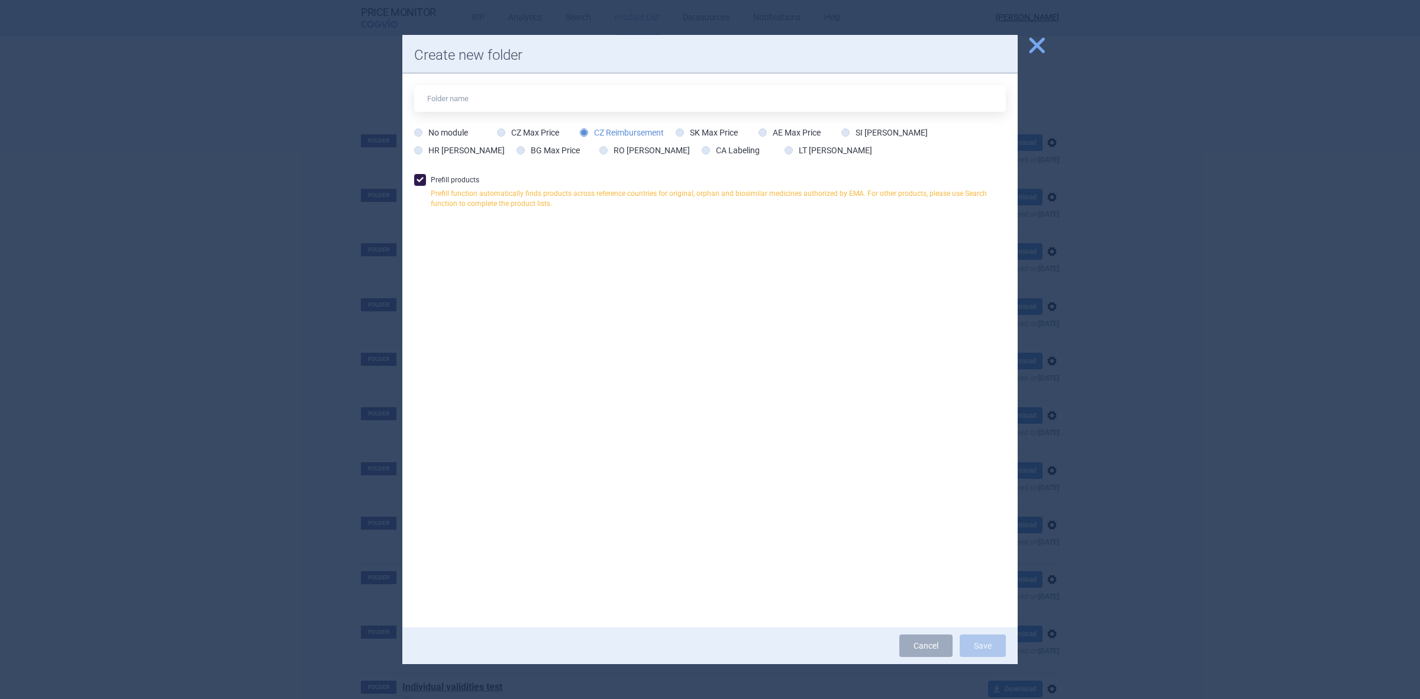
click at [444, 174] on label "Prefill products Prefill function automatically finds products across reference…" at bounding box center [710, 194] width 592 height 41
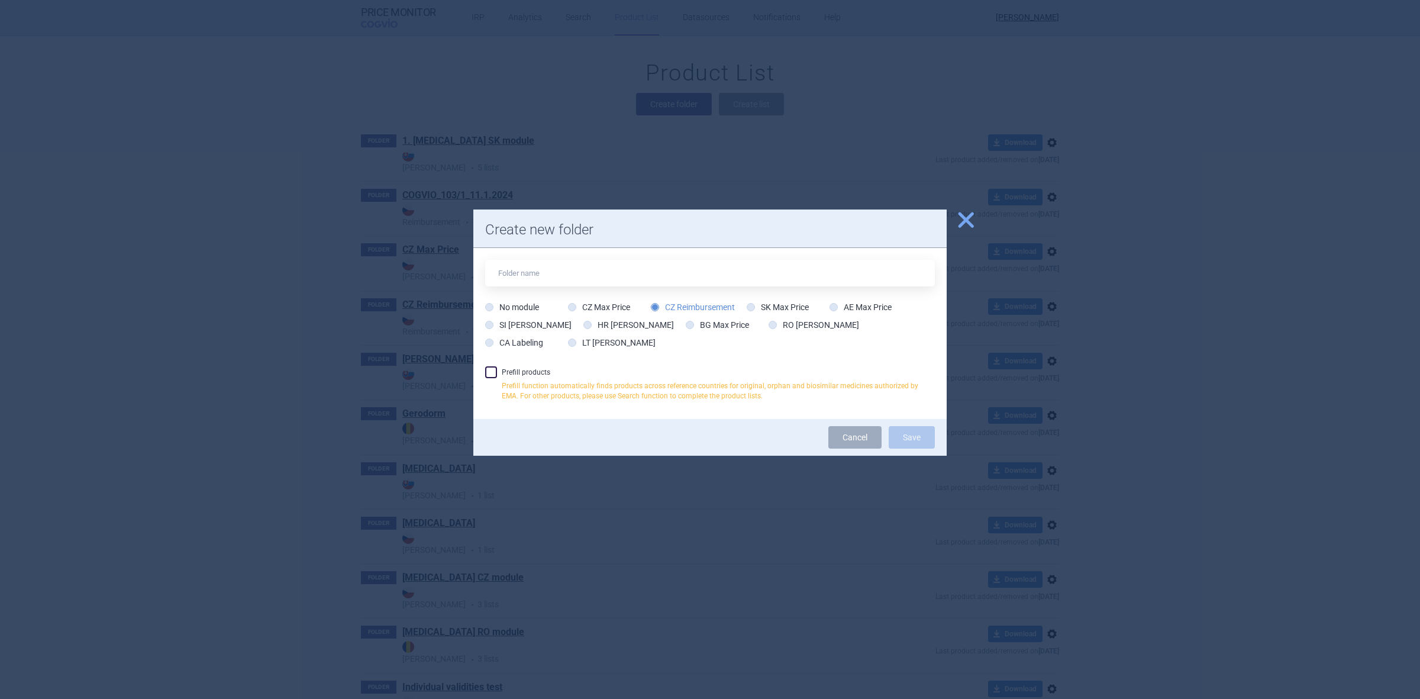
click at [578, 376] on label "Prefill products Prefill function automatically finds products across reference…" at bounding box center [710, 386] width 450 height 41
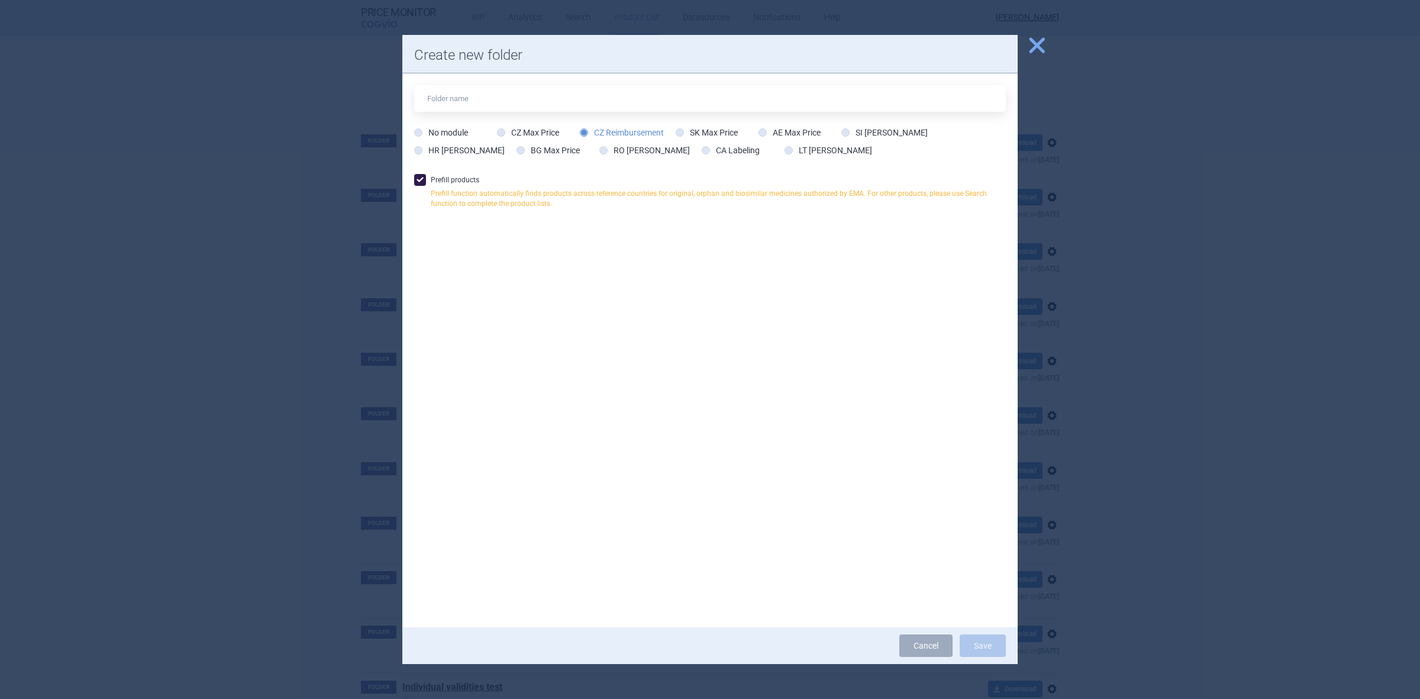
click at [555, 214] on label "Prefill products Prefill function automatically finds products across reference…" at bounding box center [710, 194] width 592 height 41
checkbox input "false"
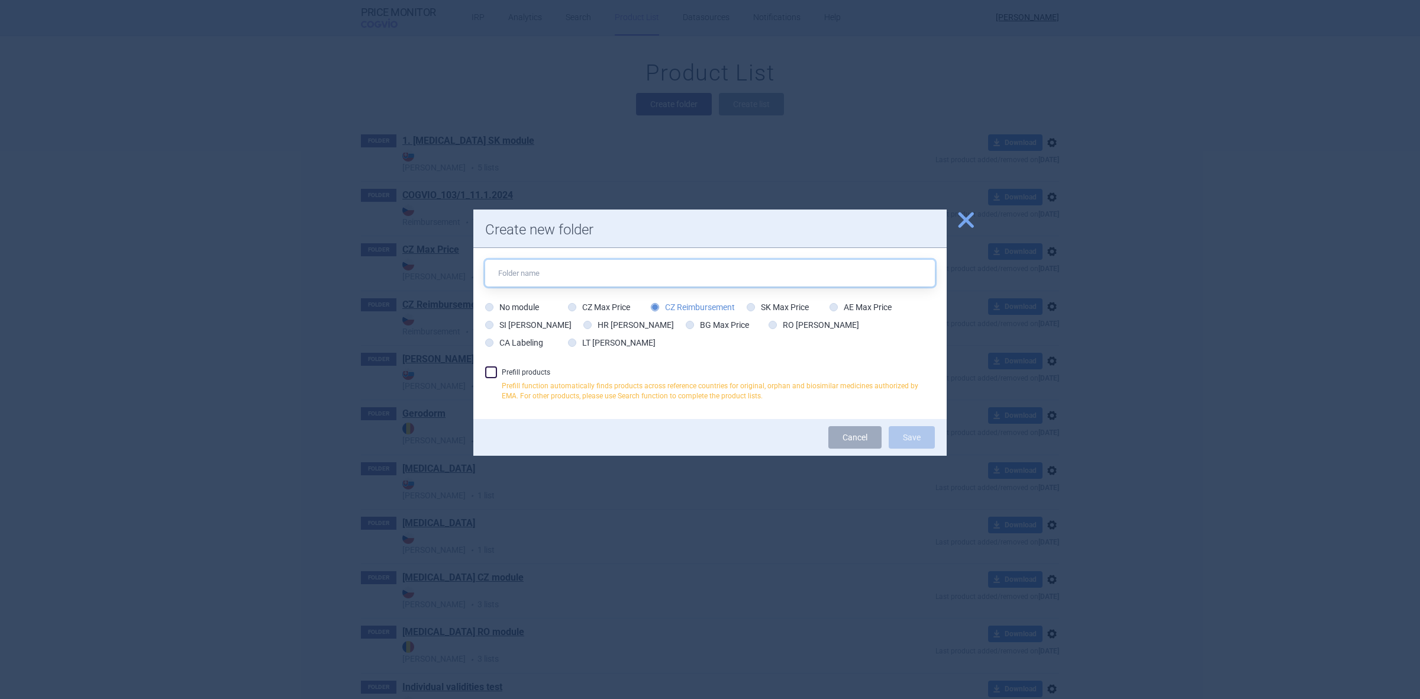
click at [626, 282] on input "text" at bounding box center [710, 273] width 450 height 27
type input "Pokus"
click at [895, 427] on button "Save" at bounding box center [912, 437] width 46 height 22
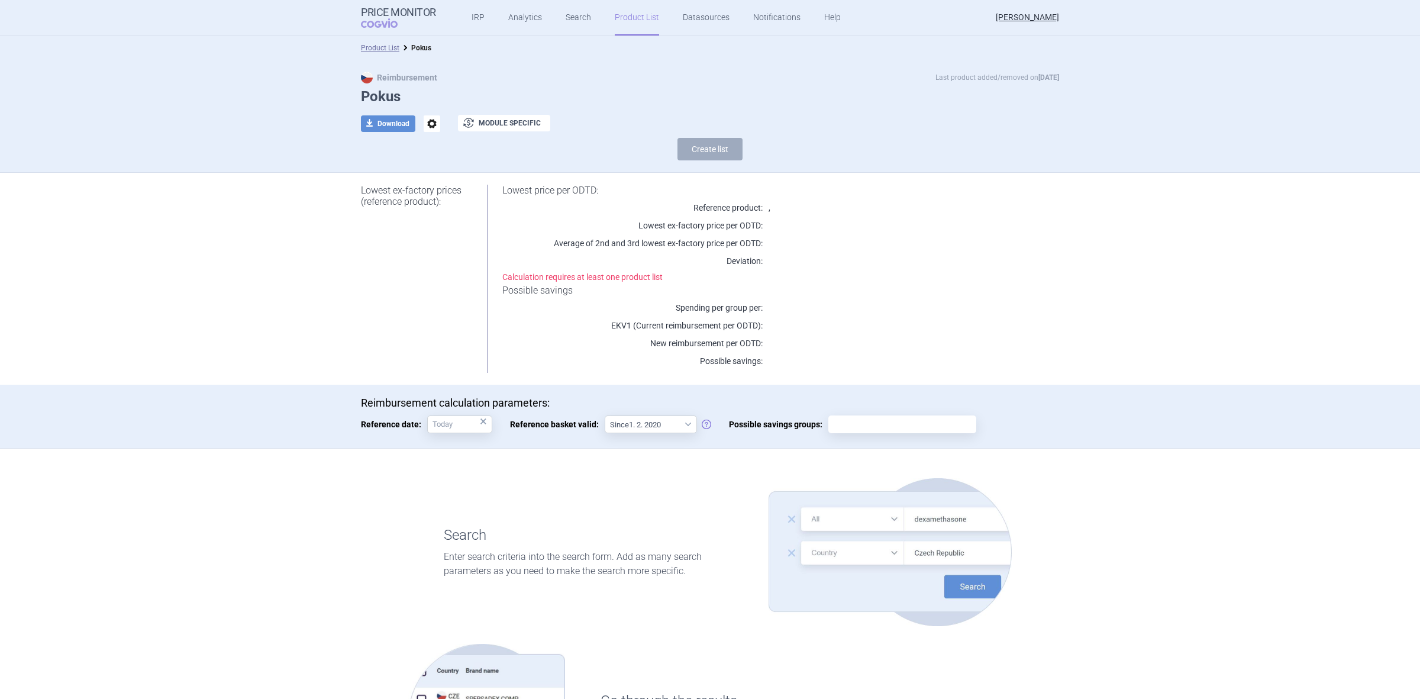
click at [866, 428] on input "Possible savings groups:" at bounding box center [903, 424] width 140 height 15
paste input "N03/31"
click at [881, 424] on input "N03/31" at bounding box center [903, 424] width 140 height 15
click at [876, 481] on img at bounding box center [890, 552] width 243 height 148
click at [895, 421] on input "N03/31" at bounding box center [903, 424] width 140 height 15
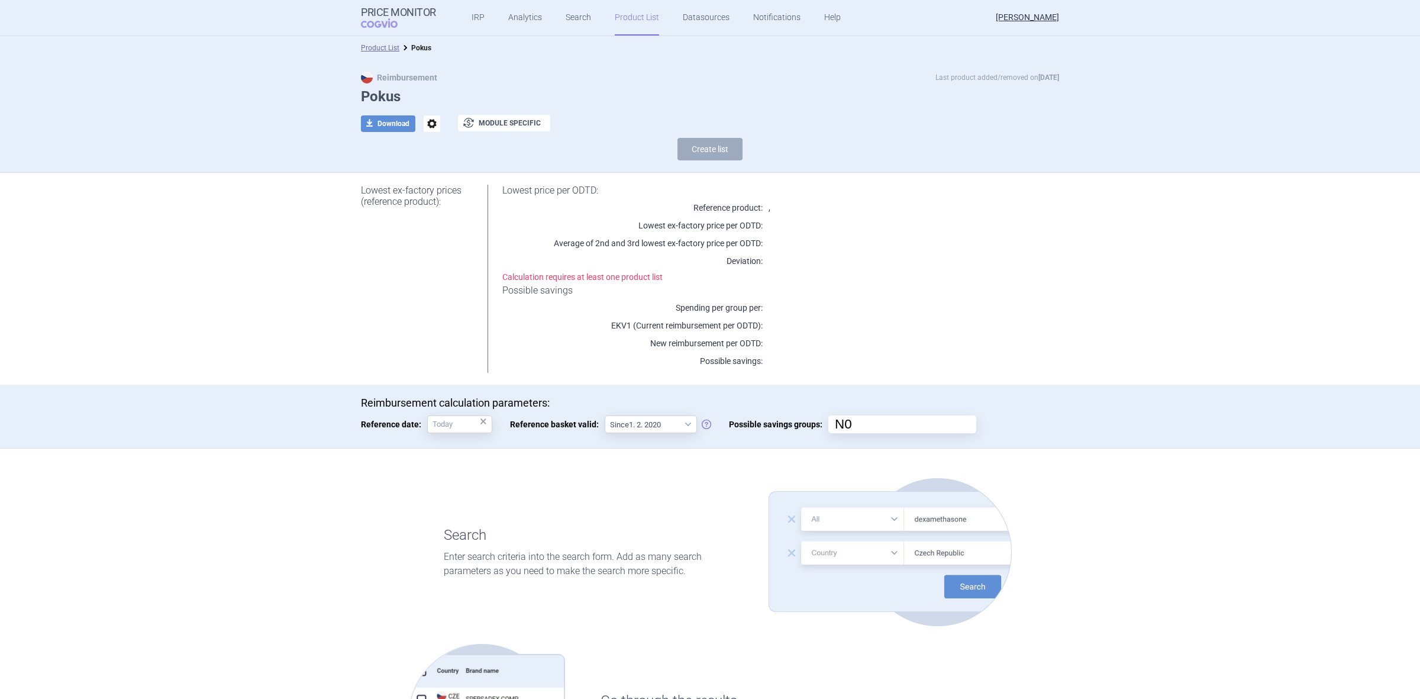
type input "N"
click at [892, 376] on div "Lowest ex-factory prices (reference product): Lowest price per ODTD: Reference …" at bounding box center [710, 279] width 746 height 212
click at [876, 397] on p "Reimbursement calculation parameters:" at bounding box center [710, 403] width 698 height 13
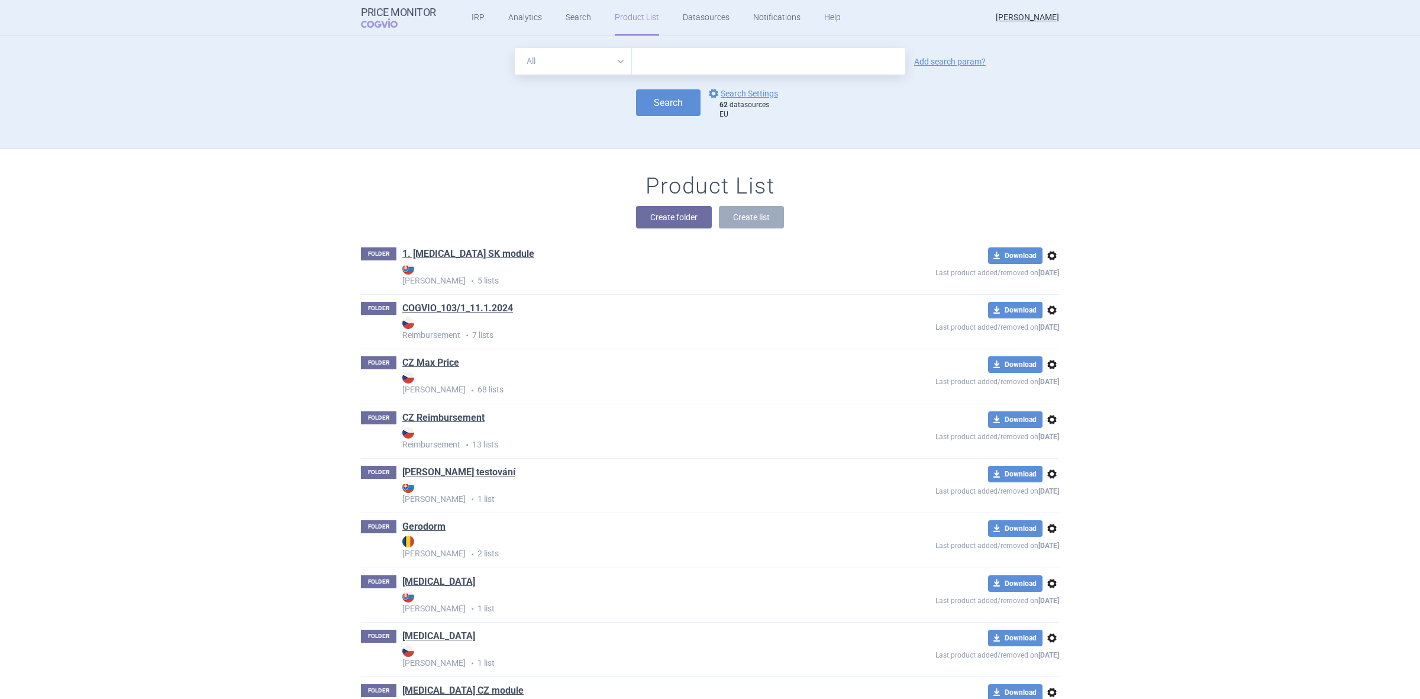
scroll to position [617, 0]
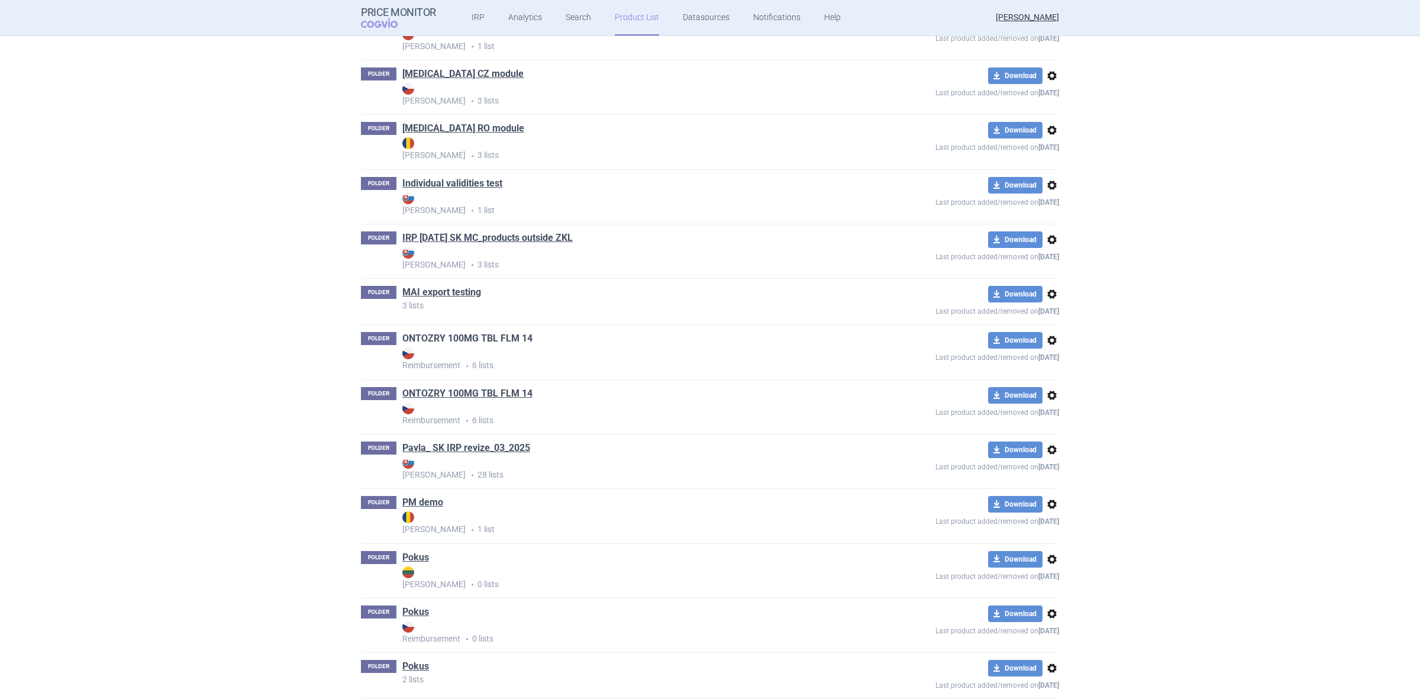
click at [512, 344] on link "ONTOZRY 100MG TBL FLM 14" at bounding box center [467, 338] width 130 height 13
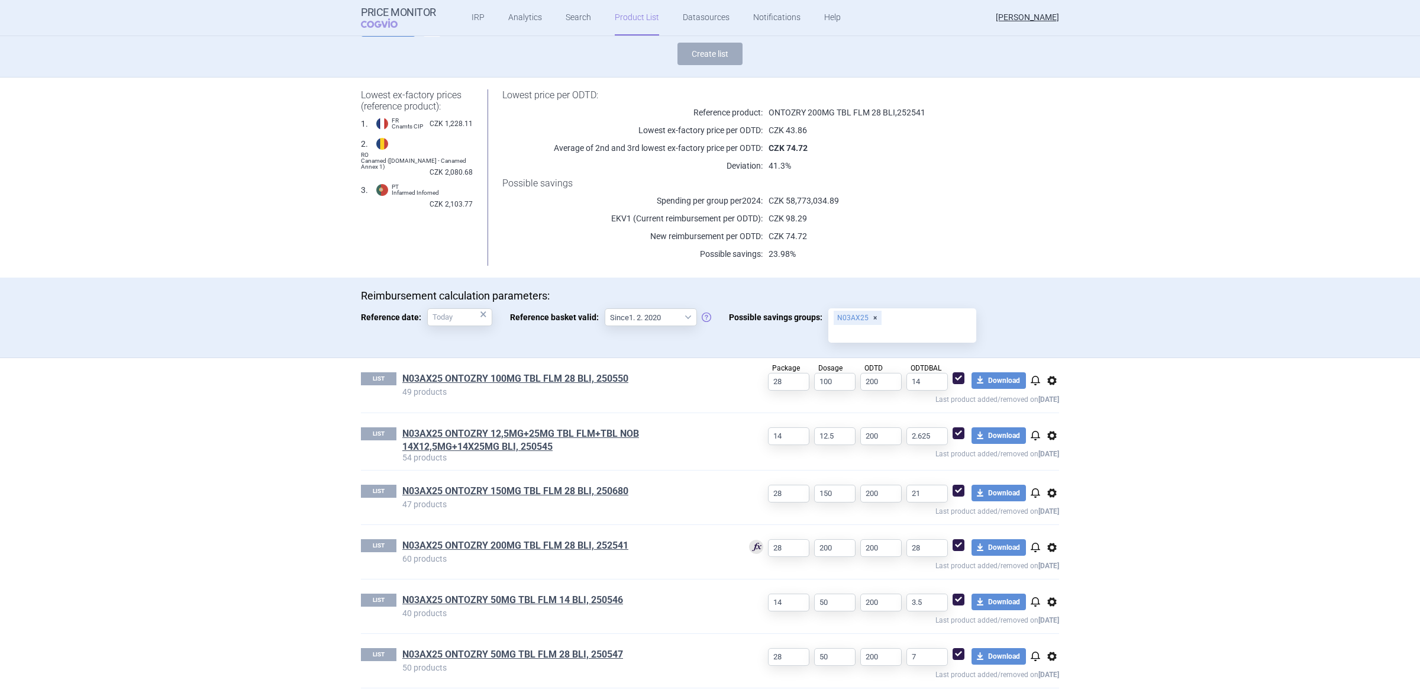
scroll to position [96, 0]
click at [582, 16] on link "Search" at bounding box center [578, 18] width 25 height 36
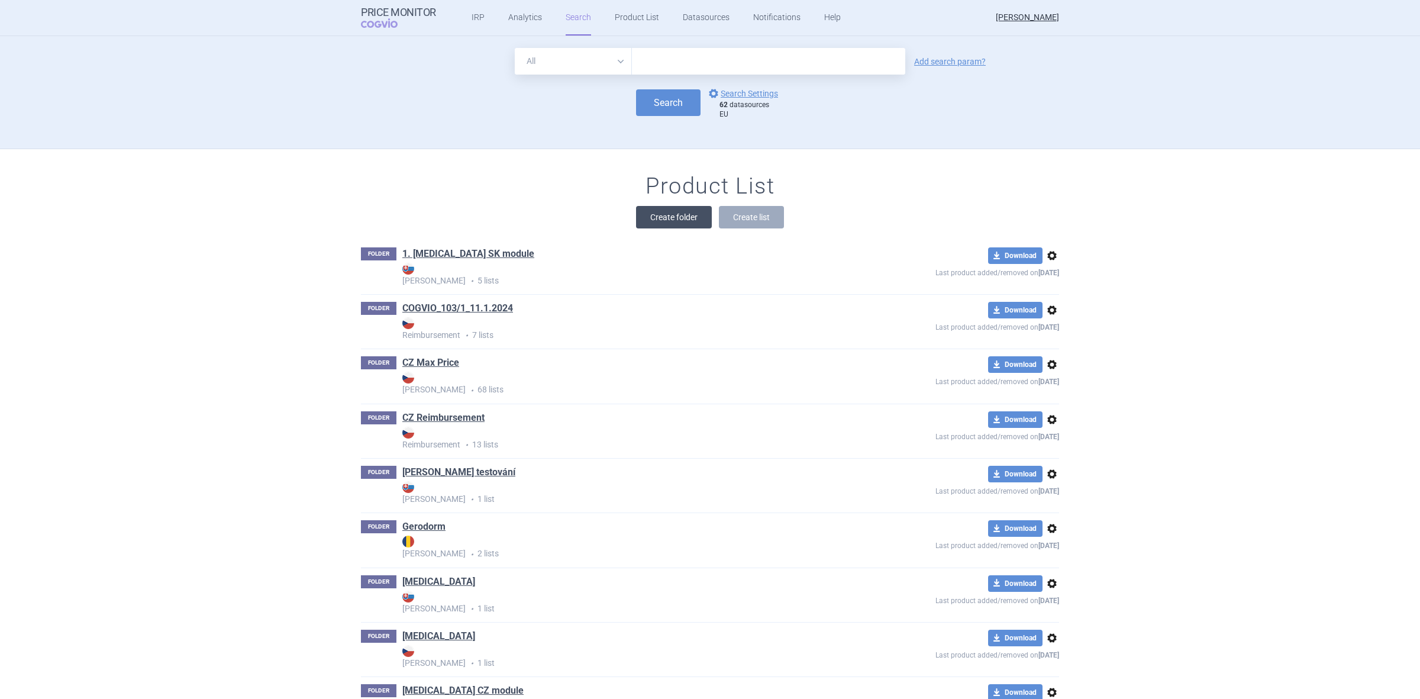
click at [663, 216] on button "Create folder" at bounding box center [674, 217] width 76 height 22
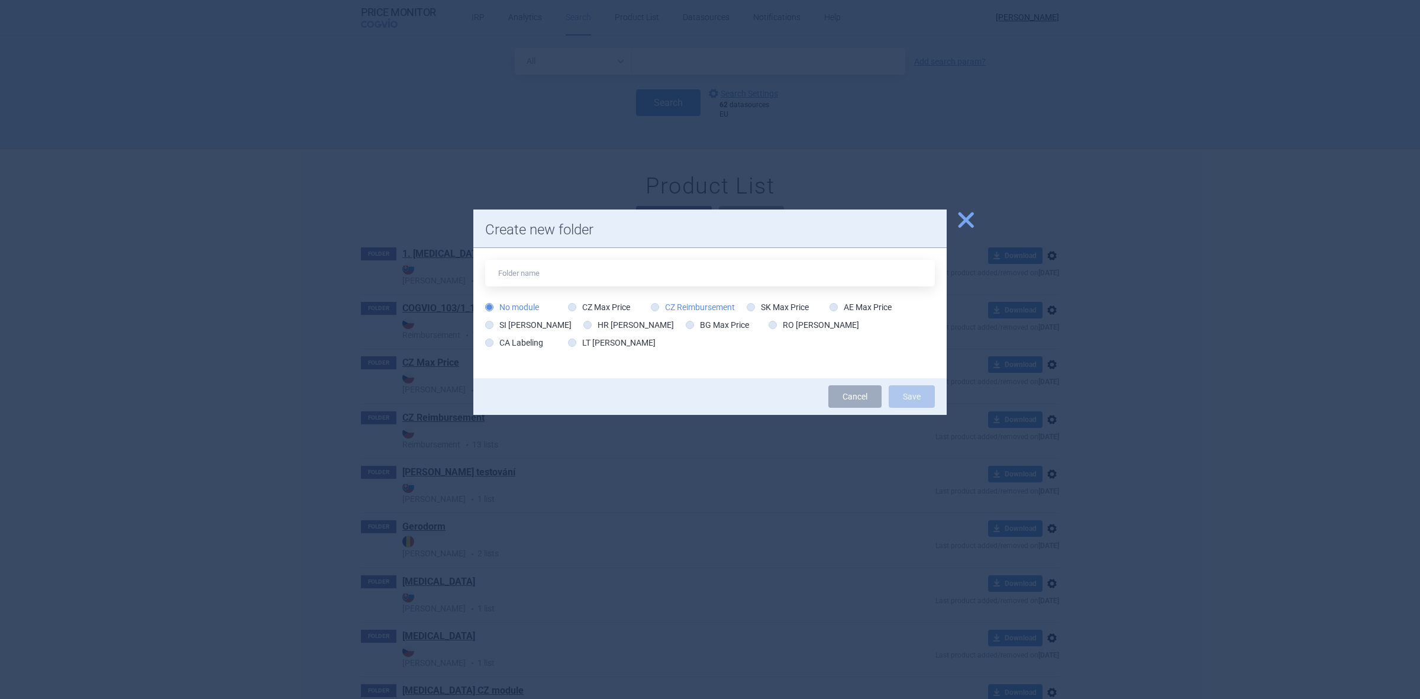
click at [689, 311] on label "CZ Reimbursement" at bounding box center [693, 307] width 84 height 12
click at [663, 311] on input "CZ Reimbursement" at bounding box center [658, 308] width 12 height 12
radio input "true"
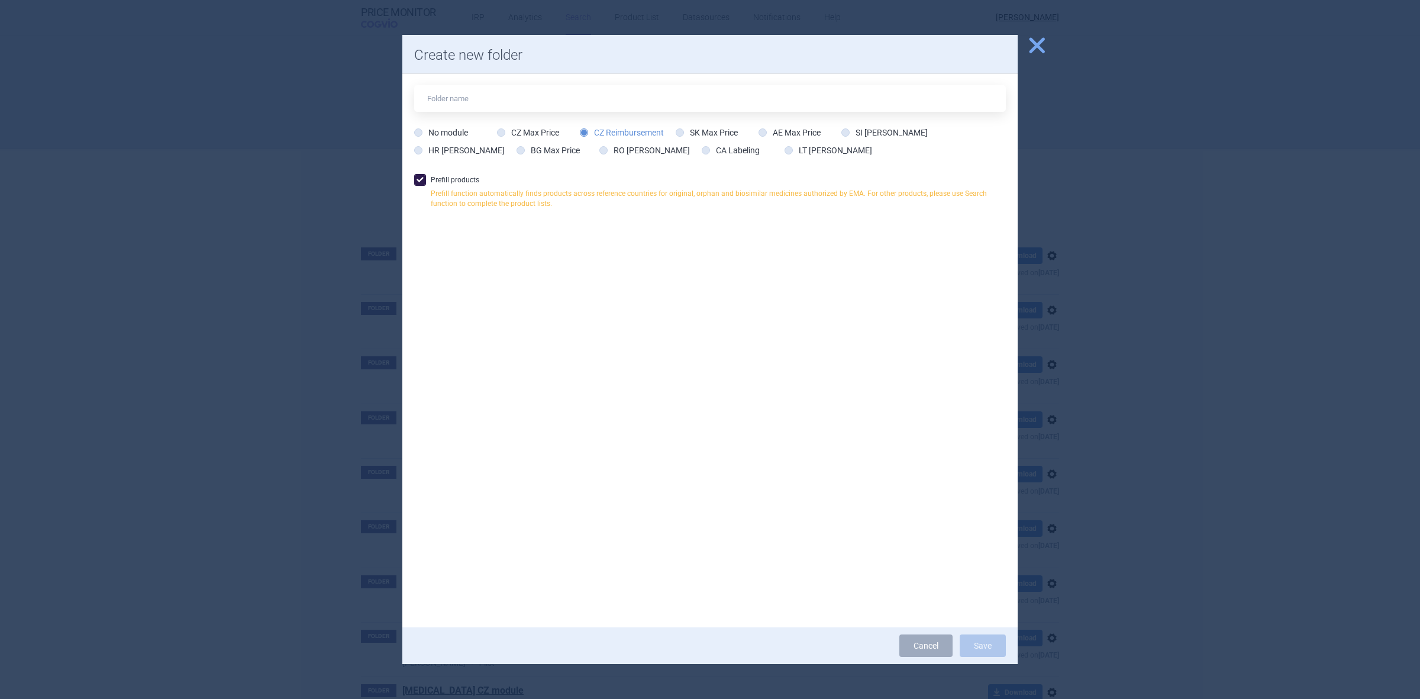
click at [628, 117] on div "No module CZ Max Price CZ Reimbursement SK Max Price AE Max Price SI Max Price …" at bounding box center [710, 129] width 592 height 89
click at [626, 105] on input "text" at bounding box center [710, 98] width 592 height 27
click at [1070, 191] on div at bounding box center [710, 349] width 1420 height 699
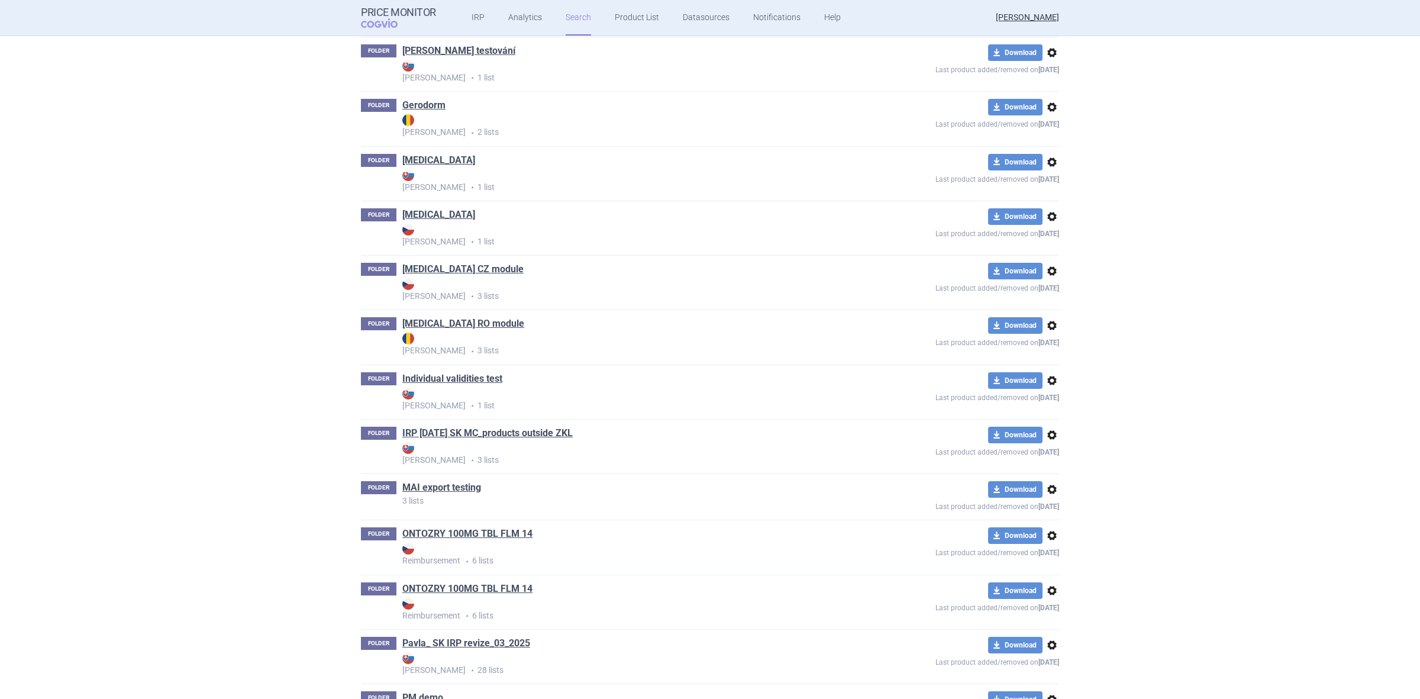
scroll to position [444, 0]
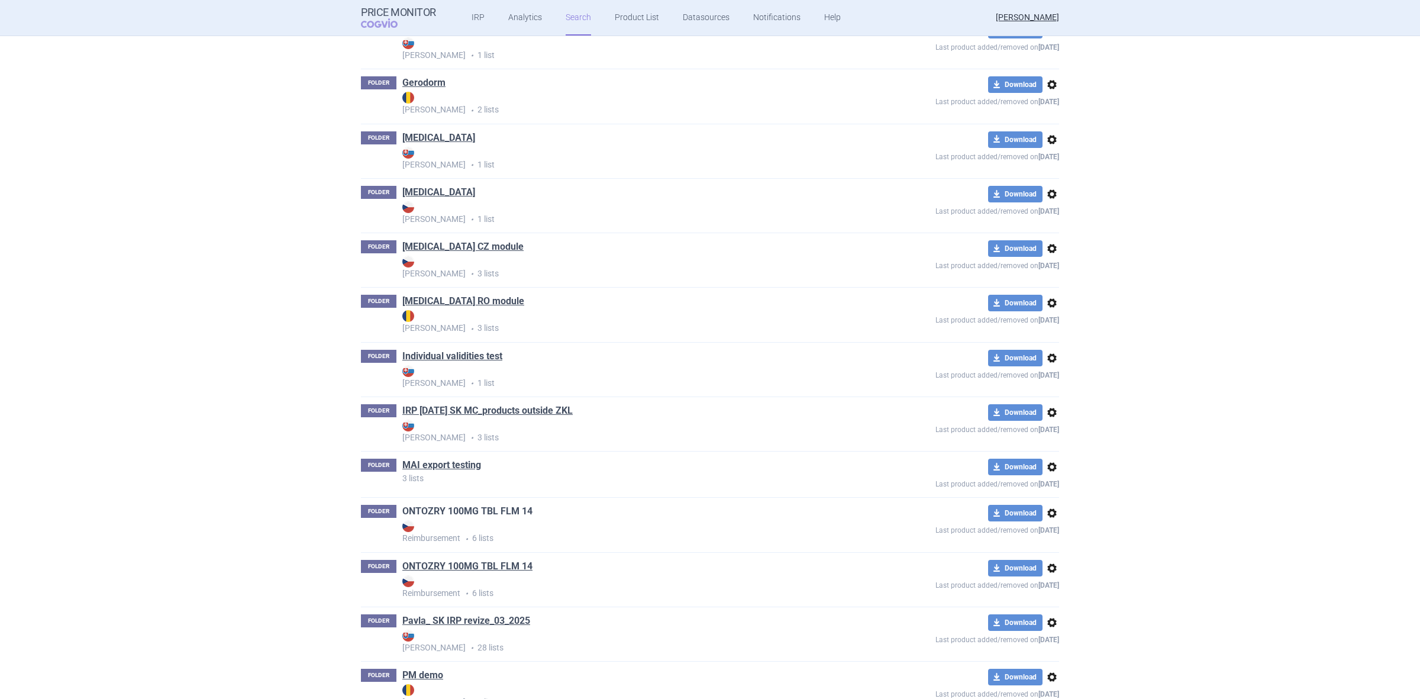
click at [468, 517] on link "ONTOZRY 100MG TBL FLM 14" at bounding box center [467, 511] width 130 height 13
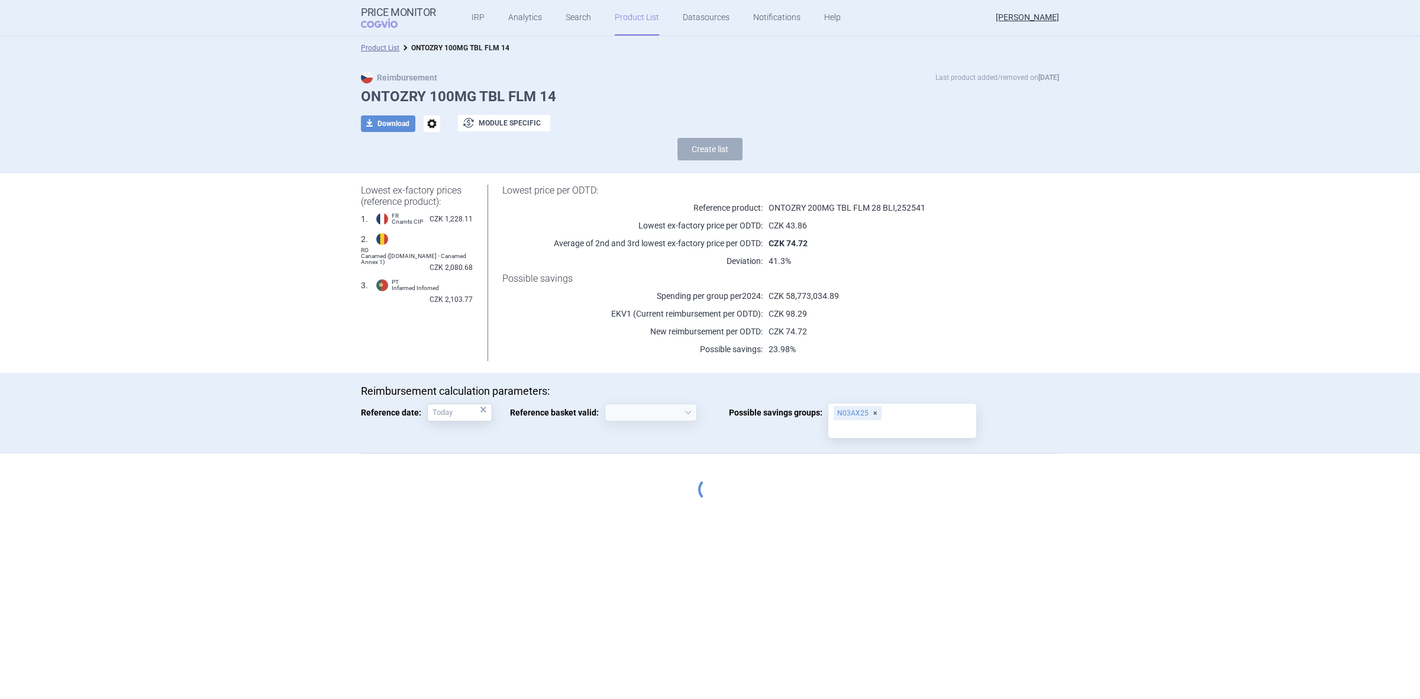
select select "2020-02-01"
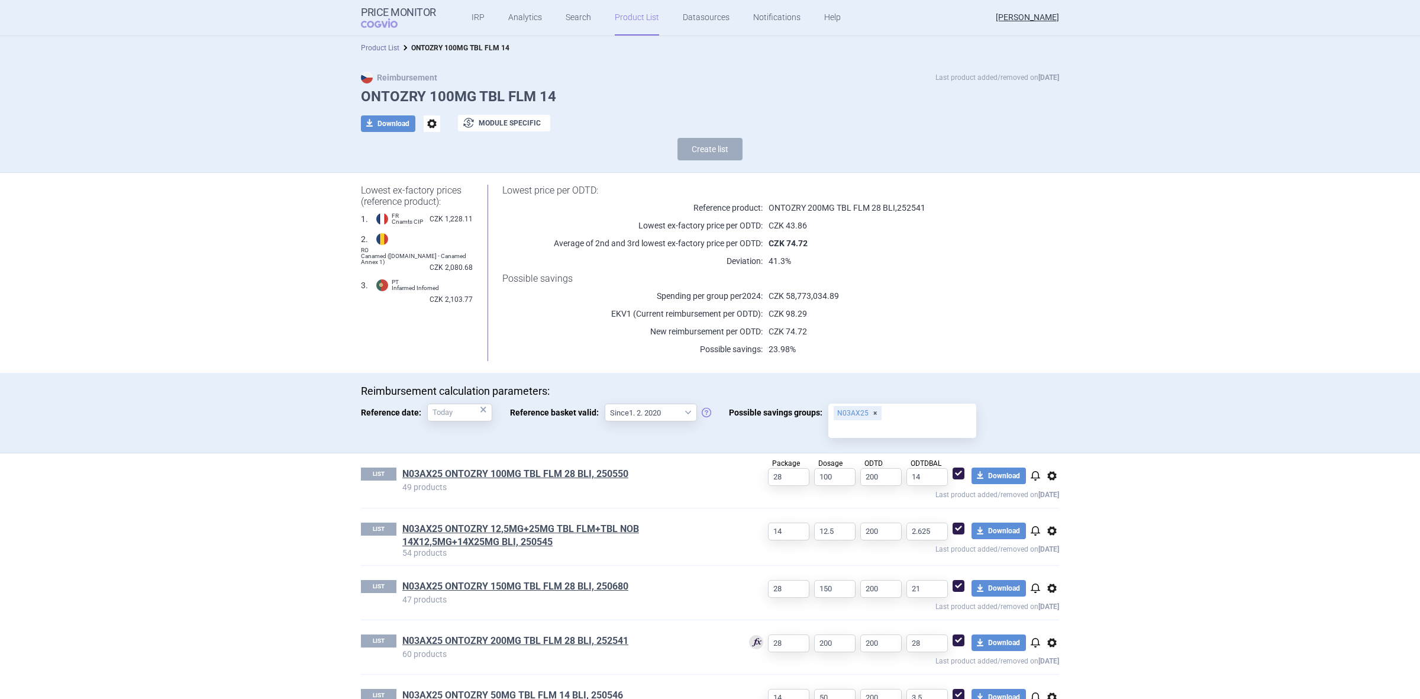
click at [385, 51] on link "Product List" at bounding box center [380, 48] width 38 height 8
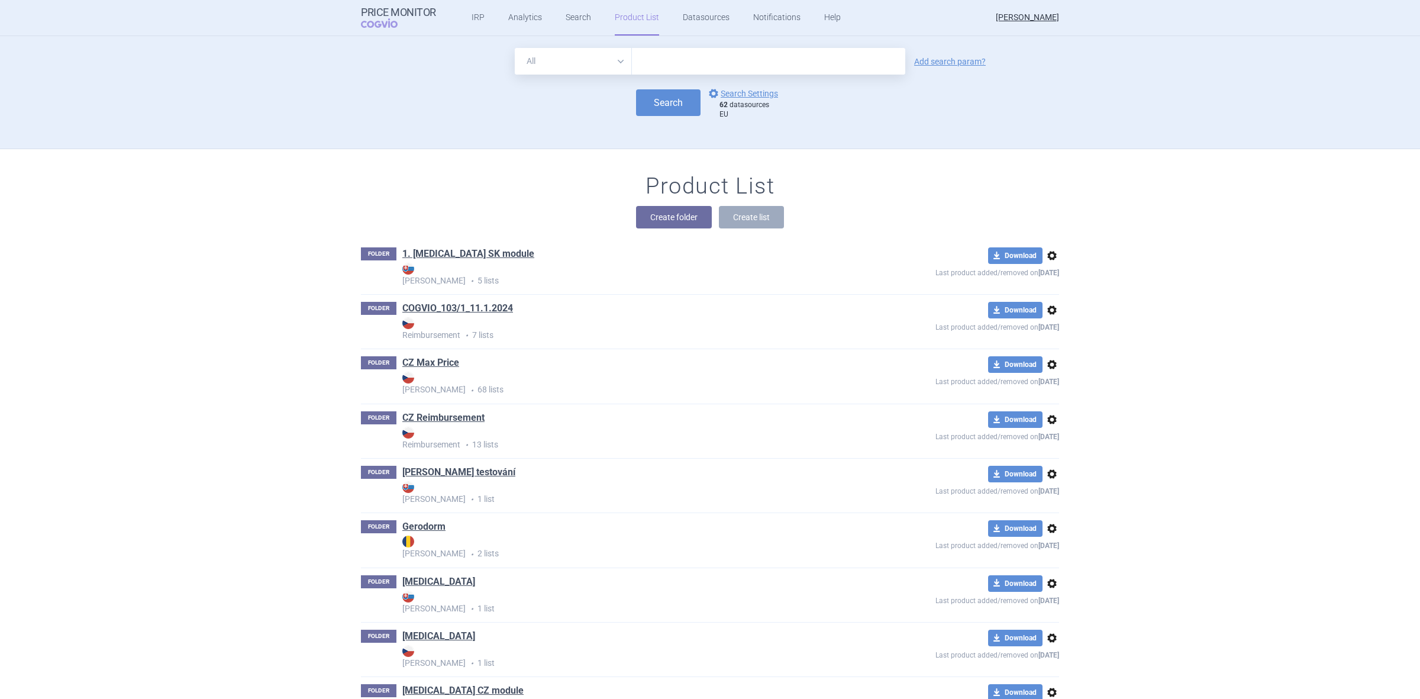
scroll to position [113, 0]
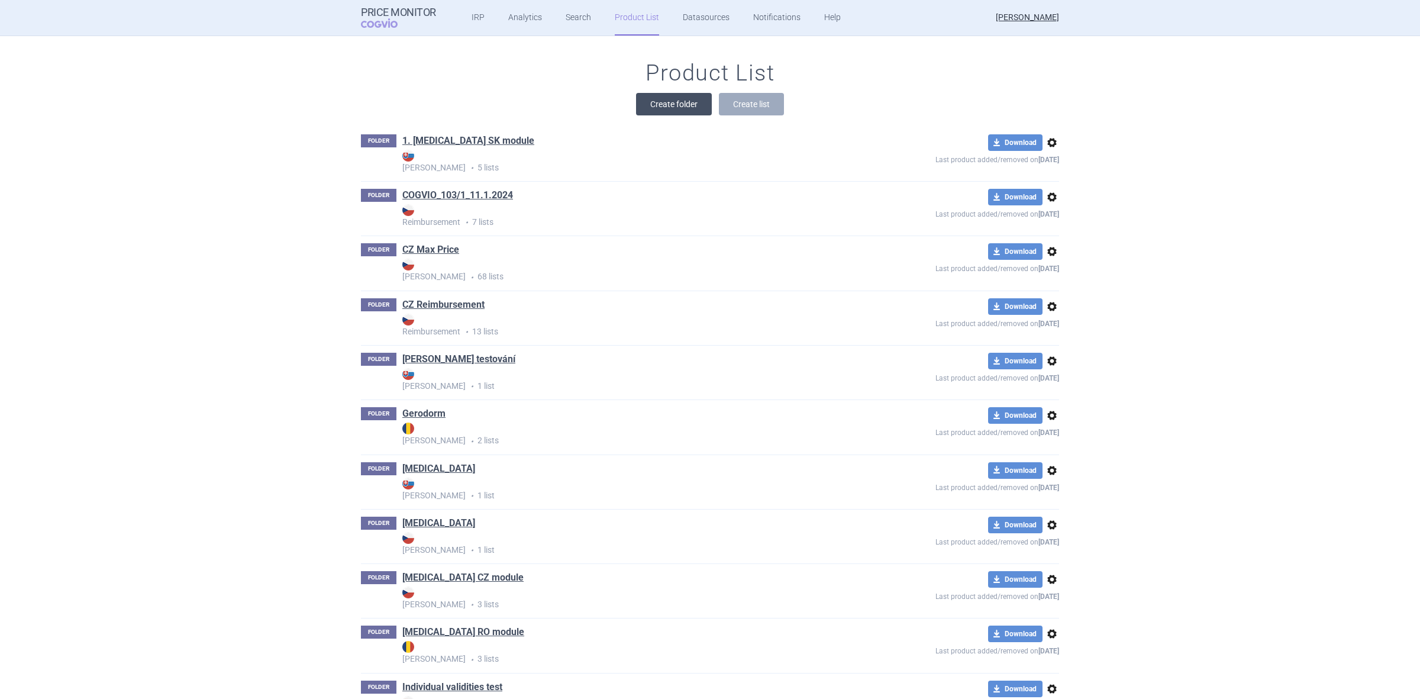
click at [636, 99] on button "Create folder" at bounding box center [674, 104] width 76 height 22
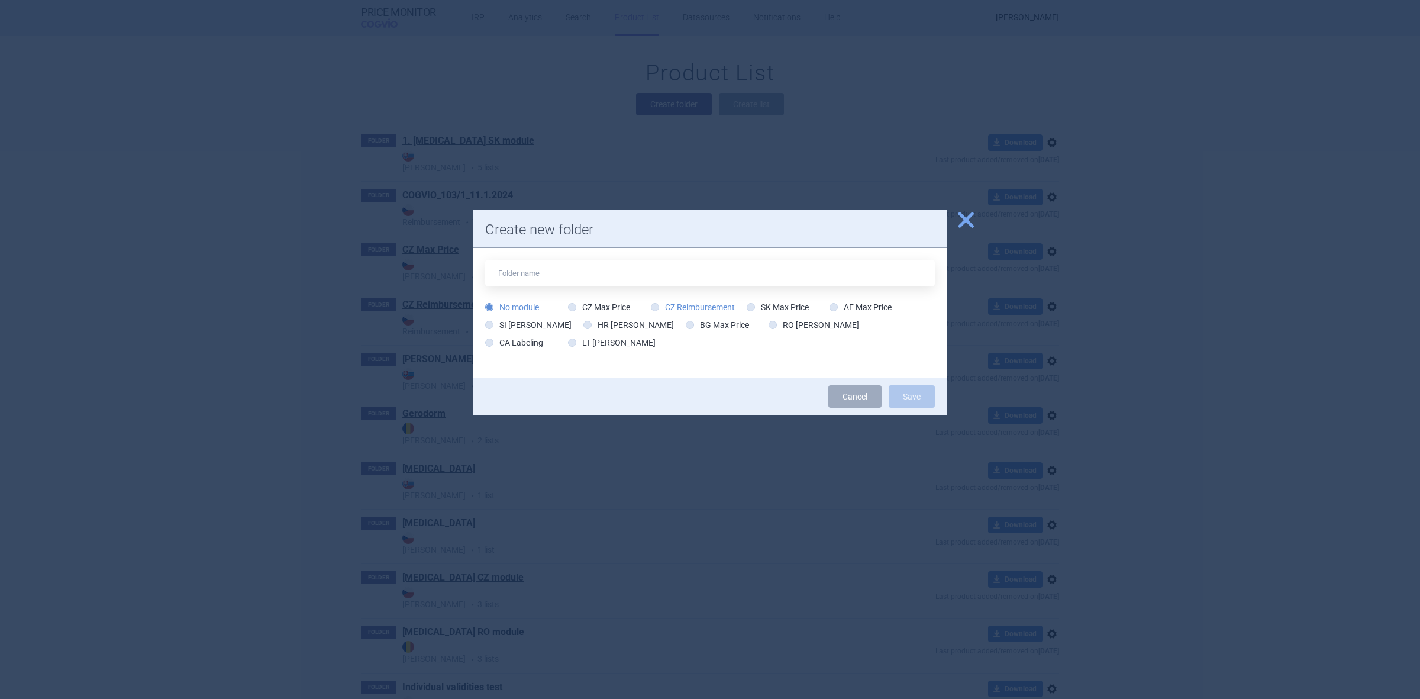
click at [672, 305] on label "CZ Reimbursement" at bounding box center [693, 307] width 84 height 12
click at [663, 305] on input "CZ Reimbursement" at bounding box center [658, 308] width 12 height 12
radio input "true"
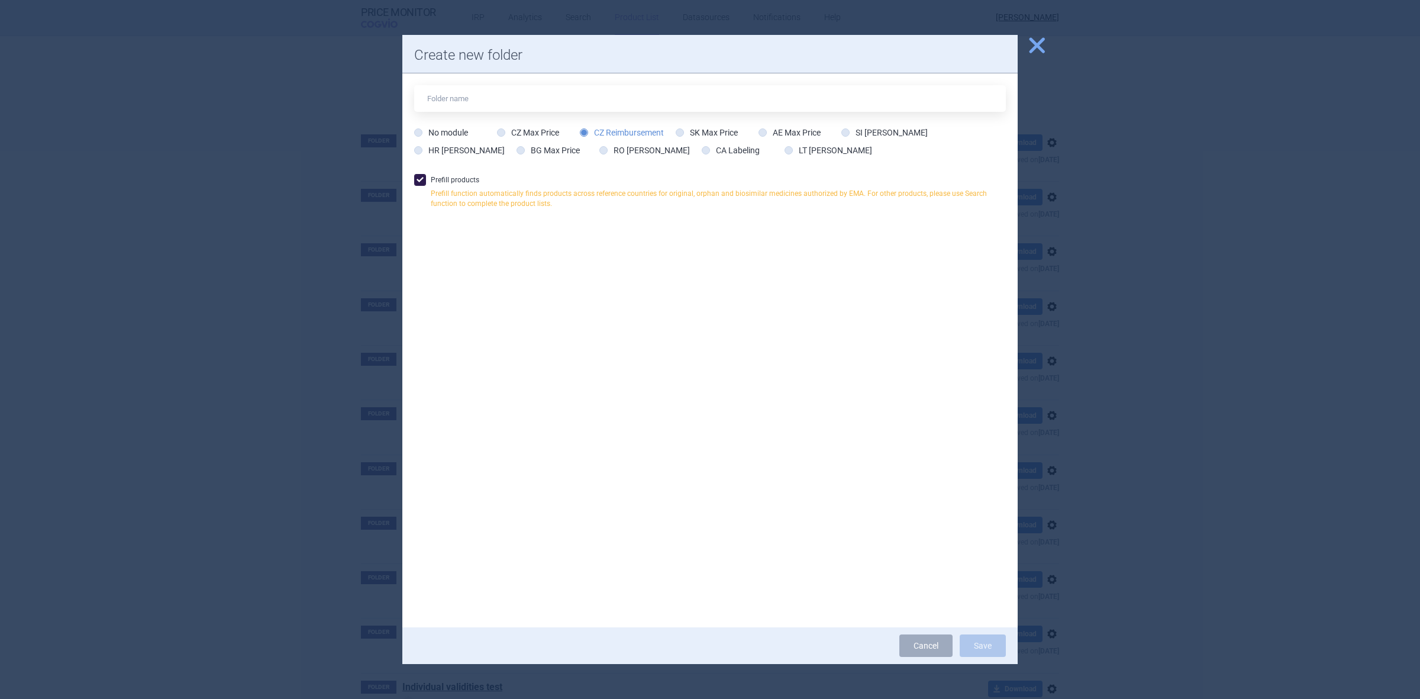
click at [412, 175] on span at bounding box center [420, 180] width 18 height 18
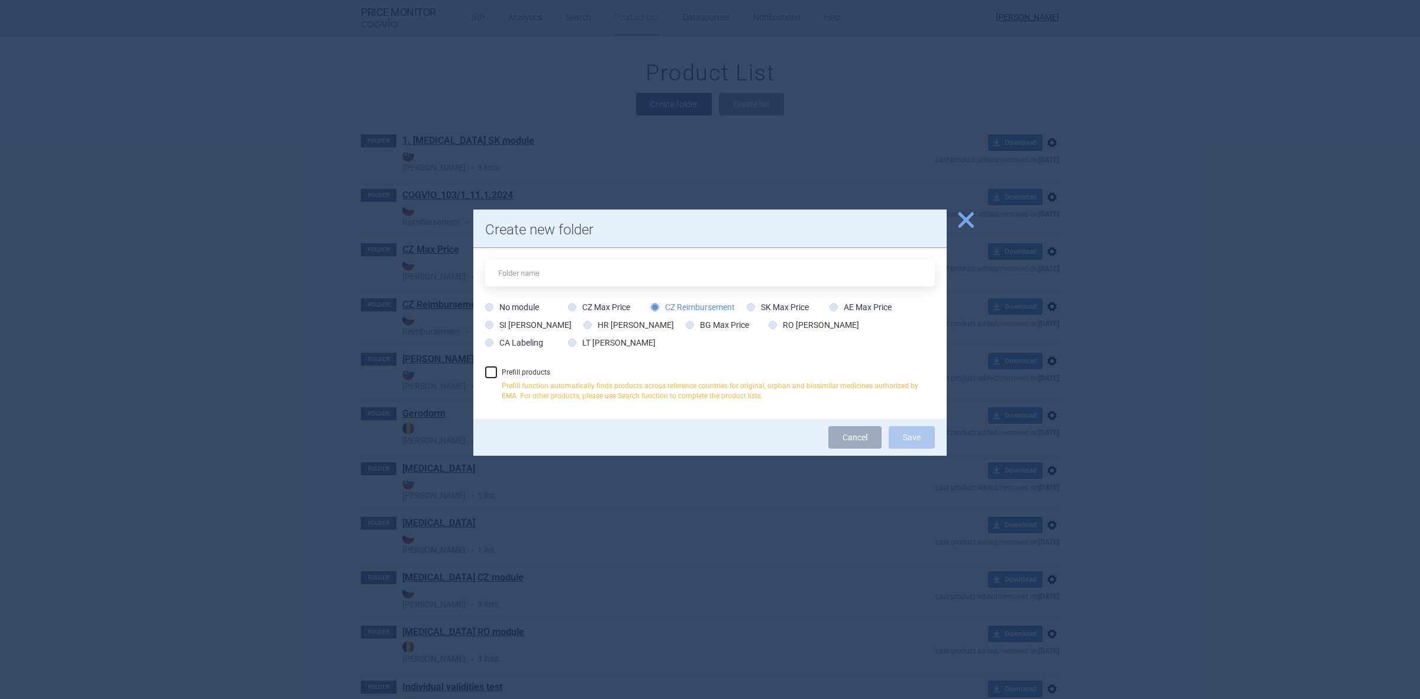
click at [530, 372] on label "Prefill products Prefill function automatically finds products across reference…" at bounding box center [710, 386] width 450 height 41
checkbox input "true"
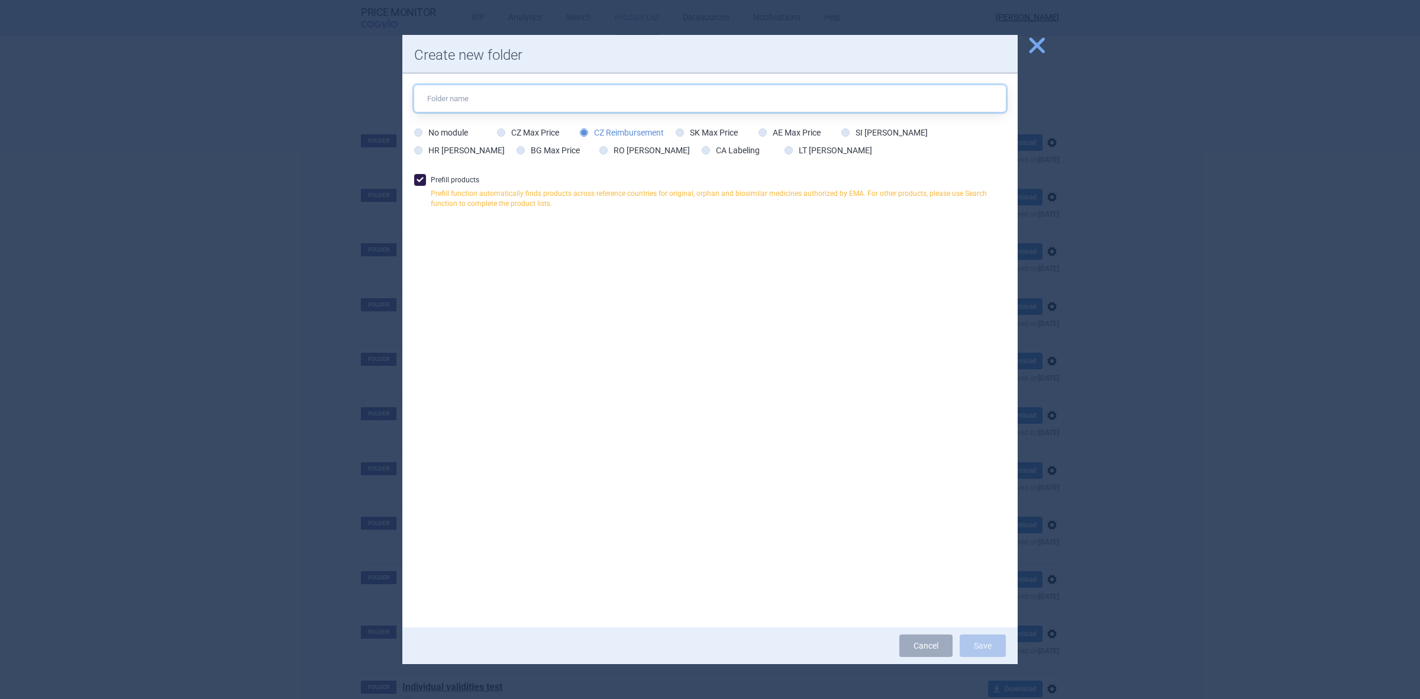
click at [546, 101] on input "text" at bounding box center [710, 98] width 592 height 27
click at [513, 104] on input "text" at bounding box center [710, 98] width 592 height 27
click at [716, 98] on input "text" at bounding box center [710, 98] width 592 height 27
paste input "Avodart"
type input "Avodart"
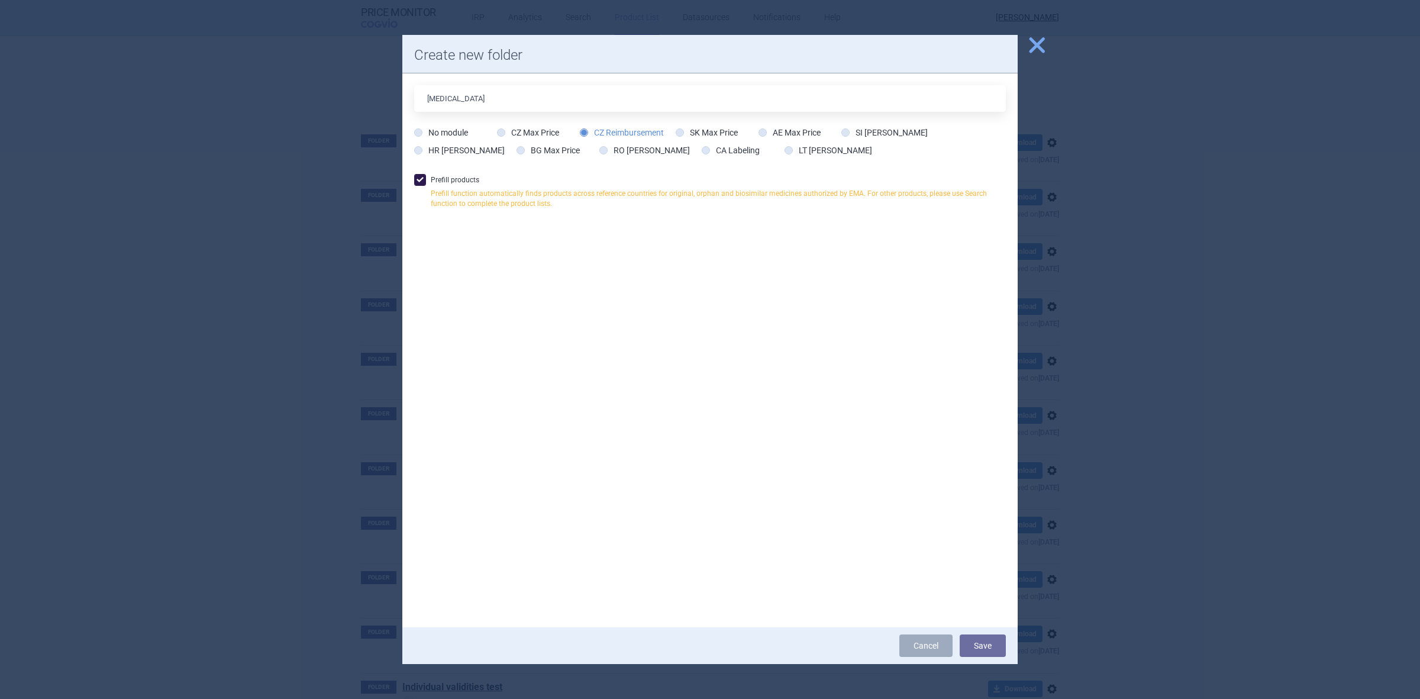
click at [1030, 55] on button "close" at bounding box center [1033, 46] width 30 height 22
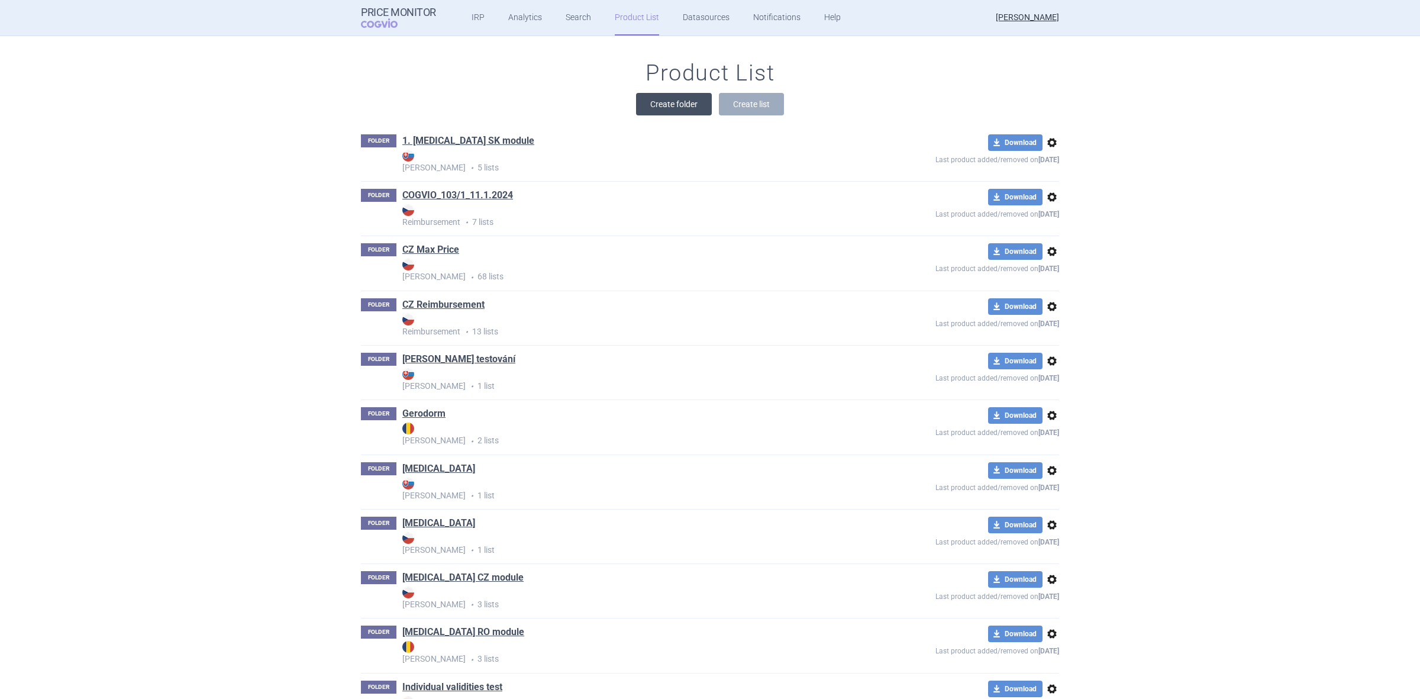
click at [667, 104] on button "Create folder" at bounding box center [674, 104] width 76 height 22
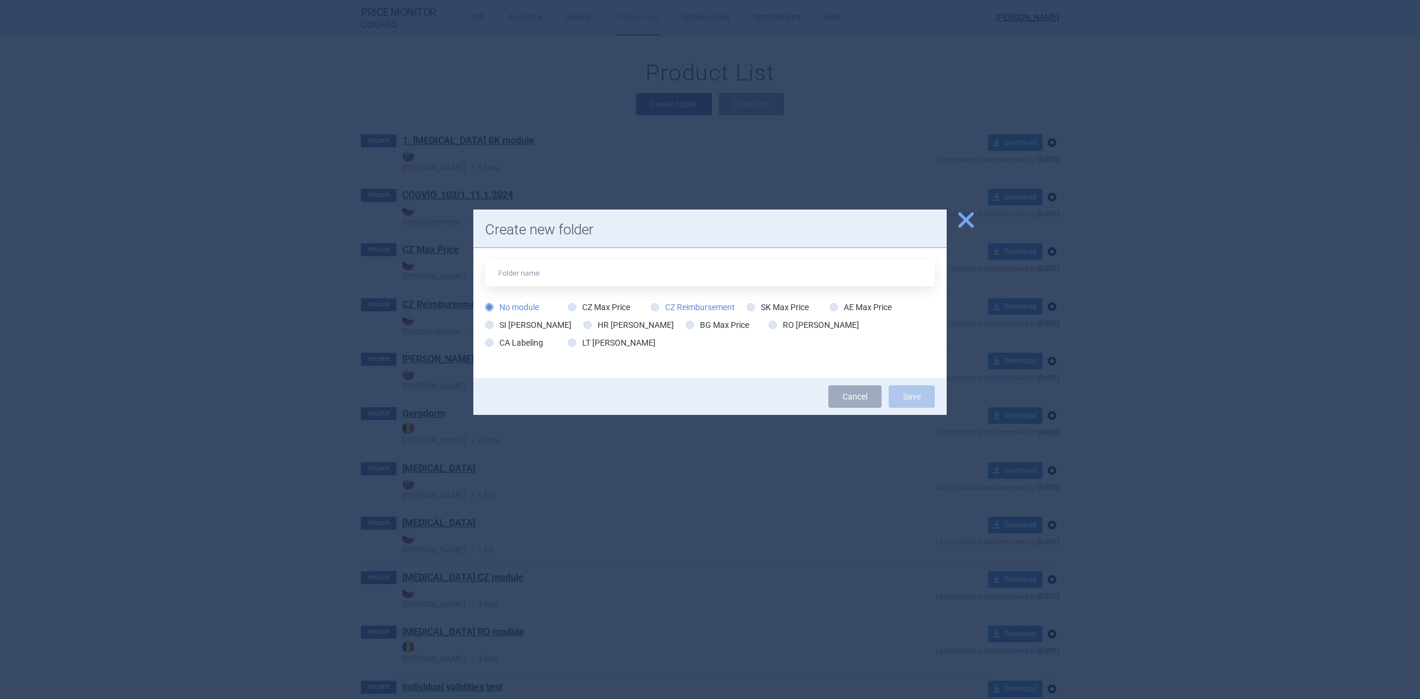
click at [690, 308] on label "CZ Reimbursement" at bounding box center [693, 307] width 84 height 12
click at [663, 308] on input "CZ Reimbursement" at bounding box center [658, 308] width 12 height 12
radio input "true"
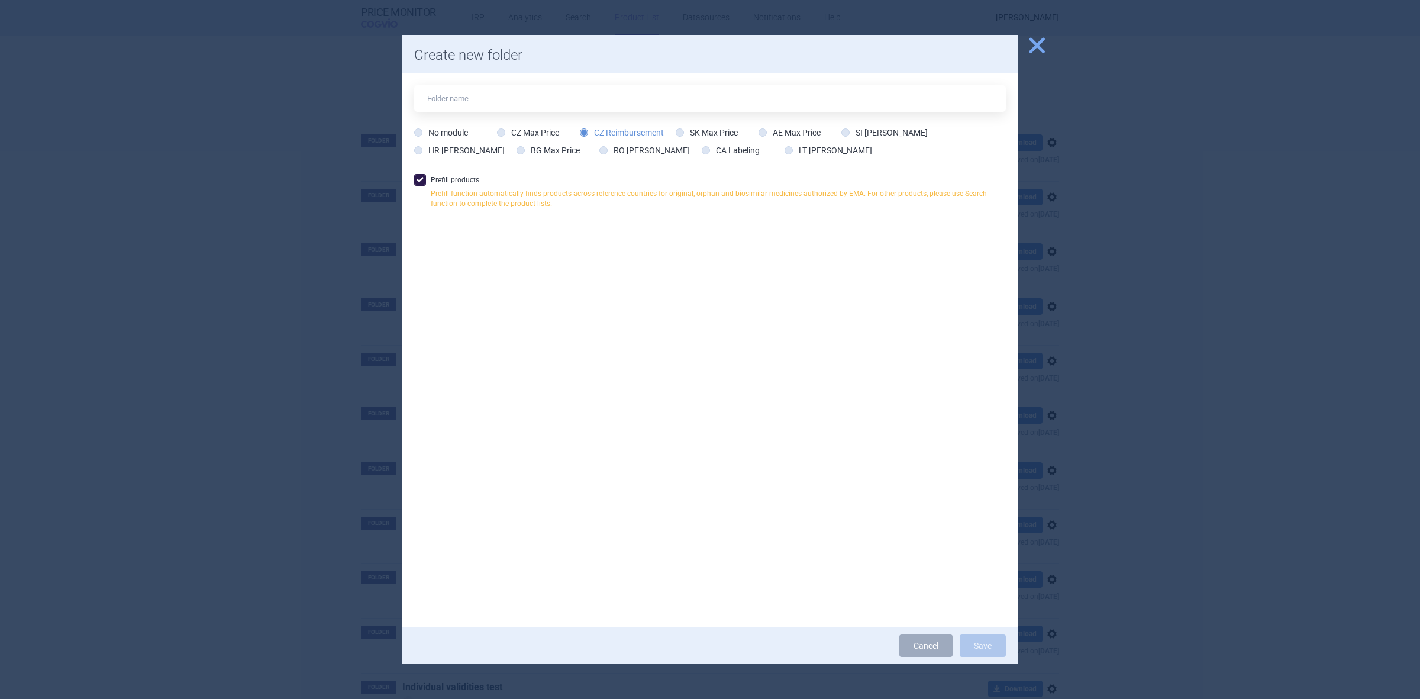
click at [1111, 138] on div at bounding box center [710, 349] width 1420 height 699
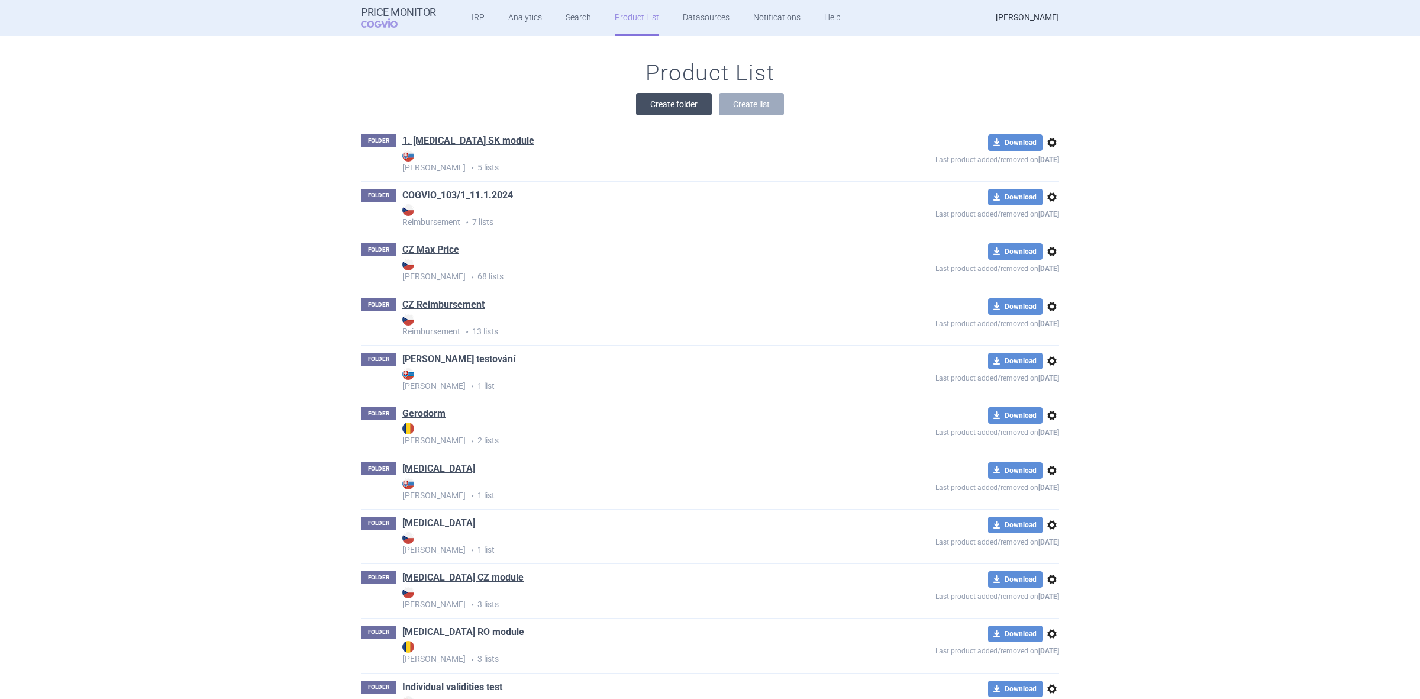
click at [679, 108] on button "Create folder" at bounding box center [674, 104] width 76 height 22
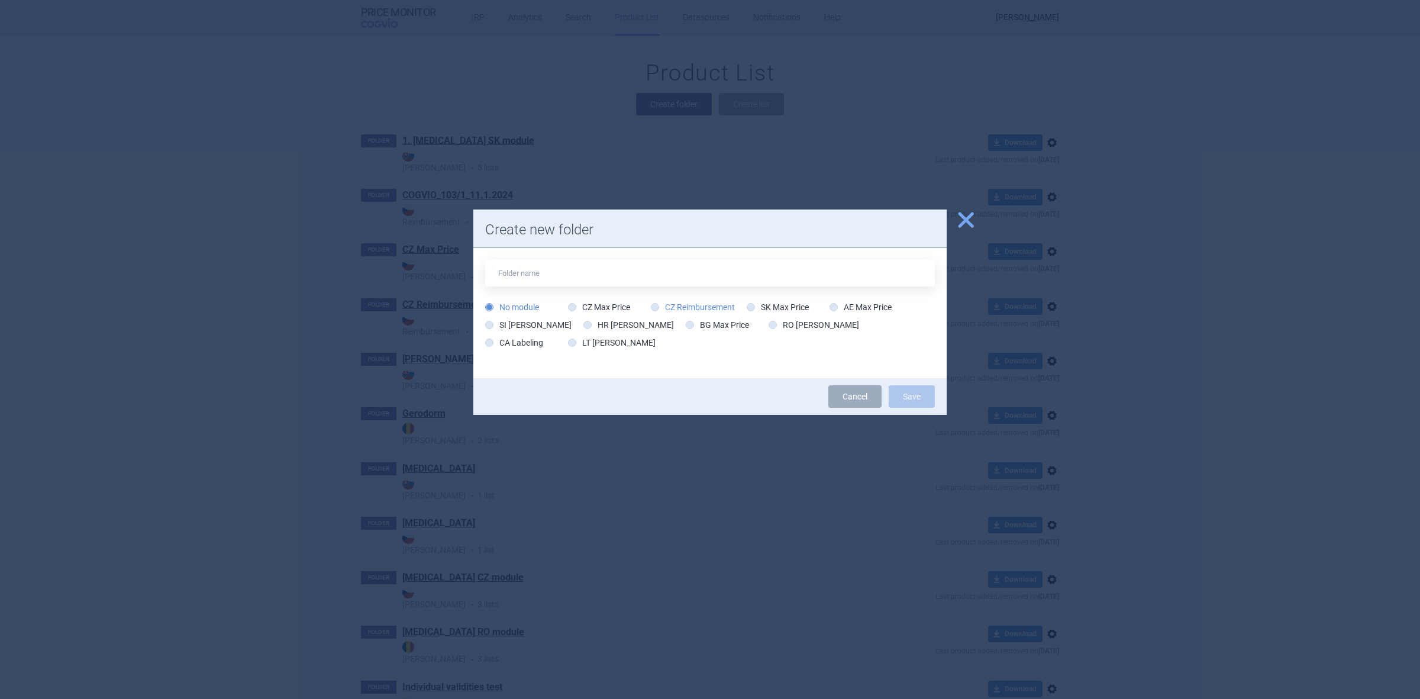
click at [702, 309] on label "CZ Reimbursement" at bounding box center [693, 307] width 84 height 12
click at [663, 309] on input "CZ Reimbursement" at bounding box center [658, 308] width 12 height 12
radio input "true"
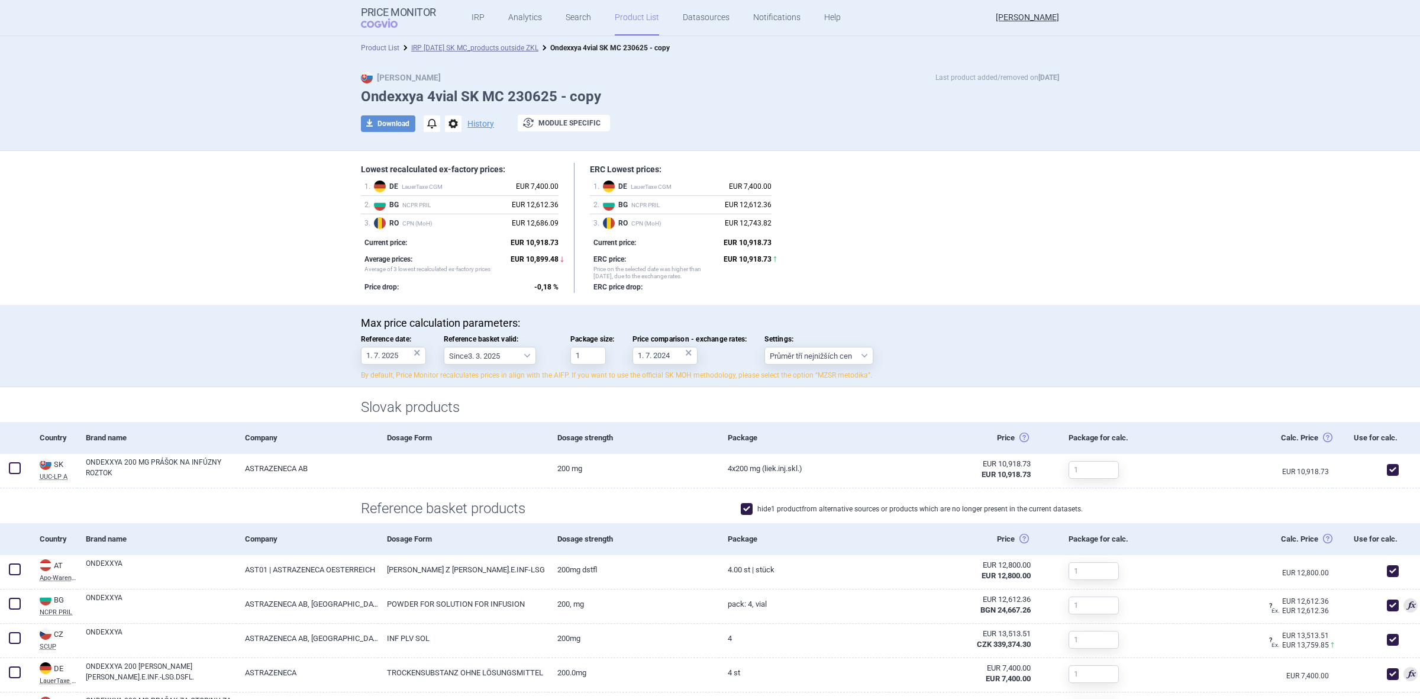
click at [388, 47] on link "Product List" at bounding box center [380, 48] width 38 height 8
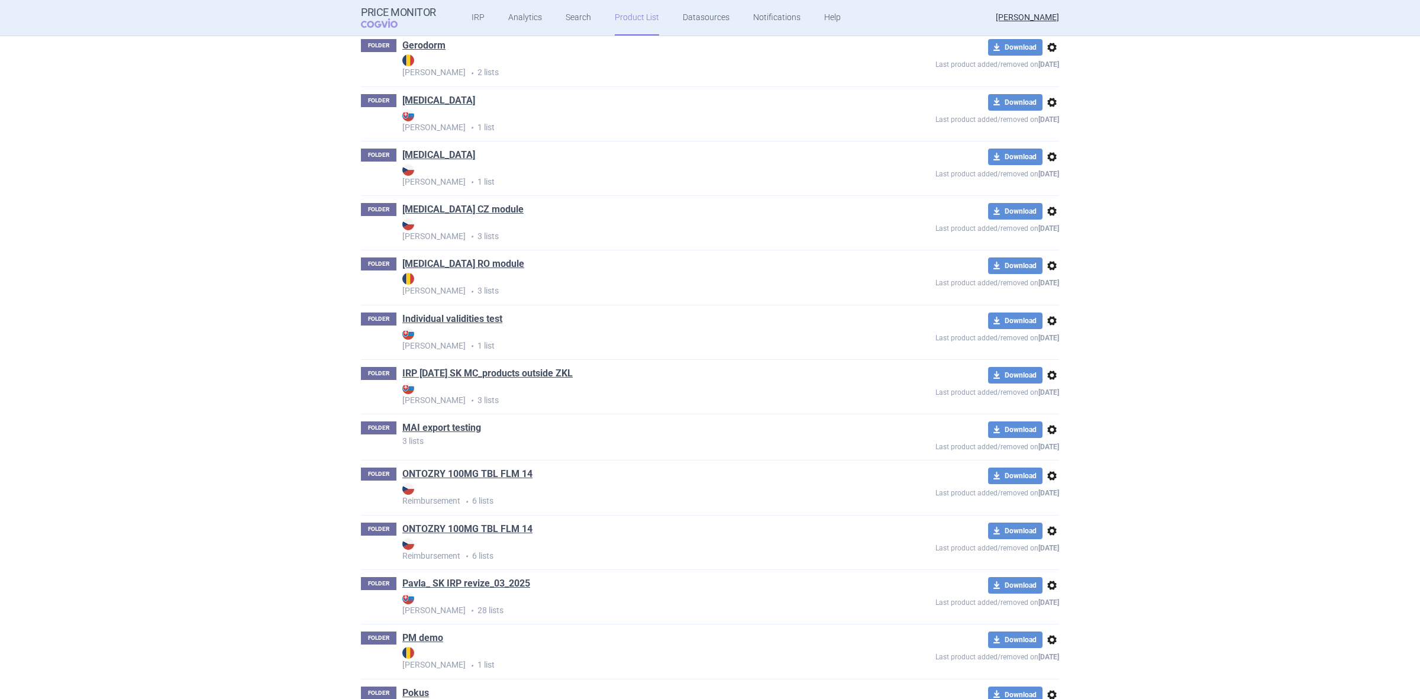
scroll to position [483, 0]
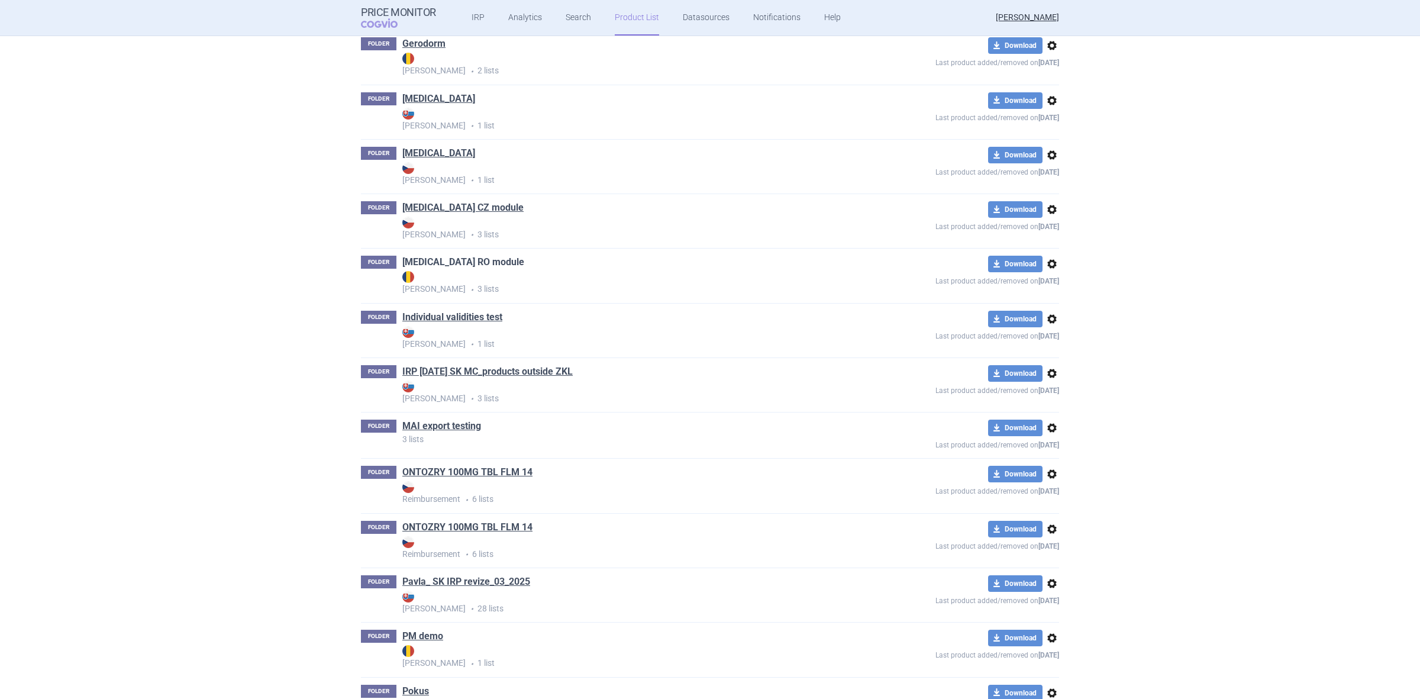
click at [454, 262] on link "[MEDICAL_DATA] RO module" at bounding box center [463, 262] width 122 height 13
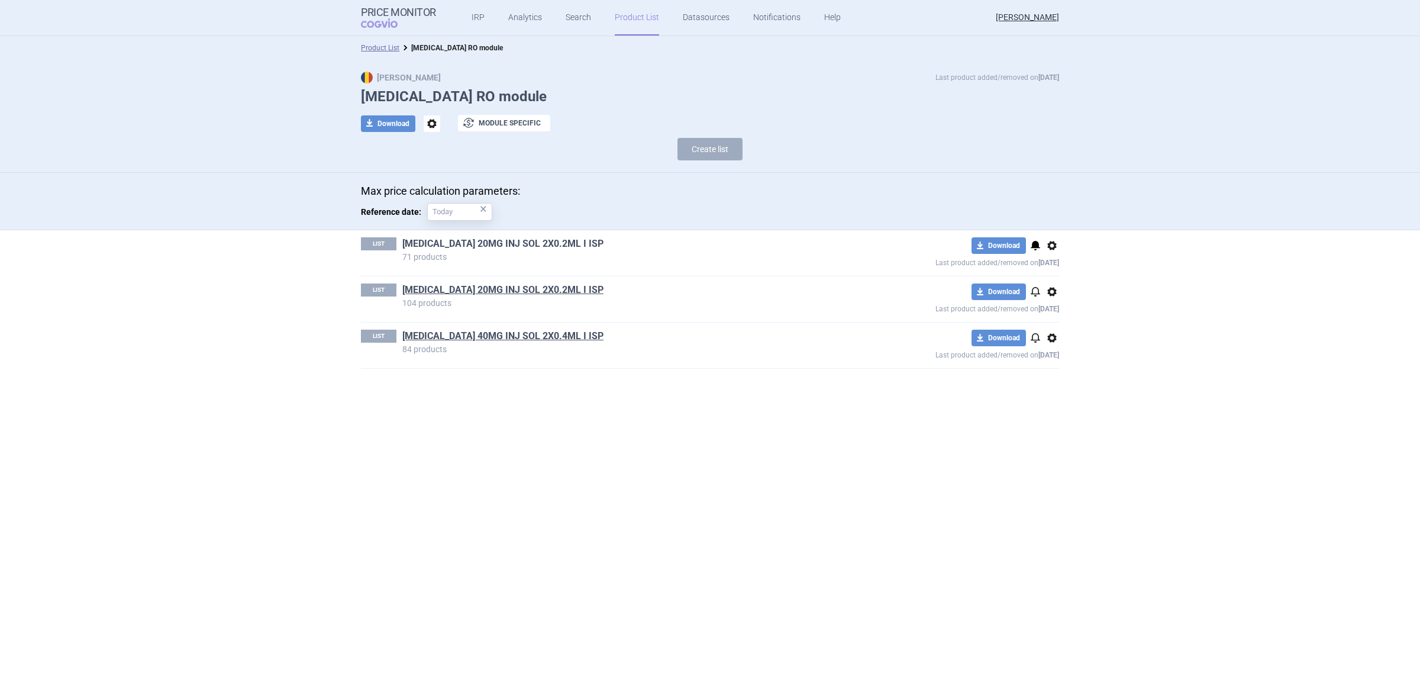
click at [478, 250] on link "[MEDICAL_DATA] 20MG INJ SOL 2X0.2ML I ISP" at bounding box center [502, 243] width 201 height 13
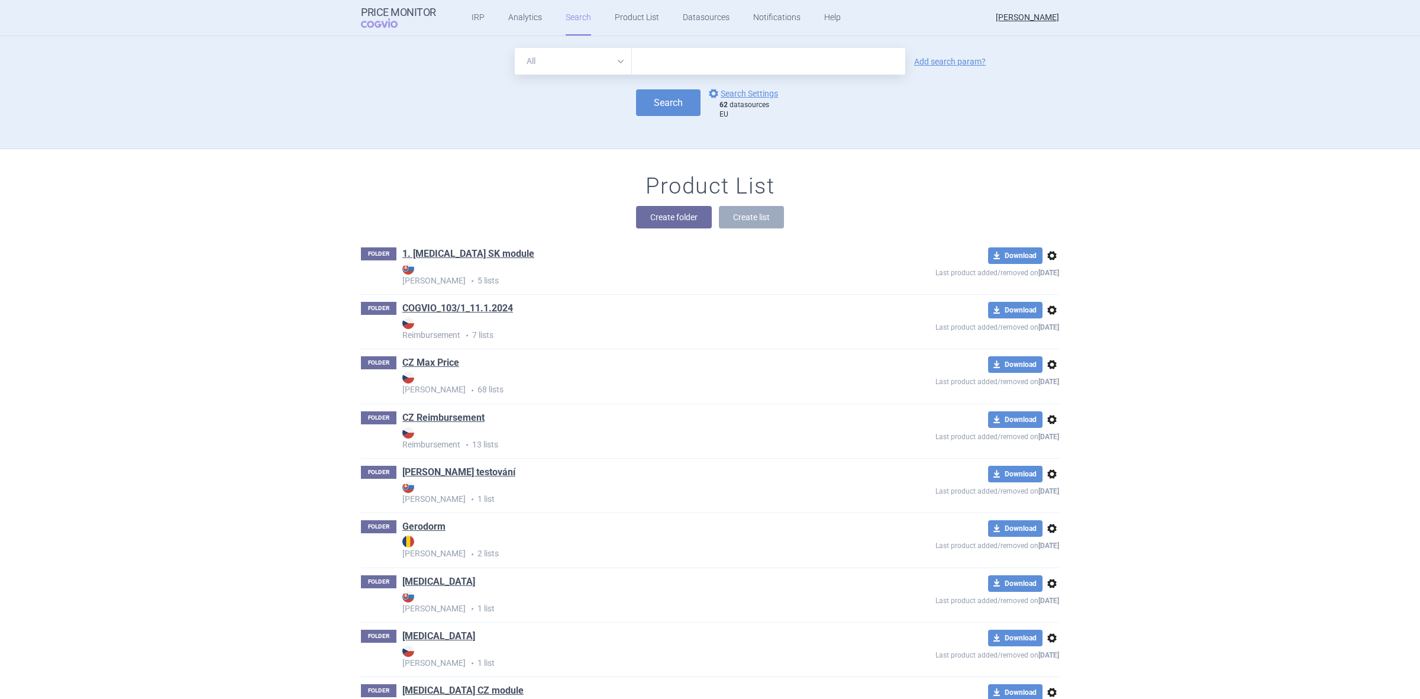
click at [672, 60] on input "text" at bounding box center [768, 61] width 273 height 27
paste input "75939"
type input "75939"
click at [660, 95] on button "Search" at bounding box center [668, 102] width 65 height 27
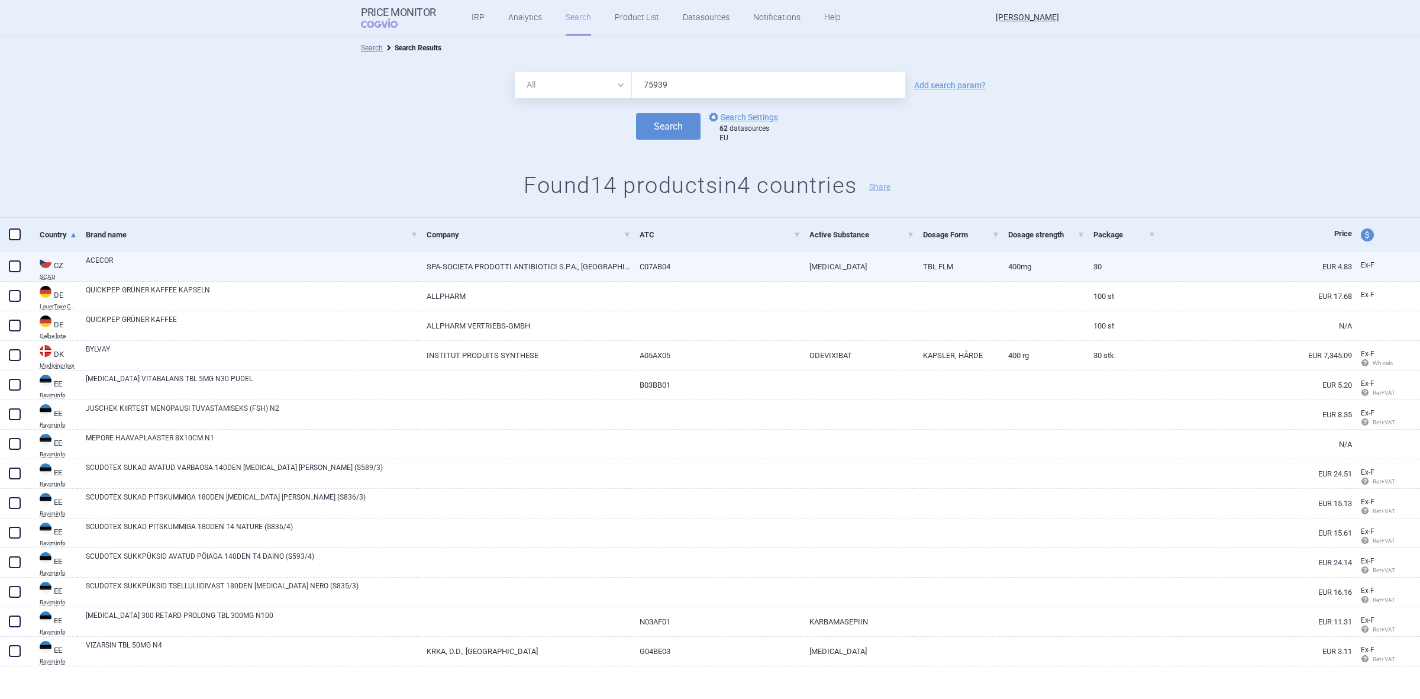
click at [539, 273] on link "SPA-SOCIETA PRODOTTI ANTIBIOTICI S.P.A., [GEOGRAPHIC_DATA]" at bounding box center [524, 266] width 213 height 29
select select "EUR"
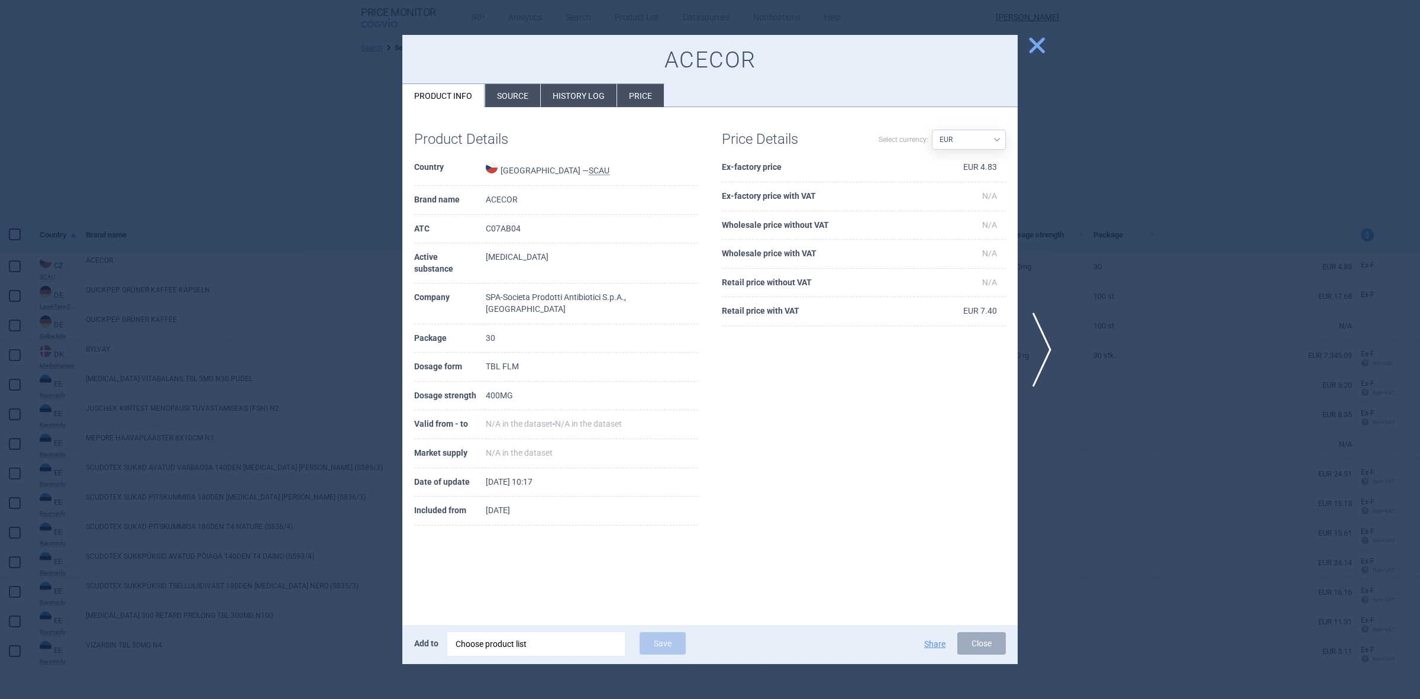
click at [499, 96] on li "Source" at bounding box center [512, 95] width 55 height 23
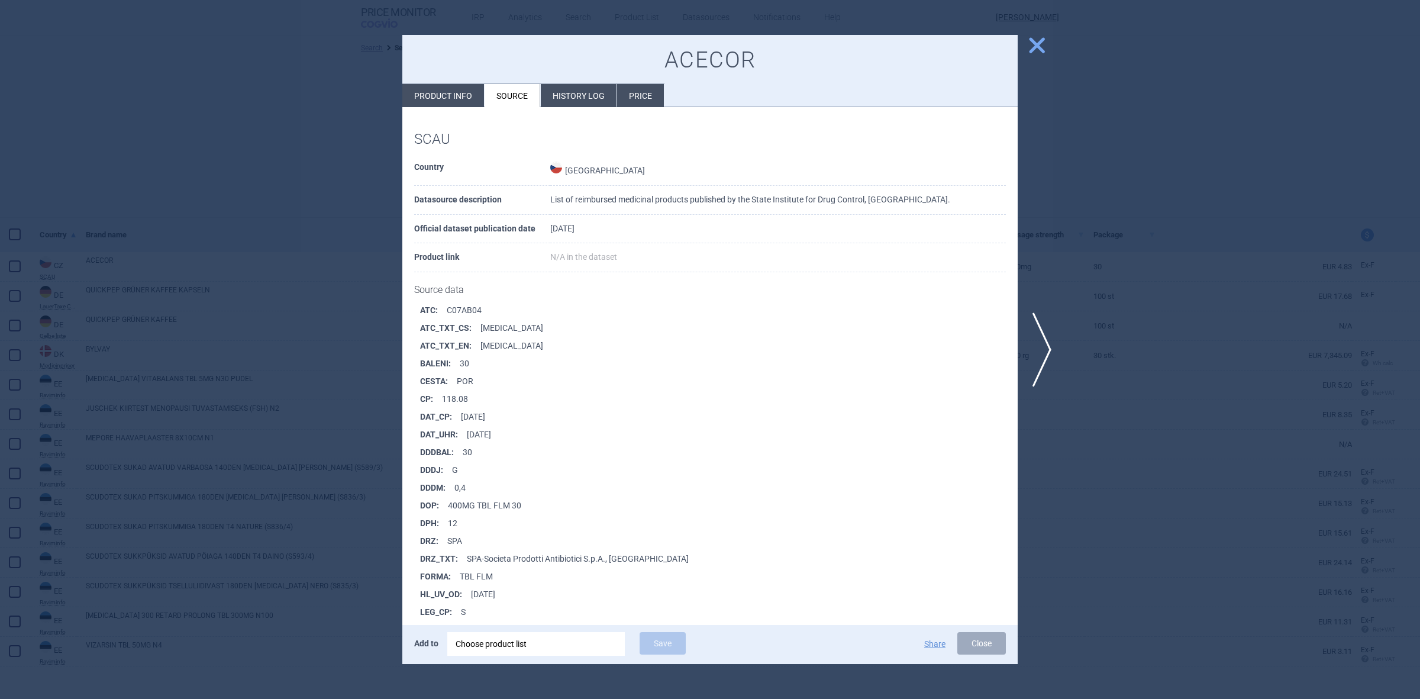
scroll to position [441, 0]
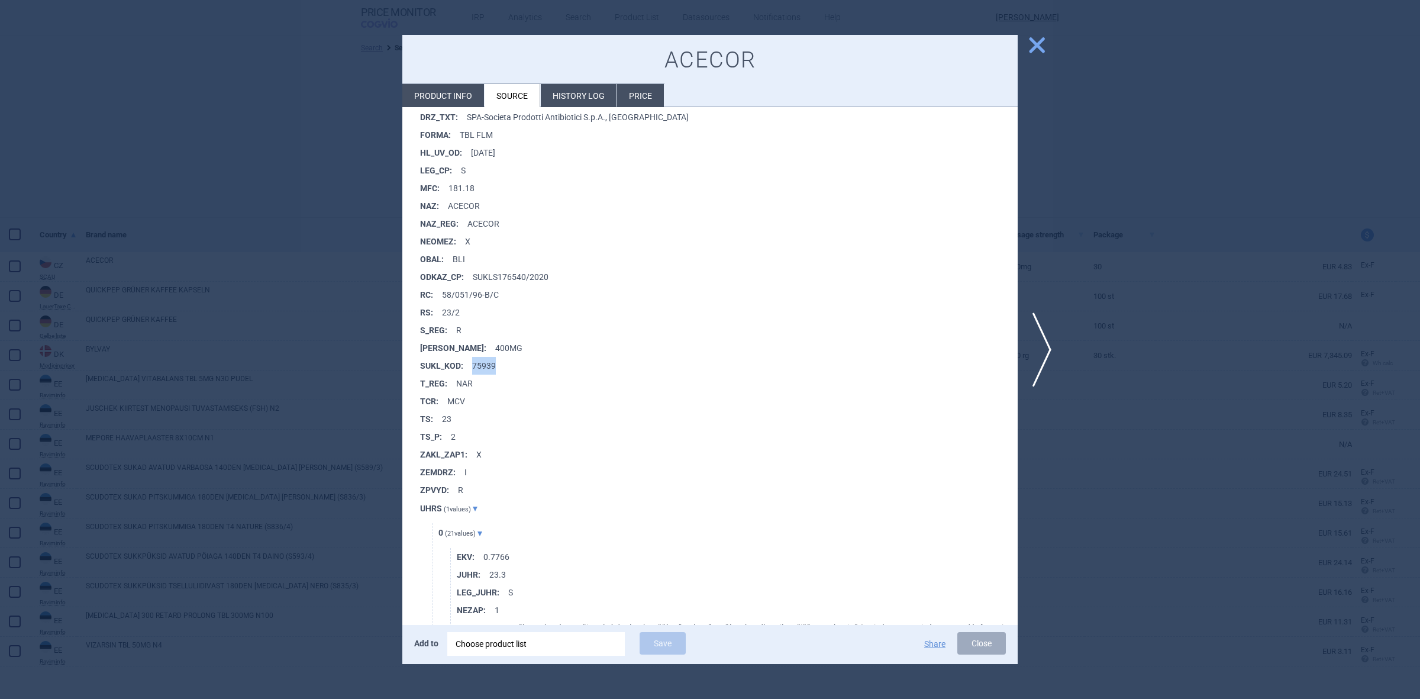
click at [1036, 37] on span "close" at bounding box center [1037, 45] width 21 height 21
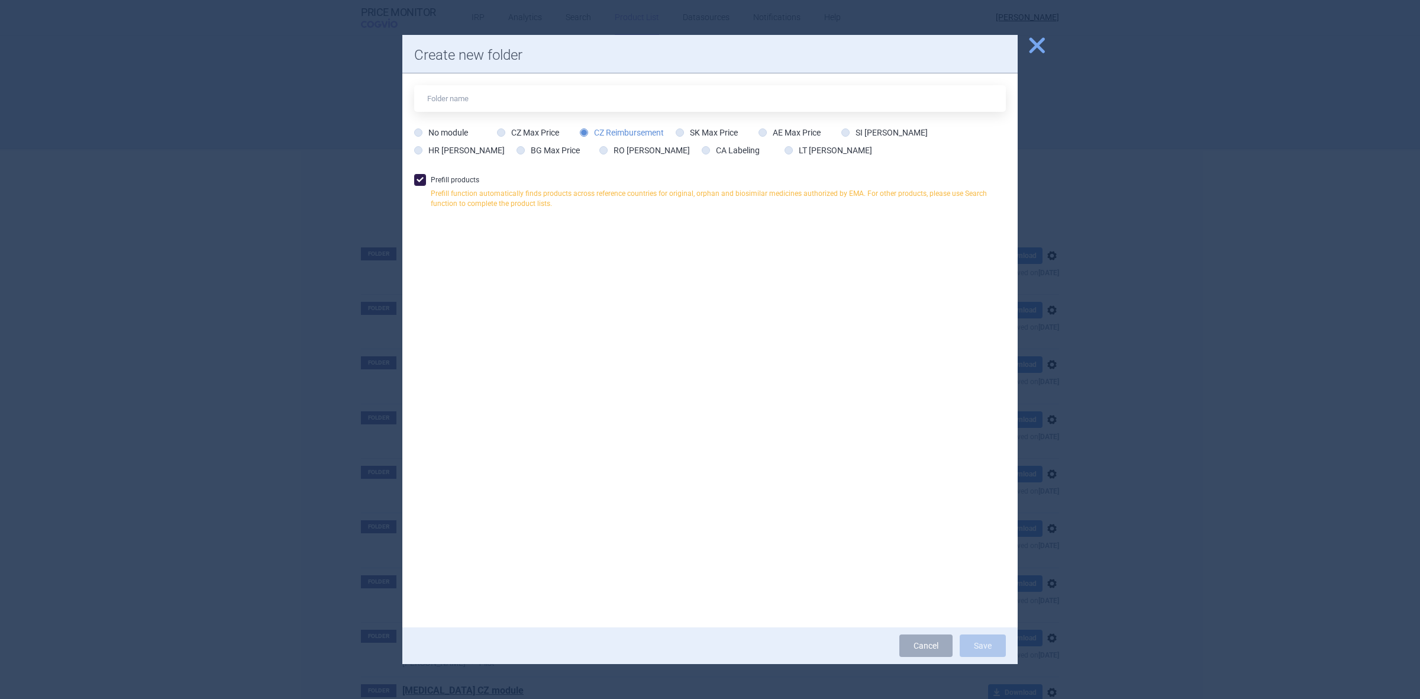
scroll to position [113, 0]
